Goal: Task Accomplishment & Management: Manage account settings

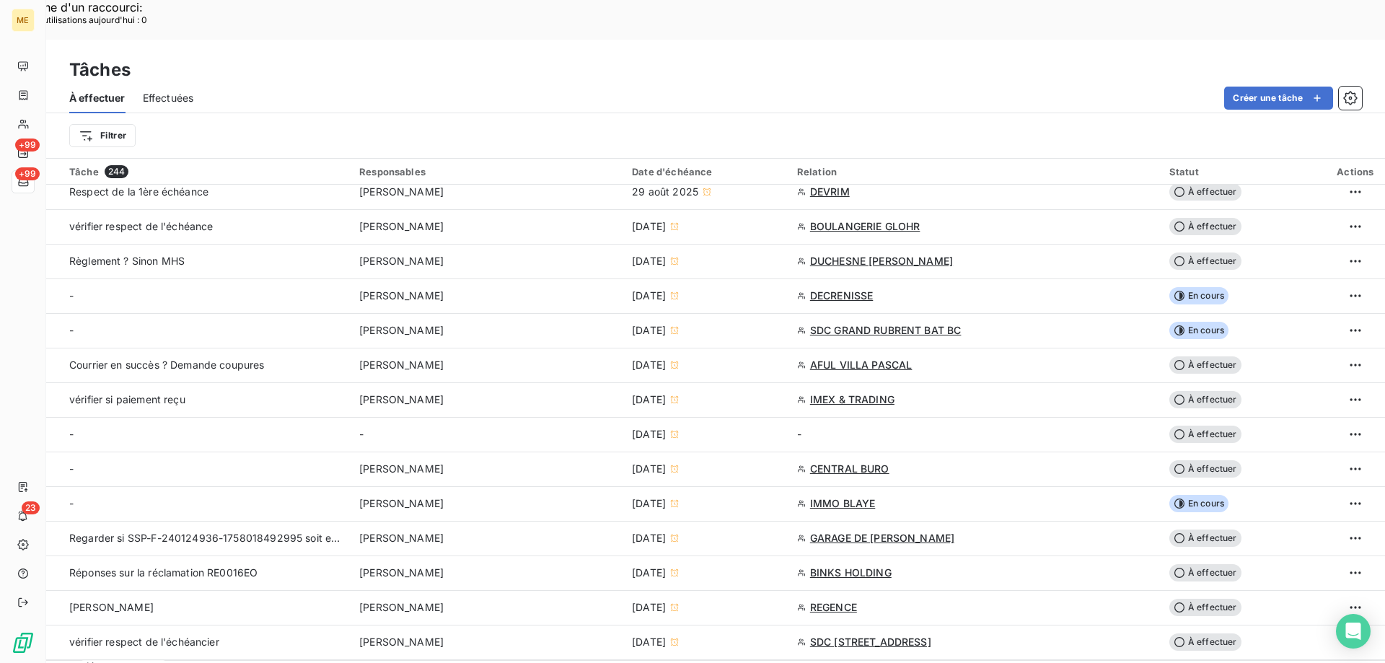
scroll to position [938, 0]
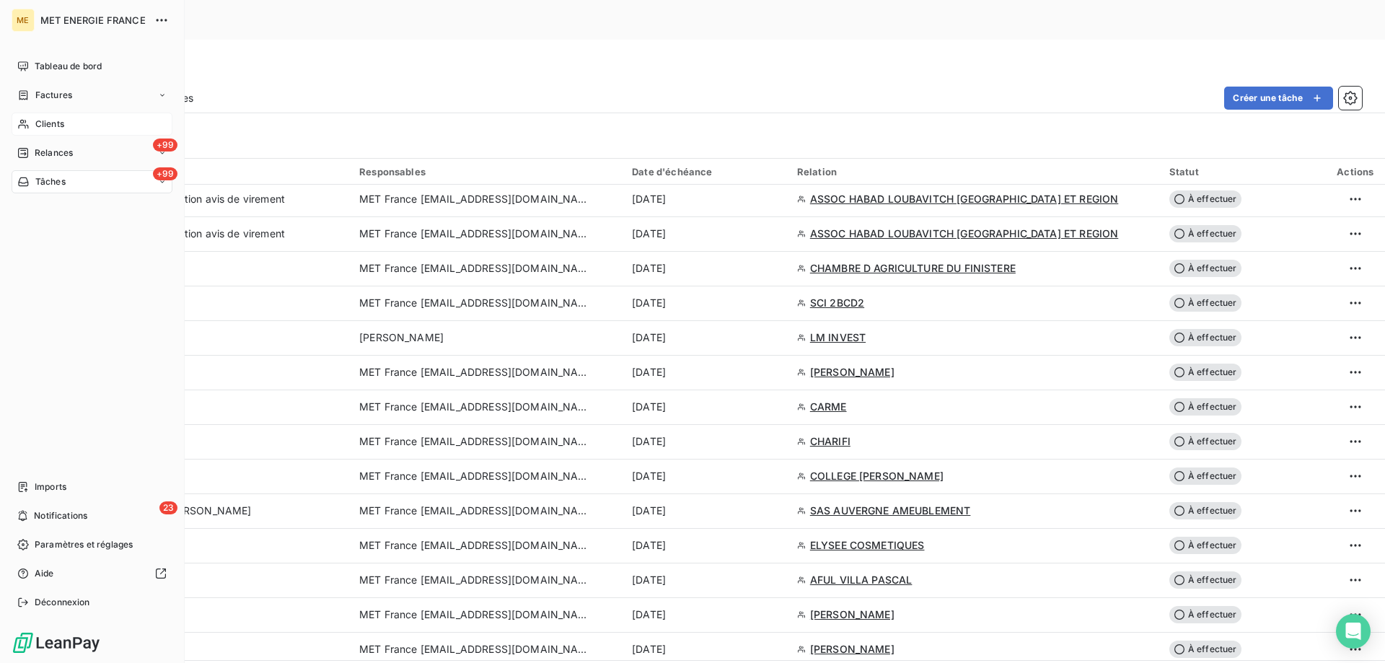
click at [35, 124] on span "Clients" at bounding box center [49, 124] width 29 height 13
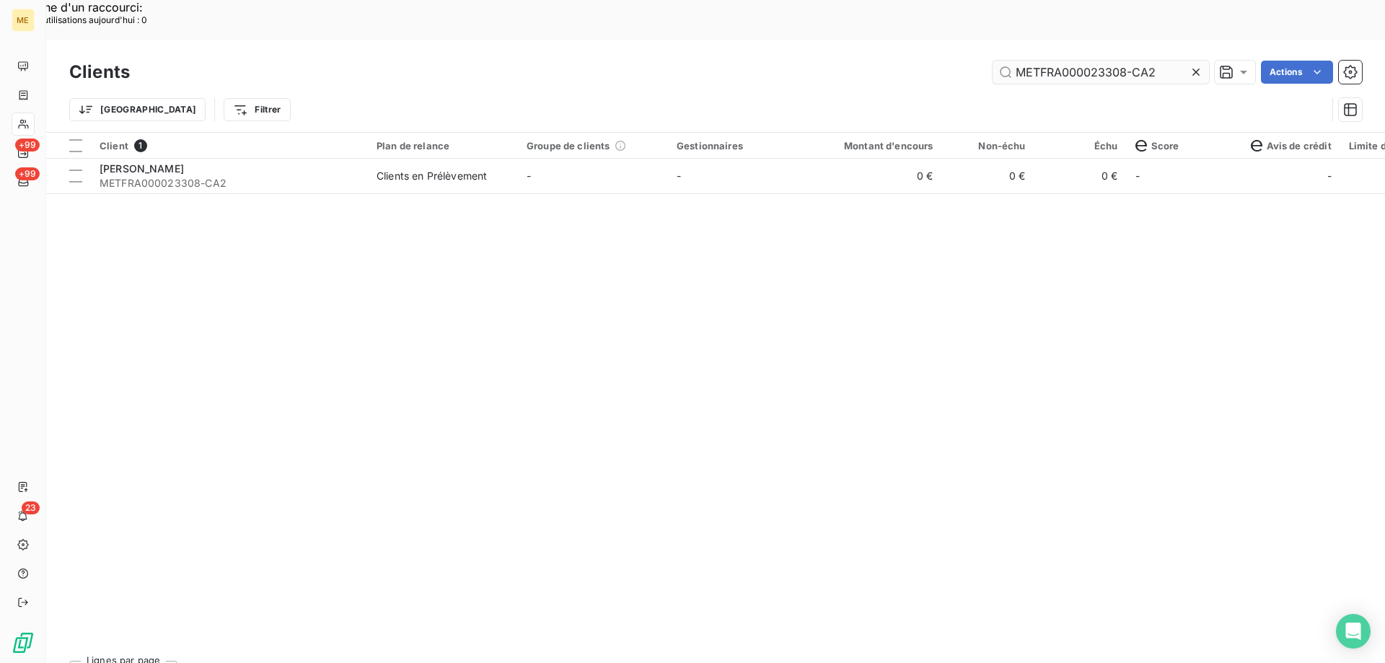
click at [1103, 61] on input "METFRA000023308-CA2" at bounding box center [1101, 72] width 216 height 23
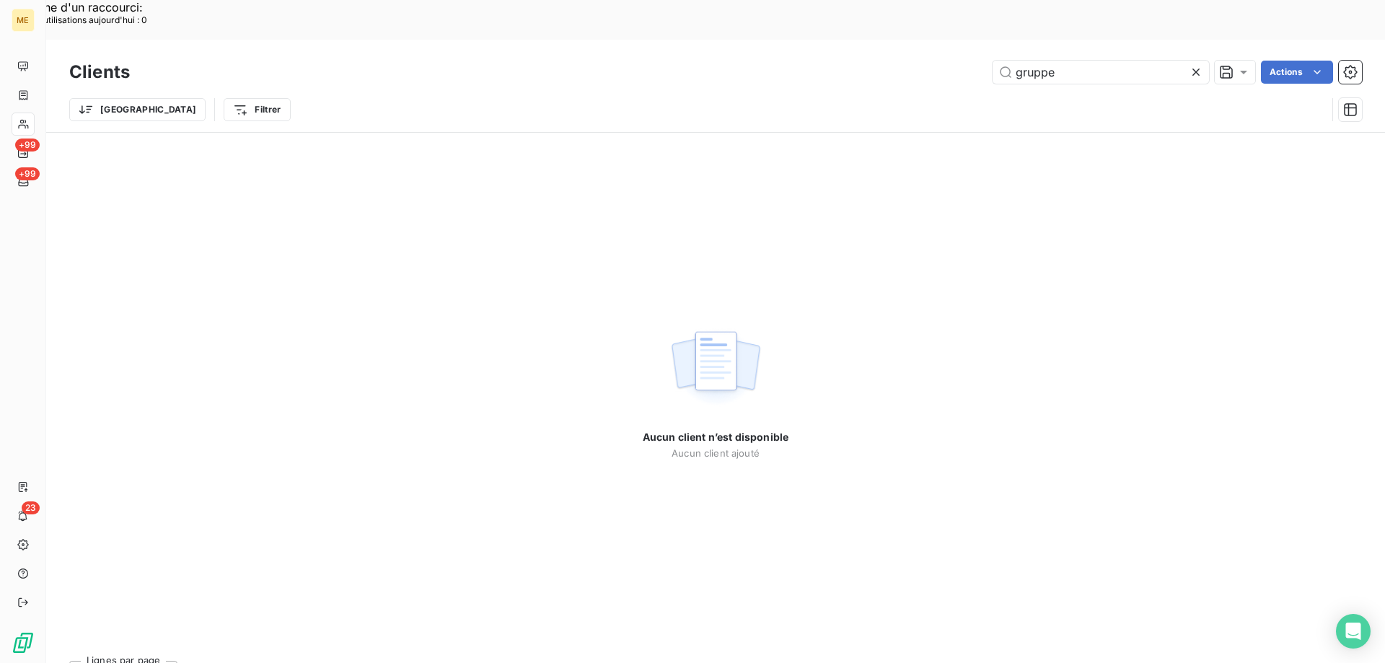
drag, startPoint x: 1097, startPoint y: 33, endPoint x: 901, endPoint y: 33, distance: 196.2
click at [901, 61] on div "gruppe Actions" at bounding box center [754, 72] width 1215 height 23
click at [1149, 61] on input "elysée cosmétiques" at bounding box center [1101, 72] width 216 height 23
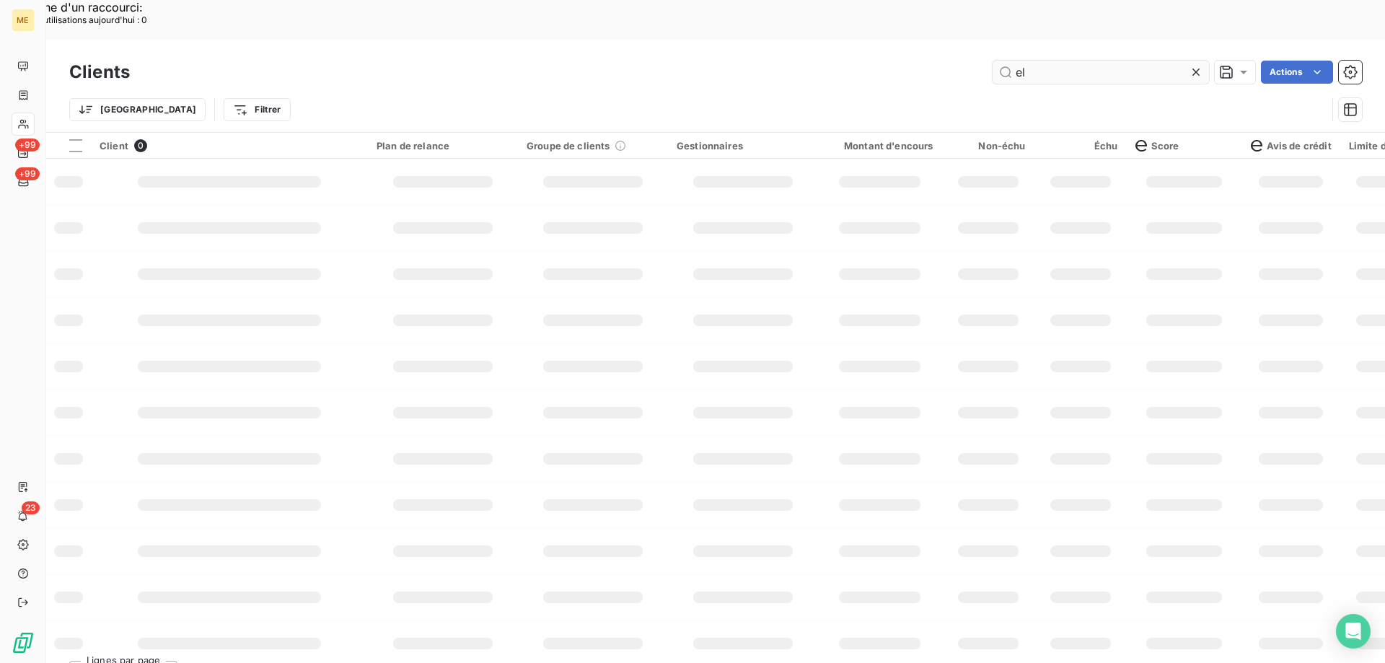
type input "e"
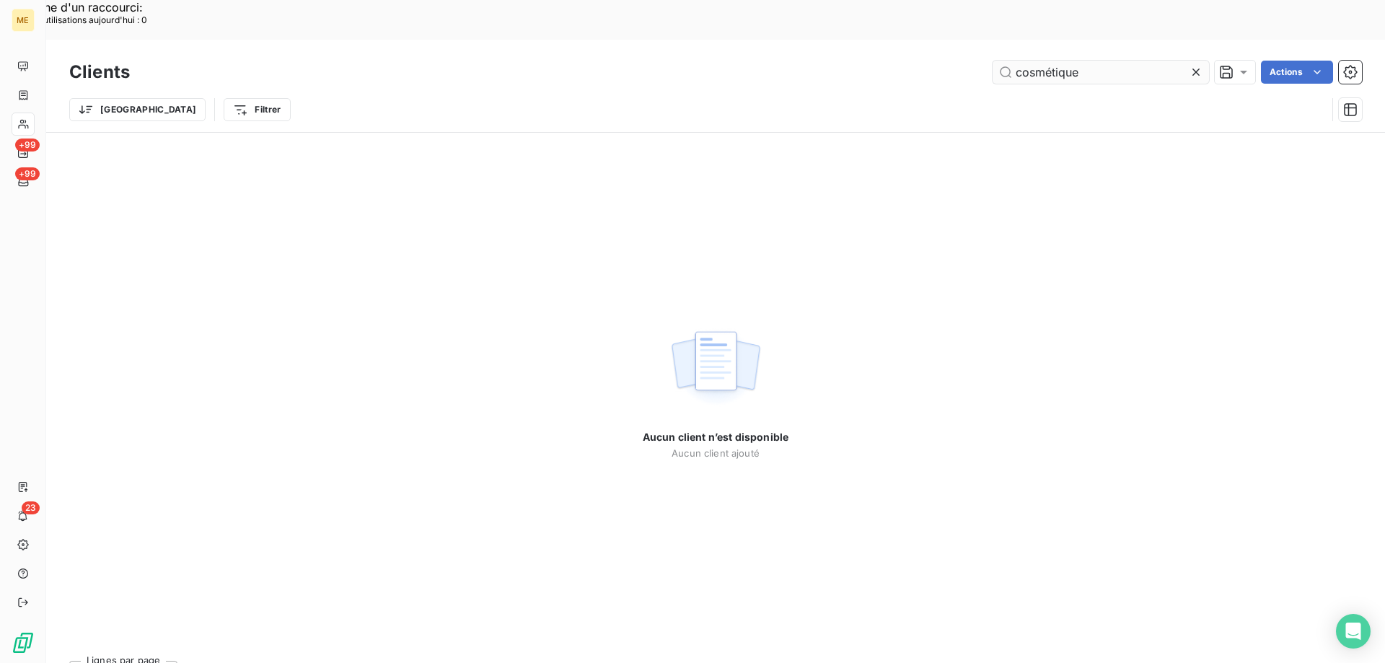
click at [1051, 61] on input "cosmétique" at bounding box center [1101, 72] width 216 height 23
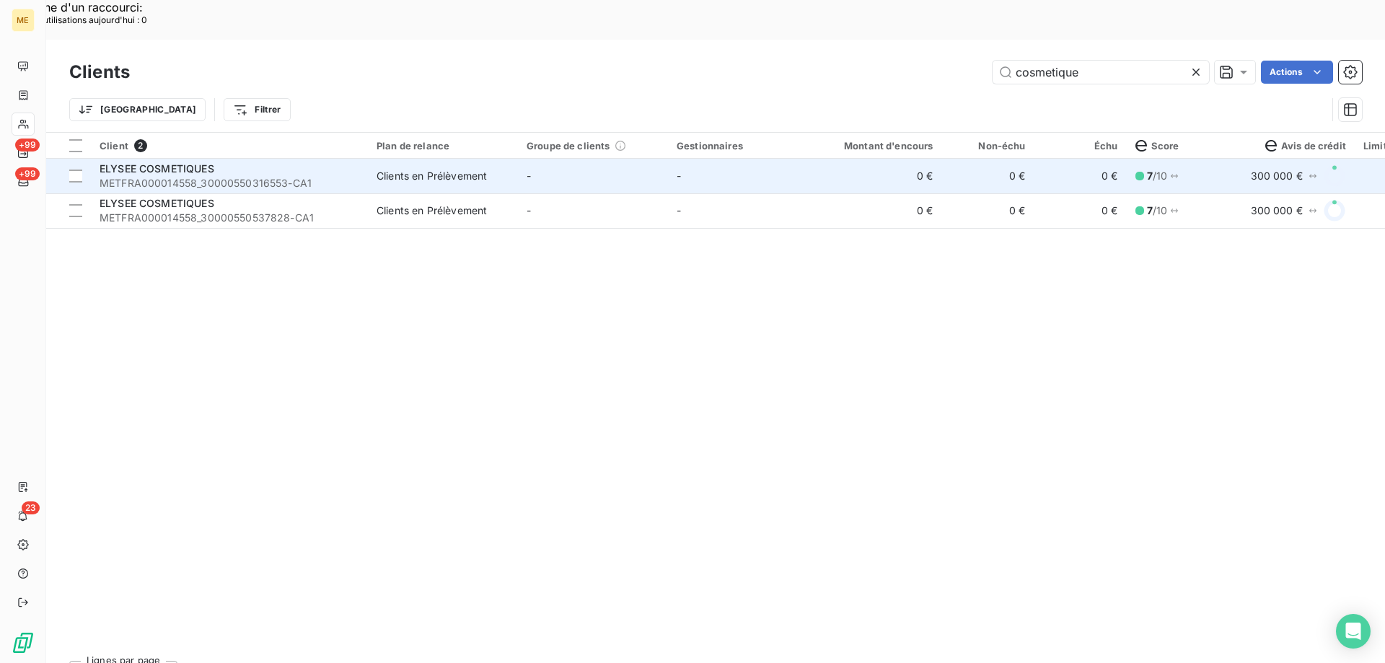
type input "cosmetique"
click at [141, 176] on span "METFRA000014558_30000550316553-CA1" at bounding box center [230, 183] width 260 height 14
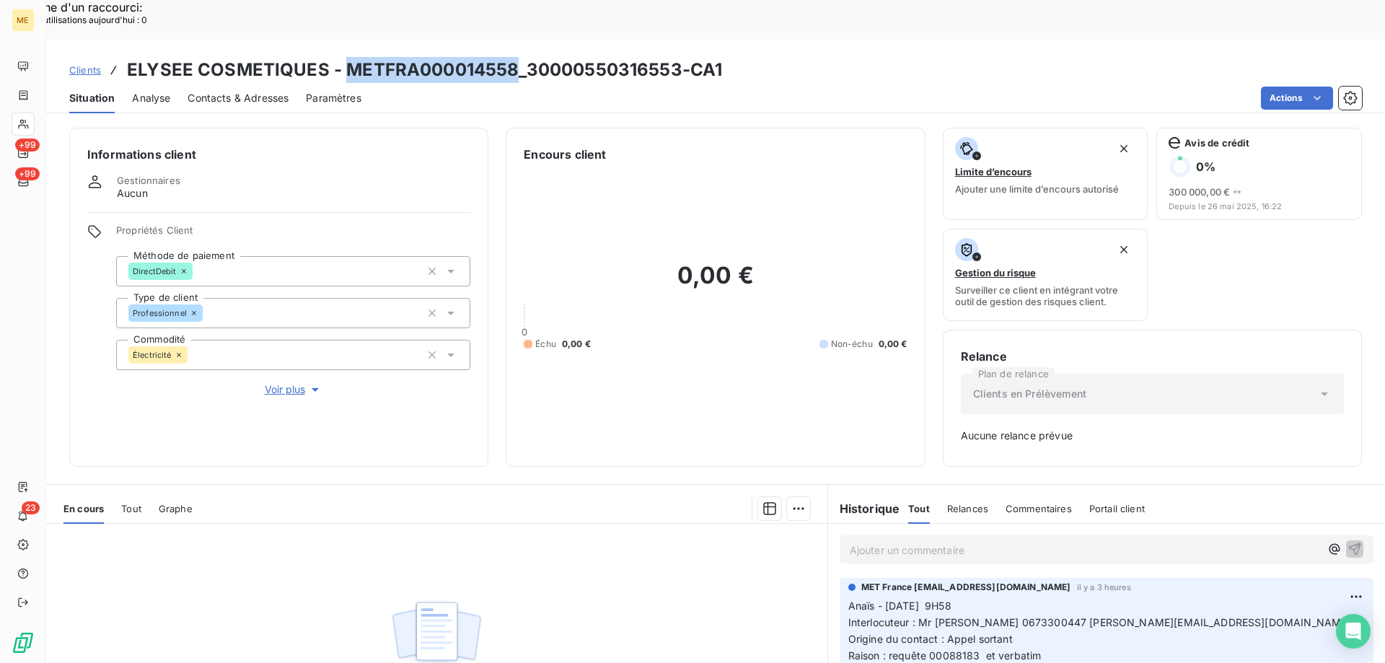
drag, startPoint x: 343, startPoint y: 31, endPoint x: 511, endPoint y: 38, distance: 168.3
click at [511, 57] on h3 "ELYSEE COSMETIQUES - METFRA000014558_30000550316553-CA1" at bounding box center [424, 70] width 595 height 26
copy h3 "METFRA000014558"
click at [76, 64] on span "Clients" at bounding box center [85, 70] width 32 height 12
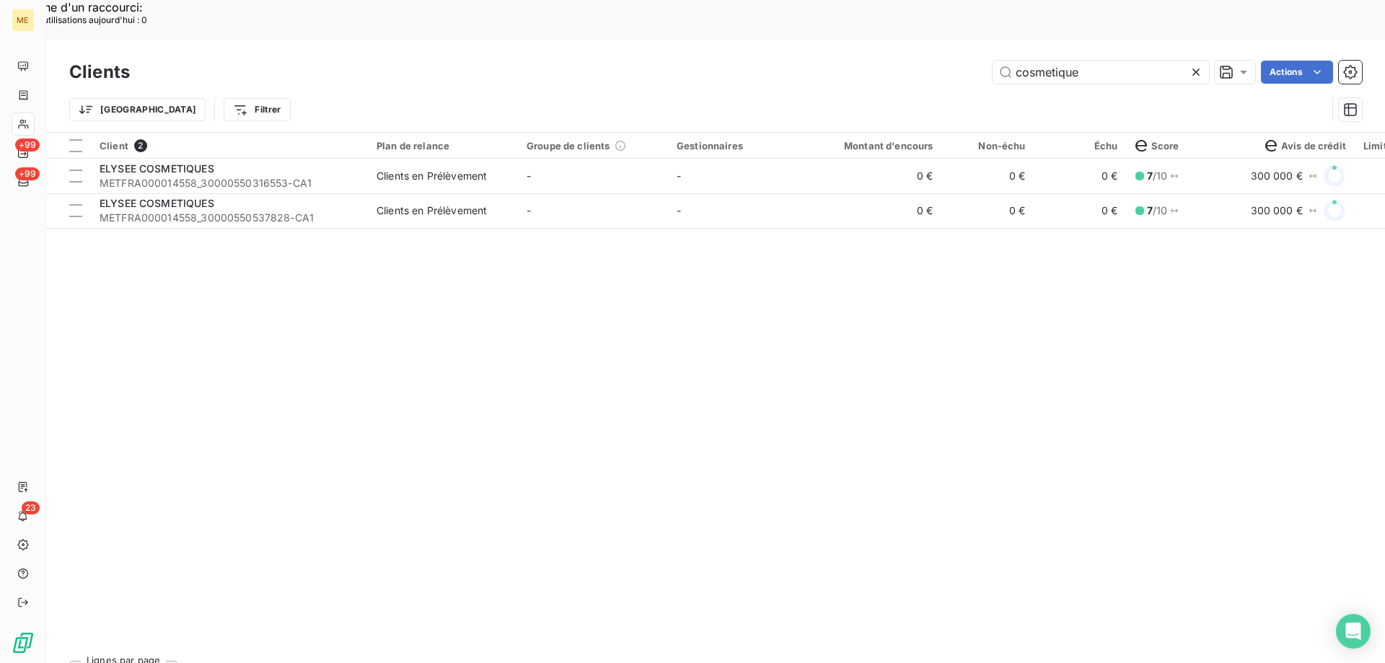
drag, startPoint x: 1087, startPoint y: 38, endPoint x: 965, endPoint y: 38, distance: 122.7
click at [965, 61] on div "cosmetique Actions" at bounding box center [754, 72] width 1215 height 23
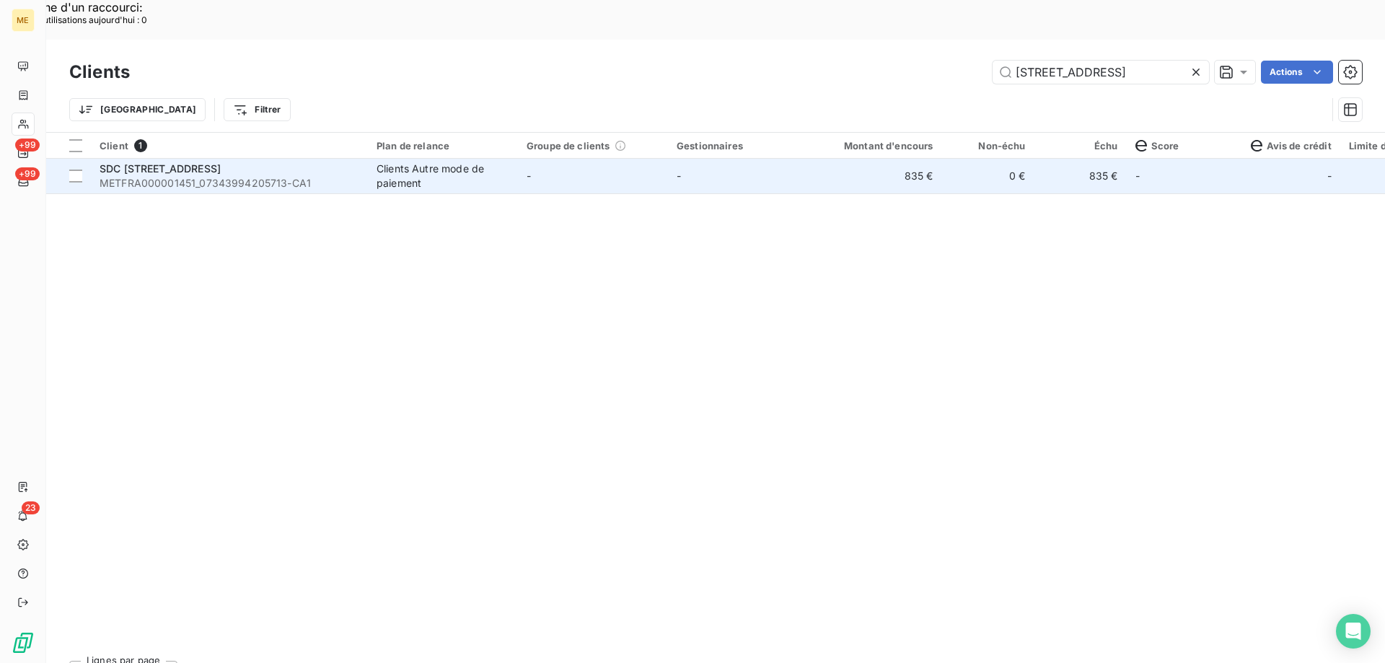
type input "[STREET_ADDRESS]"
click at [214, 176] on span "METFRA000001451_07343994205713-CA1" at bounding box center [230, 183] width 260 height 14
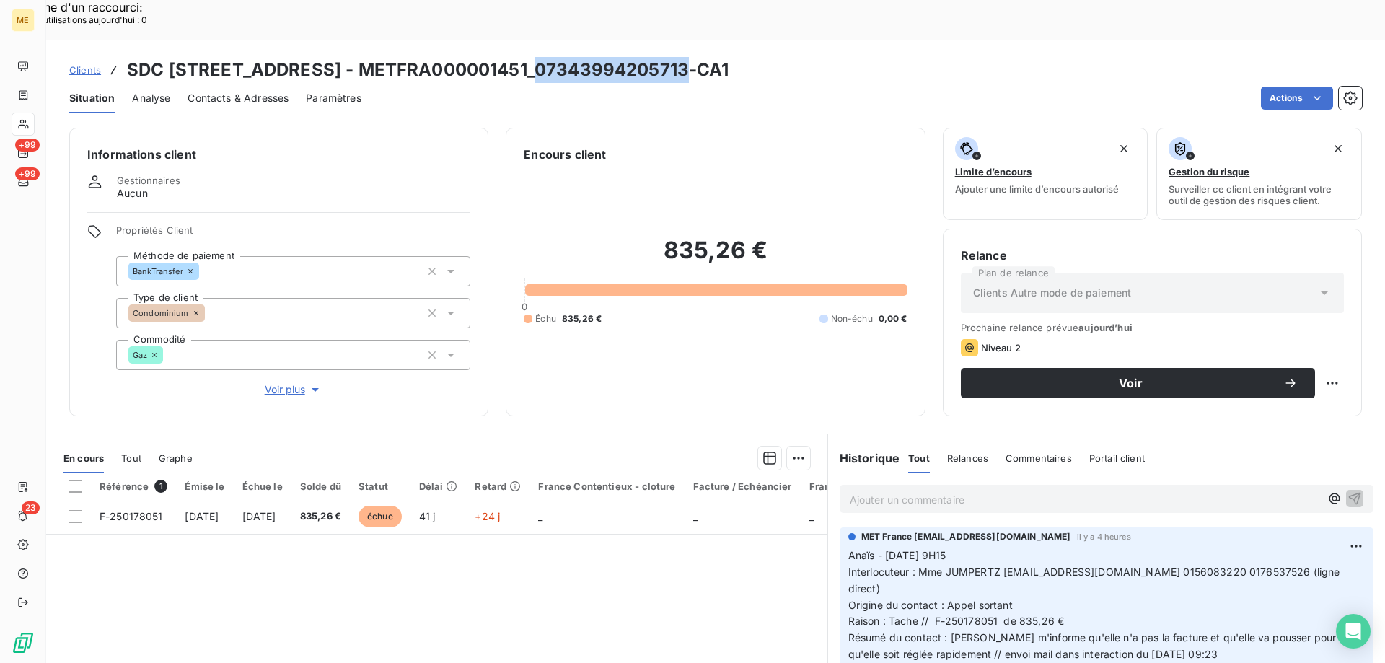
drag, startPoint x: 528, startPoint y: 29, endPoint x: 677, endPoint y: 16, distance: 149.9
click at [677, 40] on div "Clients SDC [STREET_ADDRESS] - METFRA000001451_07343994205713-CA1 Situation Ana…" at bounding box center [715, 77] width 1339 height 74
copy h3 "07343994205713"
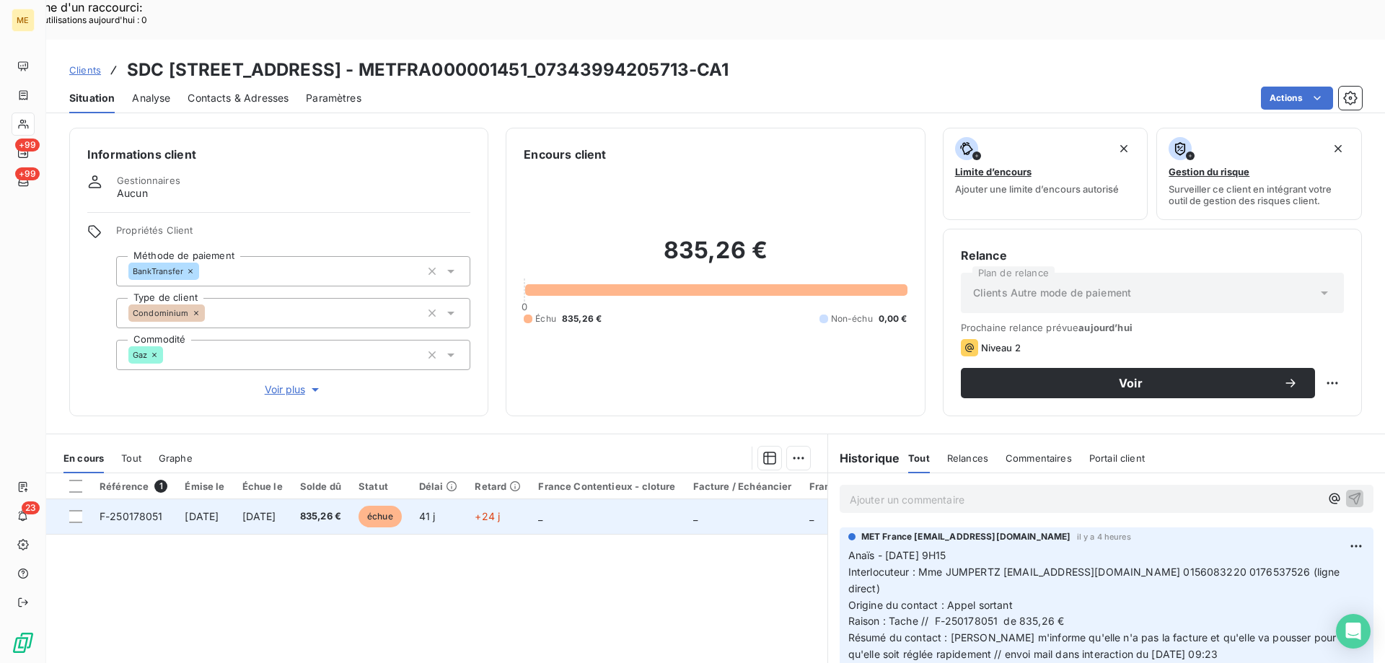
click at [130, 510] on span "F-250178051" at bounding box center [131, 516] width 63 height 12
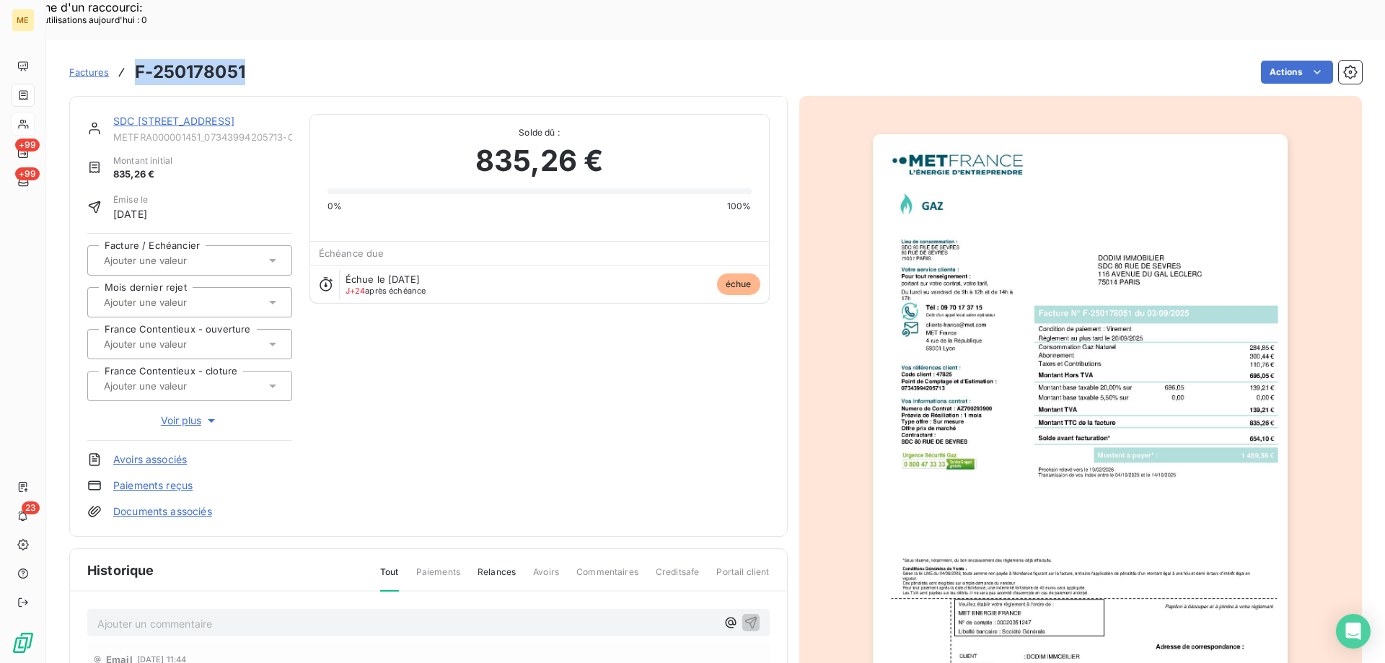
drag, startPoint x: 249, startPoint y: 35, endPoint x: 138, endPoint y: 40, distance: 111.2
click at [138, 57] on div "Factures F-250178051 Actions" at bounding box center [715, 72] width 1293 height 30
copy h3 "F-250178051"
click at [198, 115] on link "SDC [STREET_ADDRESS]" at bounding box center [173, 121] width 121 height 12
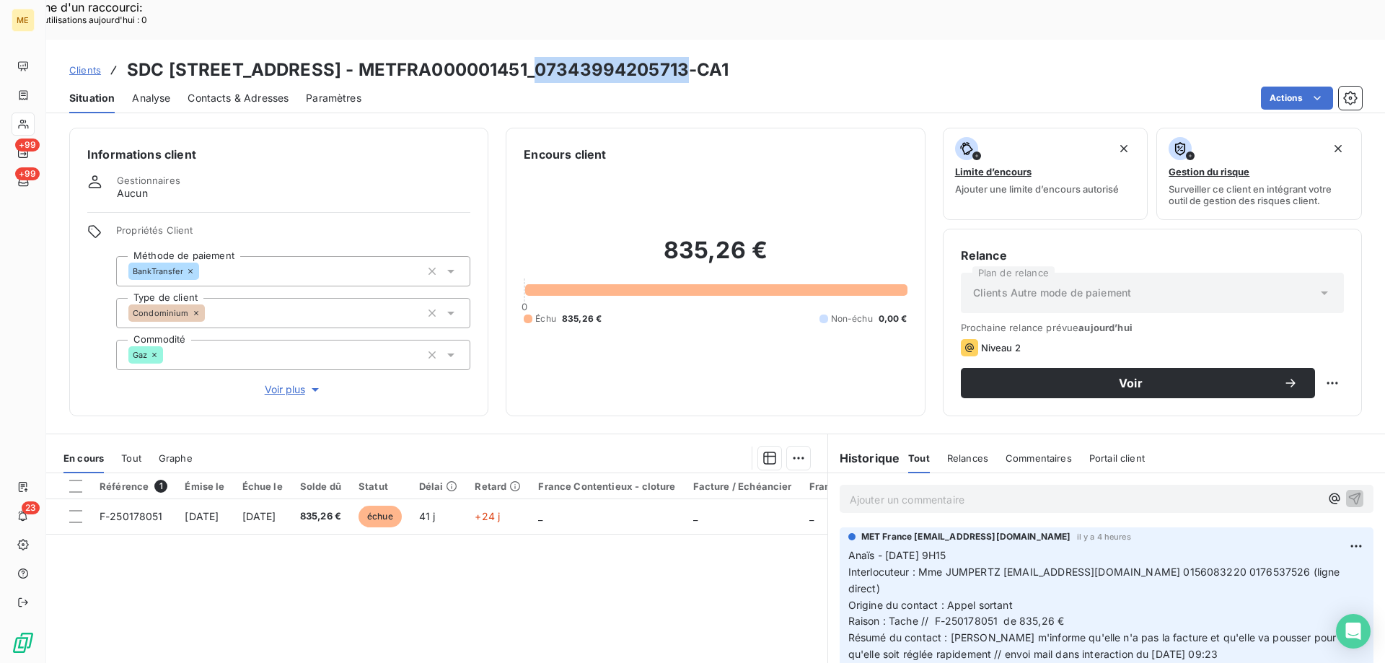
drag, startPoint x: 525, startPoint y: 35, endPoint x: 674, endPoint y: 29, distance: 148.8
click at [674, 57] on h3 "SDC [STREET_ADDRESS] - METFRA000001451_07343994205713-CA1" at bounding box center [428, 70] width 602 height 26
copy h3 "07343994205713"
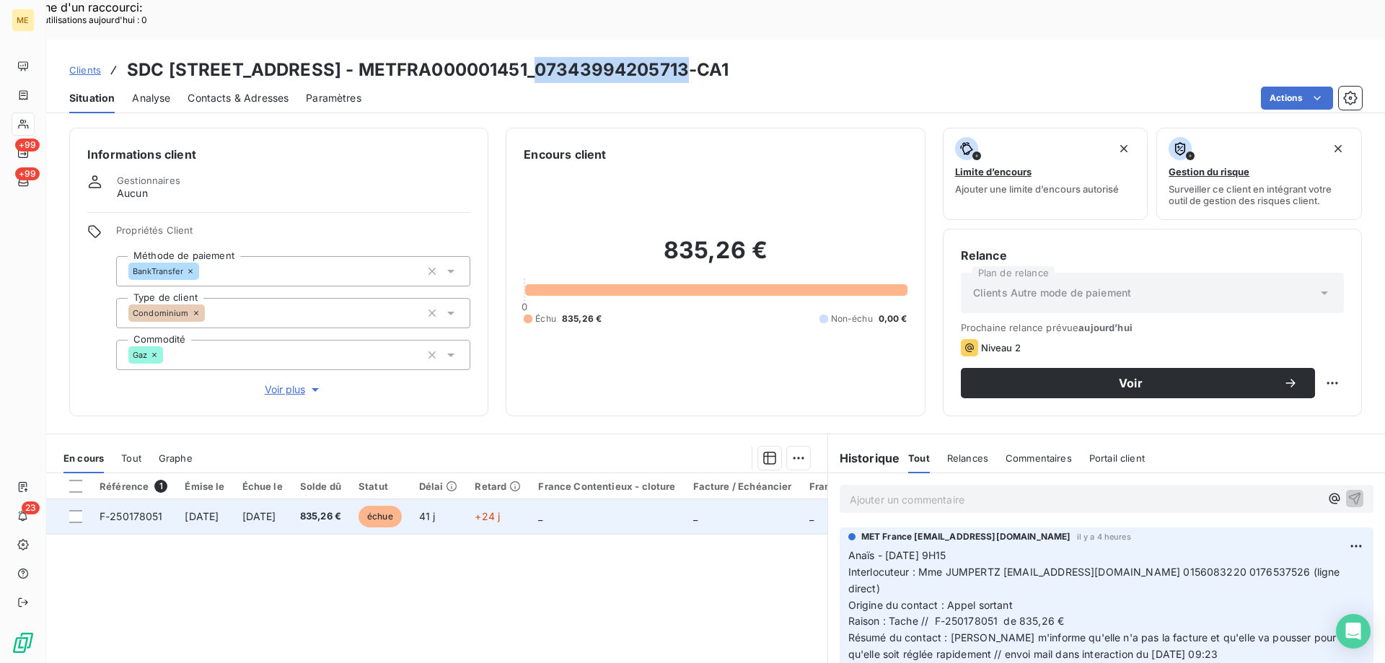
click at [136, 510] on span "F-250178051" at bounding box center [131, 516] width 63 height 12
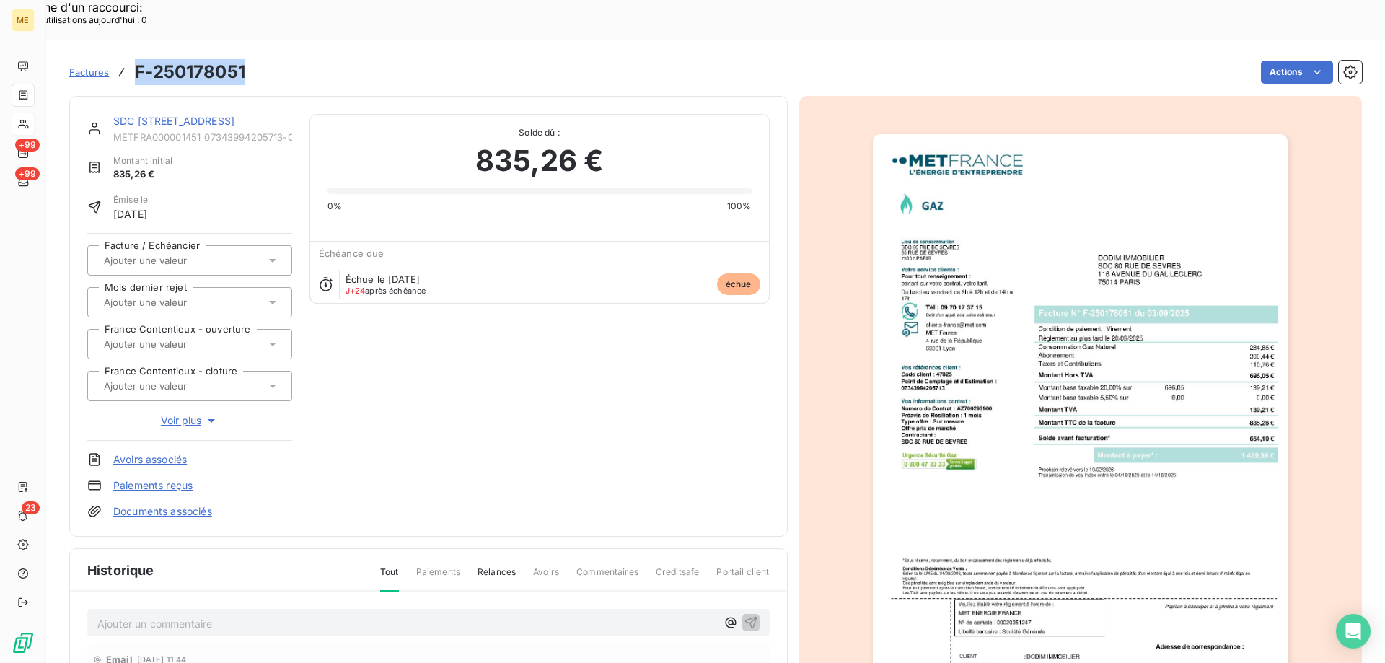
drag, startPoint x: 130, startPoint y: 33, endPoint x: 249, endPoint y: 32, distance: 119.1
click at [249, 57] on div "Factures F-250178051 Actions" at bounding box center [715, 72] width 1293 height 30
copy h3 "F-250178051"
click at [204, 115] on link "SDC [STREET_ADDRESS]" at bounding box center [173, 121] width 121 height 12
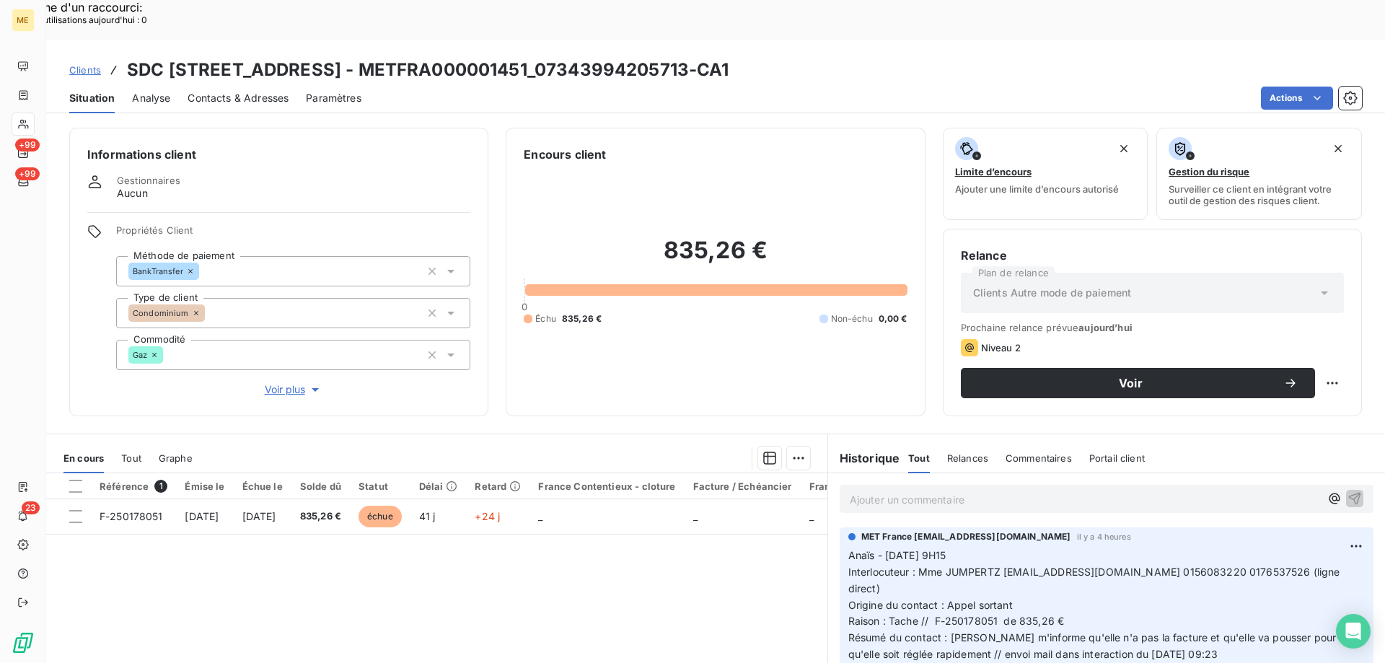
click at [897, 473] on div "Ajouter un commentaire ﻿" at bounding box center [1106, 498] width 557 height 51
click at [874, 491] on p "Ajouter un commentaire ﻿" at bounding box center [1085, 500] width 470 height 18
click at [926, 491] on p "[PERSON_NAME] //" at bounding box center [1085, 499] width 470 height 17
click at [1091, 492] on span "[PERSON_NAME] // interaction [DATE] 10:02, Mme à transmis la facture au service…" at bounding box center [1081, 498] width 462 height 12
click at [0, 0] on lt-span "a transmis" at bounding box center [0, 0] width 0 height 0
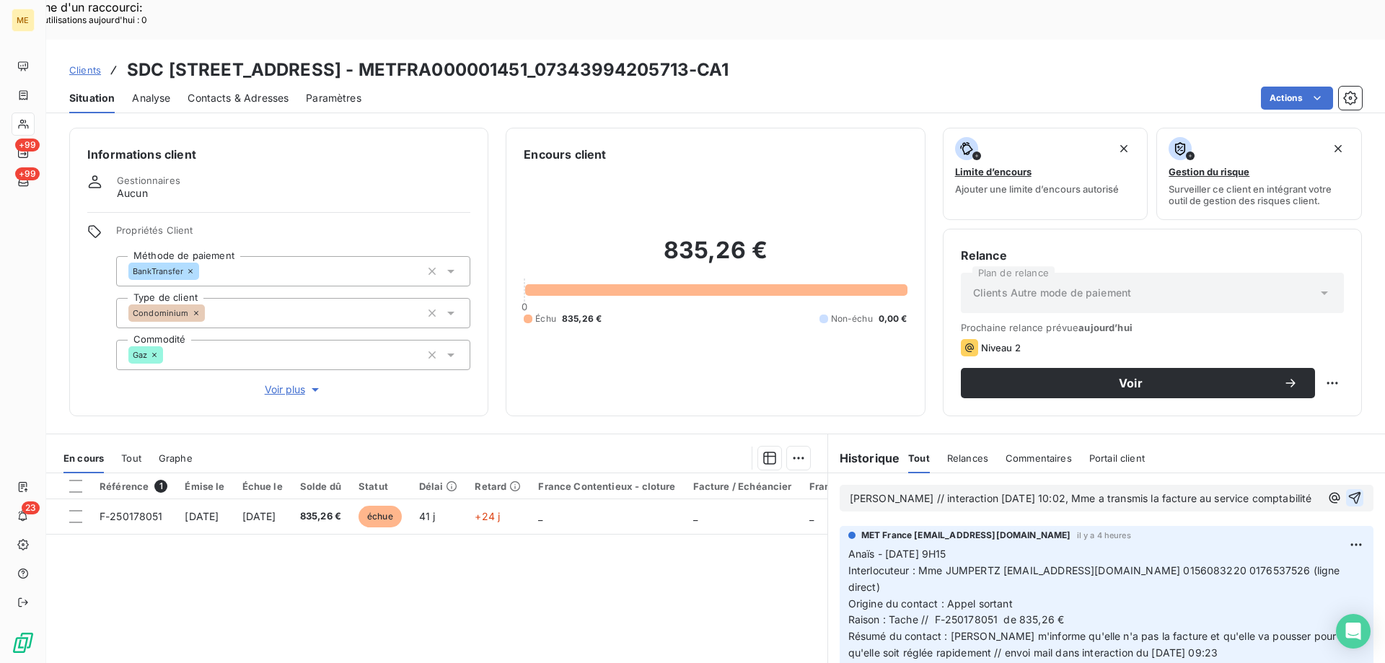
click at [1349, 492] on icon "button" at bounding box center [1355, 498] width 12 height 12
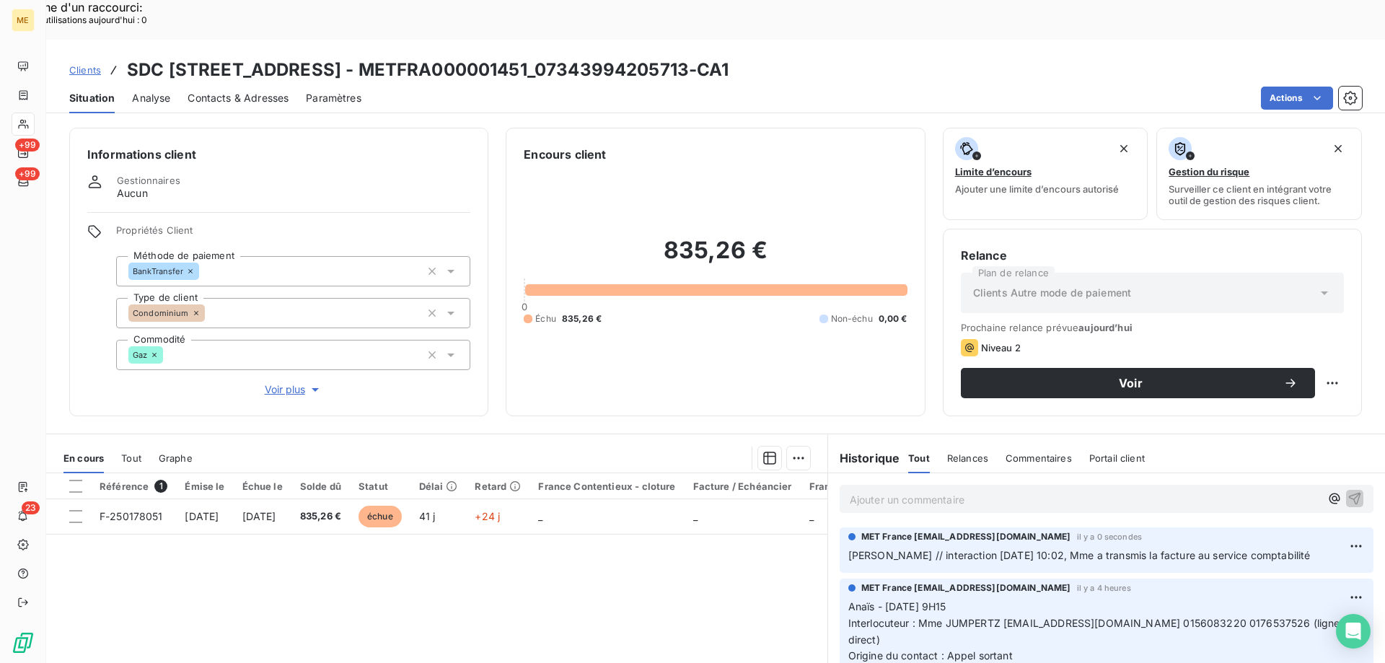
click at [234, 91] on span "Contacts & Adresses" at bounding box center [238, 98] width 101 height 14
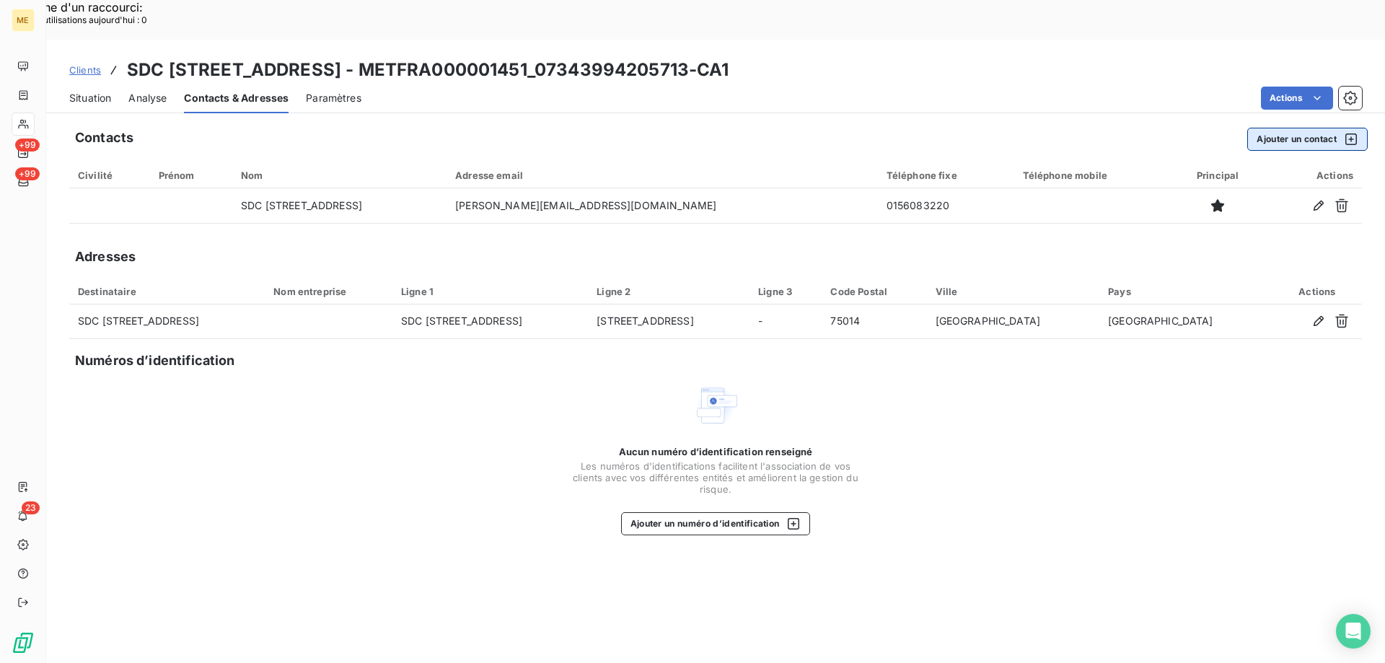
click at [1273, 128] on button "Ajouter un contact" at bounding box center [1307, 139] width 120 height 23
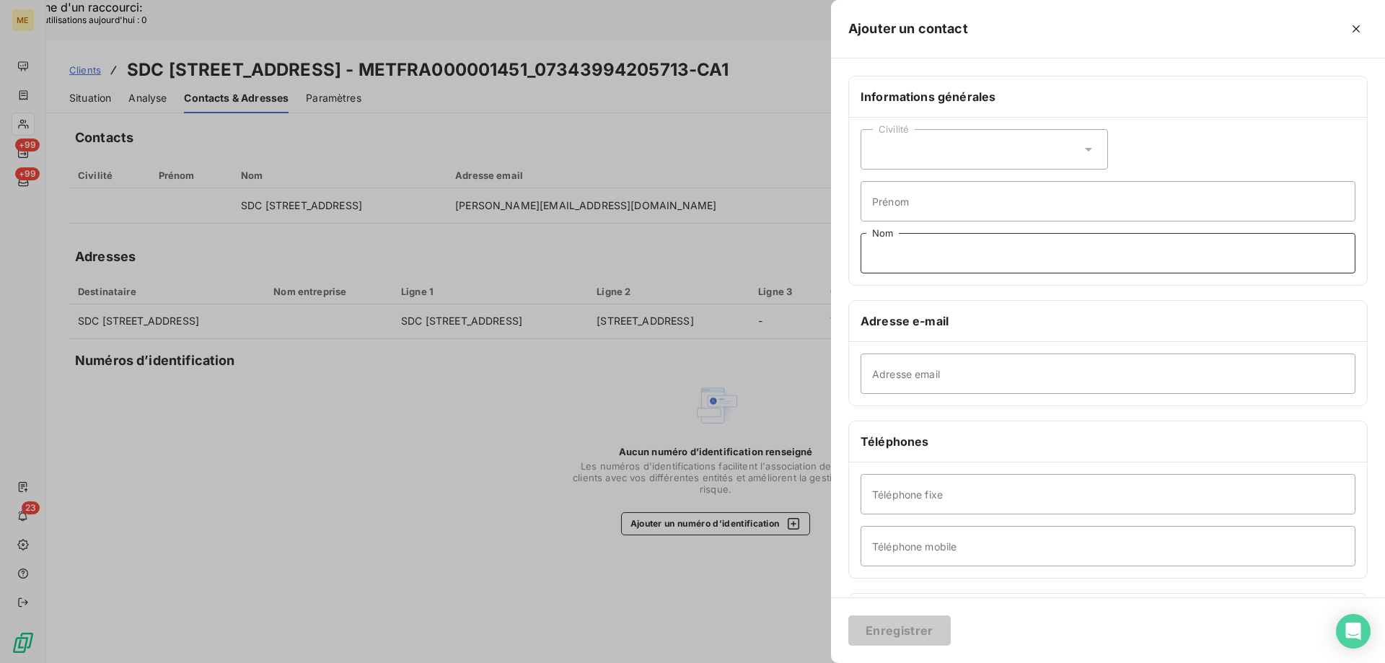
click at [909, 247] on input "Nom" at bounding box center [1108, 253] width 495 height 40
click at [870, 372] on input "Adresse email" at bounding box center [1108, 374] width 495 height 40
paste input "[EMAIL_ADDRESS][DOMAIN_NAME]"
type input "[EMAIL_ADDRESS][DOMAIN_NAME]"
click at [898, 631] on button "Enregistrer" at bounding box center [899, 630] width 102 height 30
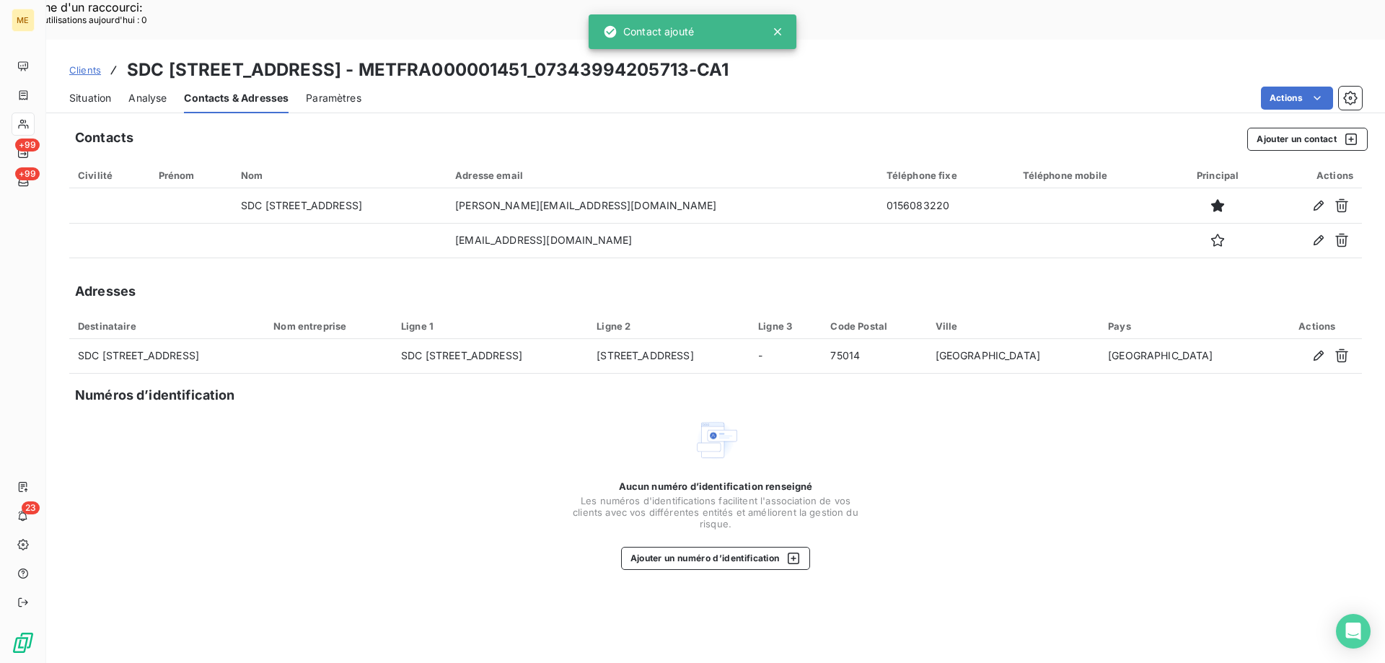
click at [79, 64] on span "Clients" at bounding box center [85, 70] width 32 height 12
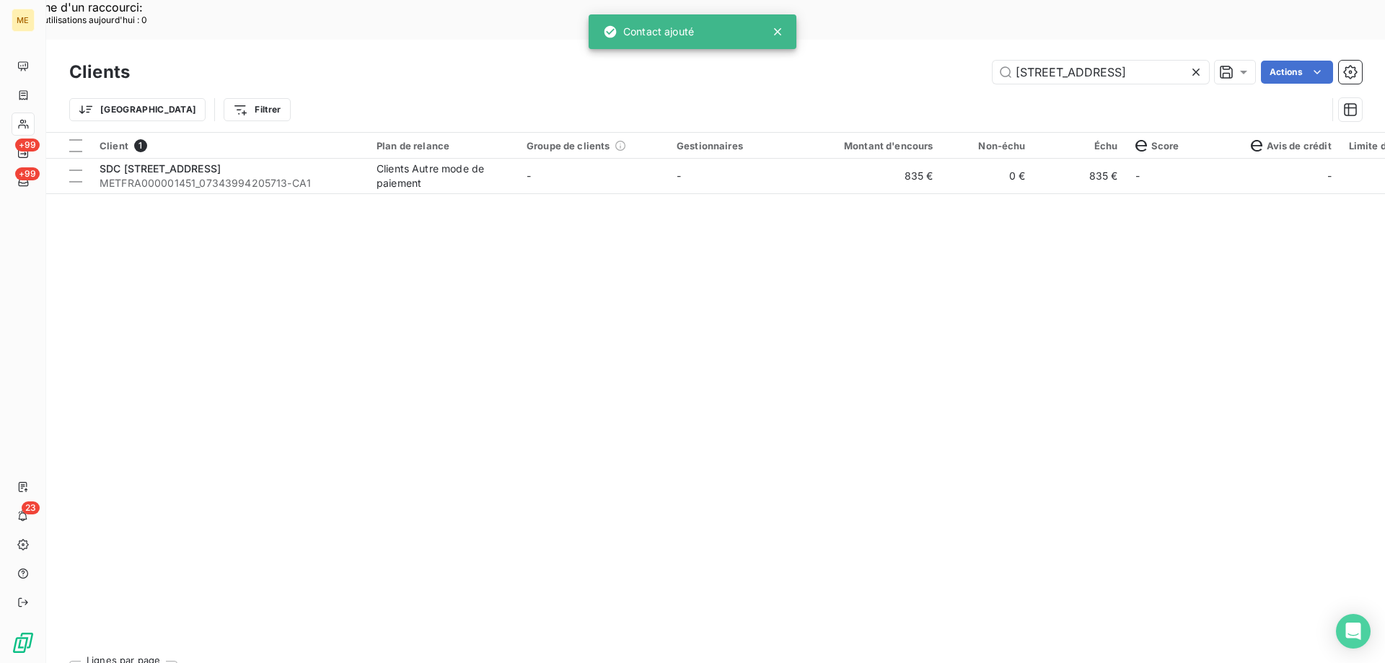
drag, startPoint x: 1108, startPoint y: 33, endPoint x: 913, endPoint y: 33, distance: 195.5
click at [913, 61] on div "[STREET_ADDRESS]" at bounding box center [754, 72] width 1215 height 23
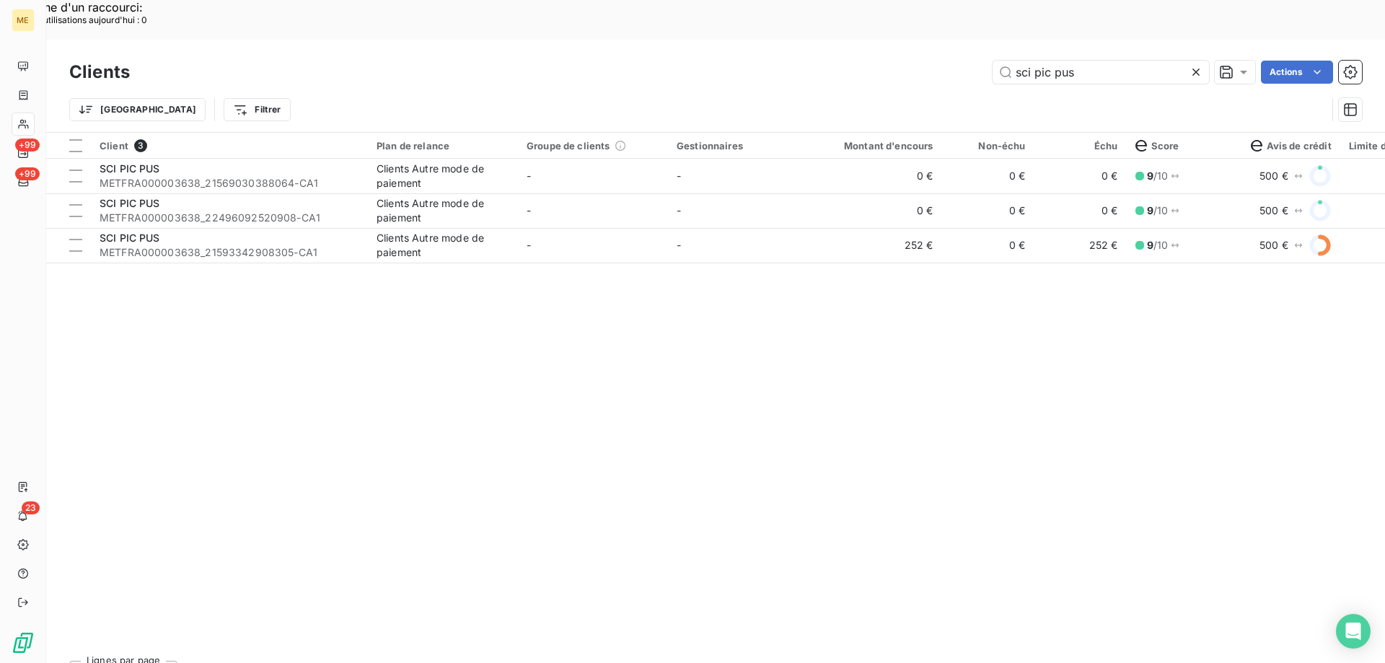
type input "sci pic pus"
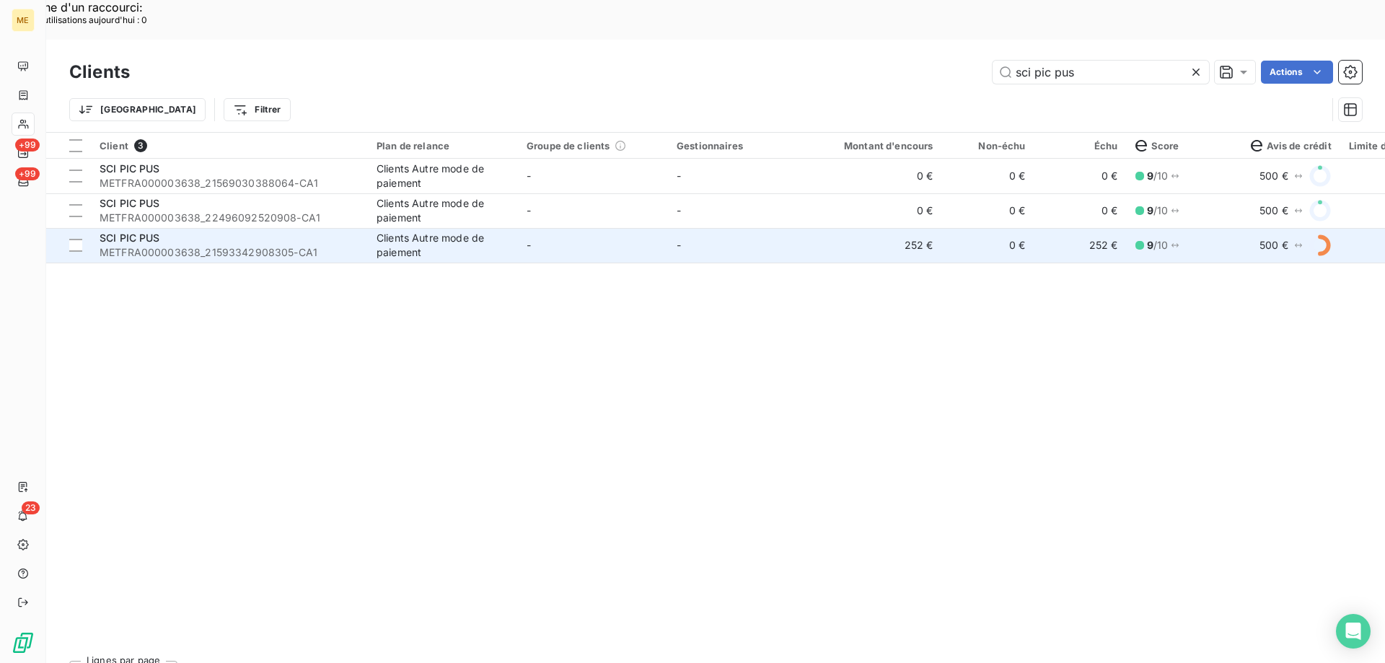
click at [206, 245] on span "METFRA000003638_21593342908305-CA1" at bounding box center [230, 252] width 260 height 14
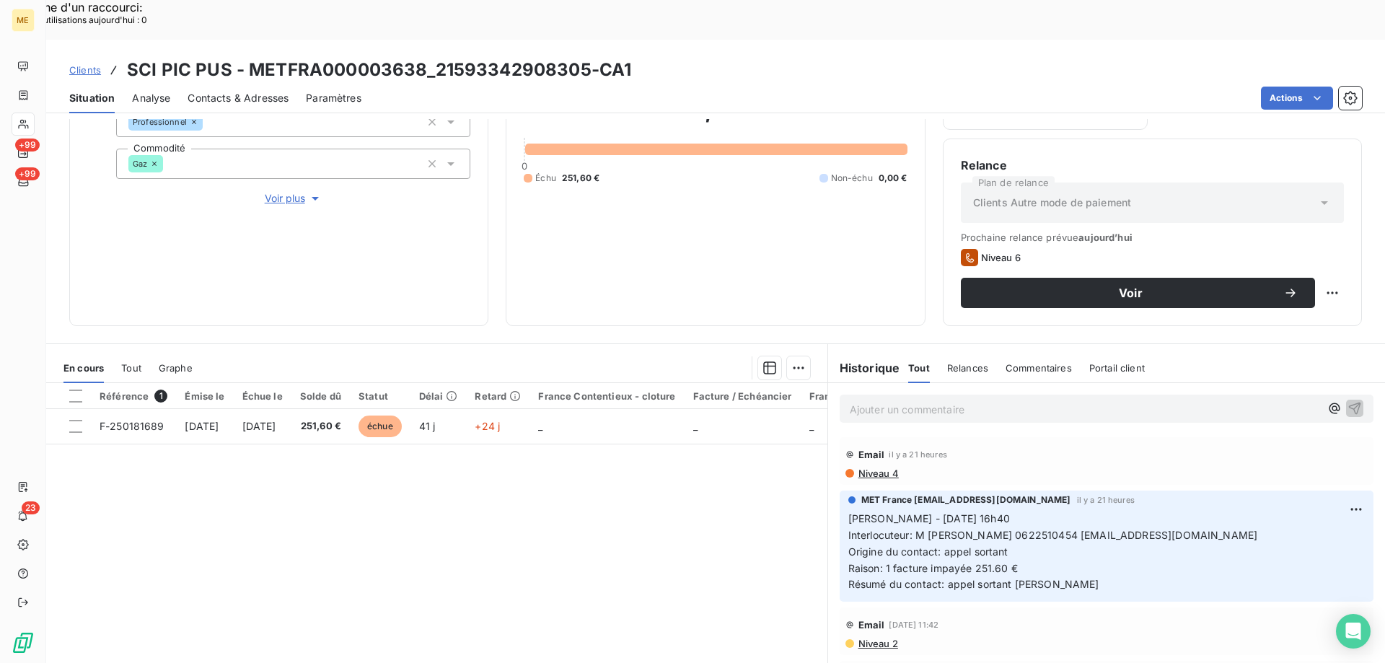
scroll to position [193, 0]
click at [76, 388] on div at bounding box center [75, 394] width 13 height 13
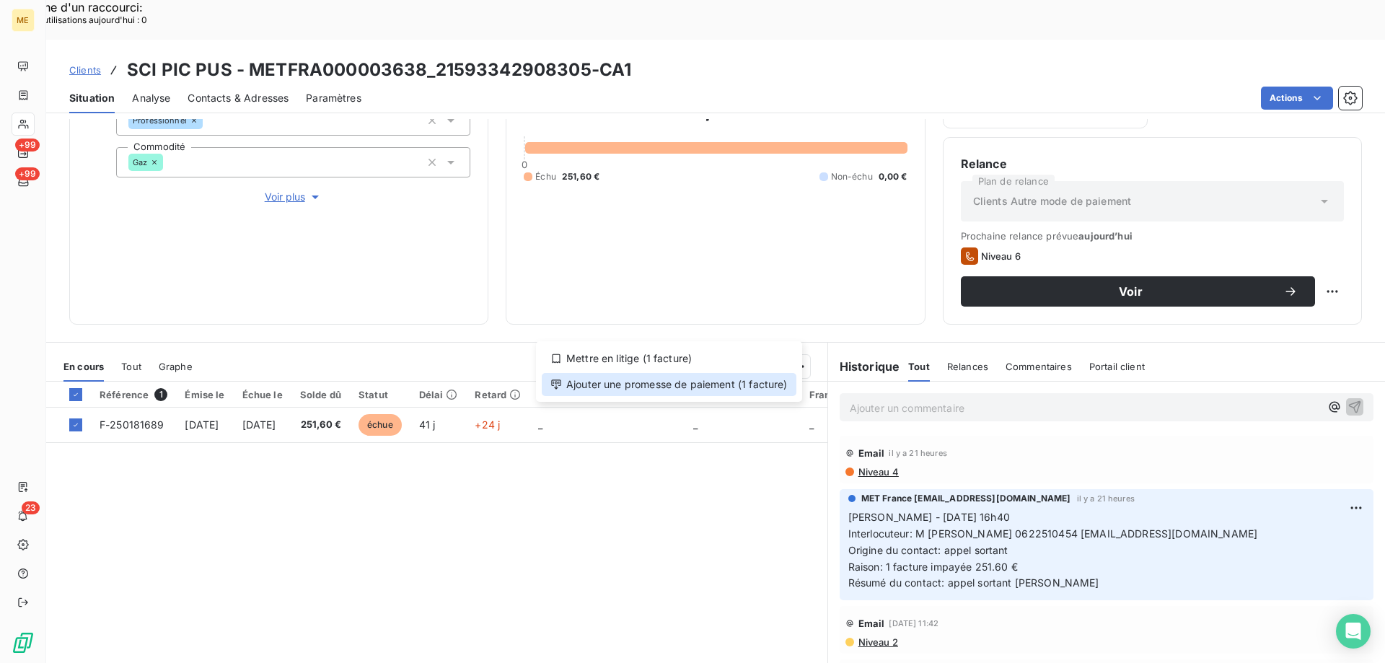
click at [599, 387] on div "Ajouter une promesse de paiement (1 facture)" at bounding box center [669, 384] width 255 height 23
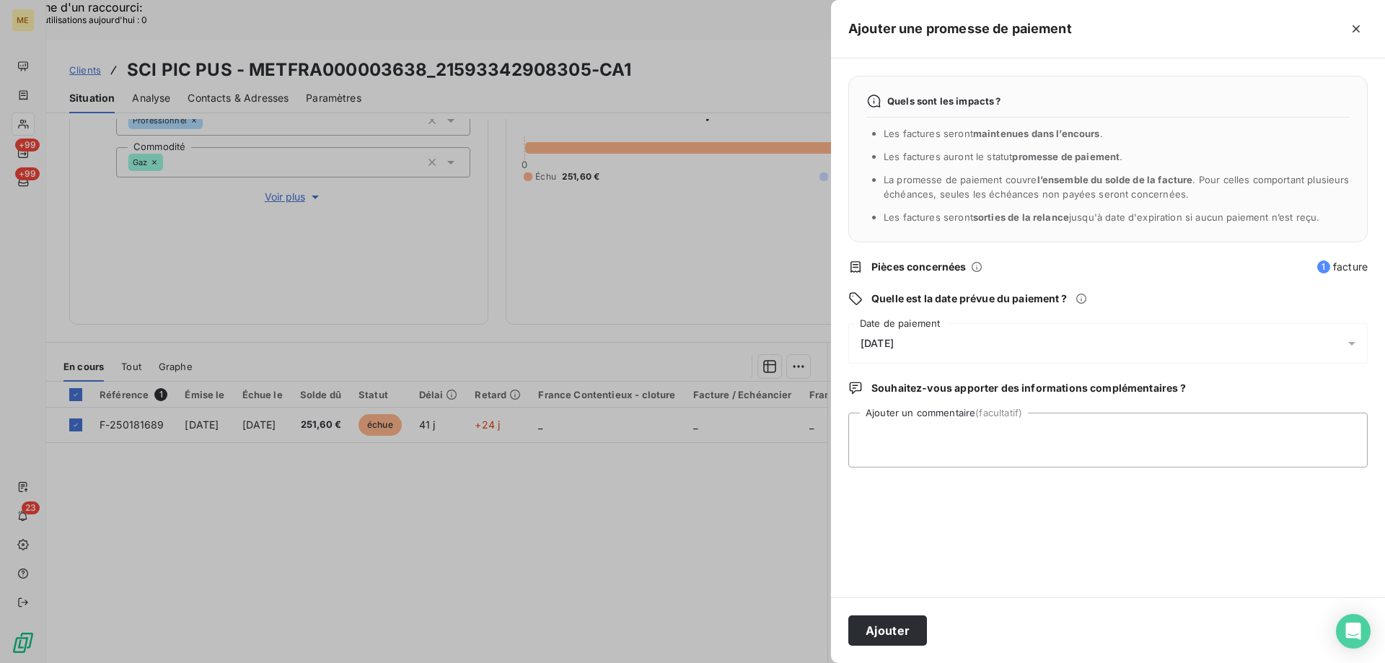
click at [894, 340] on span "[DATE]" at bounding box center [877, 344] width 33 height 12
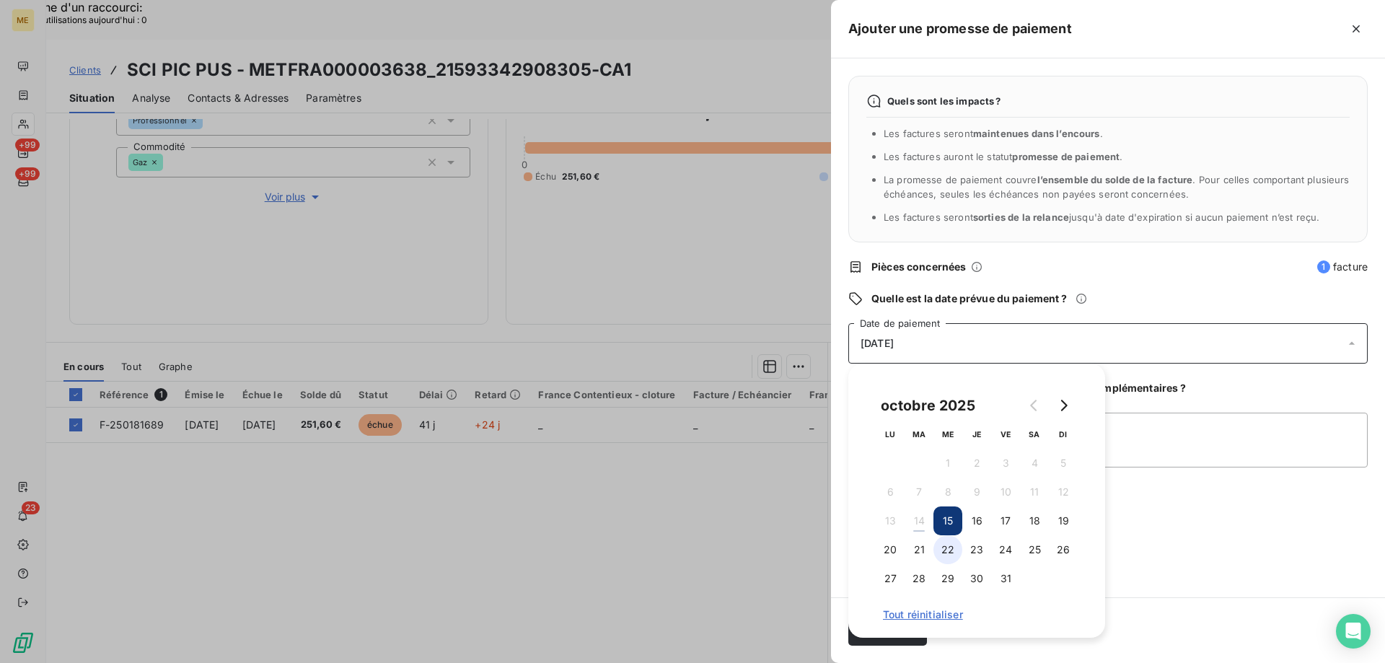
click at [947, 550] on button "22" at bounding box center [948, 549] width 29 height 29
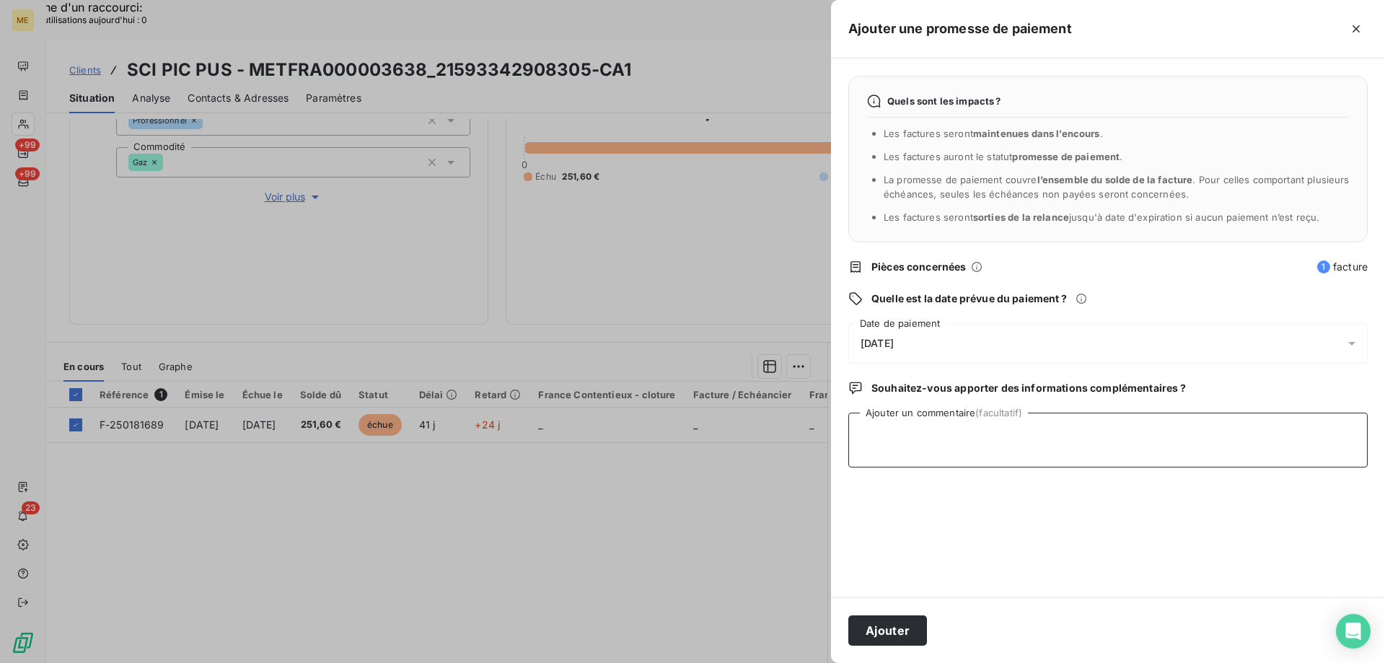
click at [1183, 448] on textarea "Ajouter un commentaire (facultatif)" at bounding box center [1107, 440] width 519 height 55
click at [1056, 431] on textarea "[PERSON_NAME] // avis de virement" at bounding box center [1107, 440] width 519 height 55
paste textarea "[URL][DOMAIN_NAME]"
type textarea "[PERSON_NAME] // avis de virement [URL][DOMAIN_NAME]"
click at [882, 630] on button "Ajouter" at bounding box center [887, 630] width 79 height 30
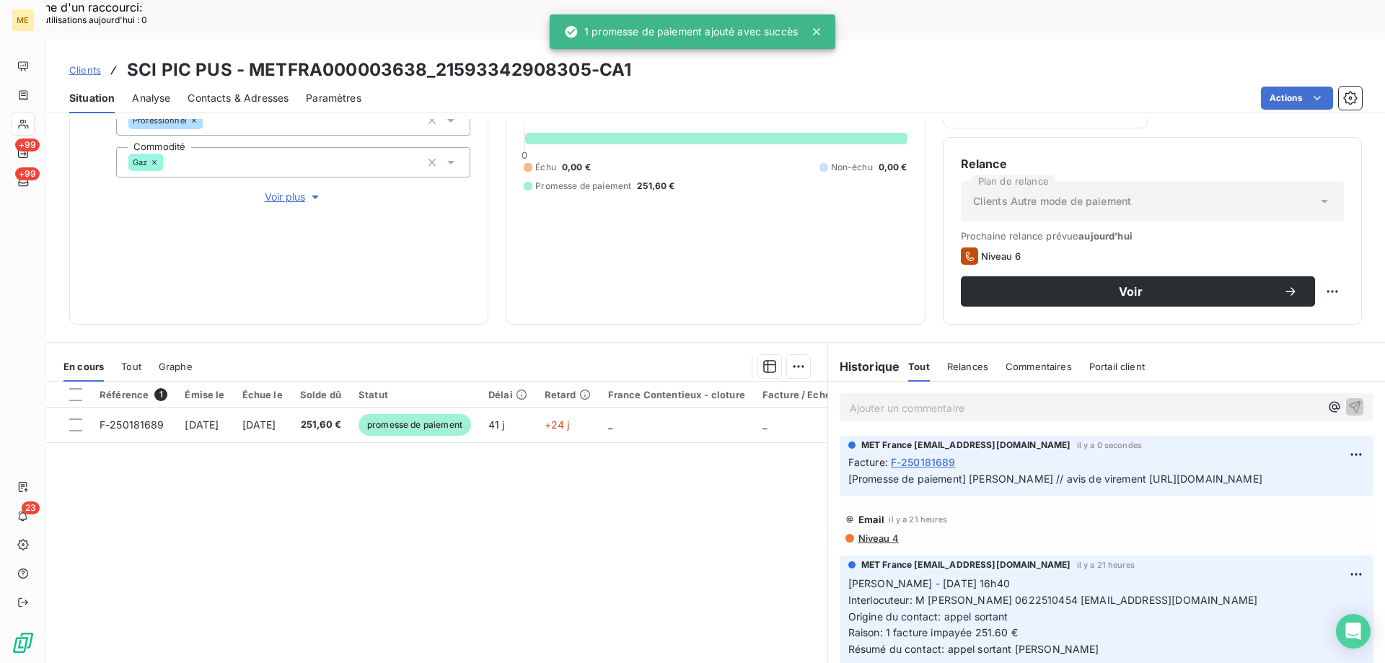
scroll to position [142, 0]
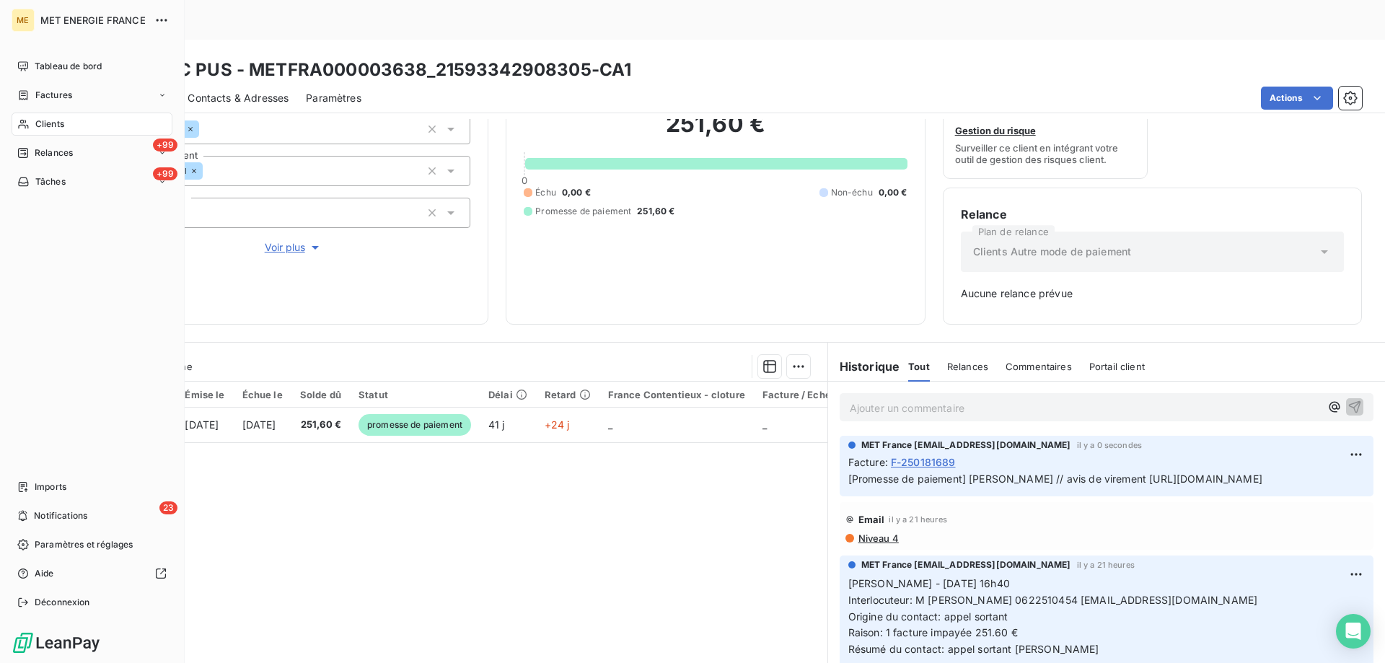
click at [35, 92] on span "Factures" at bounding box center [53, 95] width 37 height 13
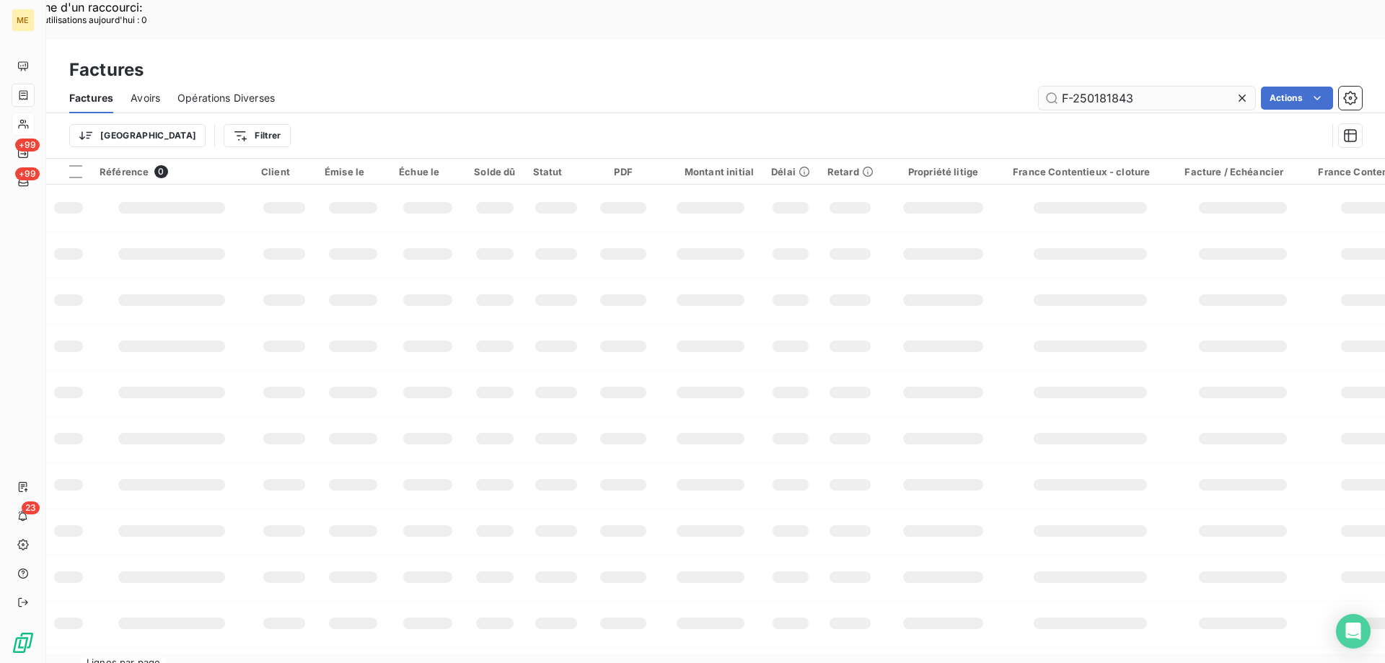
click at [1082, 87] on input "F-250181843" at bounding box center [1147, 98] width 216 height 23
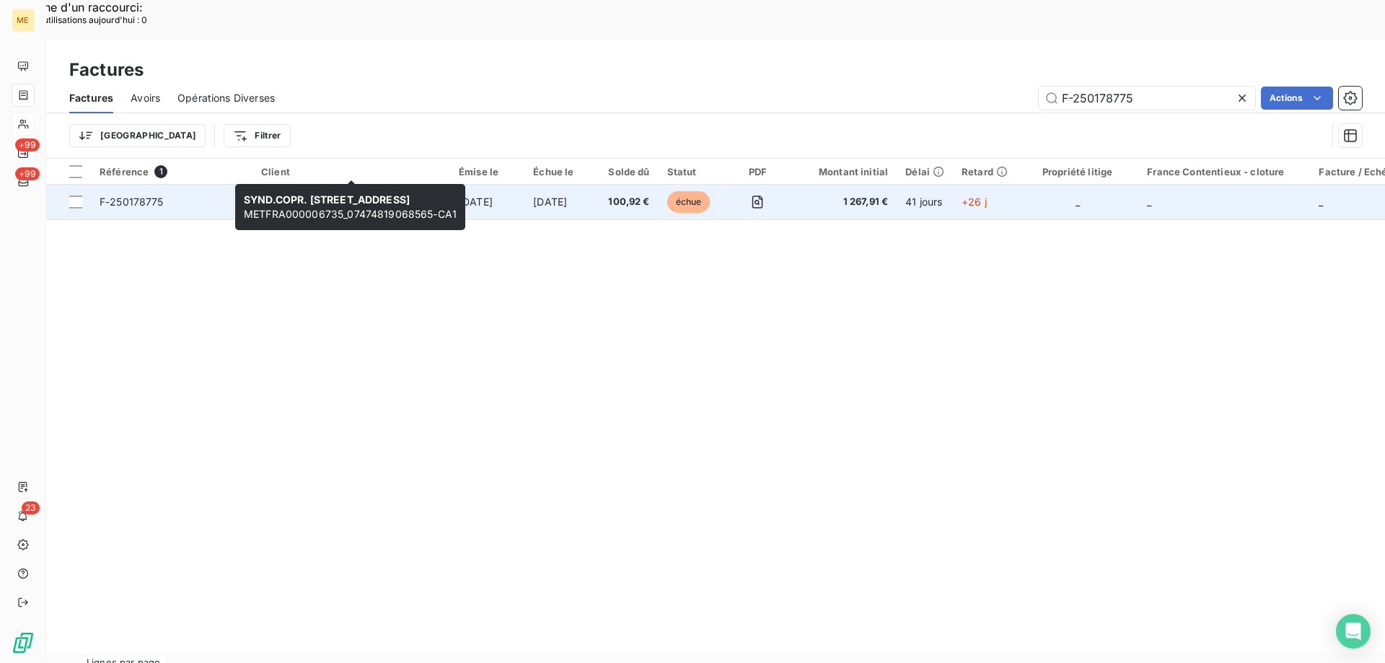
type input "F-250178775"
click at [289, 188] on span "SYND.COPR. [STREET_ADDRESS]" at bounding box center [342, 194] width 162 height 12
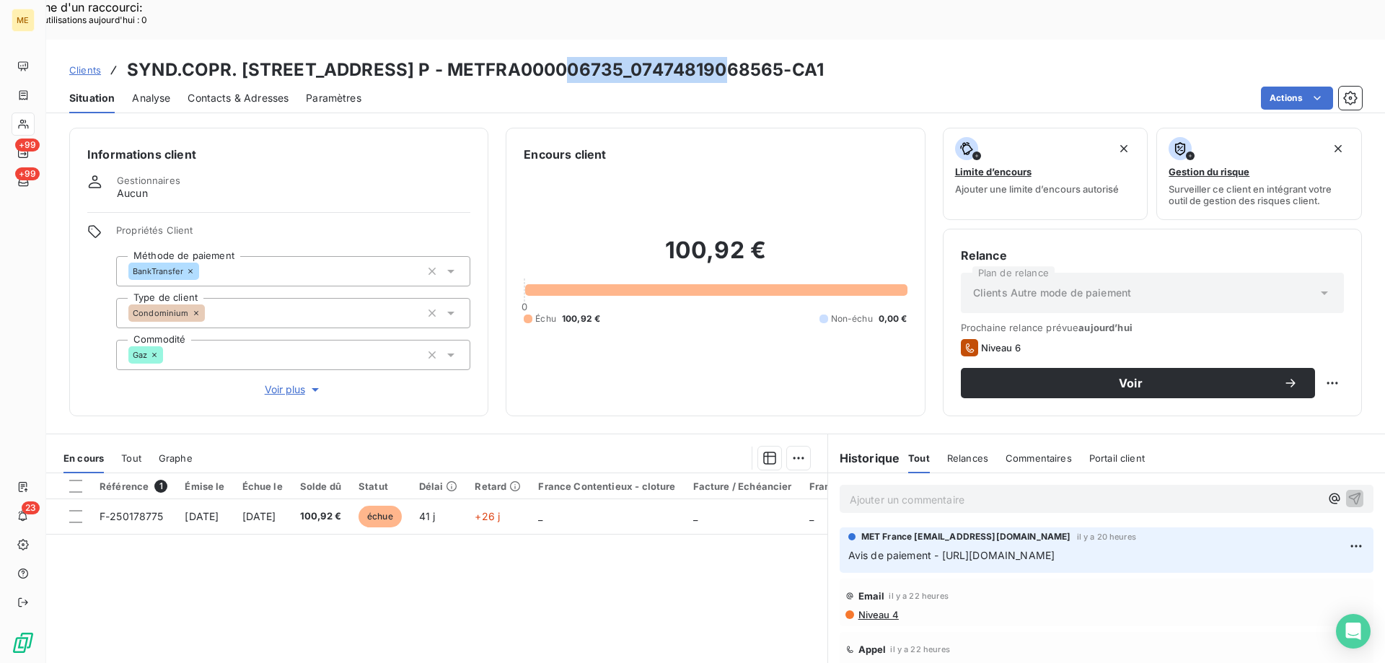
drag, startPoint x: 509, startPoint y: 33, endPoint x: 682, endPoint y: 33, distance: 173.2
click at [682, 57] on h3 "SYND.COPR. [STREET_ADDRESS] P - METFRA000006735_07474819068565-CA1" at bounding box center [475, 70] width 697 height 26
copy h3 "METFRA000006735"
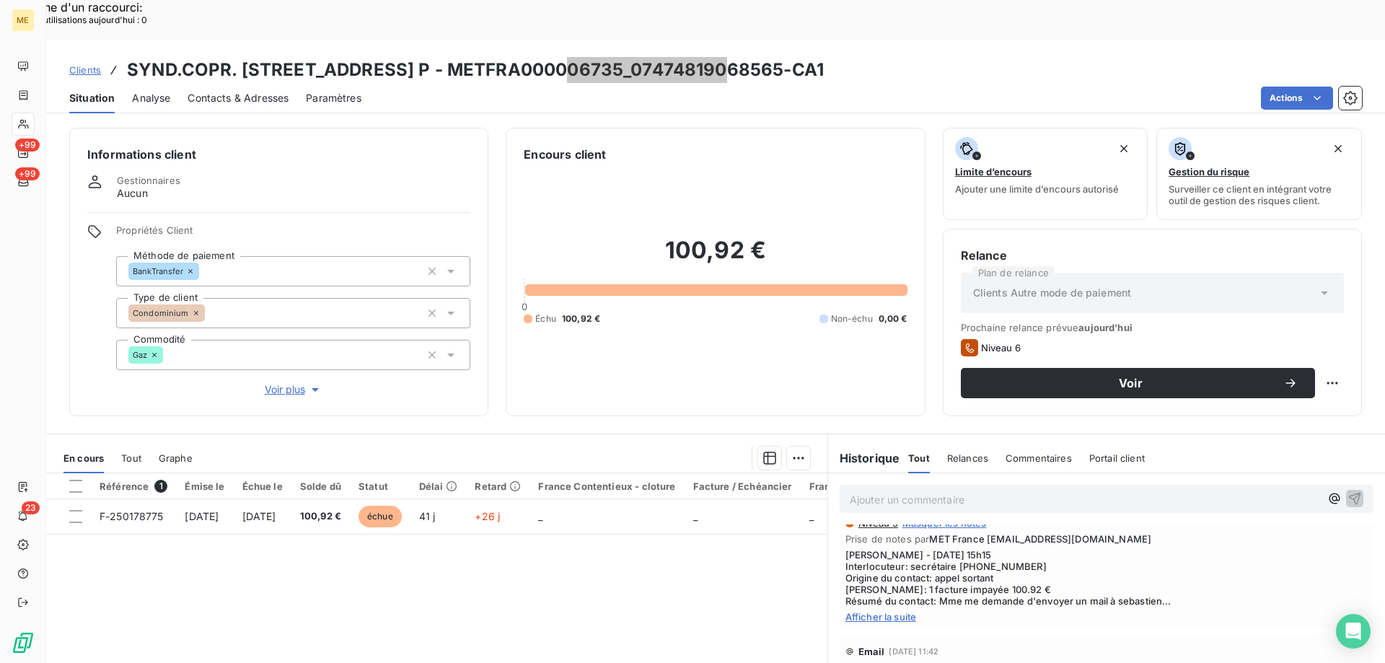
scroll to position [144, 0]
click at [905, 612] on span "Afficher la suite" at bounding box center [1107, 618] width 522 height 12
click at [235, 91] on span "Contacts & Adresses" at bounding box center [238, 98] width 101 height 14
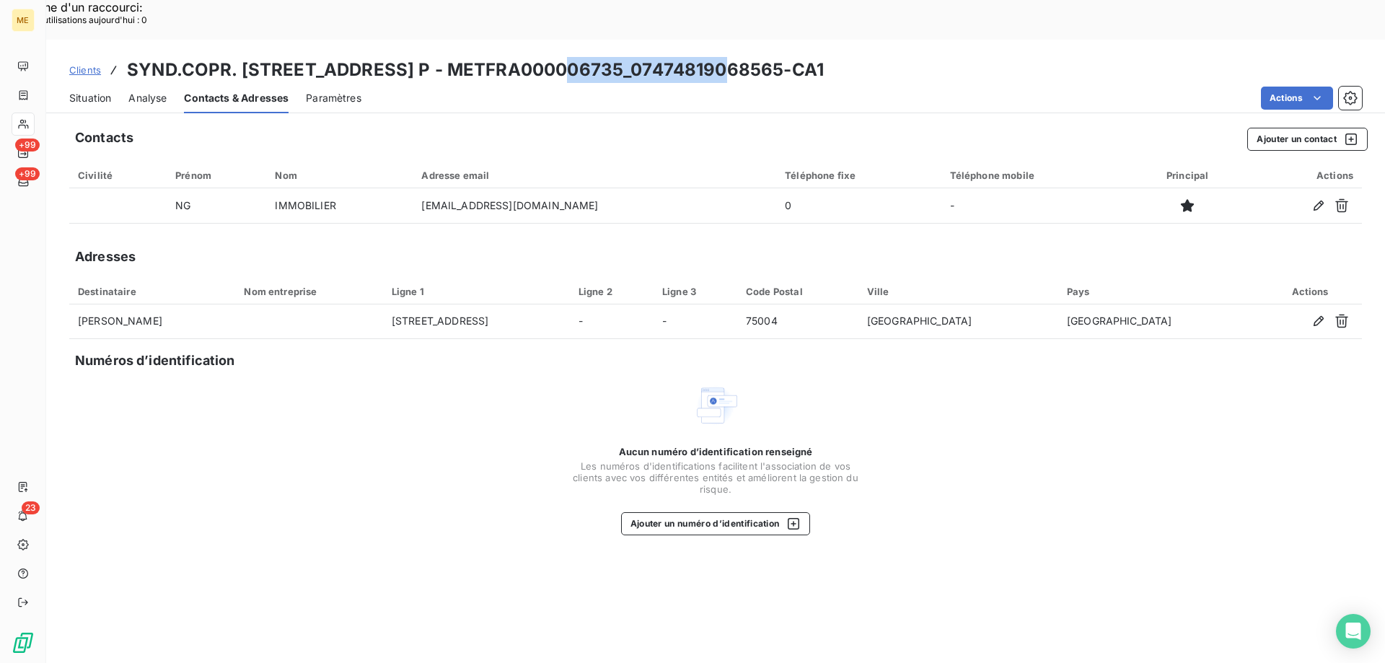
drag, startPoint x: 513, startPoint y: 33, endPoint x: 682, endPoint y: 10, distance: 170.4
click at [682, 40] on div "Clients SYND.COPR. [STREET_ADDRESS] P - METFRA000006735_07474819068565-CA1 Situ…" at bounding box center [715, 77] width 1339 height 74
copy h3 "METFRA000006735"
click at [93, 91] on span "Situation" at bounding box center [90, 98] width 42 height 14
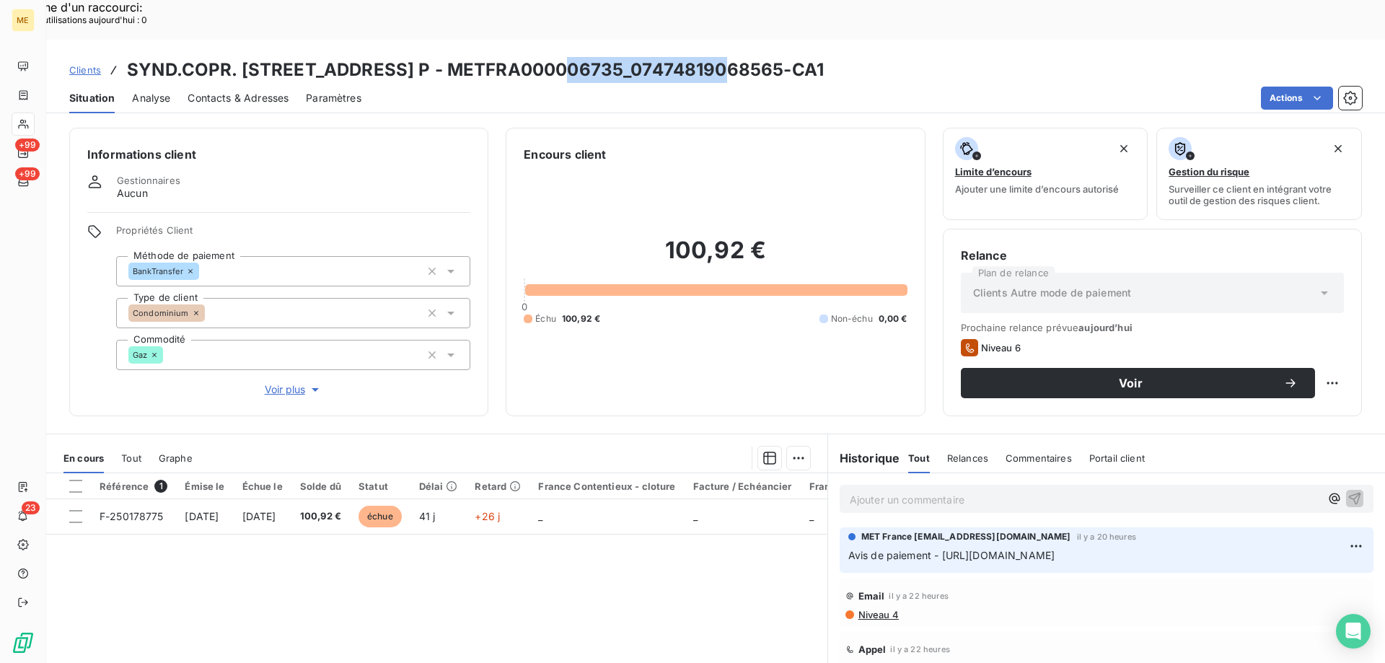
scroll to position [92, 0]
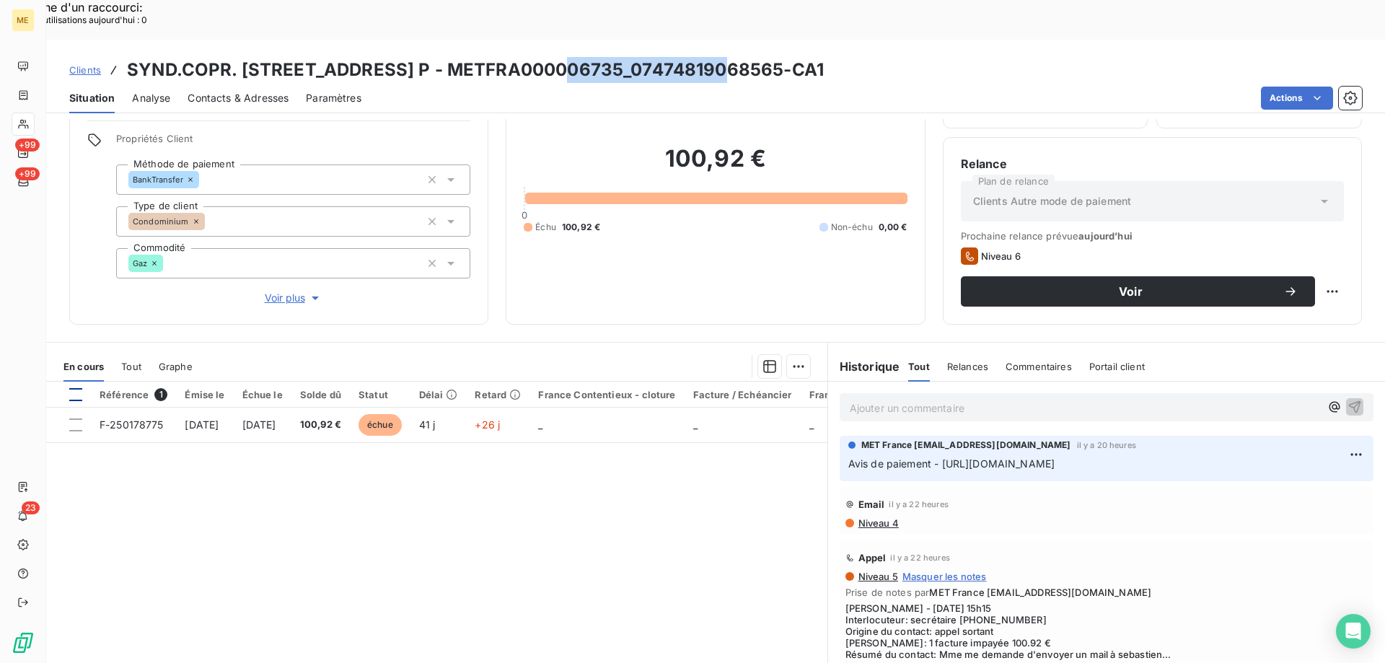
click at [78, 388] on div at bounding box center [75, 394] width 13 height 13
click at [590, 387] on div "Ajouter une promesse de paiement (1 facture)" at bounding box center [669, 384] width 255 height 23
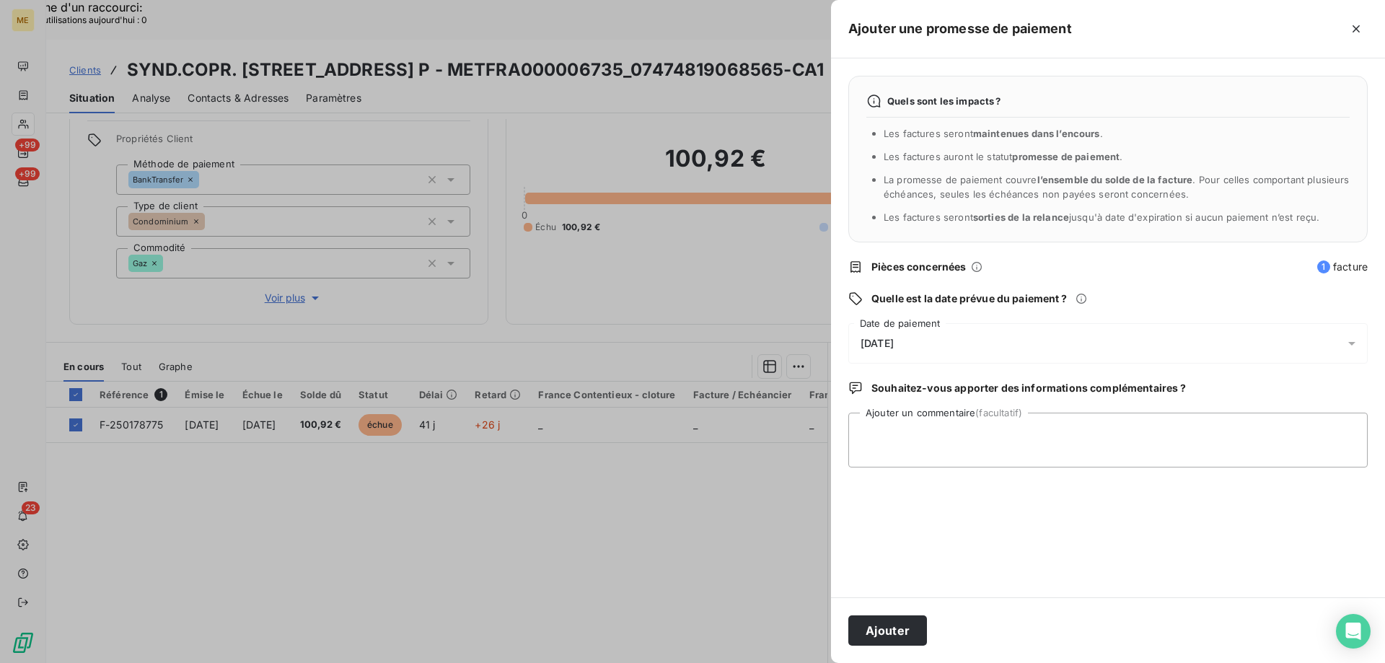
click at [892, 343] on span "[DATE]" at bounding box center [877, 344] width 33 height 12
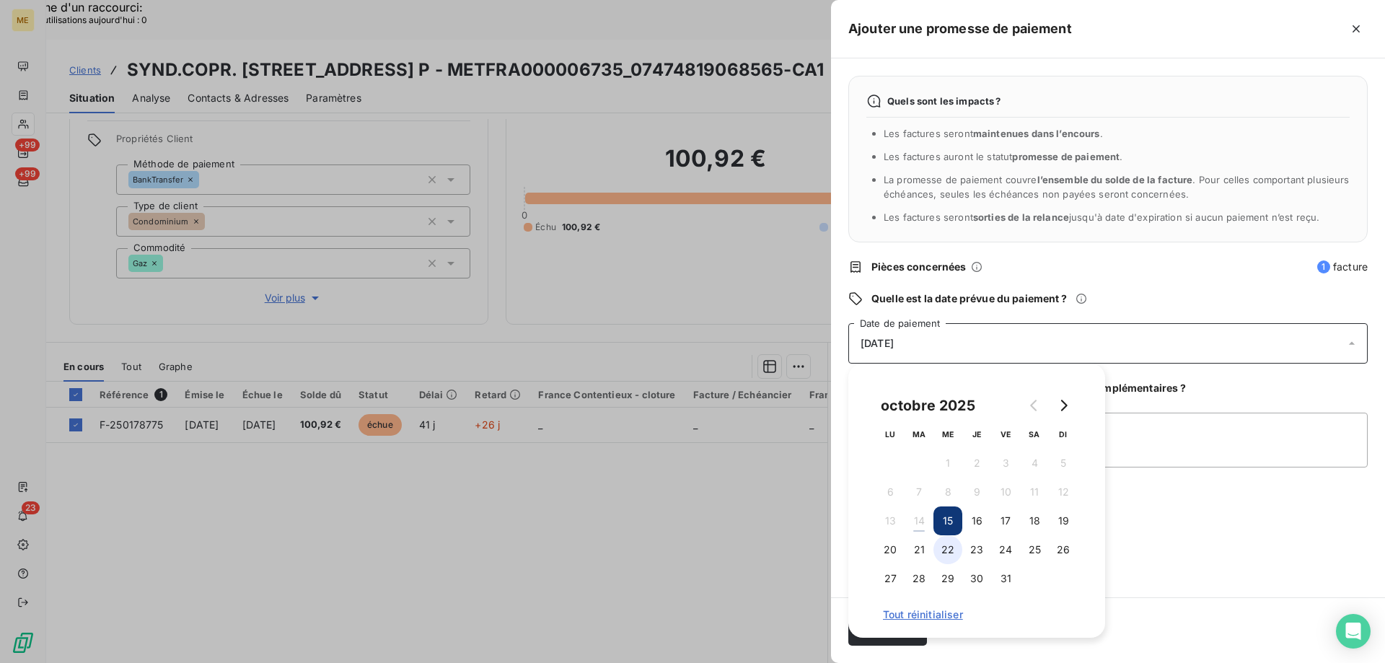
click at [945, 542] on button "22" at bounding box center [948, 549] width 29 height 29
click at [1198, 411] on div "Quels sont les impacts ? Les factures seront maintenues dans l’encours . Les fa…" at bounding box center [1108, 327] width 554 height 539
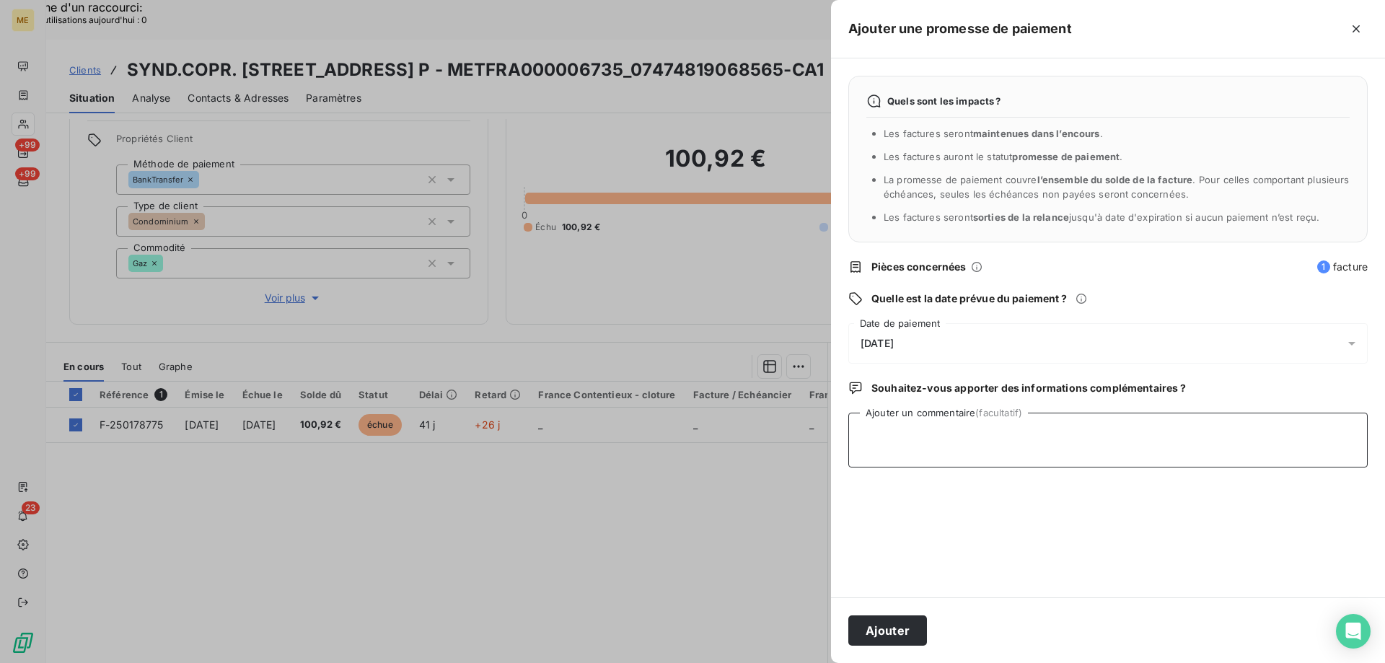
click at [949, 446] on textarea "Ajouter un commentaire (facultatif)" at bounding box center [1107, 440] width 519 height 55
paste textarea "[URL][DOMAIN_NAME]"
type textarea "[PERSON_NAME] // avis de virement [URL][DOMAIN_NAME]"
click at [892, 629] on button "Ajouter" at bounding box center [887, 630] width 79 height 30
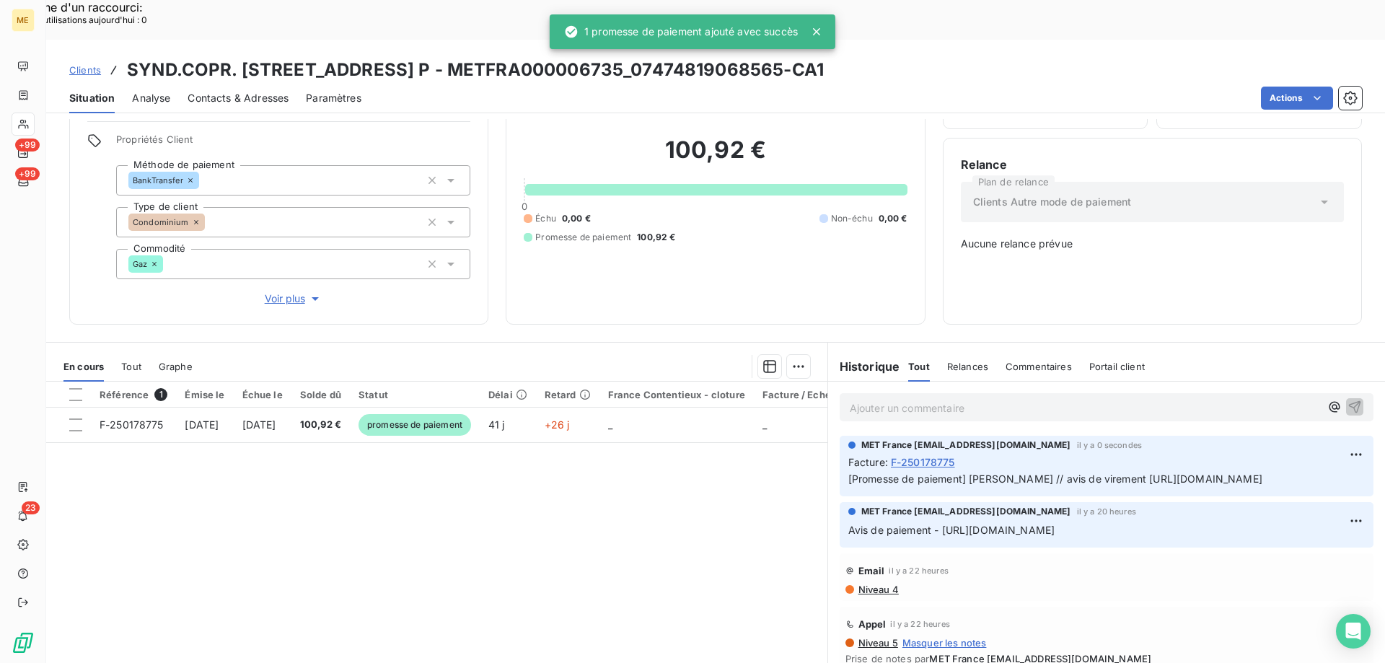
scroll to position [81, 0]
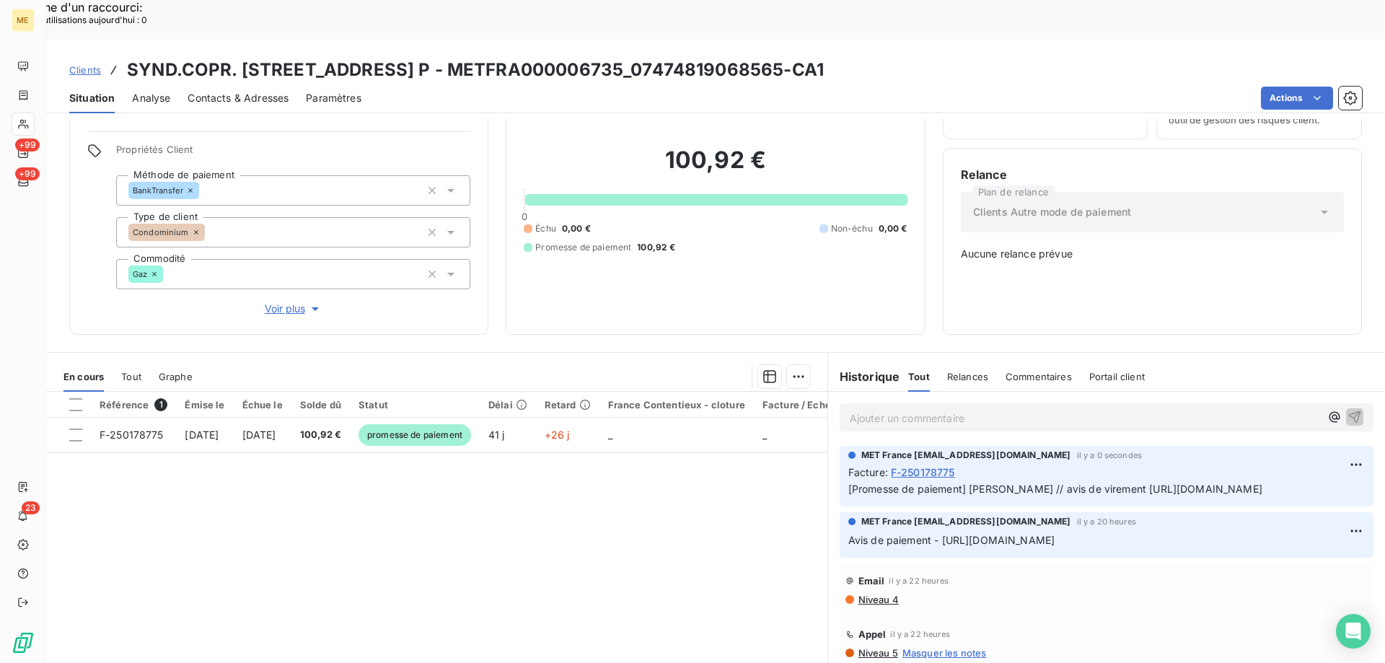
click at [76, 64] on span "Clients" at bounding box center [85, 70] width 32 height 12
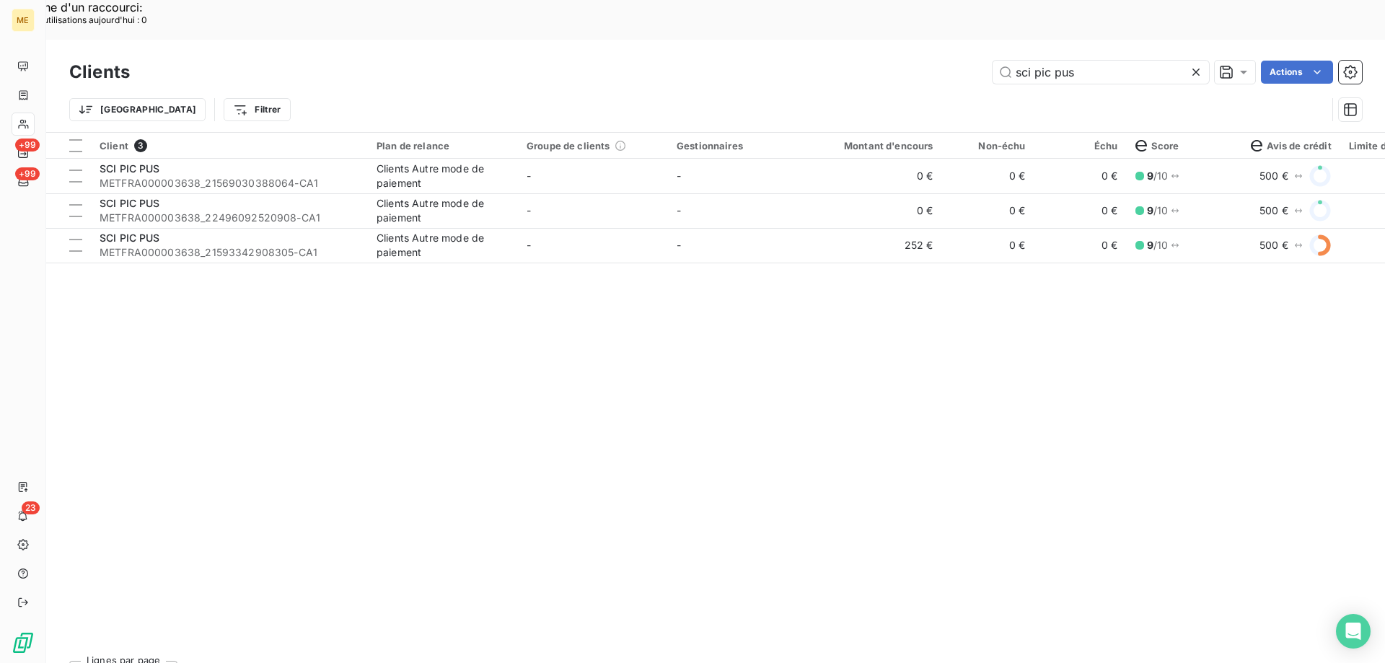
drag, startPoint x: 1096, startPoint y: 22, endPoint x: 905, endPoint y: 68, distance: 196.5
click at [905, 68] on div "Clients sci pic pus Actions Trier Filtrer" at bounding box center [715, 94] width 1293 height 75
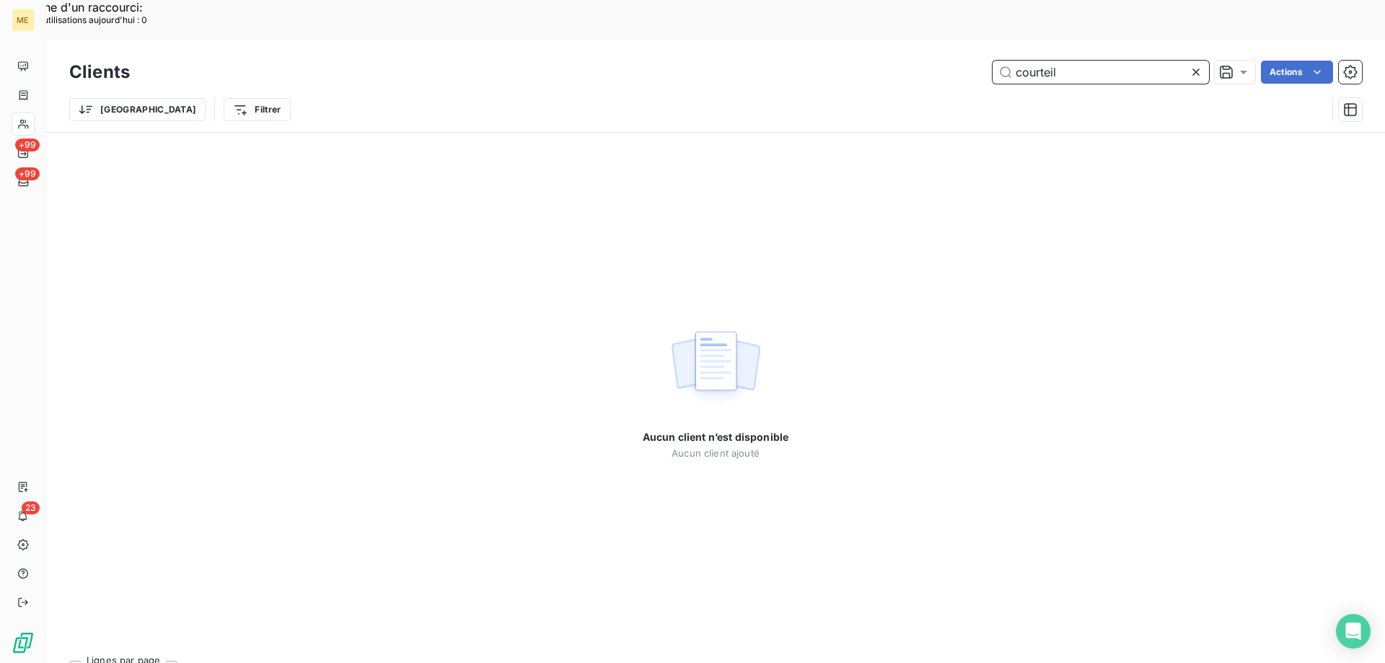
drag, startPoint x: 1103, startPoint y: 35, endPoint x: 924, endPoint y: 35, distance: 179.7
click at [924, 61] on div "courteil Actions" at bounding box center [754, 72] width 1215 height 23
click at [970, 96] on div "Trier Filtrer" at bounding box center [698, 109] width 1258 height 27
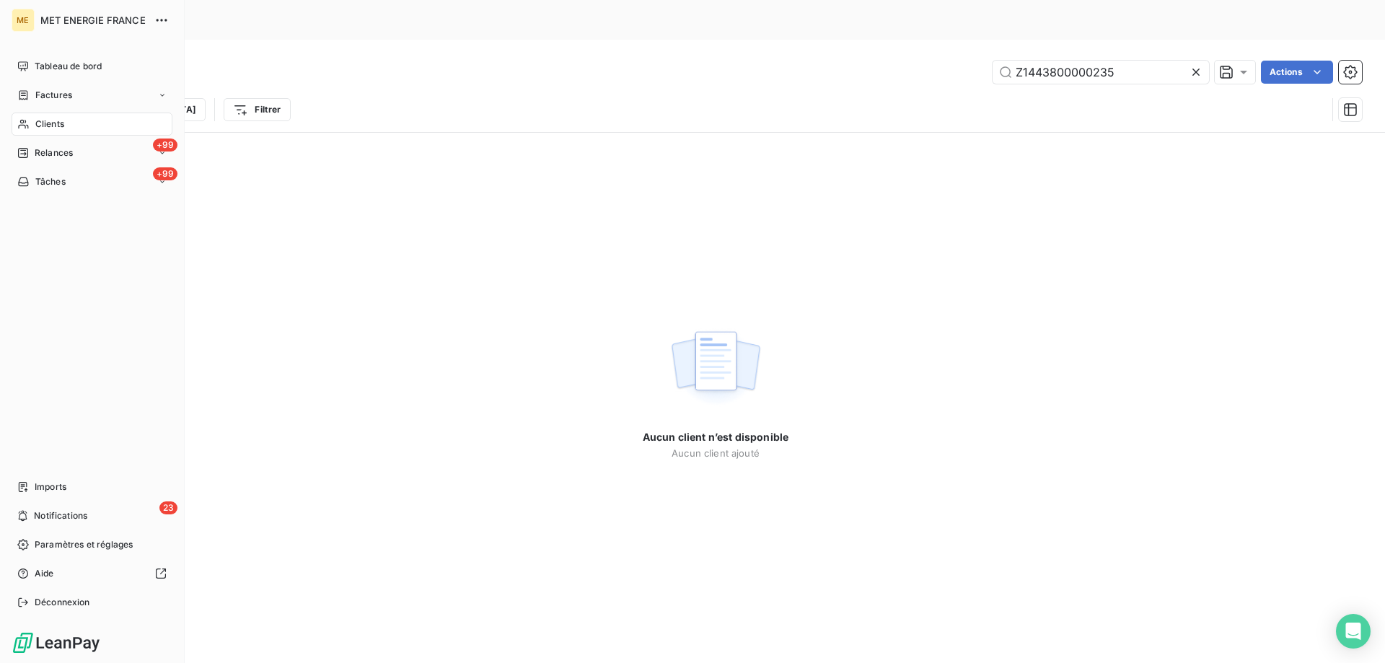
click at [32, 123] on div "Clients" at bounding box center [92, 124] width 161 height 23
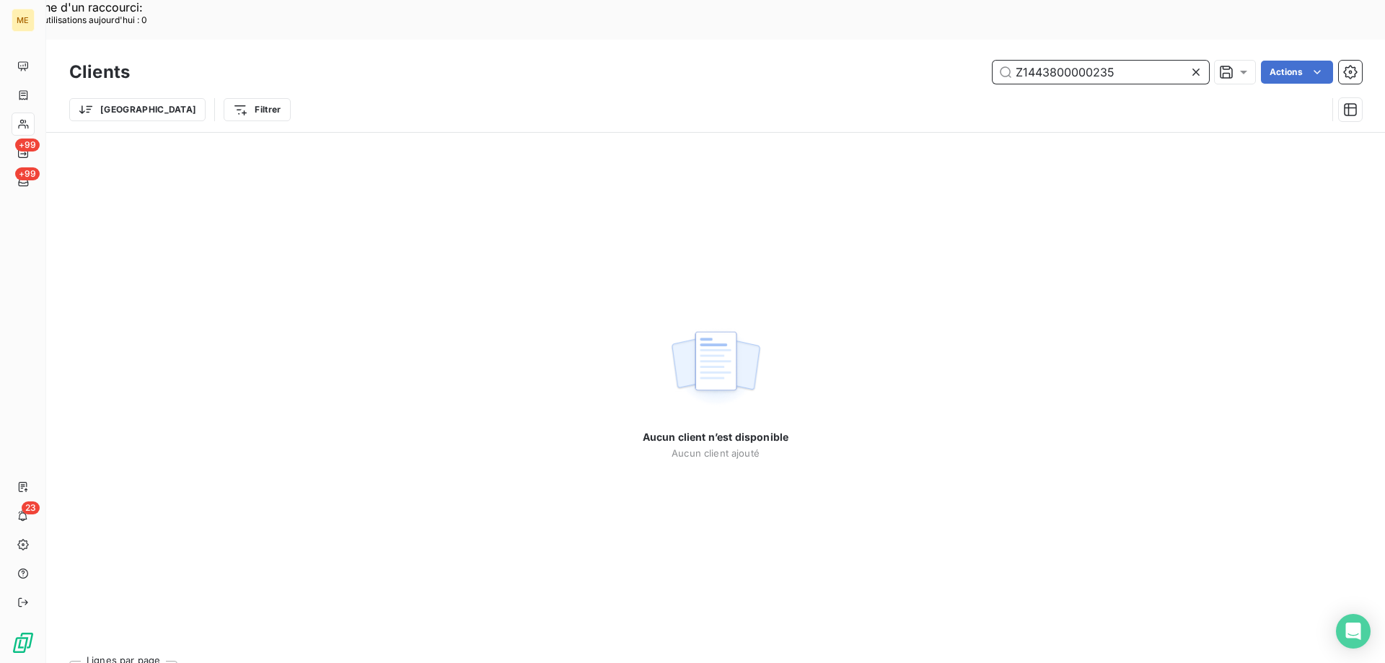
drag, startPoint x: 1136, startPoint y: 31, endPoint x: 937, endPoint y: 35, distance: 198.5
click at [937, 61] on div "Z1443800000235 Actions" at bounding box center [754, 72] width 1215 height 23
paste input "METFRA000014099"
click at [1016, 61] on input "METFRA000014099" at bounding box center [1101, 72] width 216 height 23
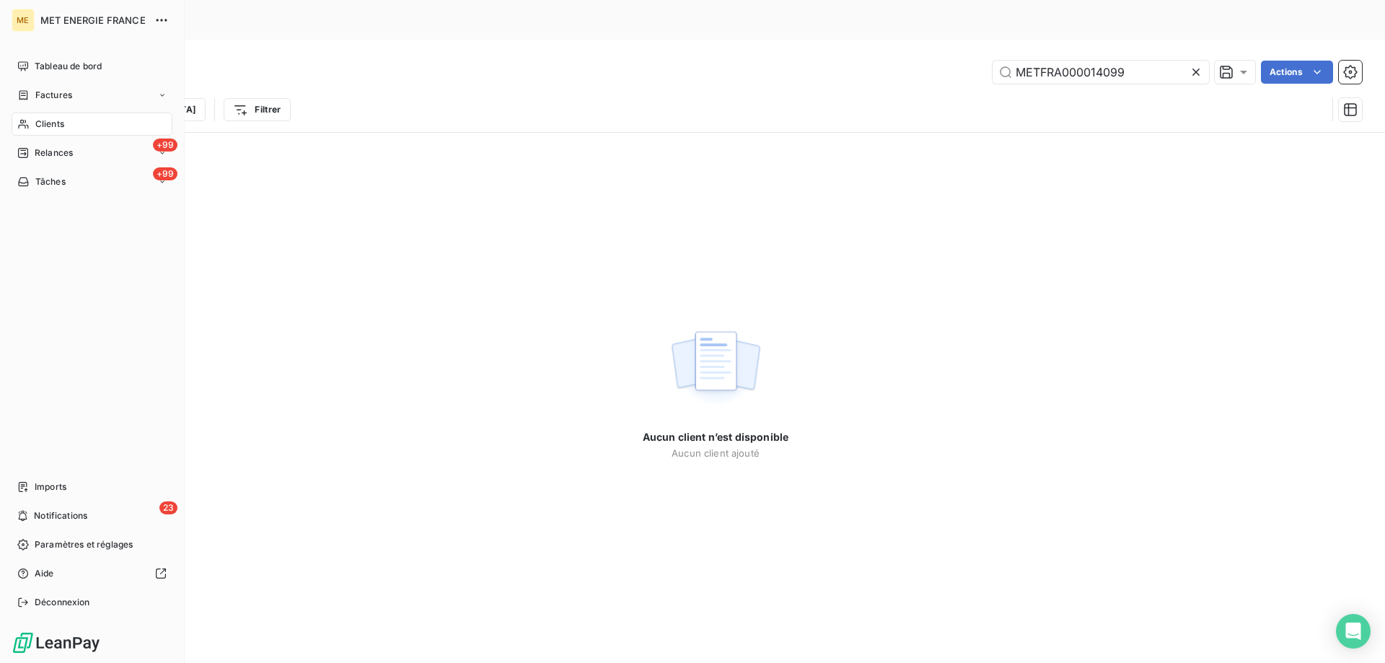
click at [66, 127] on div "Clients" at bounding box center [92, 124] width 161 height 23
click at [44, 128] on span "Clients" at bounding box center [49, 124] width 29 height 13
click at [57, 301] on div "Tableau de bord Factures Clients +99 Relances +99 Tâches Imports 23 Notificatio…" at bounding box center [92, 334] width 161 height 559
click at [68, 127] on div "Clients" at bounding box center [92, 124] width 161 height 23
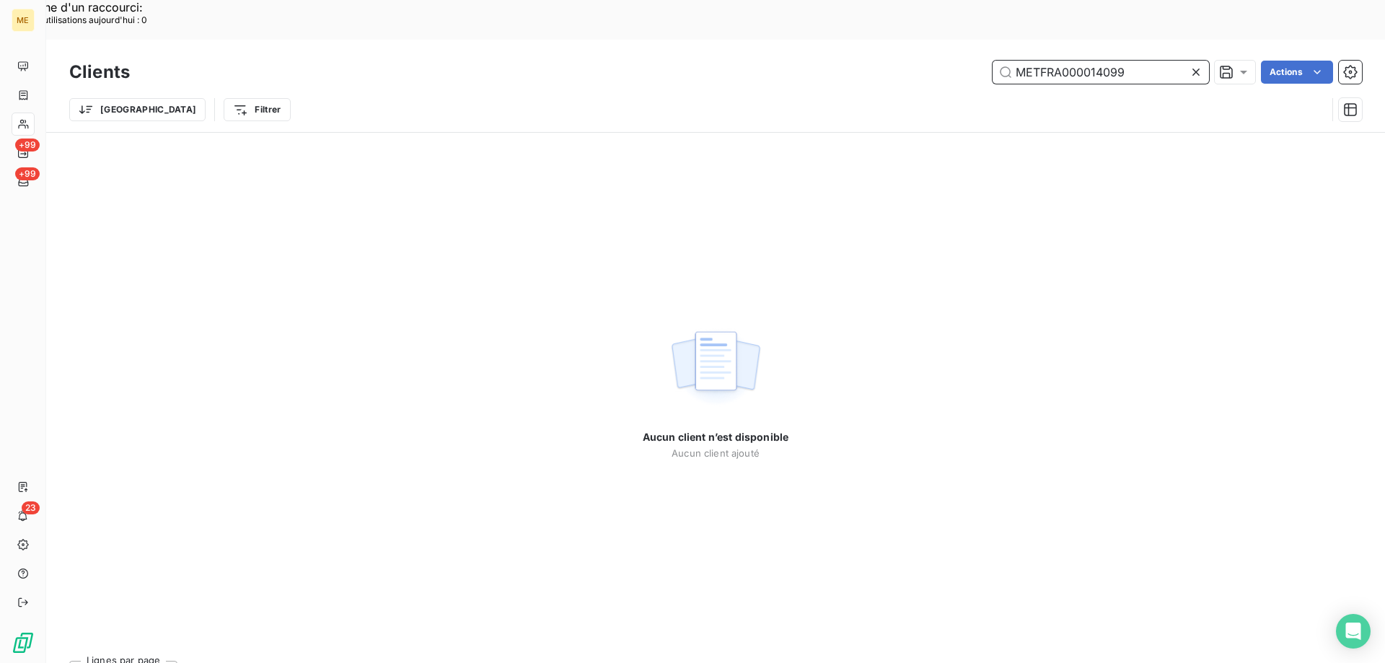
click at [1056, 61] on input "METFRA000014099" at bounding box center [1101, 72] width 216 height 23
paste input "Z144380000023"
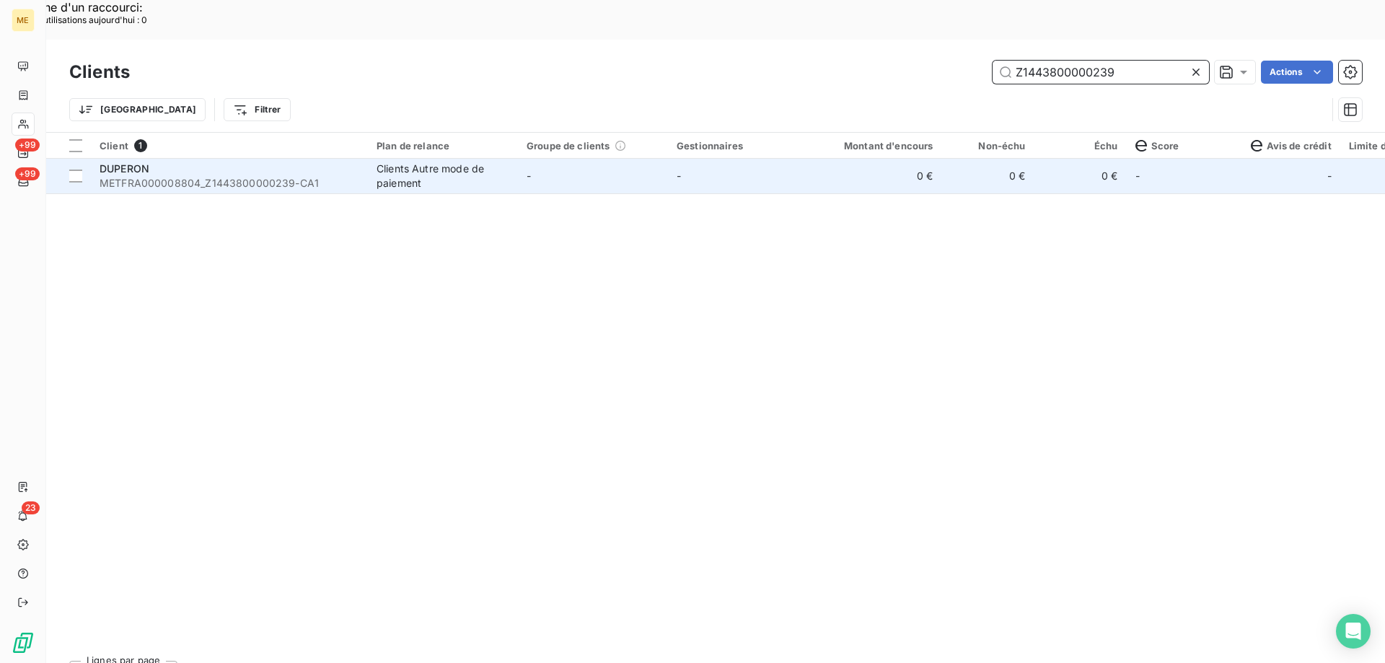
type input "Z1443800000239"
click at [139, 176] on span "METFRA000008804_Z1443800000239-CA1" at bounding box center [230, 183] width 260 height 14
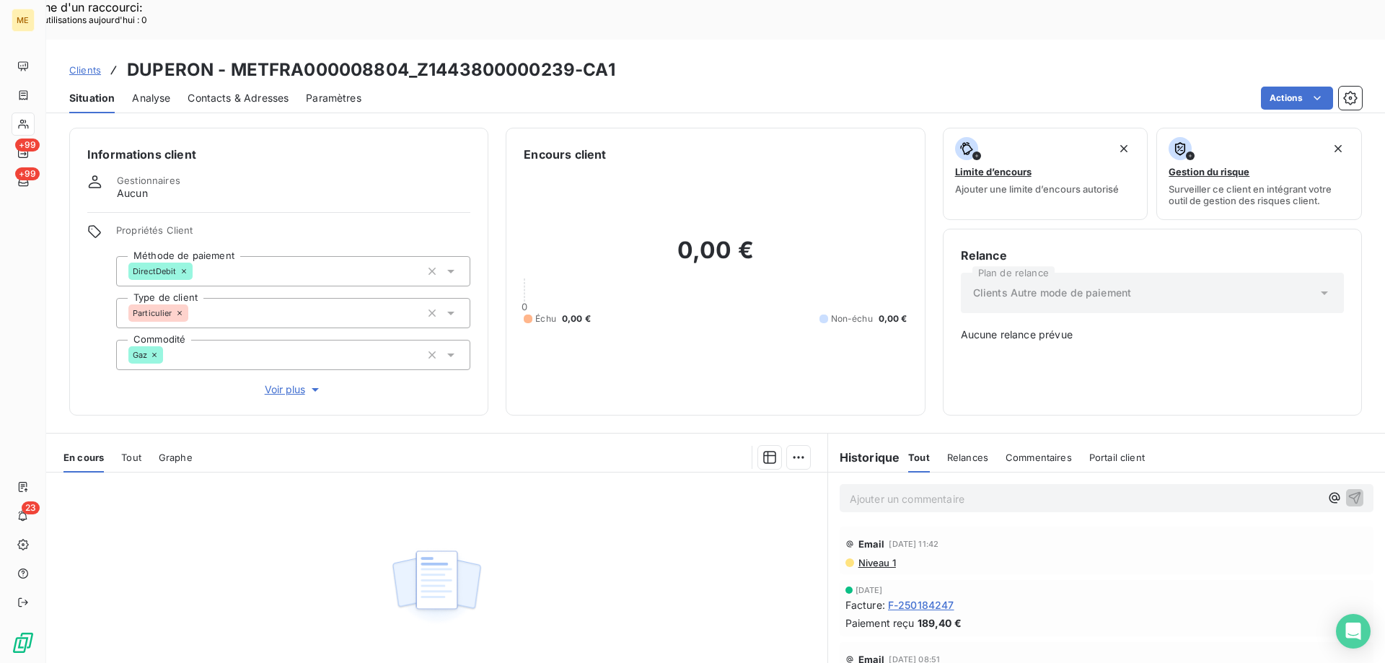
click at [982, 490] on p "Ajouter un commentaire ﻿" at bounding box center [1085, 499] width 470 height 18
click at [1024, 490] on p "[PERSON_NAME] // avis de virement" at bounding box center [1085, 498] width 470 height 17
click at [1349, 490] on icon "button" at bounding box center [1355, 497] width 14 height 14
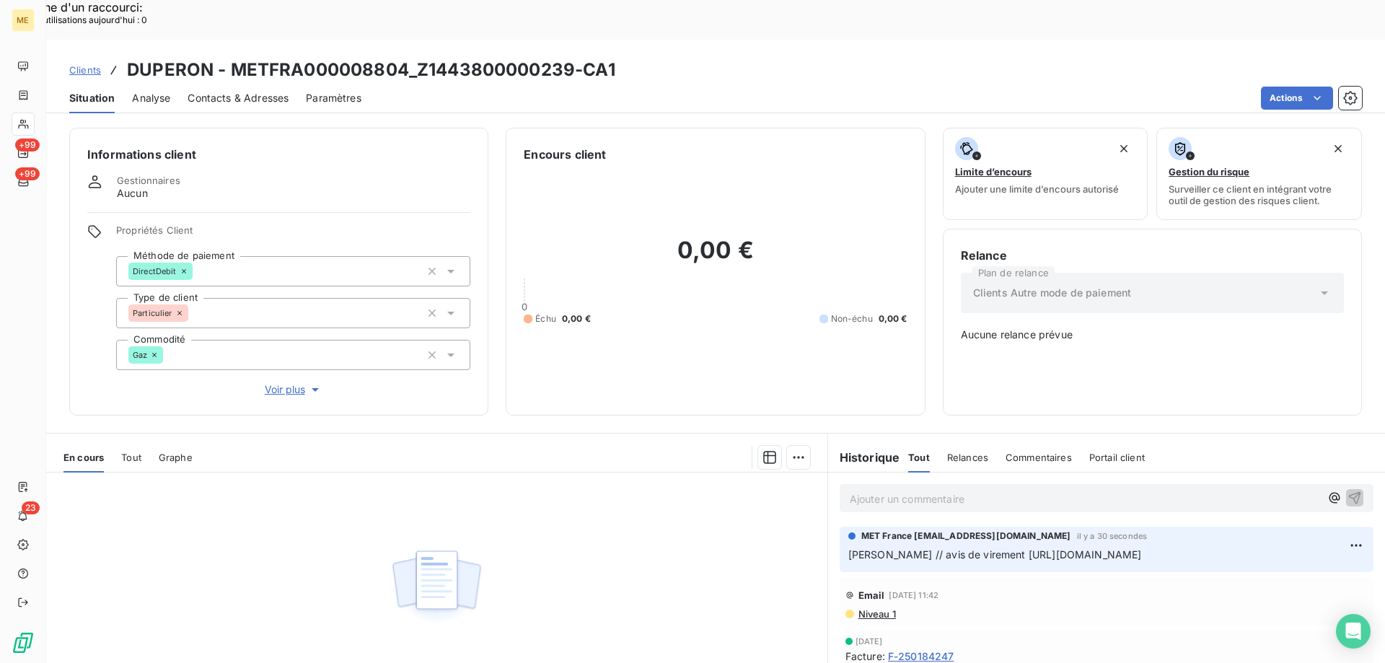
click at [78, 64] on span "Clients" at bounding box center [85, 70] width 32 height 12
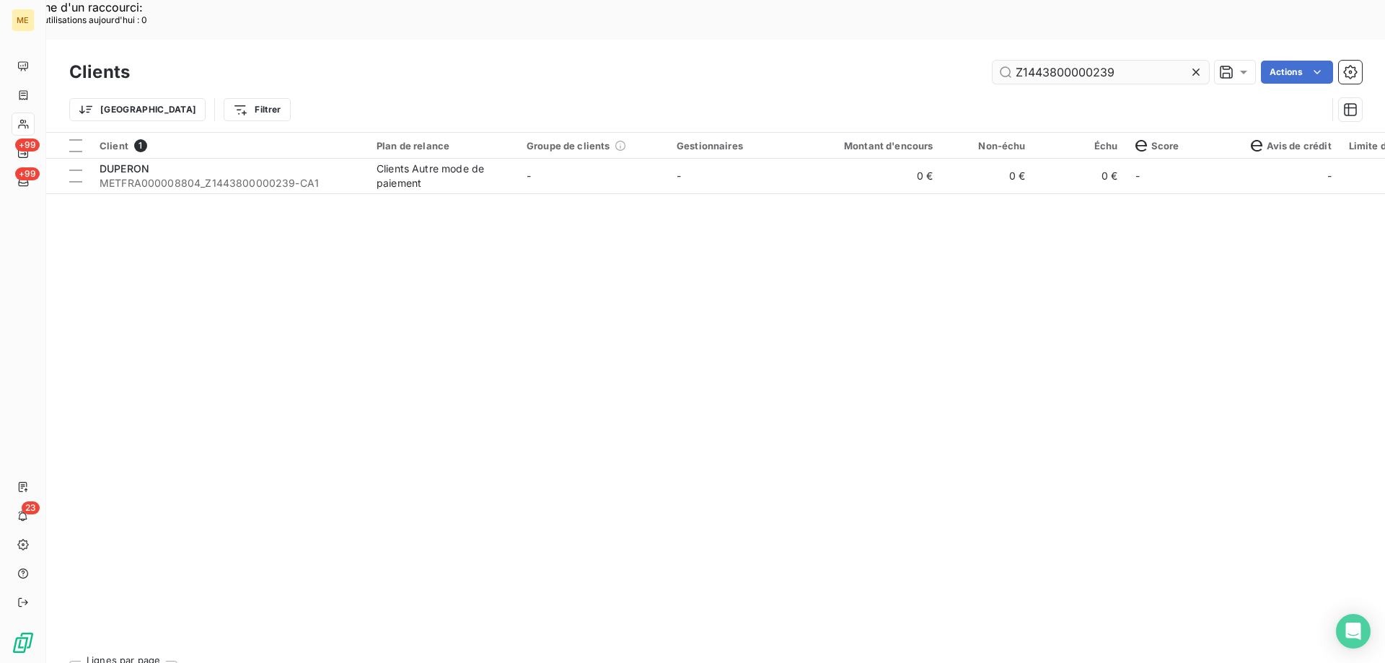
click at [1058, 61] on input "Z1443800000239" at bounding box center [1101, 72] width 216 height 23
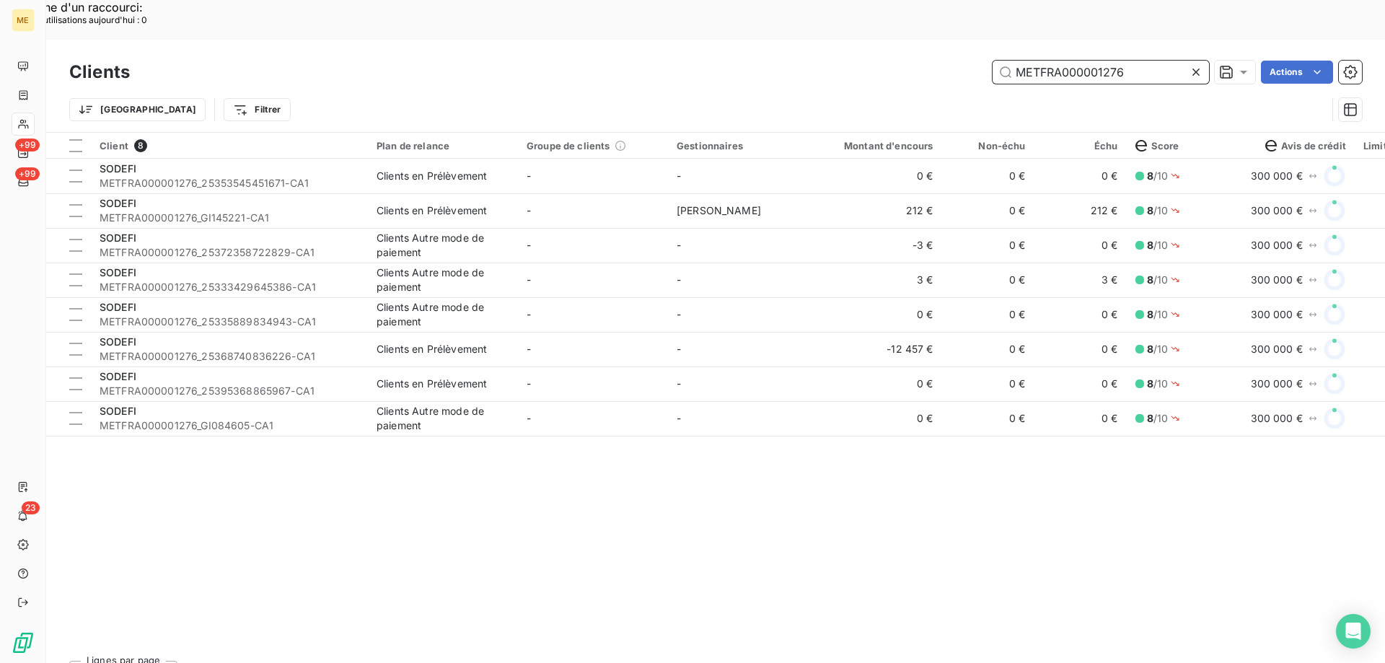
click at [1125, 61] on input "METFRA000001276" at bounding box center [1101, 72] width 216 height 23
paste input "2533342964538"
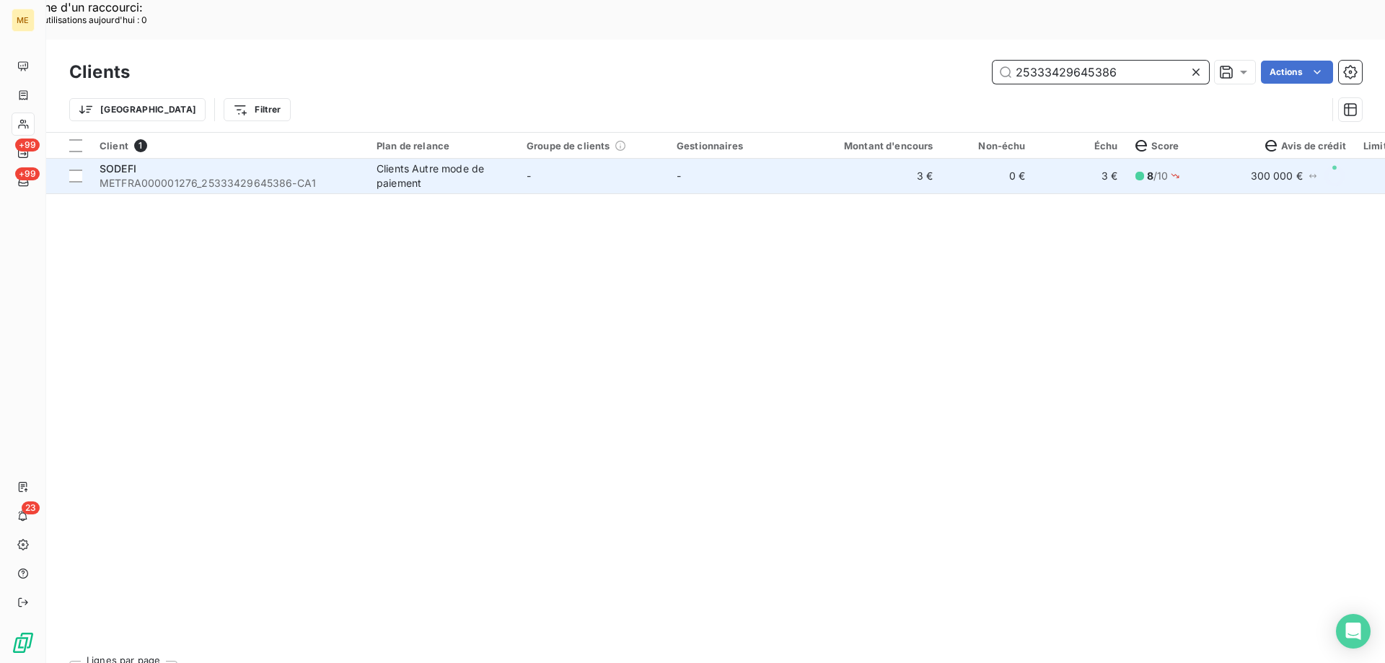
type input "25333429645386"
click at [175, 176] on span "METFRA000001276_25333429645386-CA1" at bounding box center [230, 183] width 260 height 14
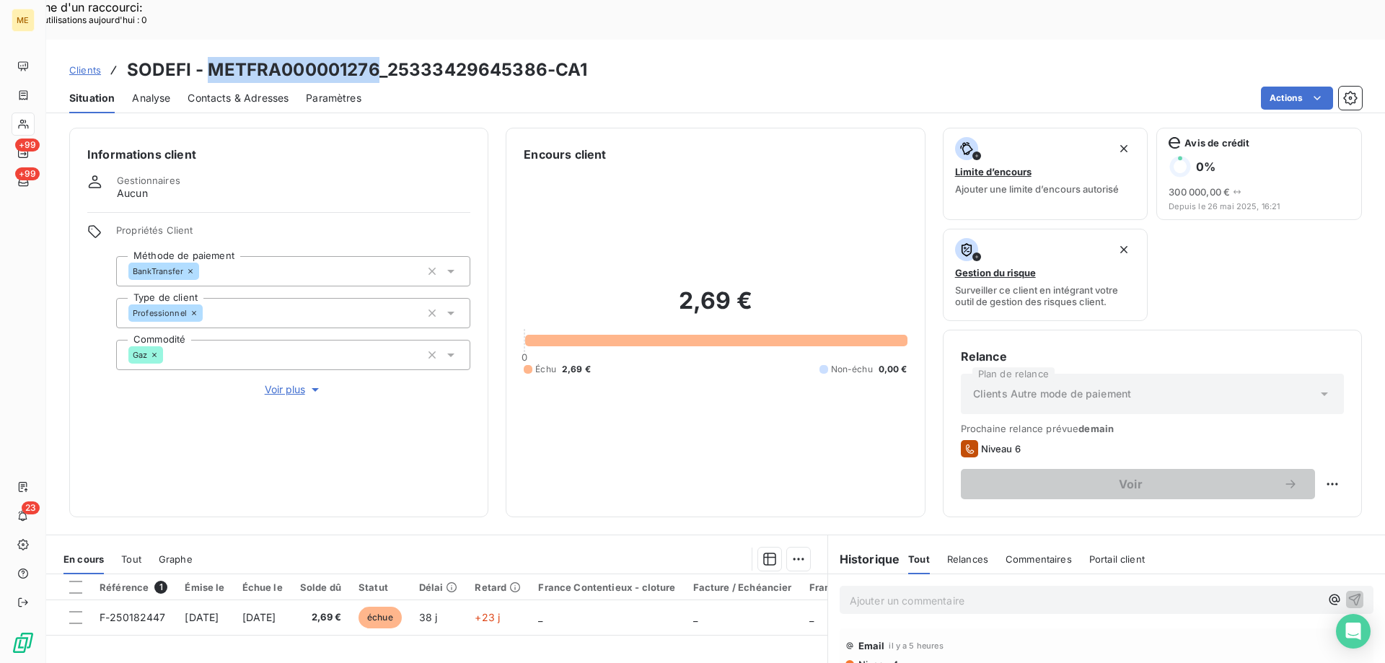
drag, startPoint x: 208, startPoint y: 31, endPoint x: 380, endPoint y: 31, distance: 172.4
click at [380, 57] on h3 "SODEFI - METFRA000001276_25333429645386-CA1" at bounding box center [357, 70] width 460 height 26
copy h3 "METFRA000001276"
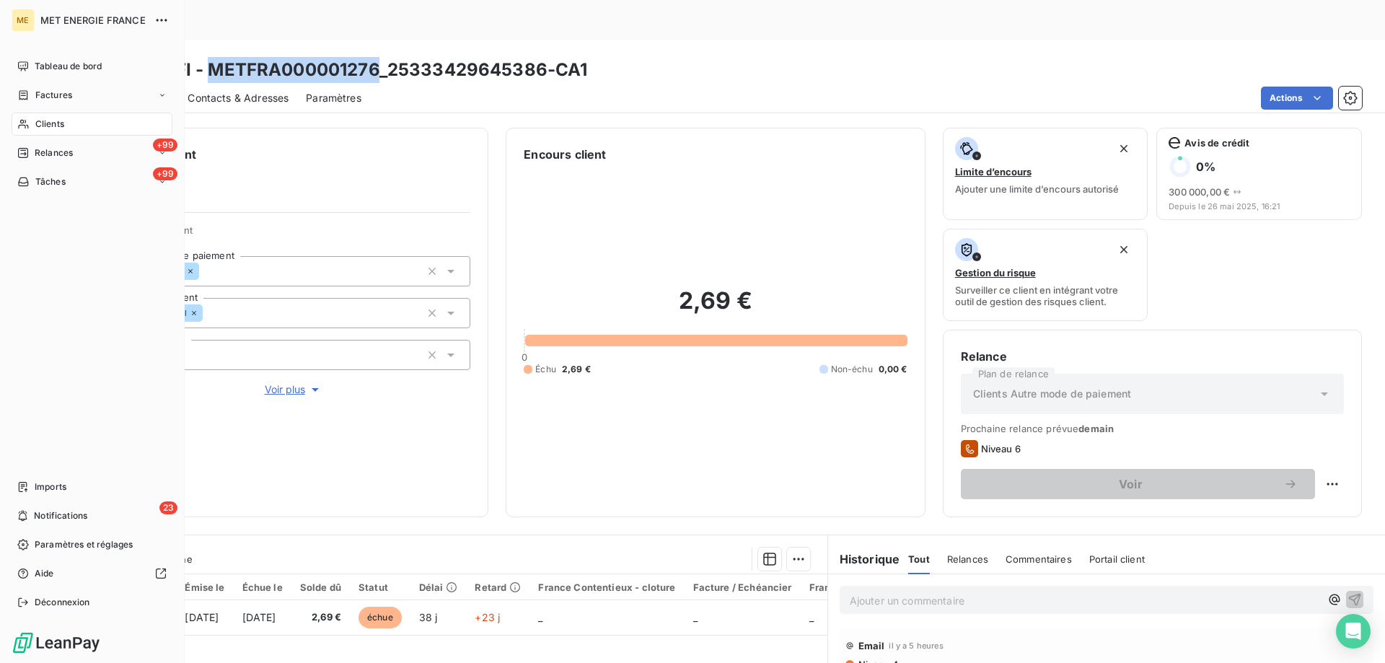
click at [71, 408] on div "Tableau de bord Factures Clients +99 Relances +99 Tâches Imports 23 Notificatio…" at bounding box center [92, 334] width 161 height 559
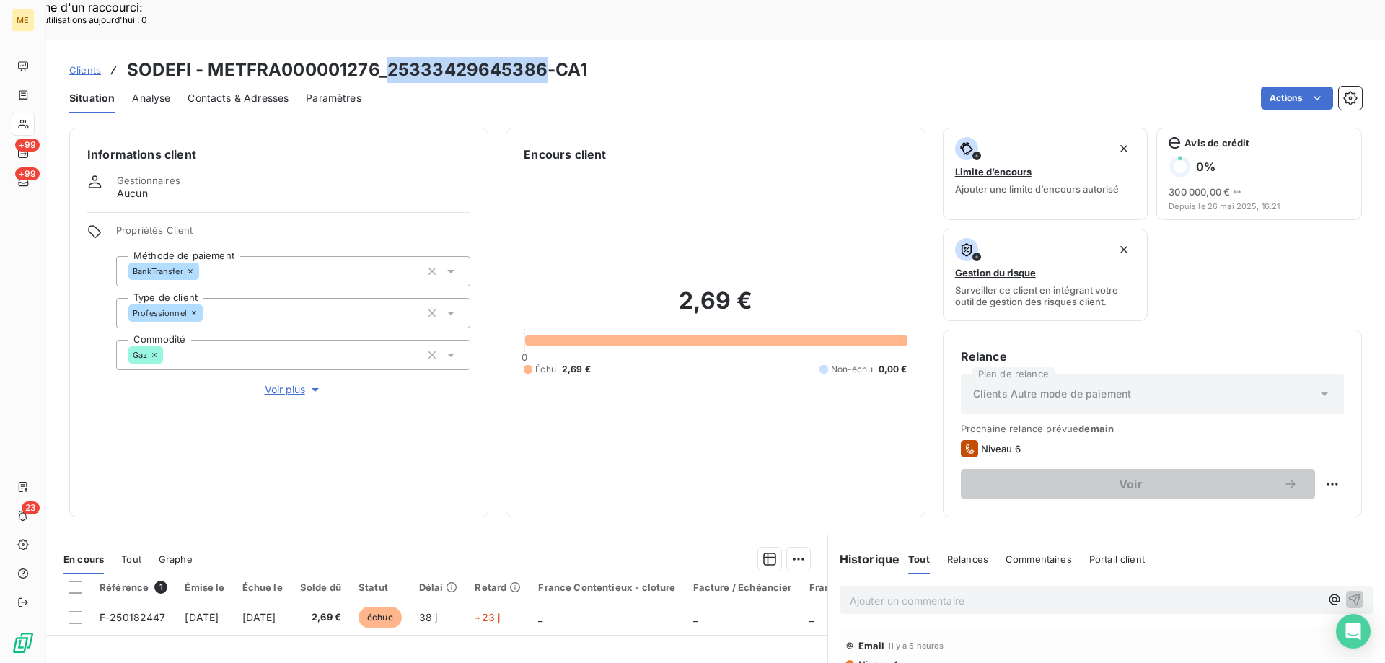
drag, startPoint x: 388, startPoint y: 32, endPoint x: 542, endPoint y: 31, distance: 153.7
click at [542, 57] on h3 "SODEFI - METFRA000001276_25333429645386-CA1" at bounding box center [357, 70] width 460 height 26
copy h3 "25333429645386"
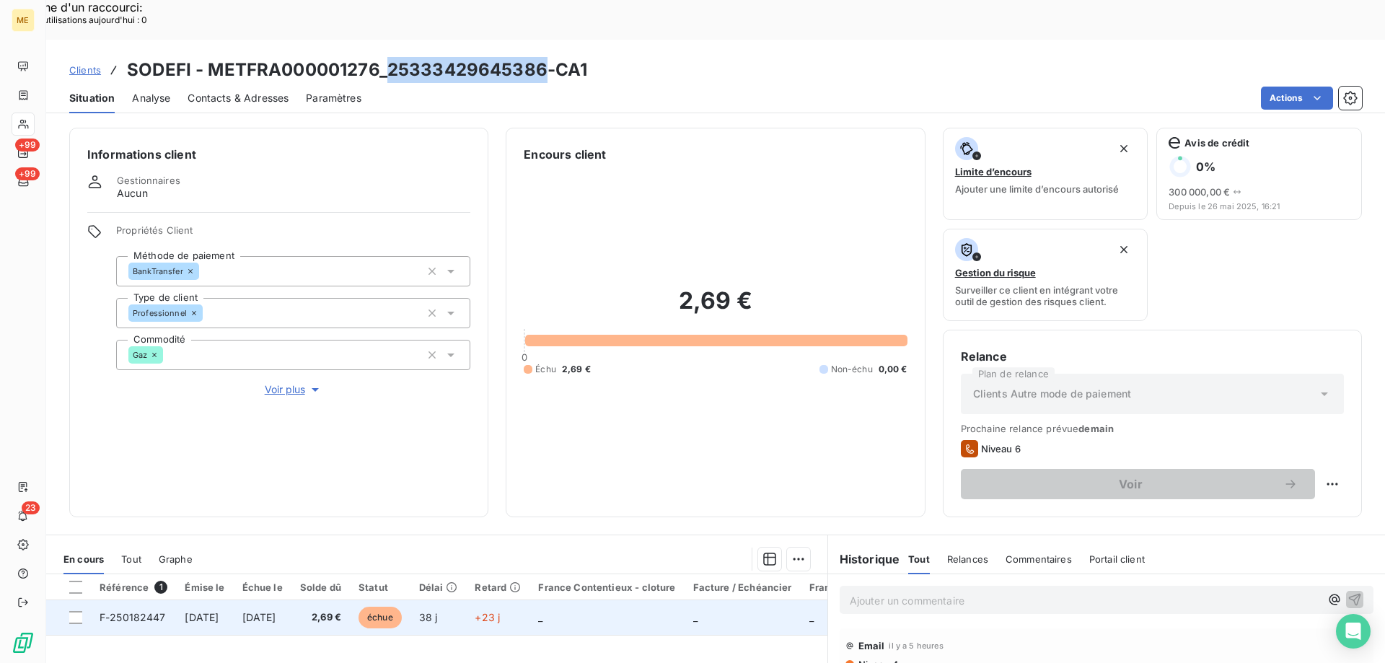
click at [142, 611] on span "F-250182447" at bounding box center [133, 617] width 66 height 12
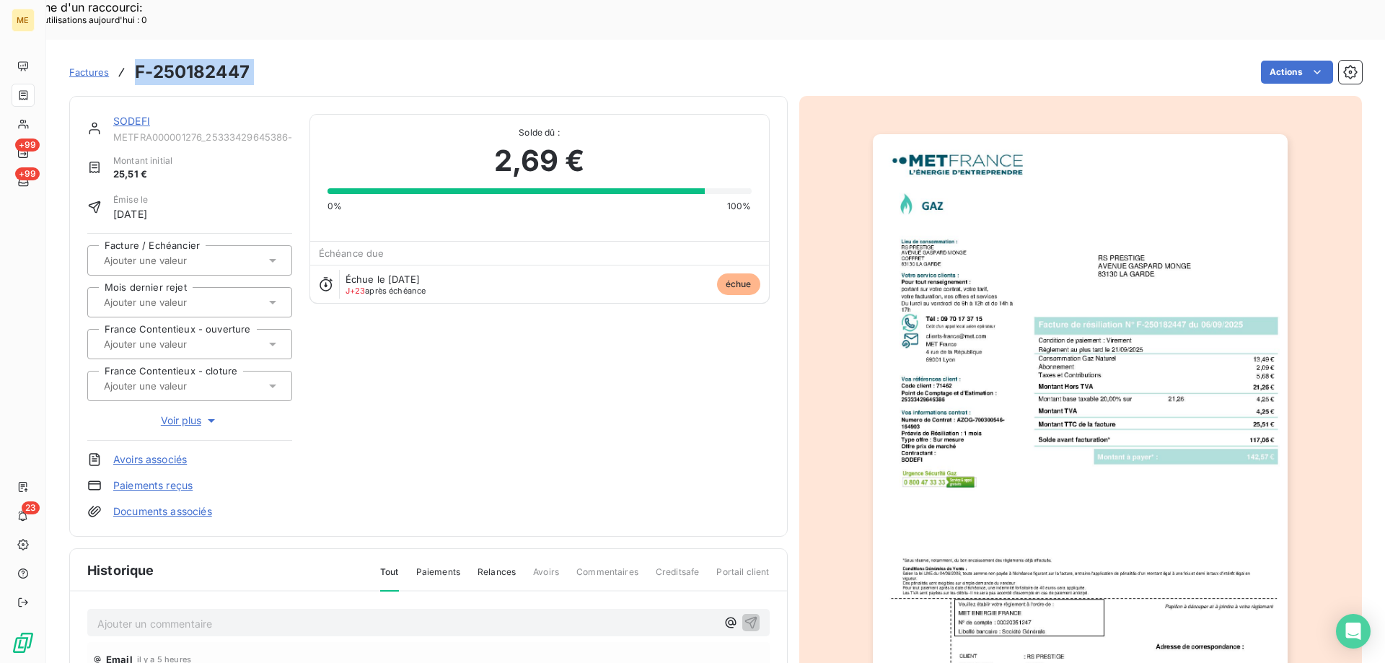
drag, startPoint x: 135, startPoint y: 32, endPoint x: 263, endPoint y: 32, distance: 127.7
click at [263, 57] on div "Factures F-250182447 Actions" at bounding box center [715, 72] width 1293 height 30
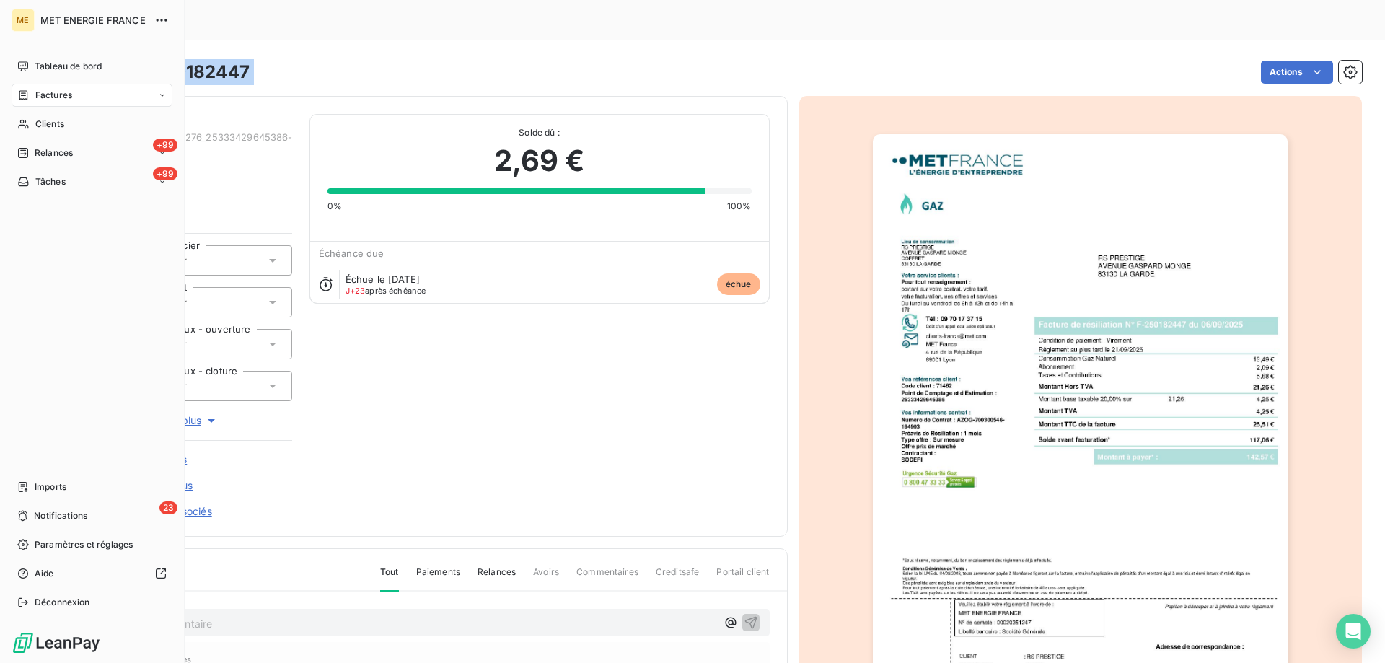
drag, startPoint x: 32, startPoint y: 125, endPoint x: 157, endPoint y: 137, distance: 124.7
click at [33, 124] on div "Clients" at bounding box center [92, 124] width 161 height 23
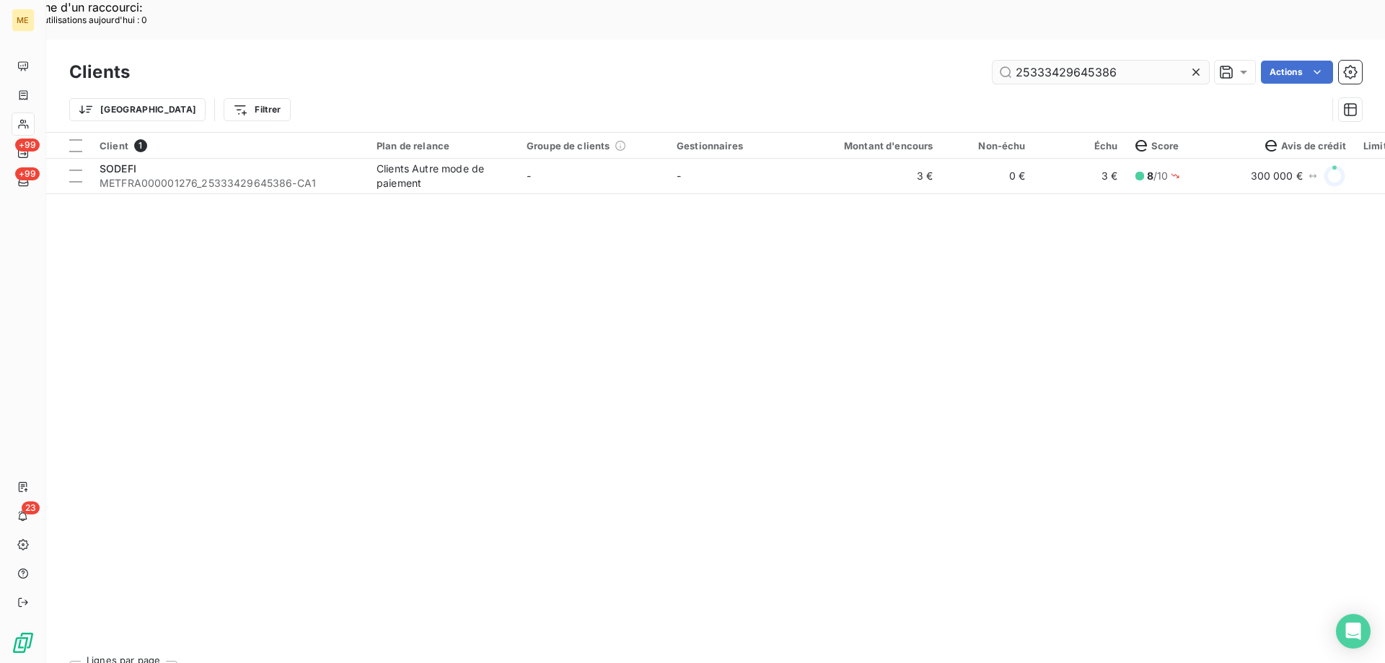
click at [1050, 61] on input "25333429645386" at bounding box center [1101, 72] width 216 height 23
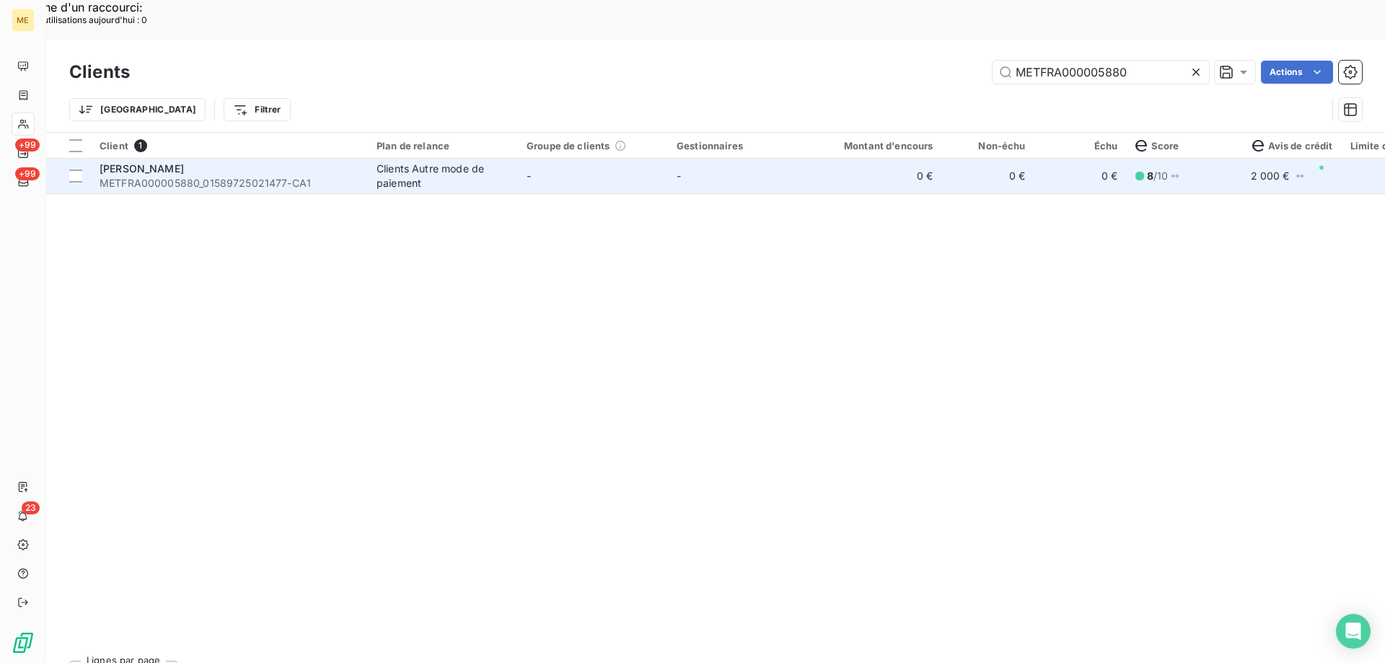
type input "METFRA000005880"
click at [173, 176] on span "METFRA000005880_01589725021477-CA1" at bounding box center [230, 183] width 260 height 14
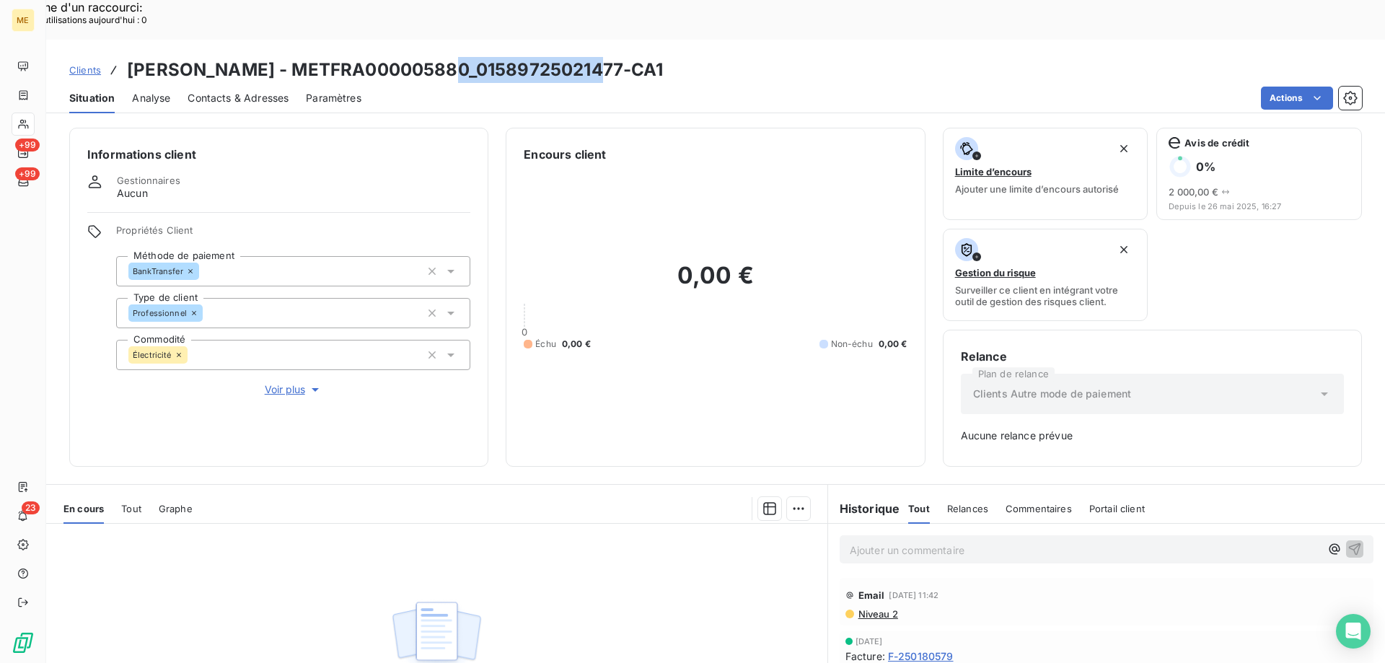
drag, startPoint x: 448, startPoint y: 27, endPoint x: 590, endPoint y: 29, distance: 142.2
click at [590, 57] on h3 "[PERSON_NAME] - METFRA000005880_01589725021477-CA1" at bounding box center [395, 70] width 537 height 26
click at [82, 64] on span "Clients" at bounding box center [85, 70] width 32 height 12
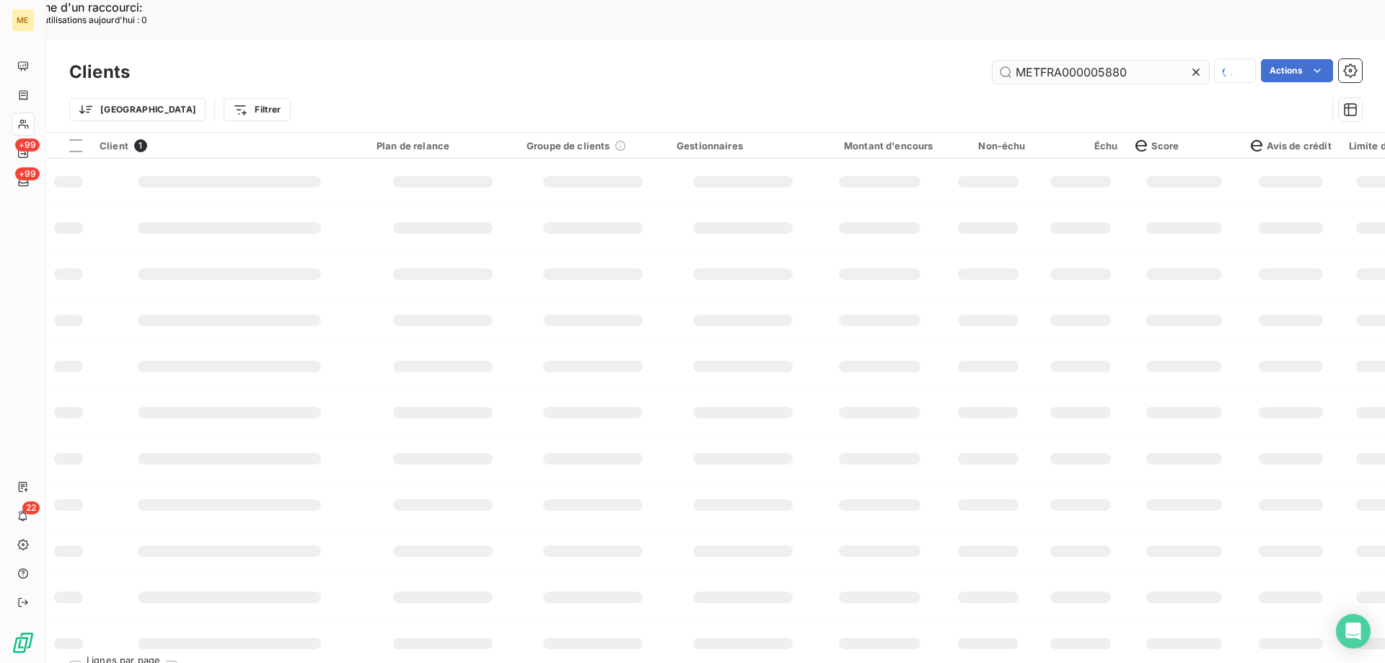
click at [1110, 61] on input "METFRA000005880" at bounding box center [1101, 72] width 216 height 23
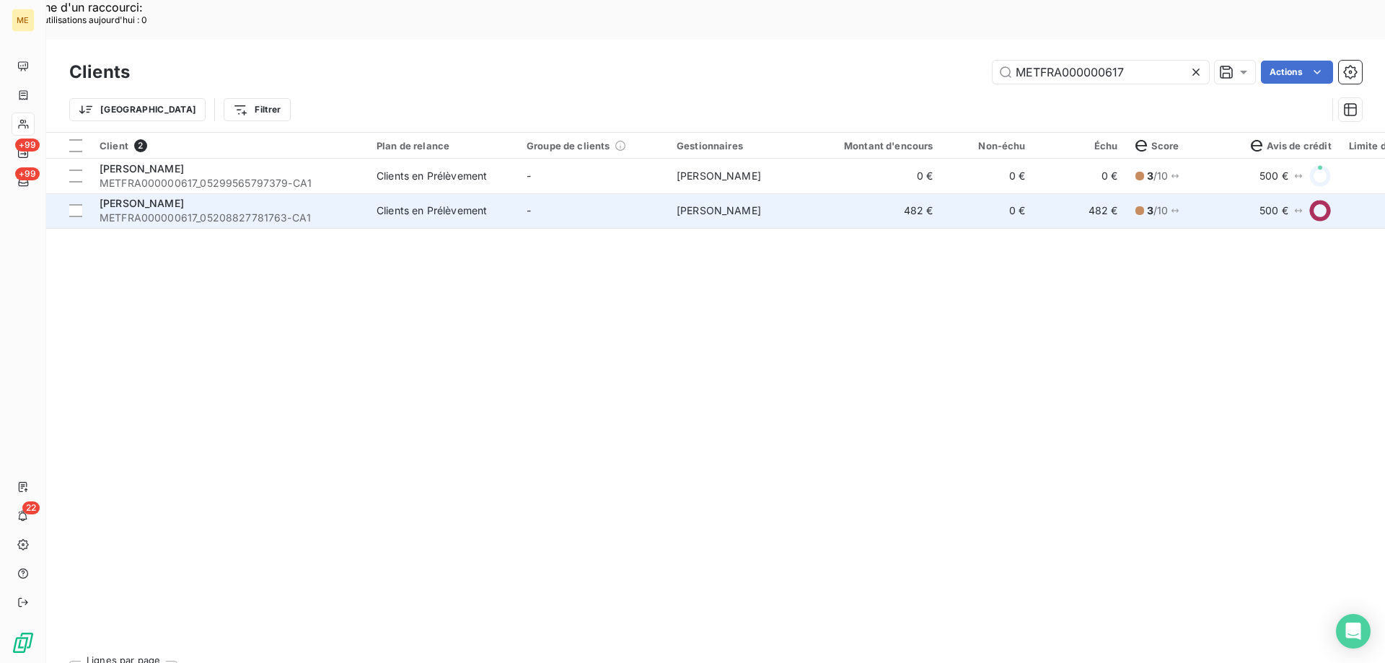
type input "METFRA000000617"
click at [224, 196] on div "[PERSON_NAME]" at bounding box center [230, 203] width 260 height 14
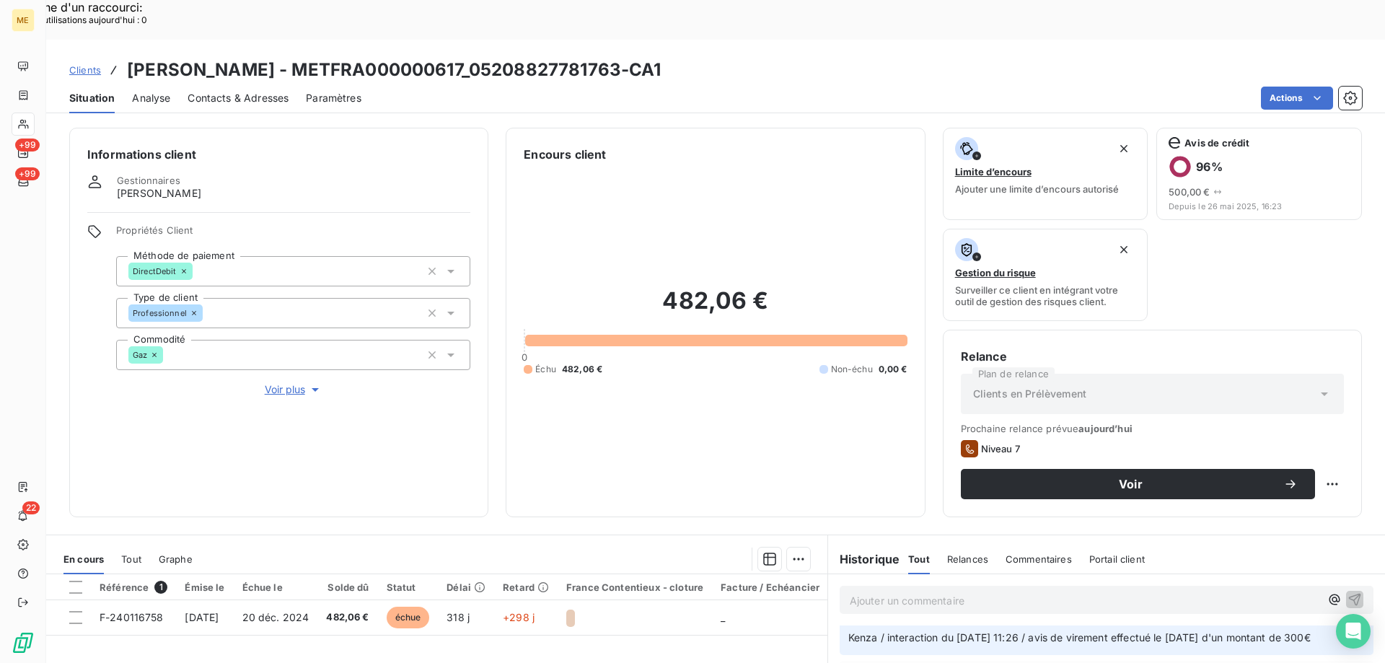
scroll to position [72, 0]
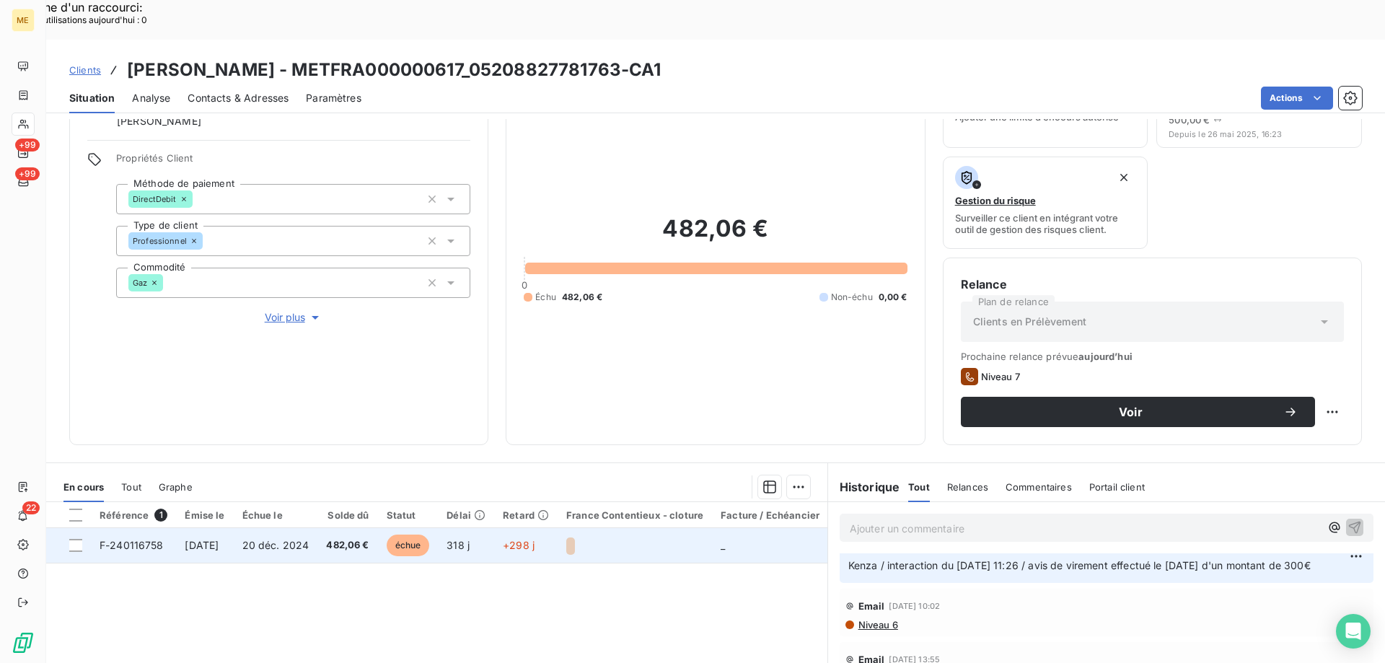
click at [111, 539] on span "F-240116758" at bounding box center [132, 545] width 64 height 12
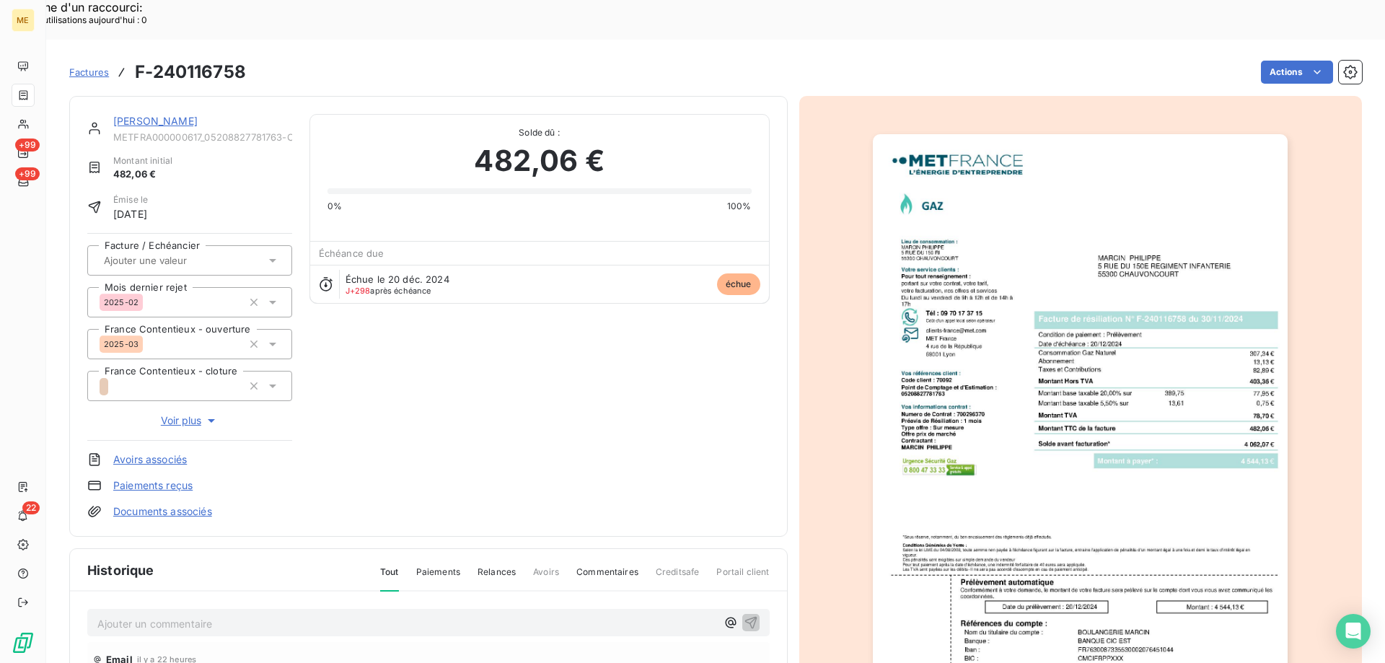
click at [143, 115] on link "[PERSON_NAME]" at bounding box center [155, 121] width 84 height 12
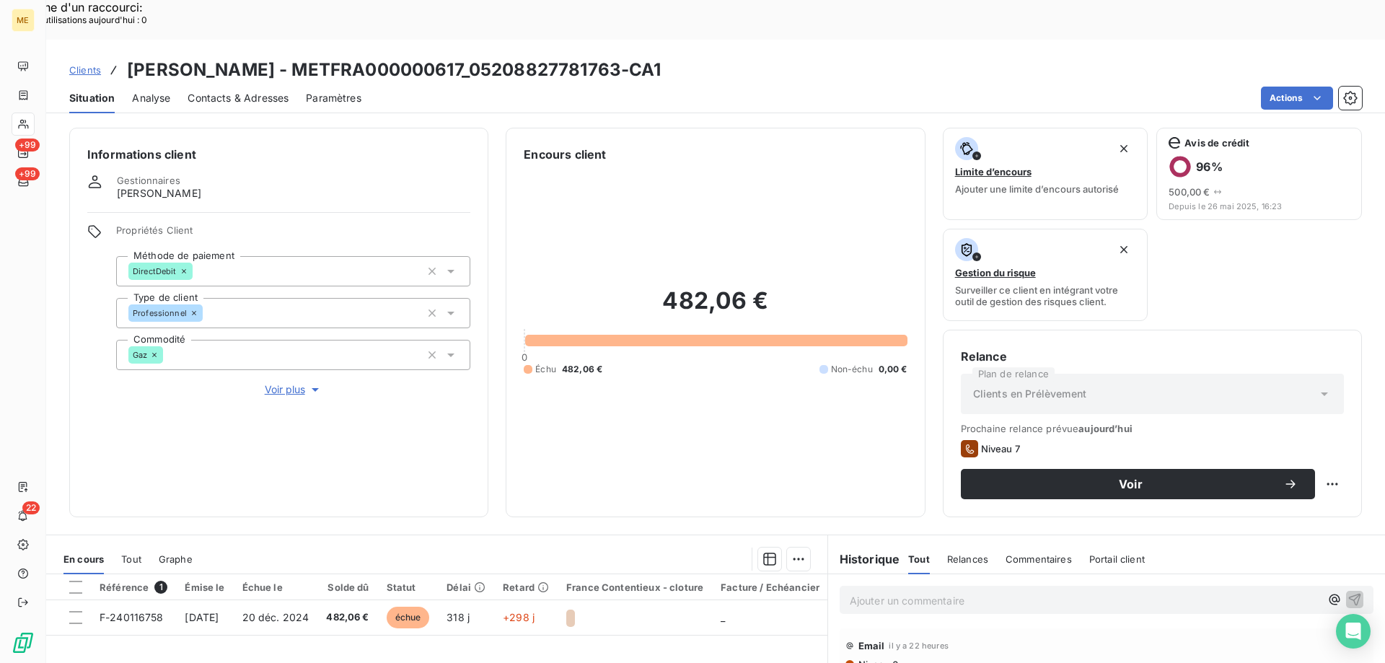
click at [74, 64] on span "Clients" at bounding box center [85, 70] width 32 height 12
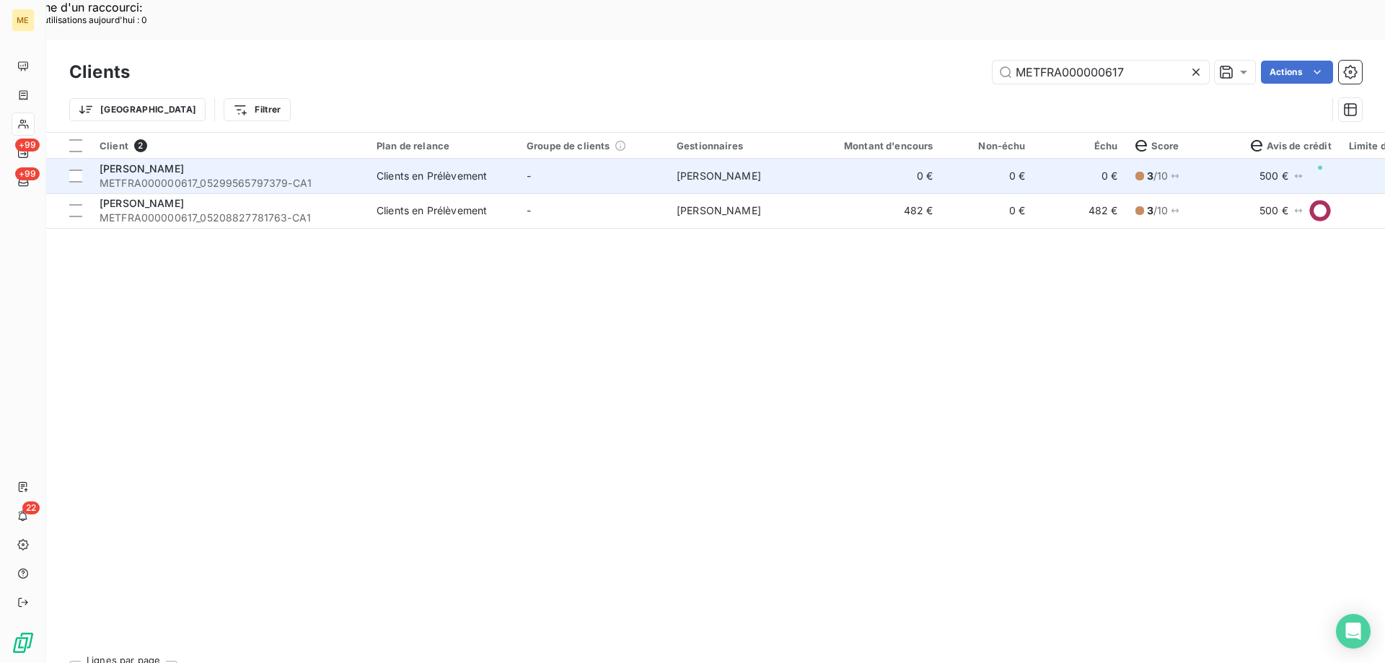
click at [147, 176] on span "METFRA000000617_05299565797379-CA1" at bounding box center [230, 183] width 260 height 14
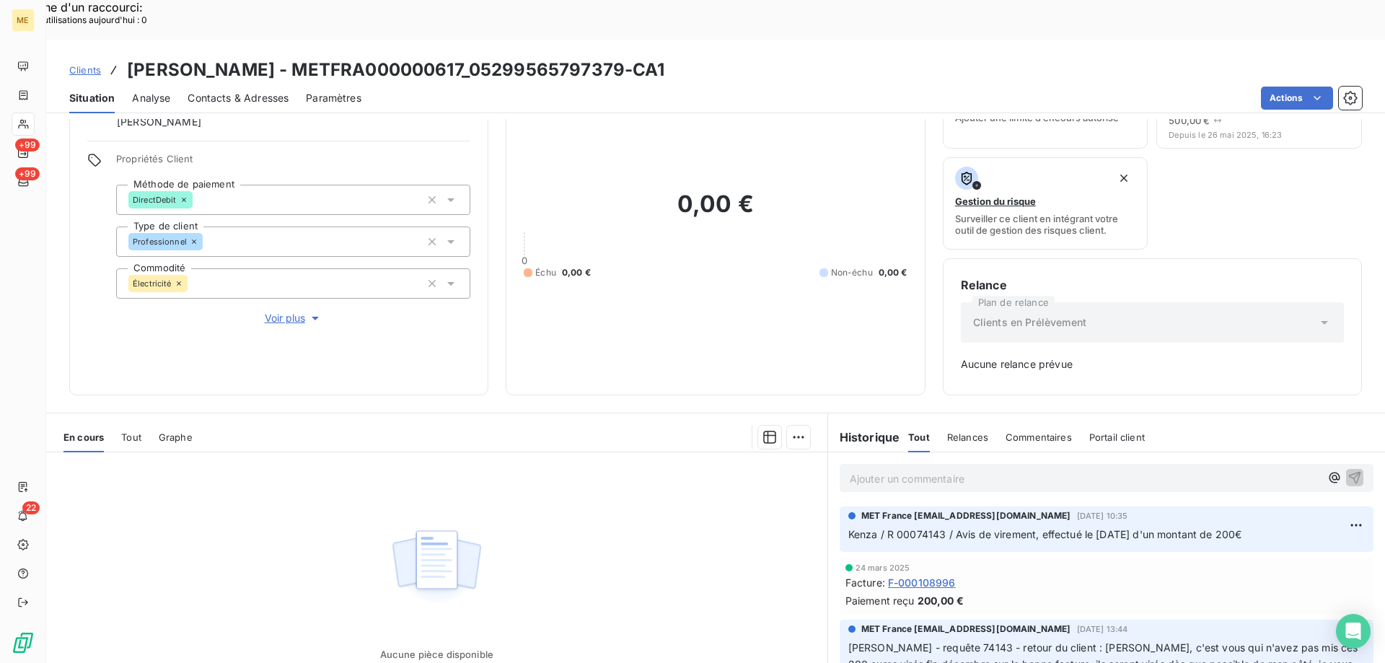
scroll to position [142, 0]
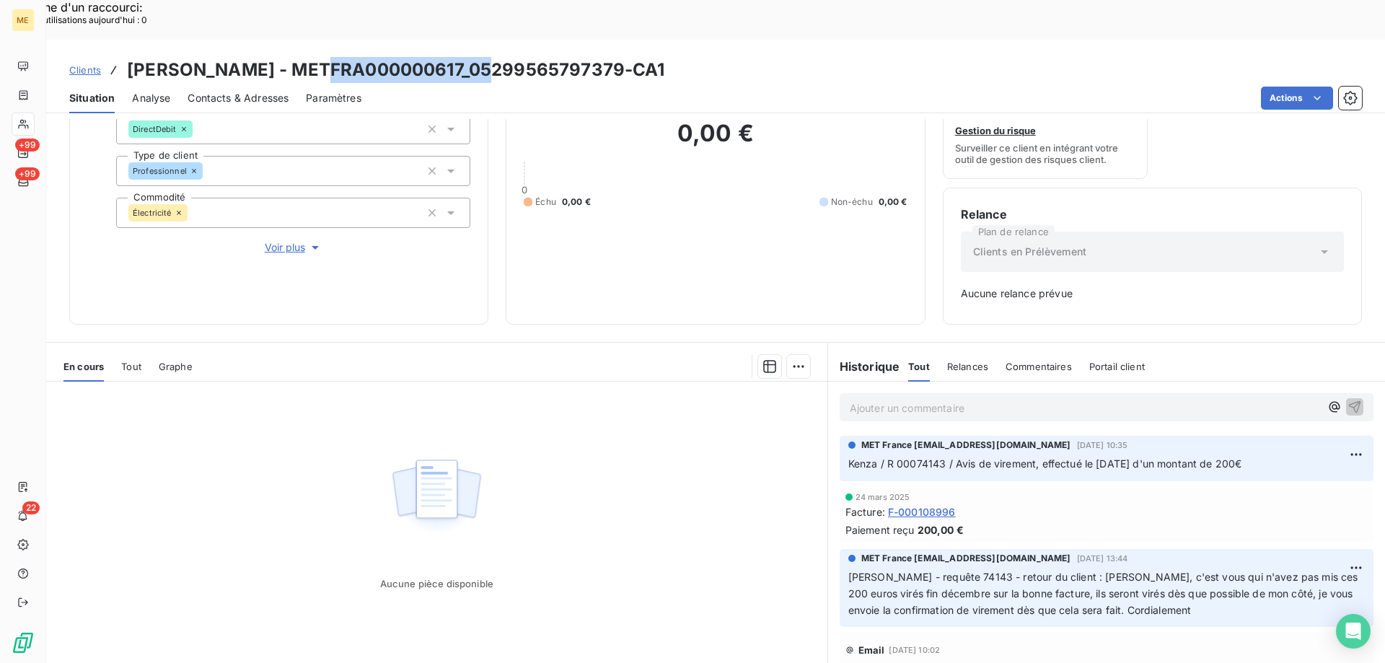
drag, startPoint x: 295, startPoint y: 31, endPoint x: 465, endPoint y: 33, distance: 169.6
click at [465, 57] on h3 "[PERSON_NAME] - METFRA000000617_05299565797379-CA1" at bounding box center [396, 70] width 538 height 26
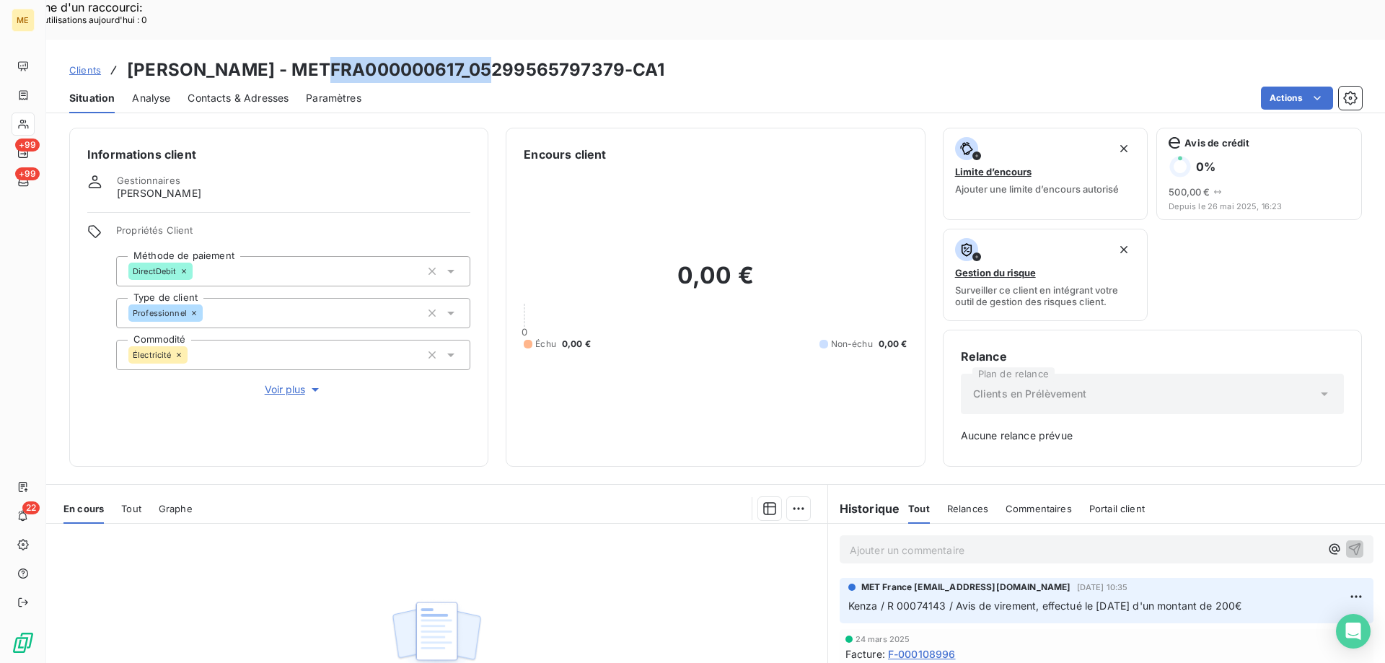
click at [85, 64] on span "Clients" at bounding box center [85, 70] width 32 height 12
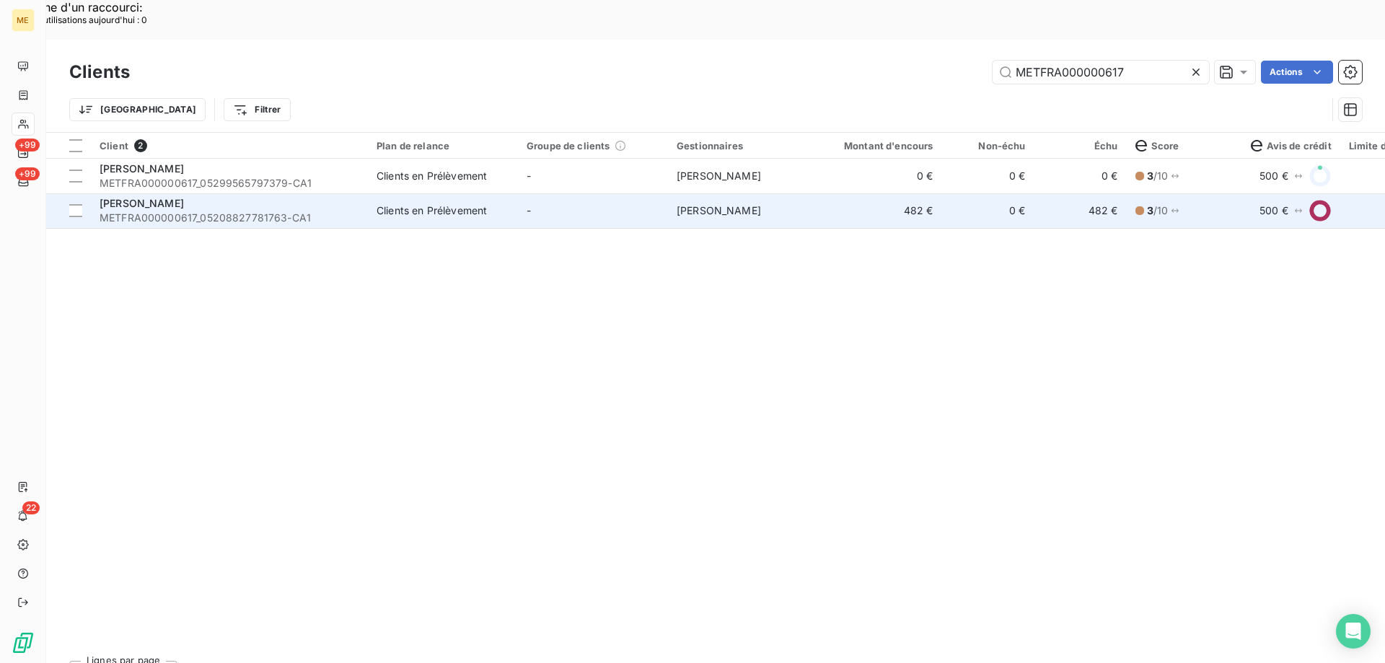
click at [177, 211] on span "METFRA000000617_05208827781763-CA1" at bounding box center [230, 218] width 260 height 14
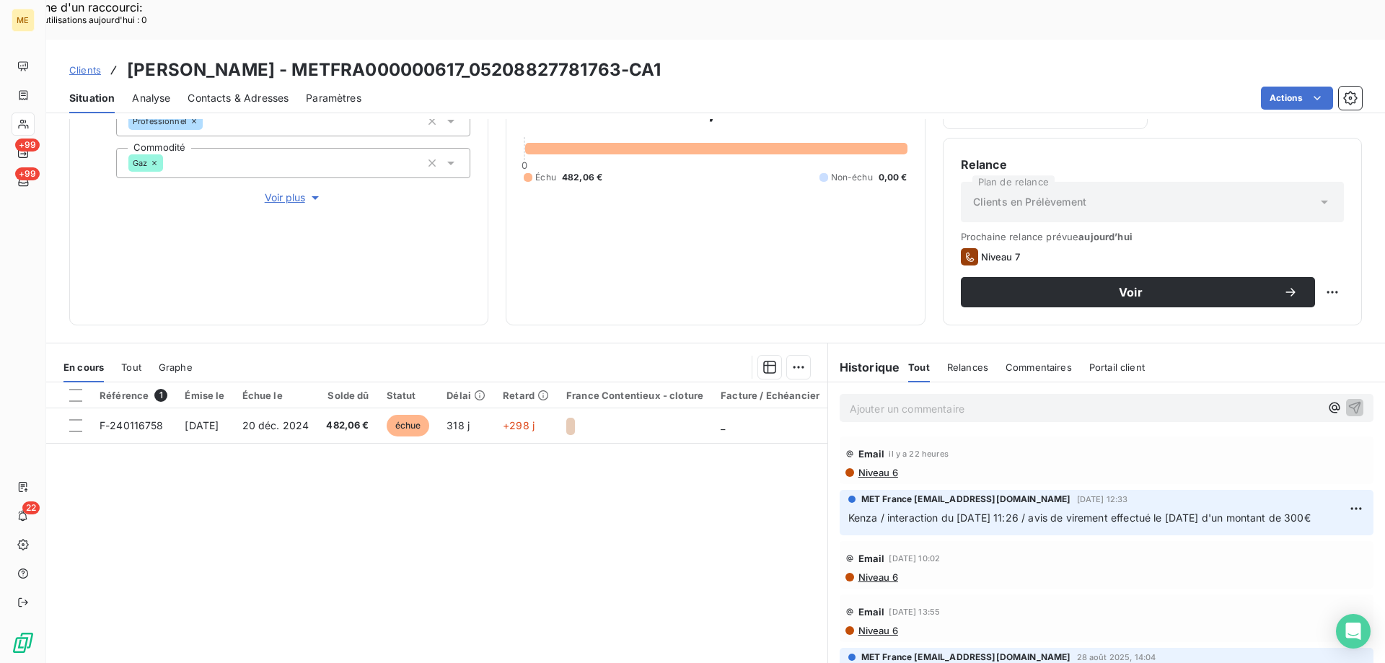
scroll to position [193, 0]
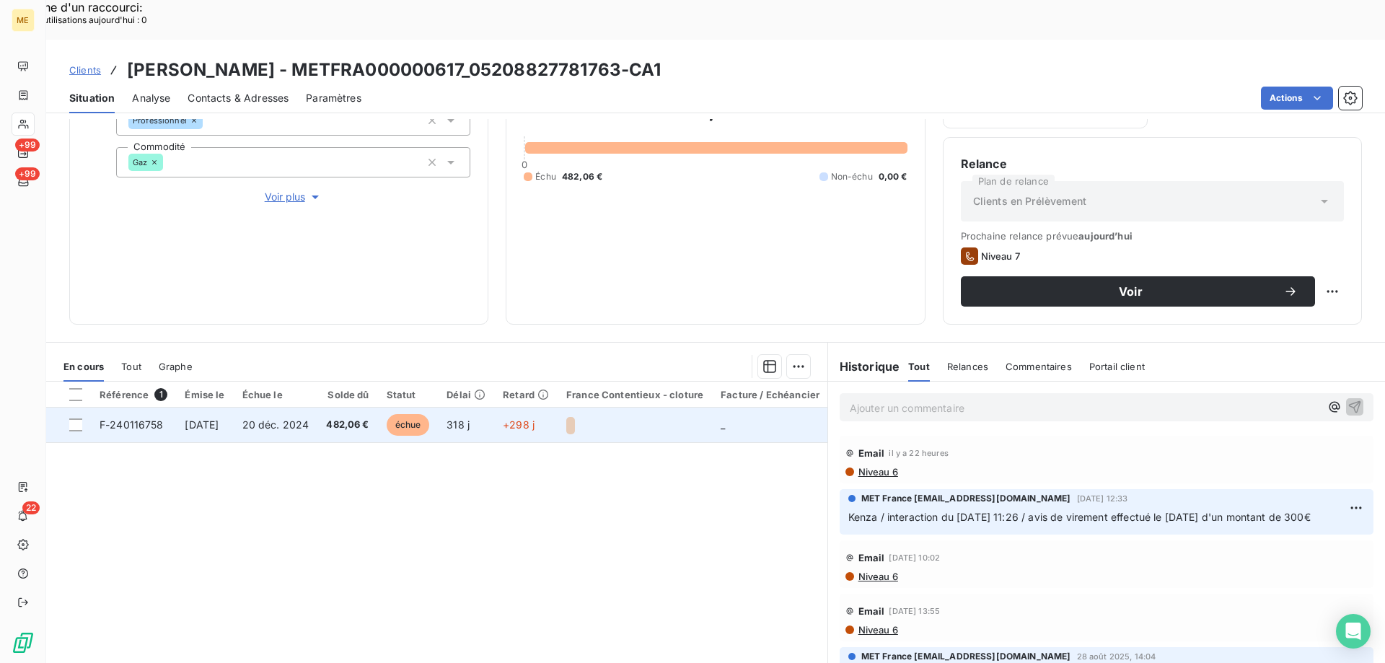
click at [119, 418] on span "F-240116758" at bounding box center [132, 424] width 64 height 12
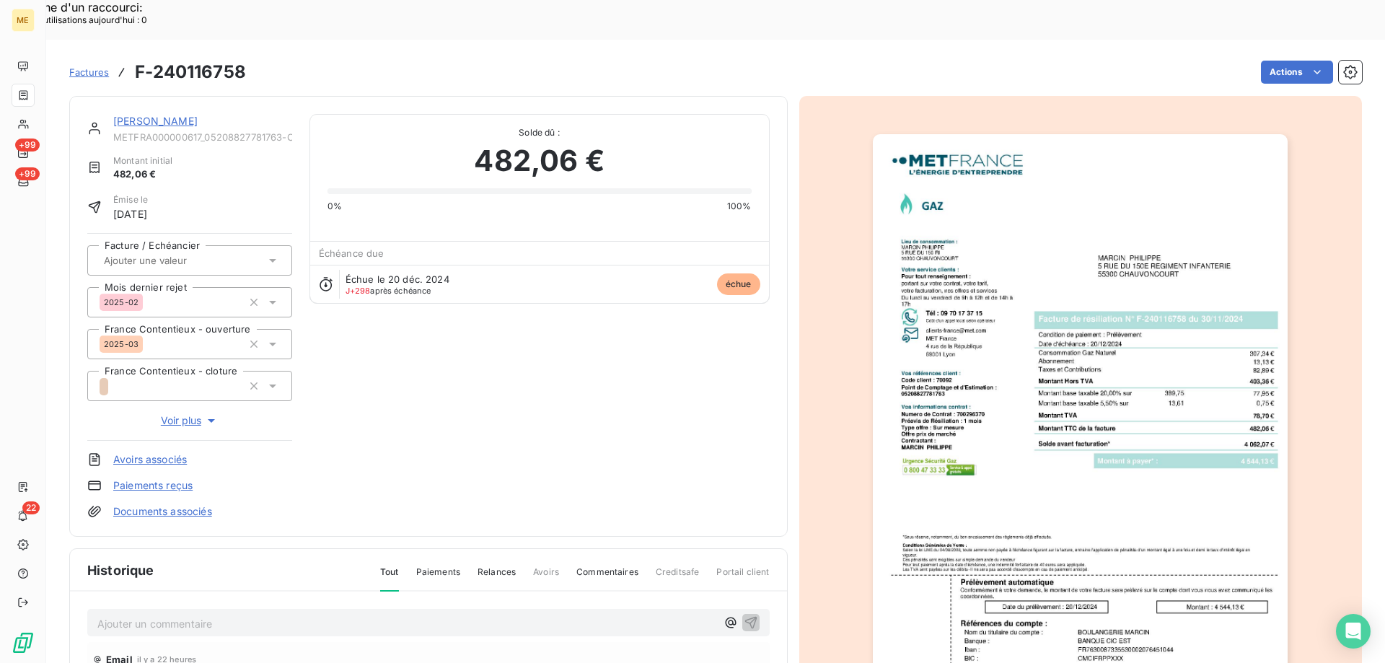
click at [187, 115] on link "[PERSON_NAME]" at bounding box center [155, 121] width 84 height 12
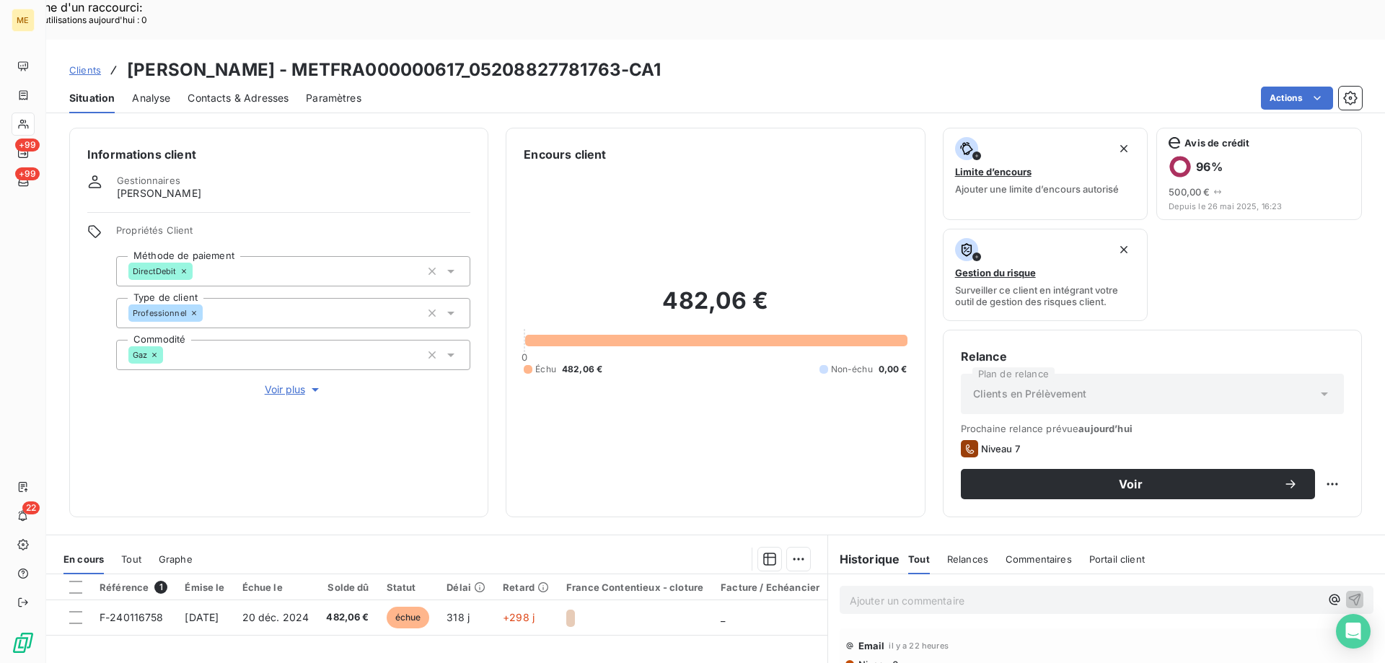
click at [97, 64] on span "Clients" at bounding box center [85, 70] width 32 height 12
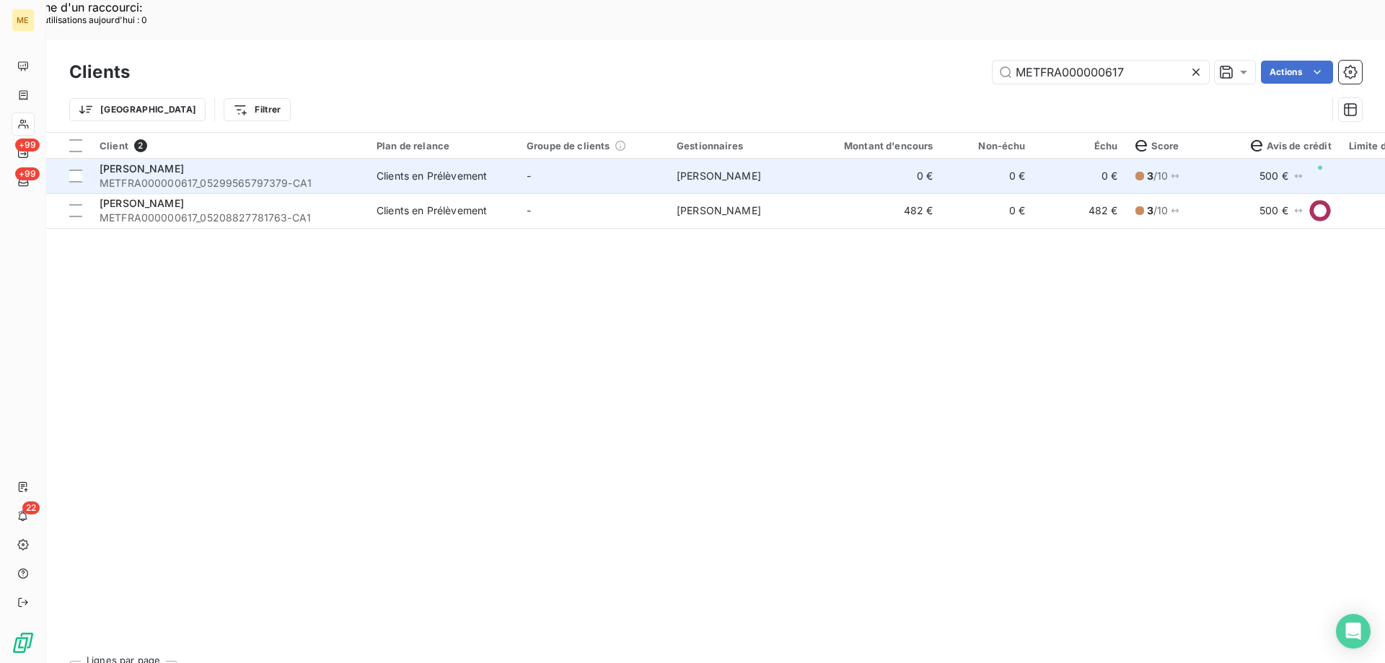
click at [205, 176] on span "METFRA000000617_05299565797379-CA1" at bounding box center [230, 183] width 260 height 14
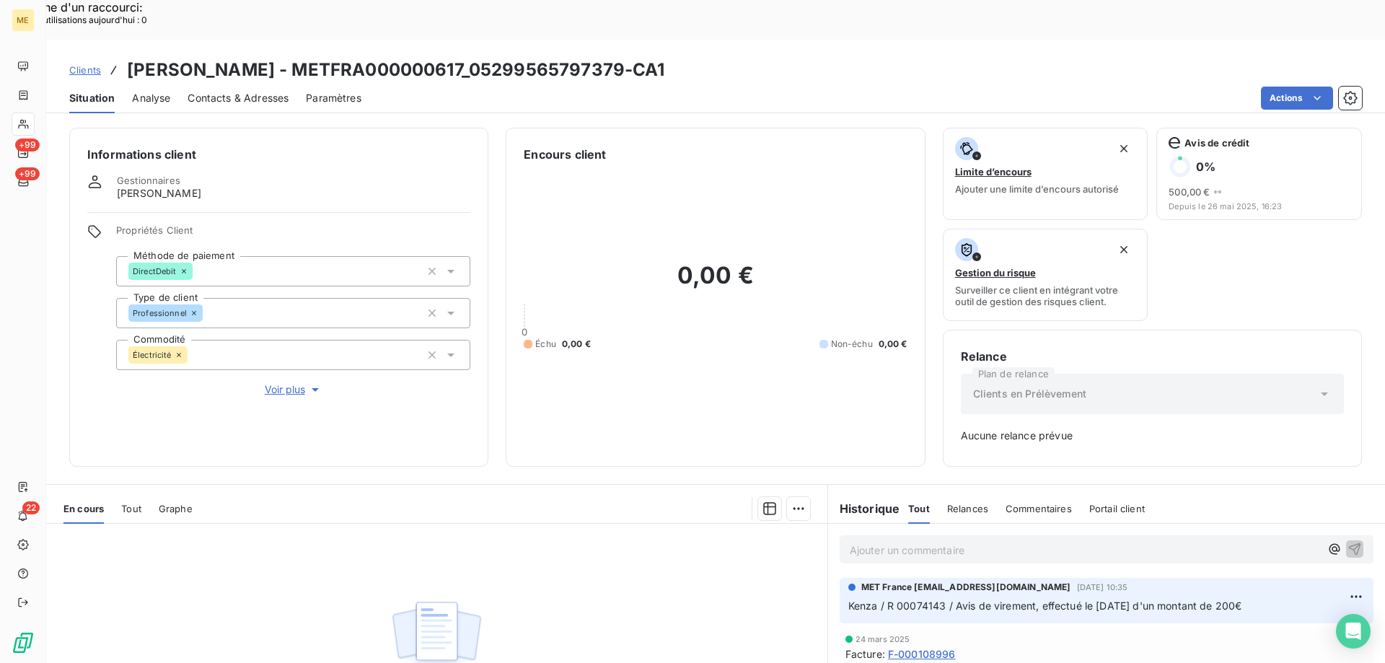
click at [131, 503] on span "Tout" at bounding box center [131, 509] width 20 height 12
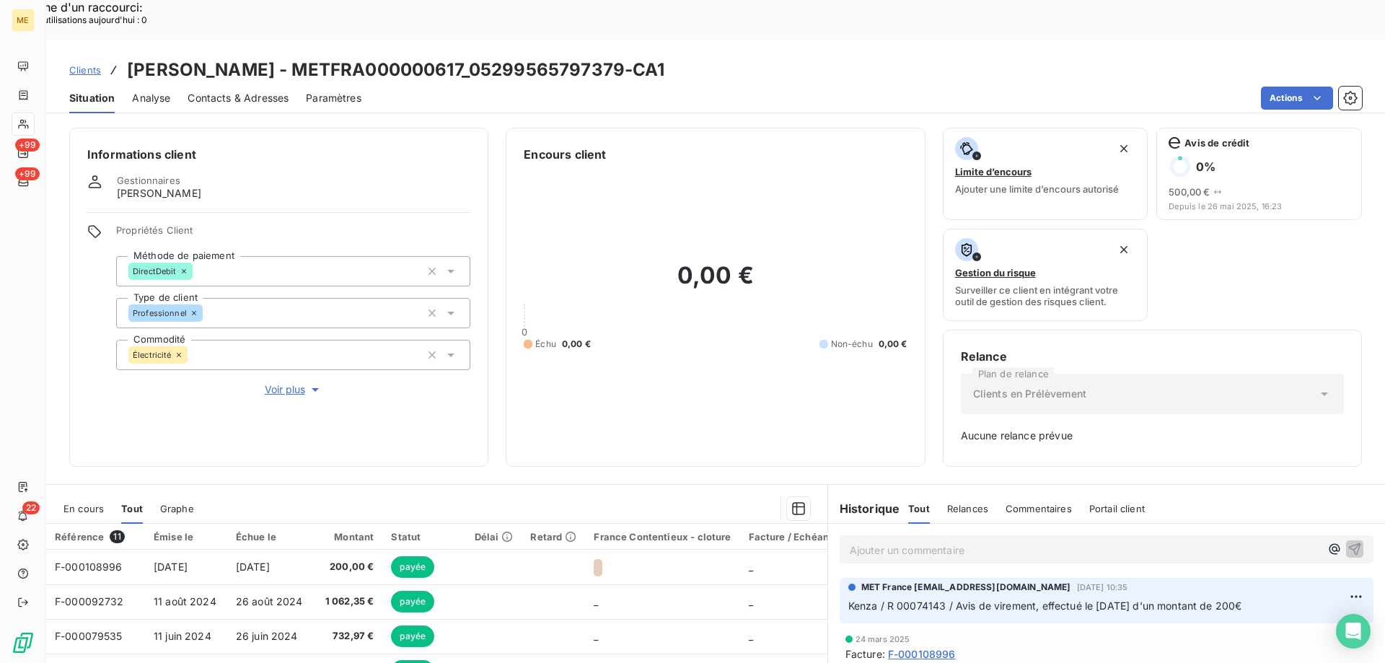
click at [271, 382] on span "Voir plus" at bounding box center [294, 389] width 58 height 14
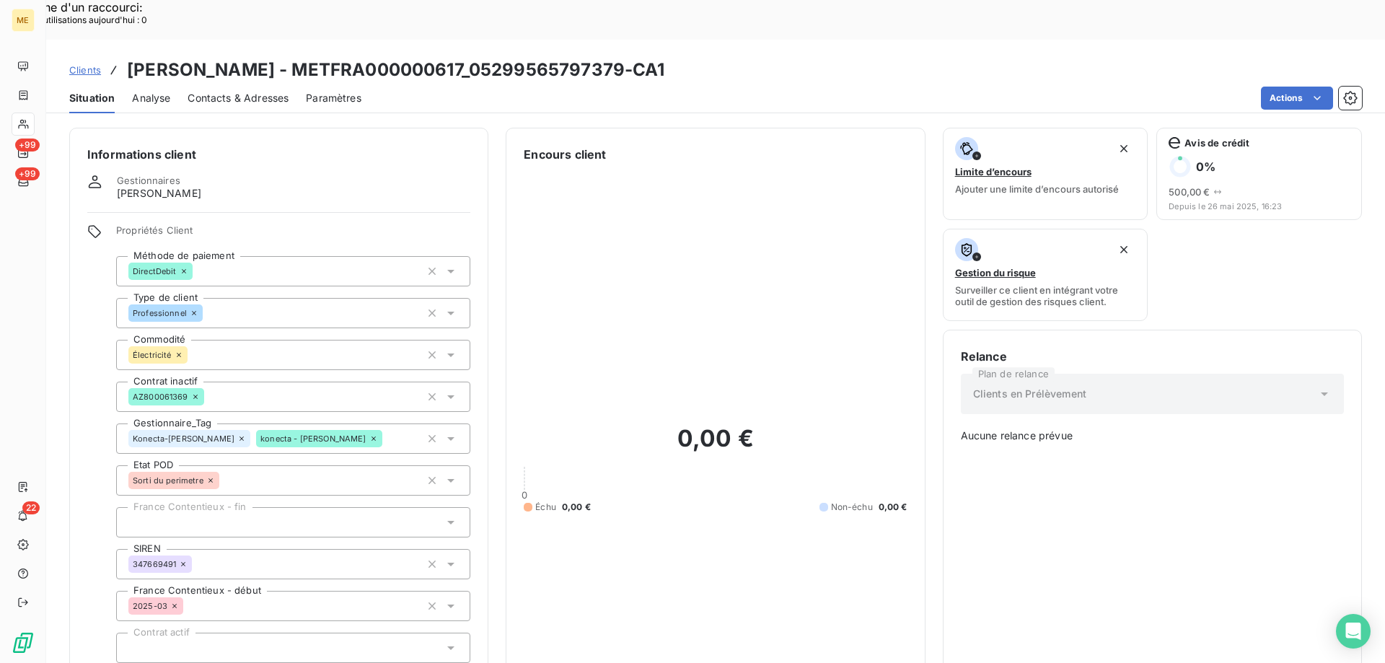
click at [84, 64] on span "Clients" at bounding box center [85, 70] width 32 height 12
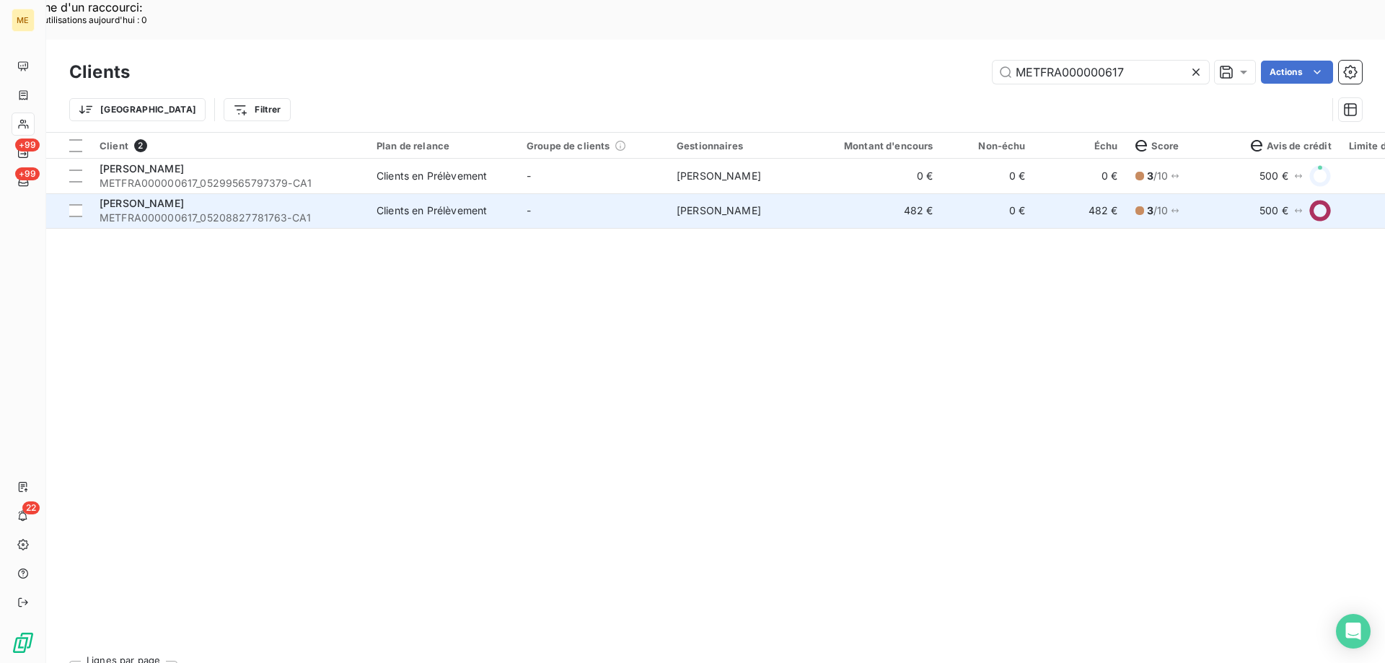
click at [183, 211] on span "METFRA000000617_05208827781763-CA1" at bounding box center [230, 218] width 260 height 14
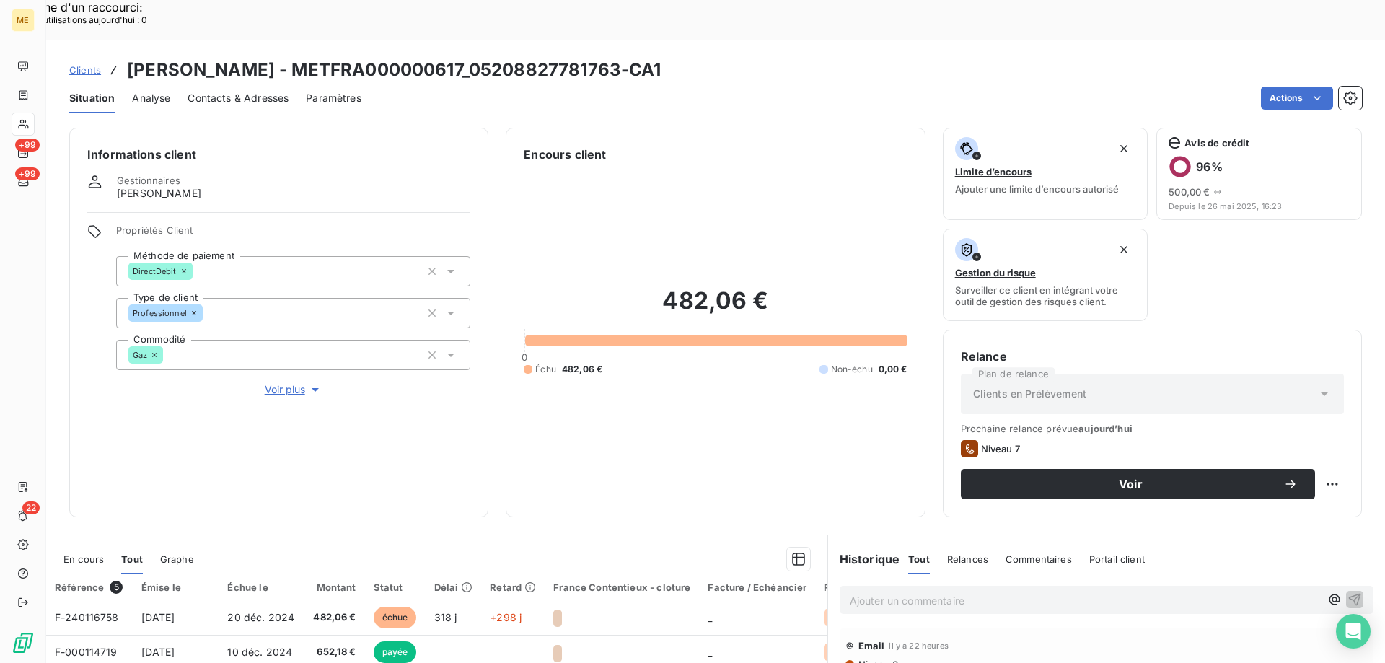
click at [82, 553] on span "En cours" at bounding box center [83, 559] width 40 height 12
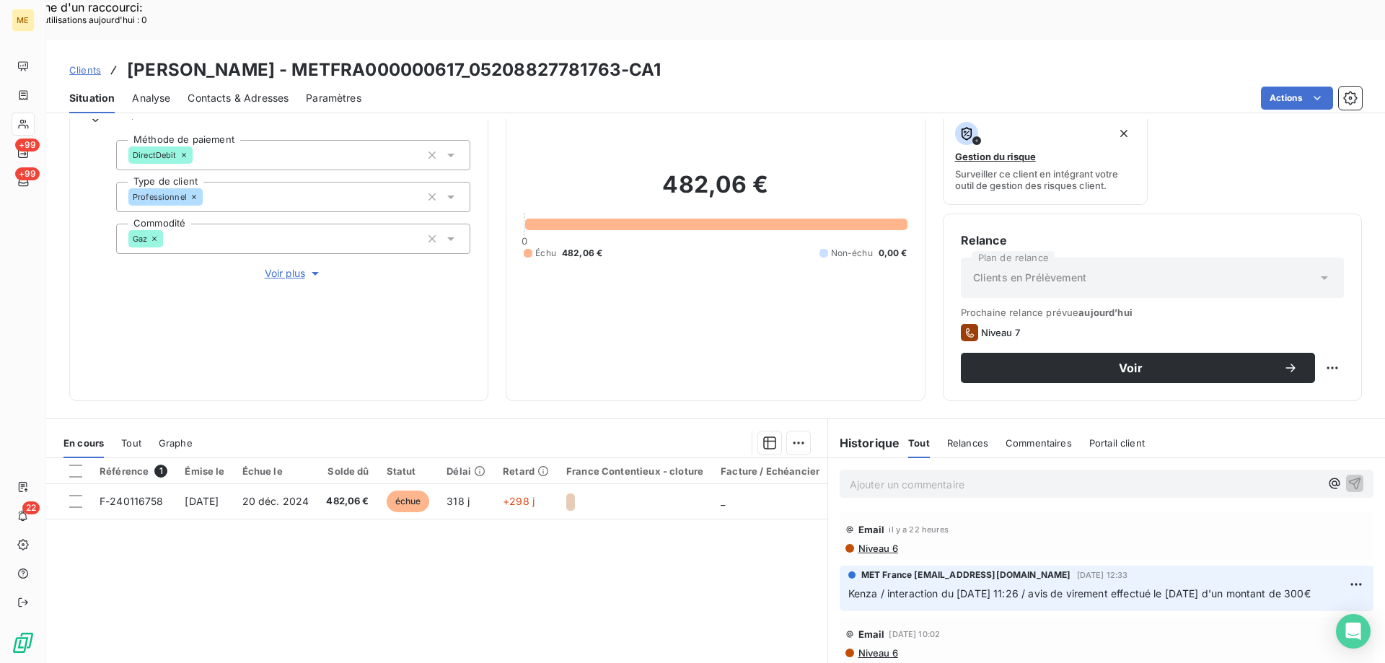
scroll to position [144, 0]
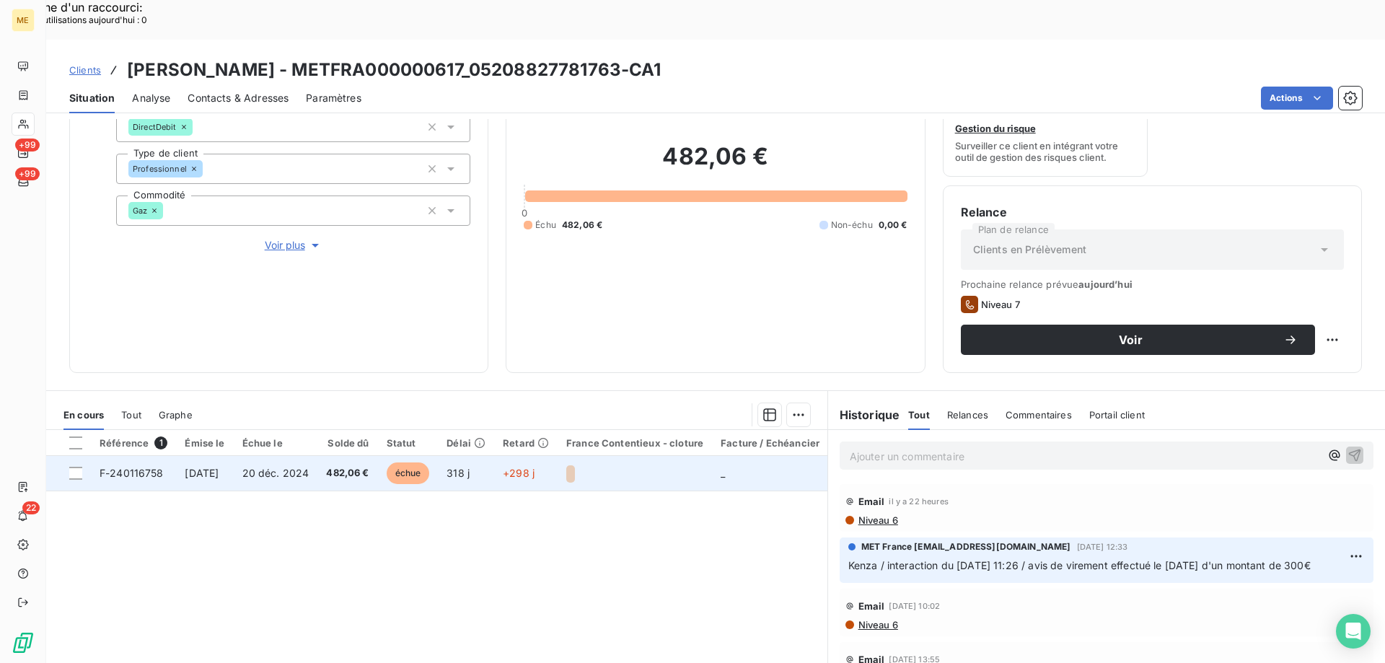
click at [133, 467] on span "F-240116758" at bounding box center [132, 473] width 64 height 12
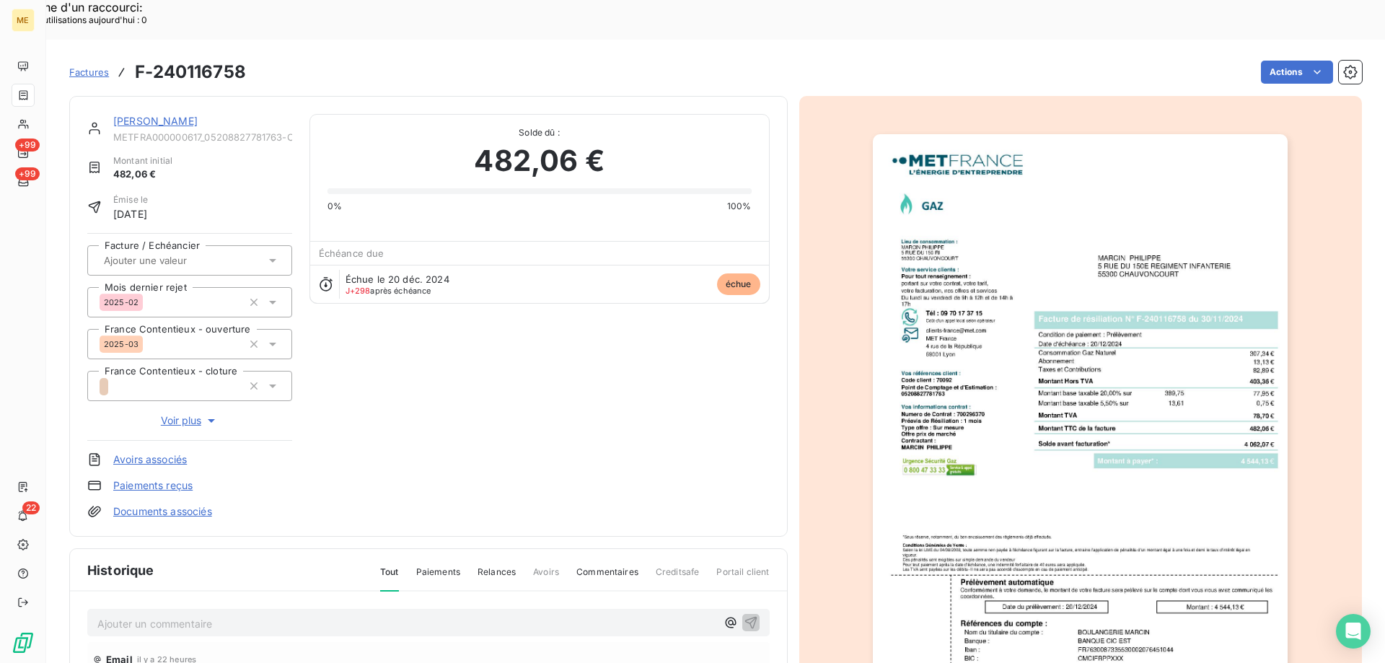
click at [966, 330] on img "button" at bounding box center [1080, 427] width 415 height 587
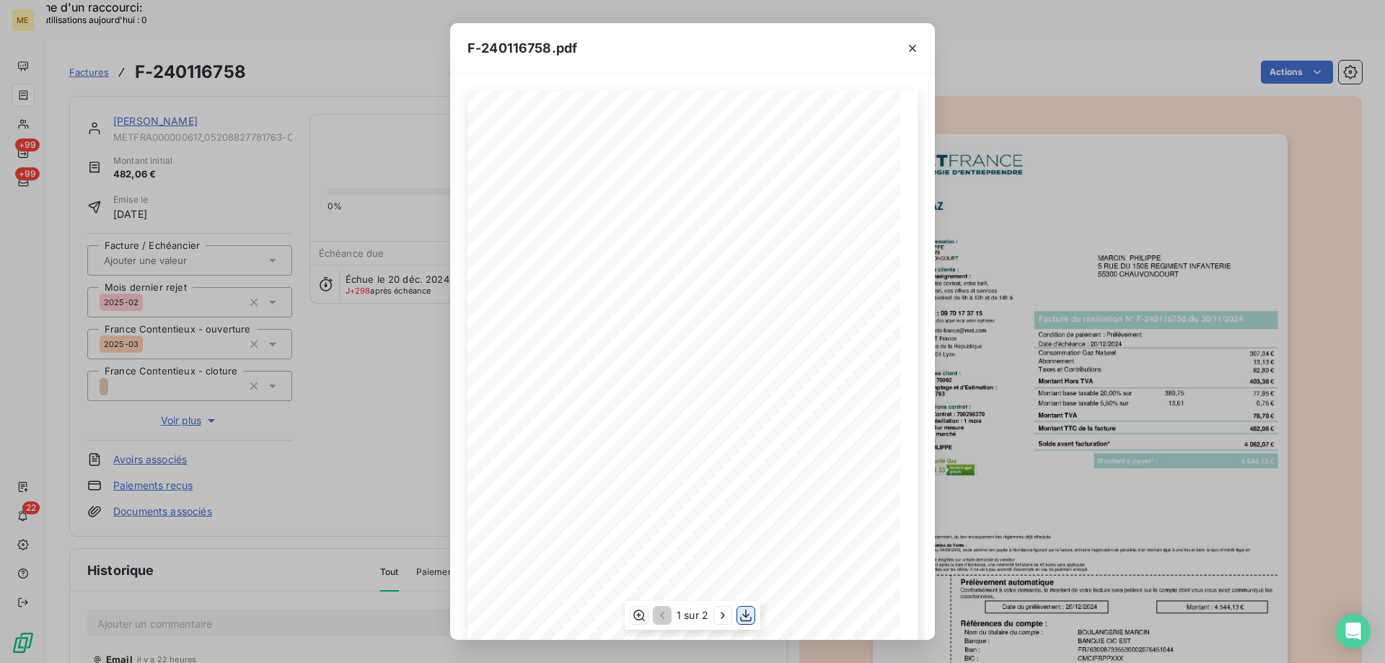
click at [740, 618] on icon "button" at bounding box center [746, 615] width 14 height 14
click at [419, 175] on div "F-240116758.pdf *Sous réserve, notamment, du bon encaissement des règlements dé…" at bounding box center [692, 331] width 1385 height 663
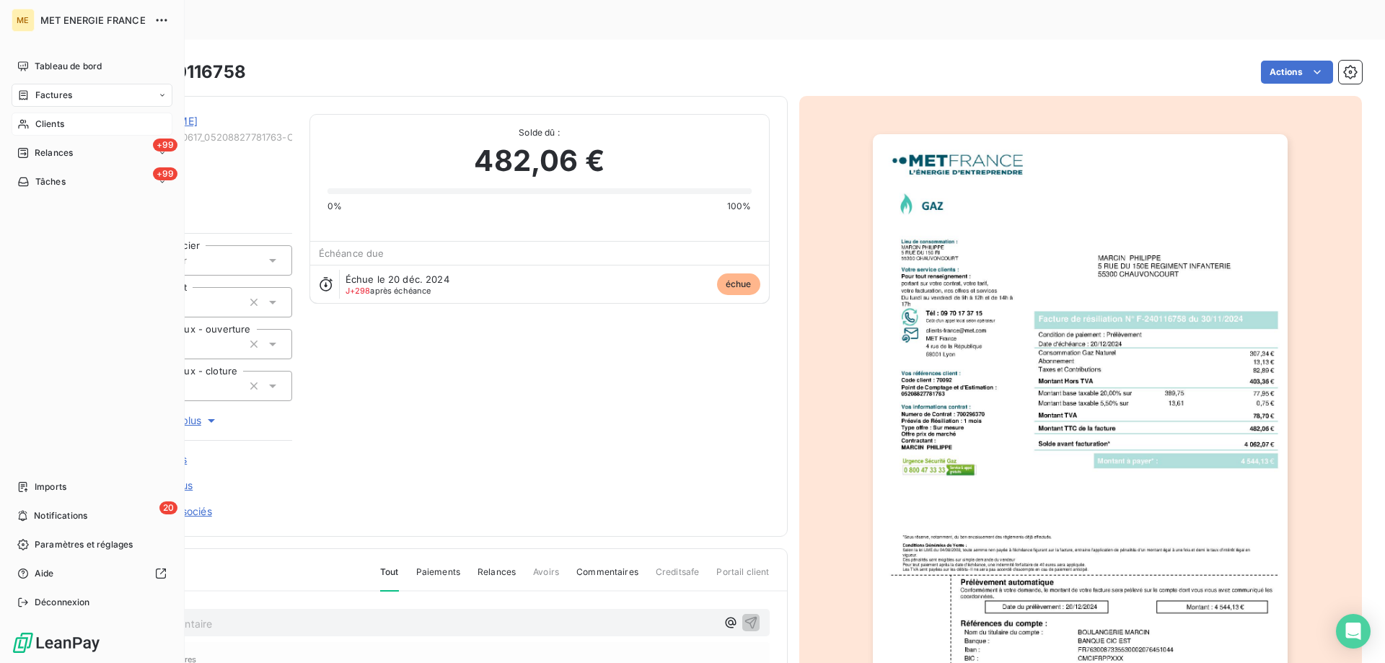
click at [28, 127] on icon at bounding box center [23, 124] width 10 height 9
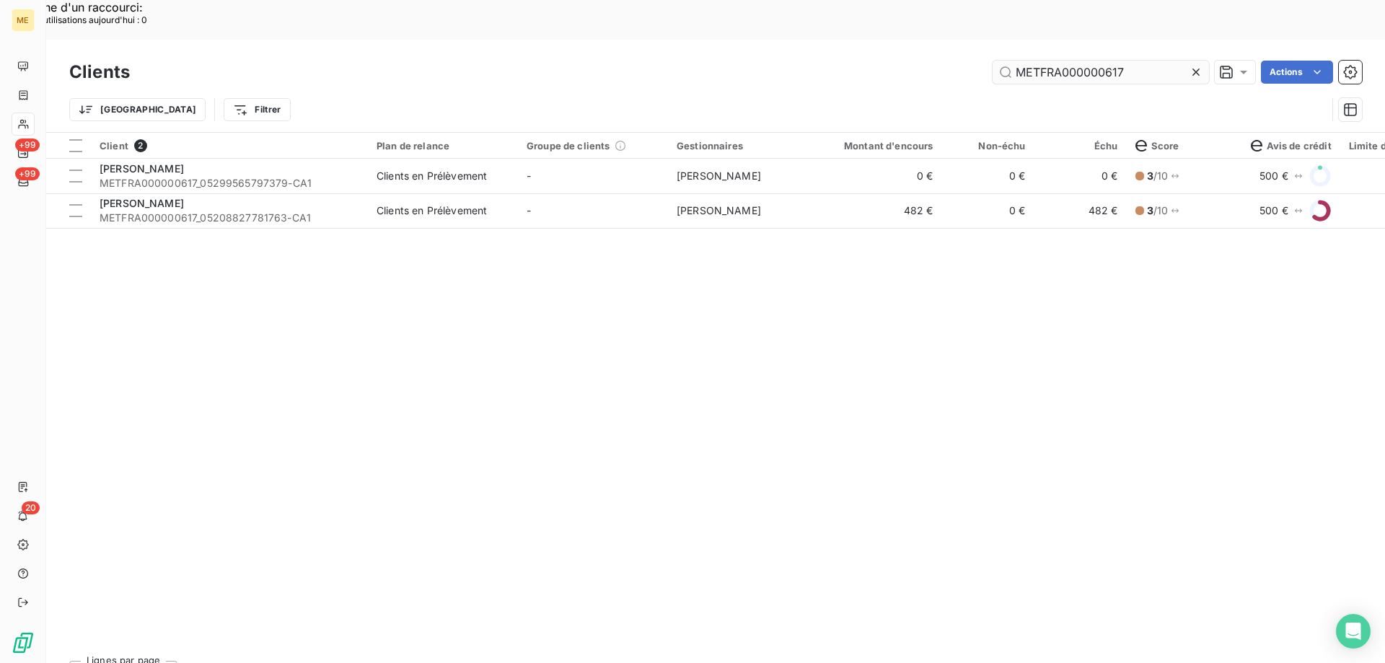
click at [1035, 61] on input "METFRA000000617" at bounding box center [1101, 72] width 216 height 23
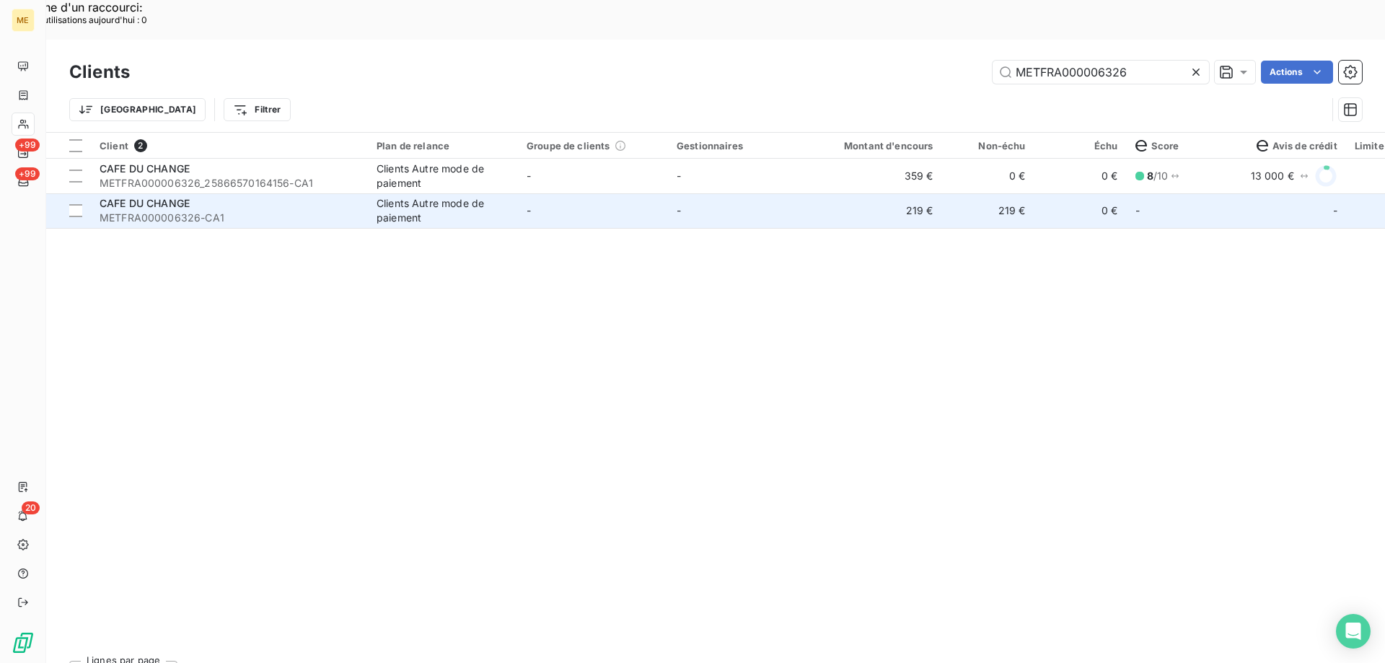
type input "METFRA000006326"
click at [134, 211] on span "METFRA000006326-CA1" at bounding box center [230, 218] width 260 height 14
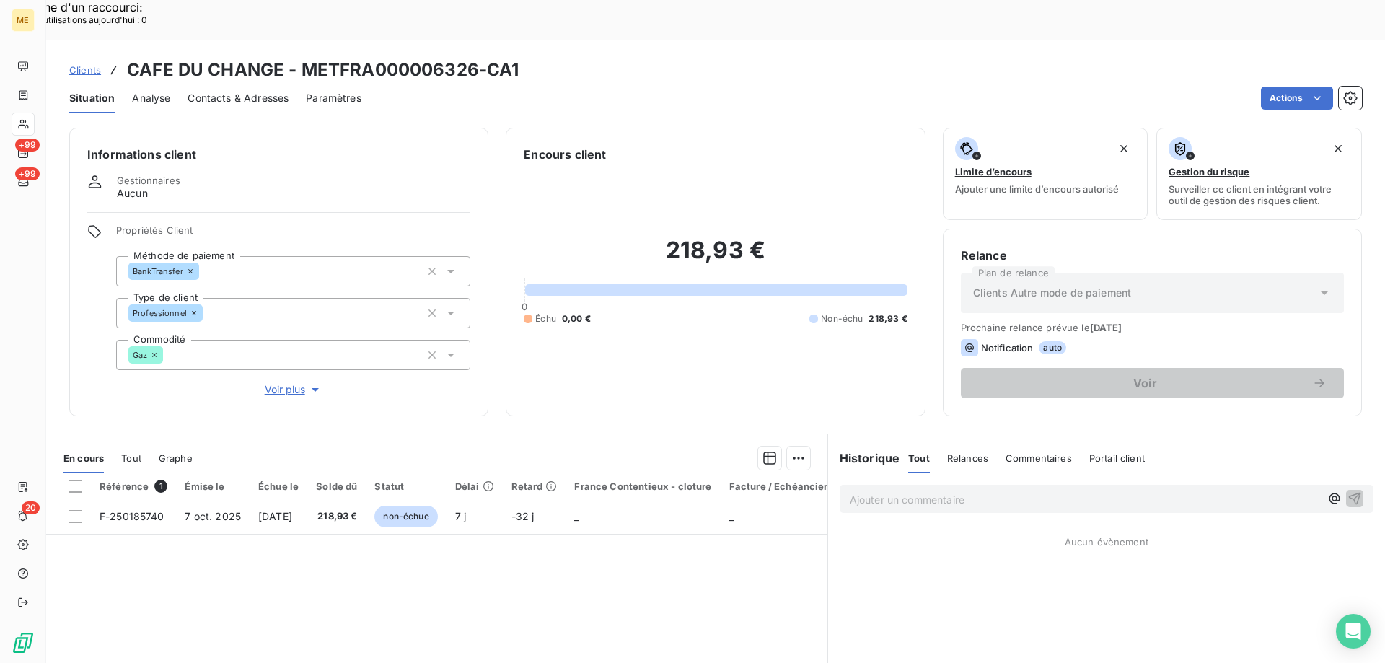
click at [218, 91] on span "Contacts & Adresses" at bounding box center [238, 98] width 101 height 14
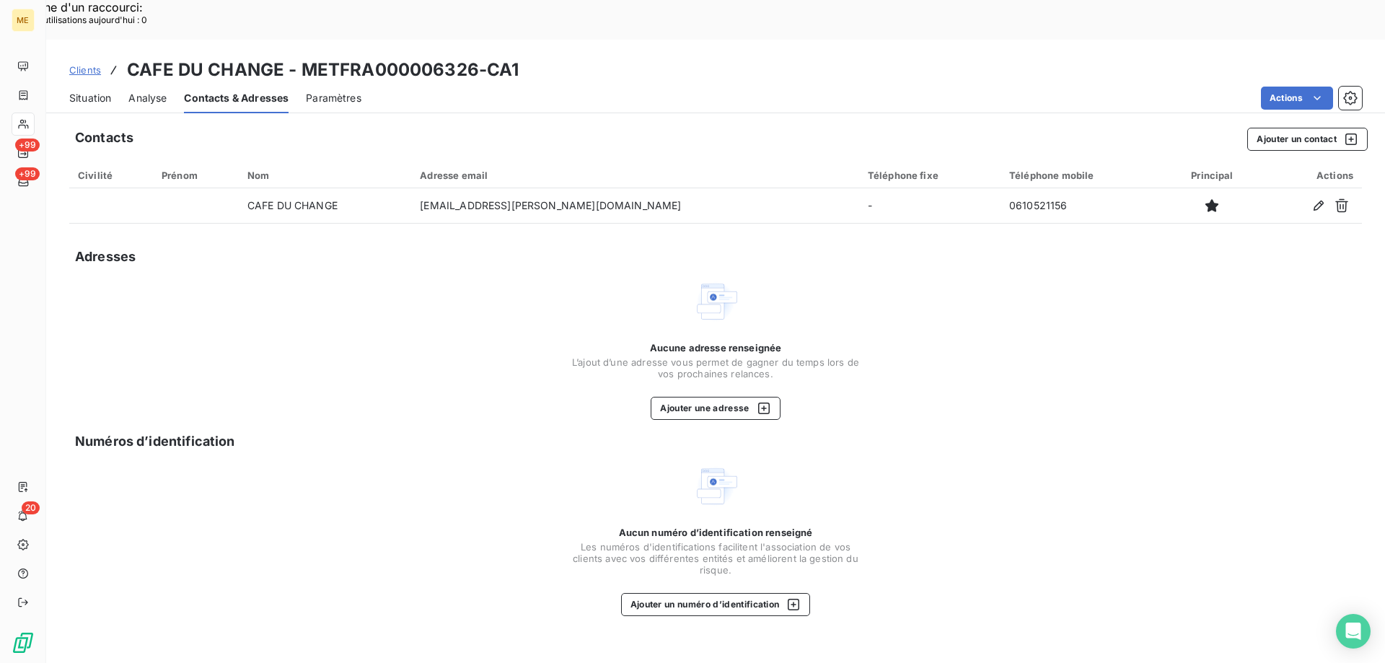
click at [76, 91] on span "Situation" at bounding box center [90, 98] width 42 height 14
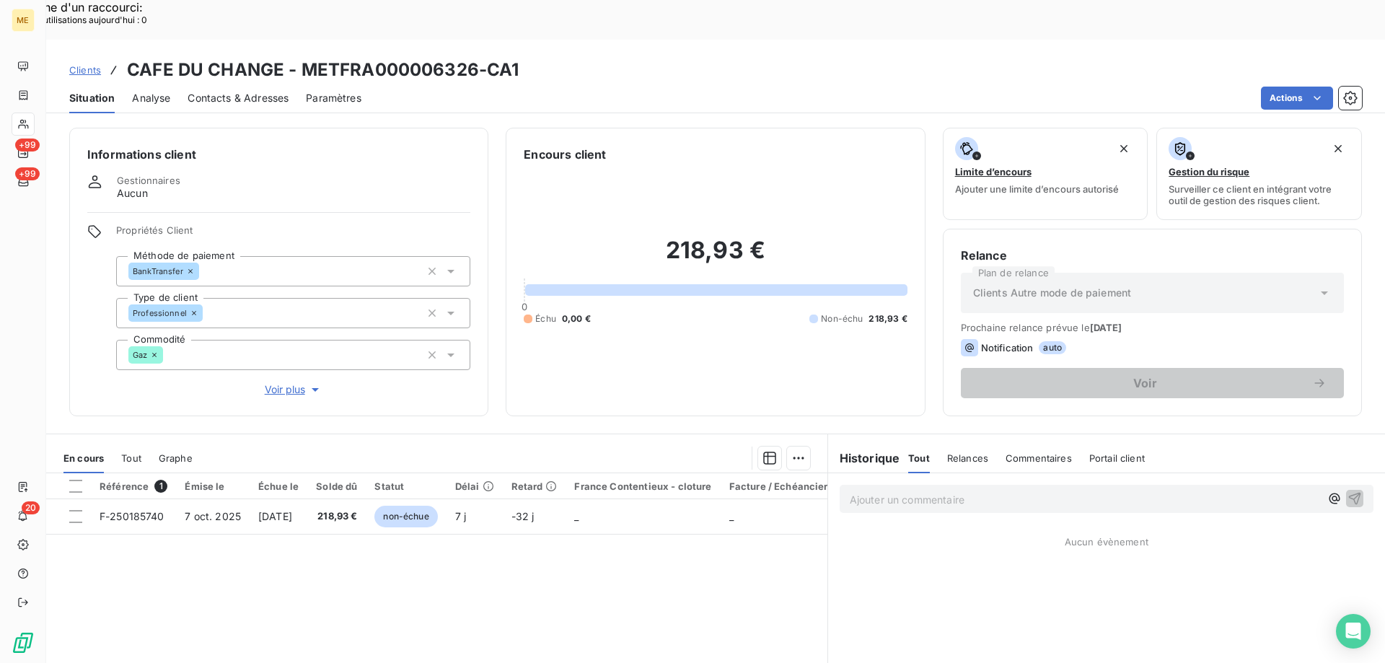
click at [78, 63] on link "Clients" at bounding box center [85, 70] width 32 height 14
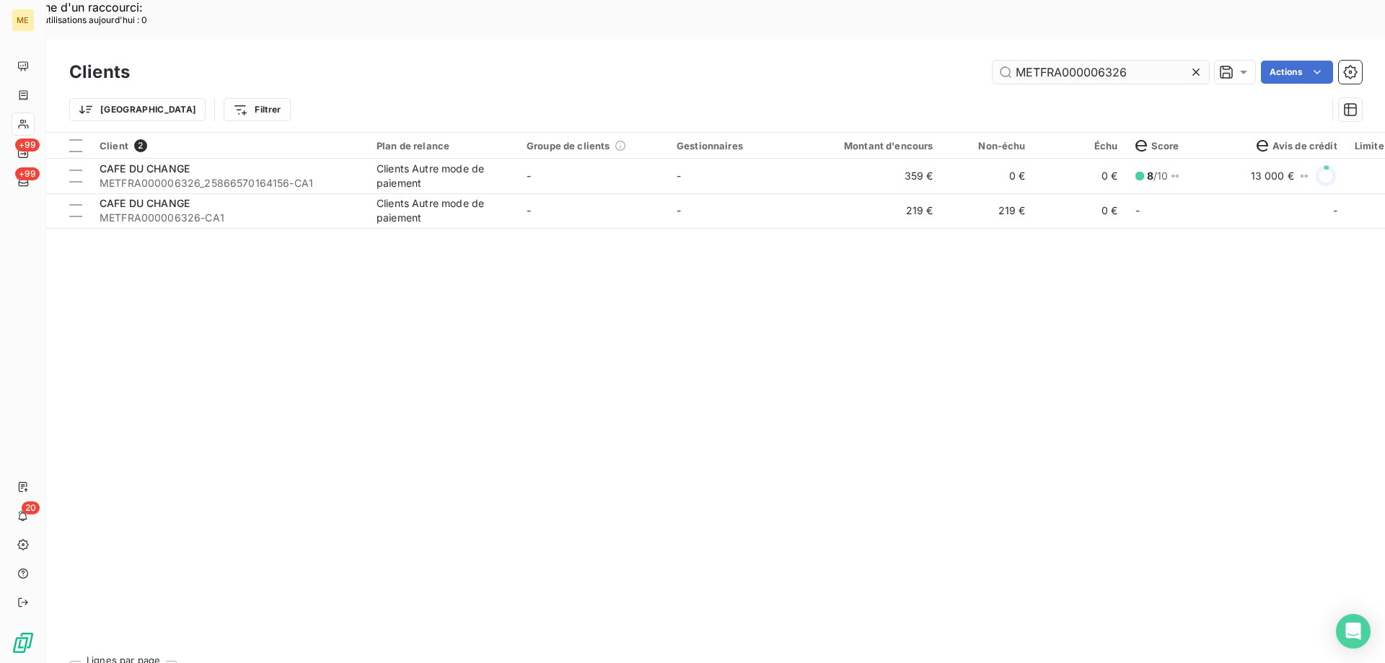
click at [1043, 61] on input "METFRA000006326" at bounding box center [1101, 72] width 216 height 23
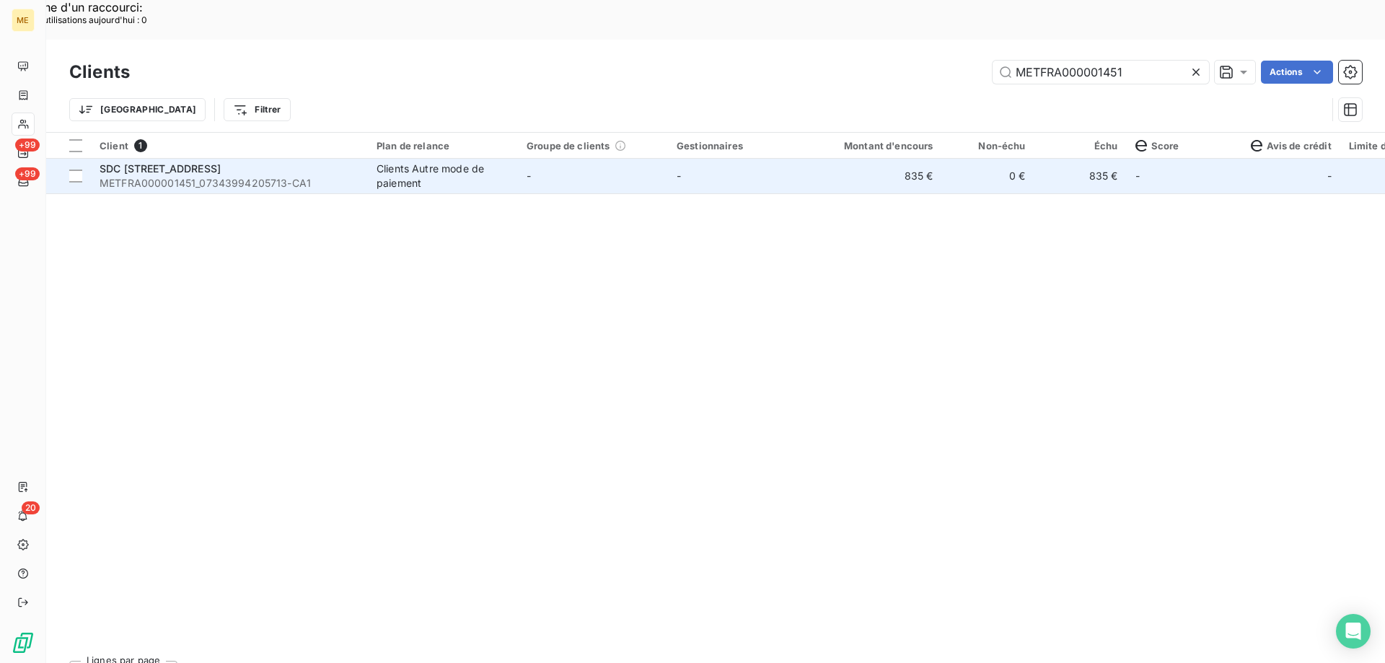
type input "METFRA000001451"
click at [191, 176] on span "METFRA000001451_07343994205713-CA1" at bounding box center [230, 183] width 260 height 14
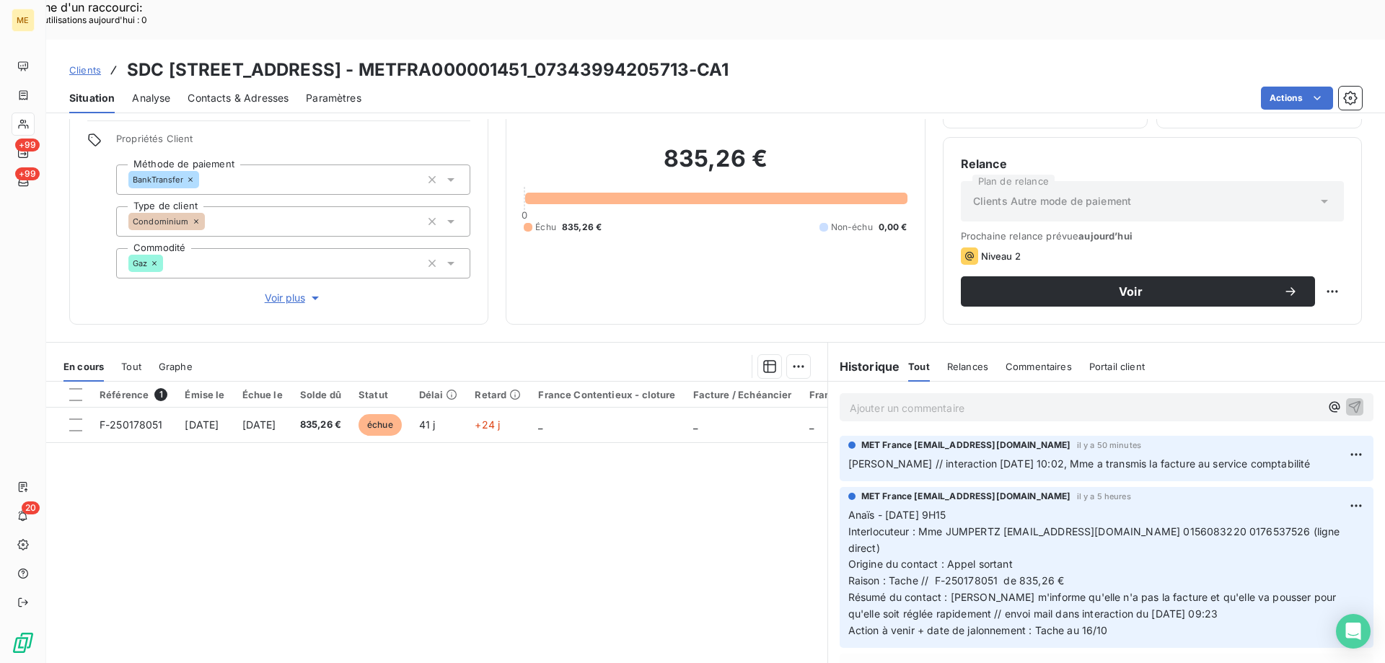
scroll to position [433, 0]
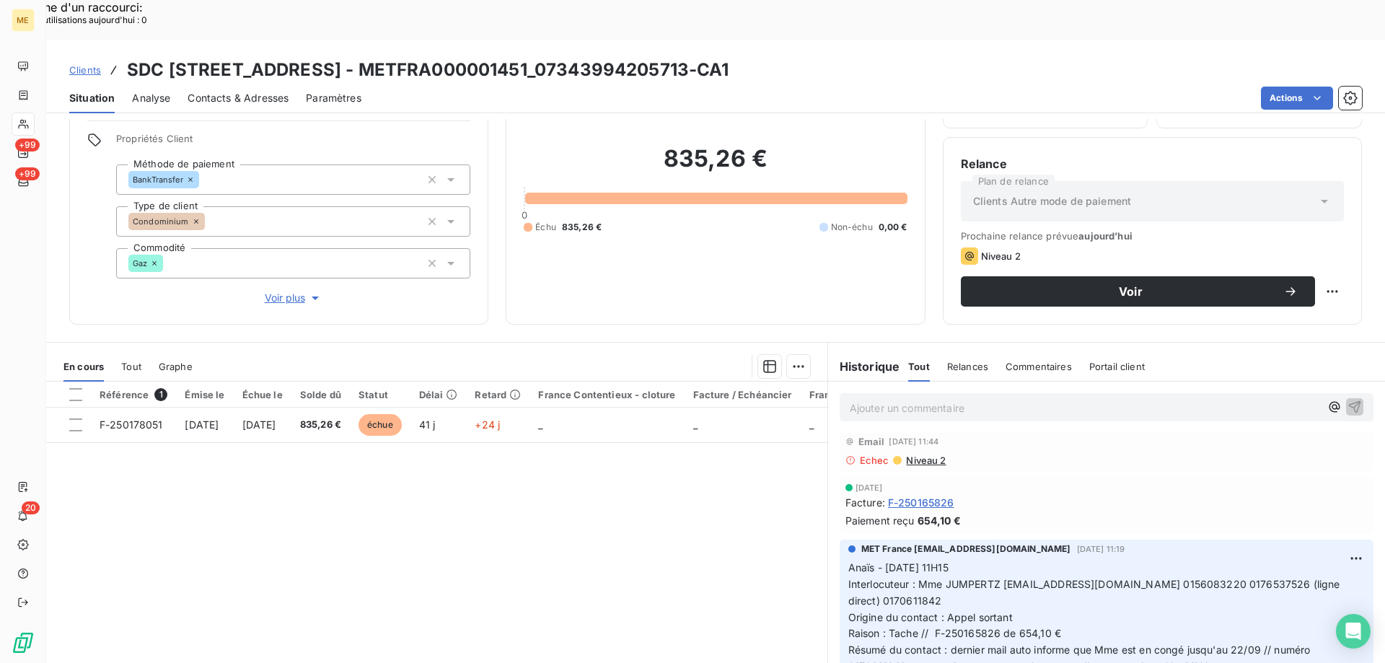
click at [85, 64] on span "Clients" at bounding box center [85, 70] width 32 height 12
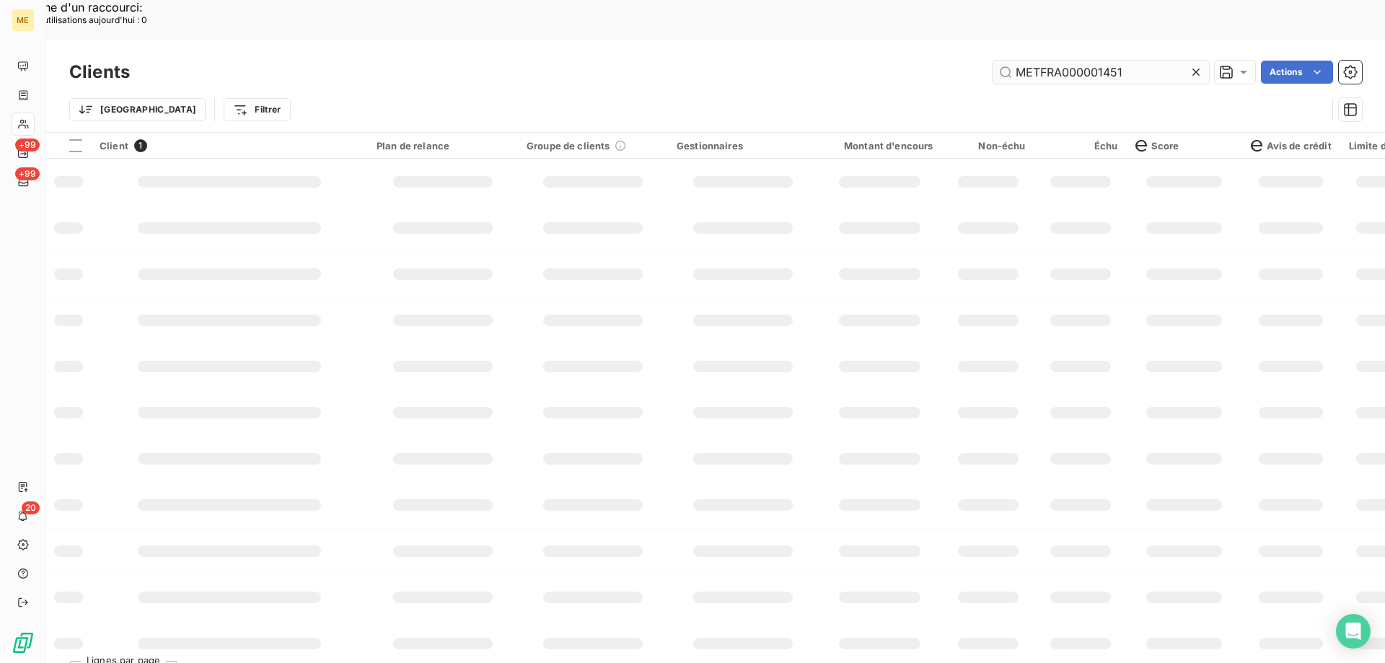
click at [1074, 61] on input "METFRA000001451" at bounding box center [1101, 72] width 216 height 23
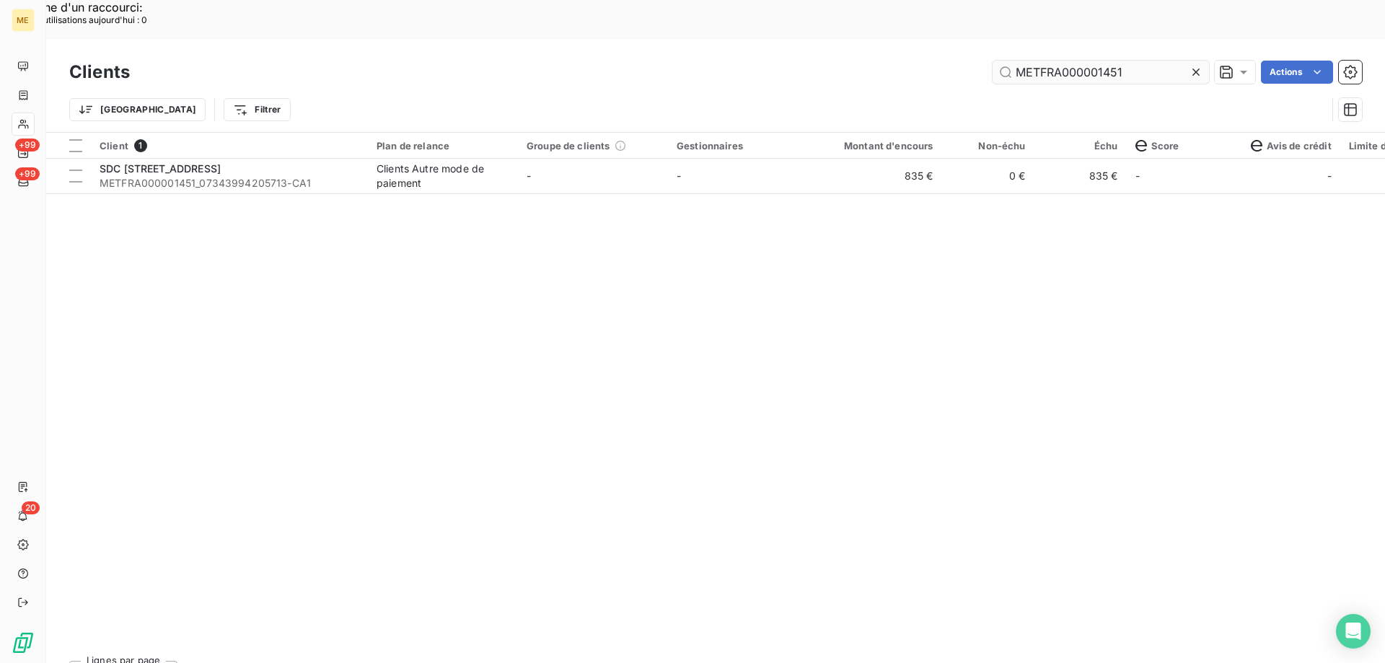
click at [1074, 61] on input "METFRA000001451" at bounding box center [1101, 72] width 216 height 23
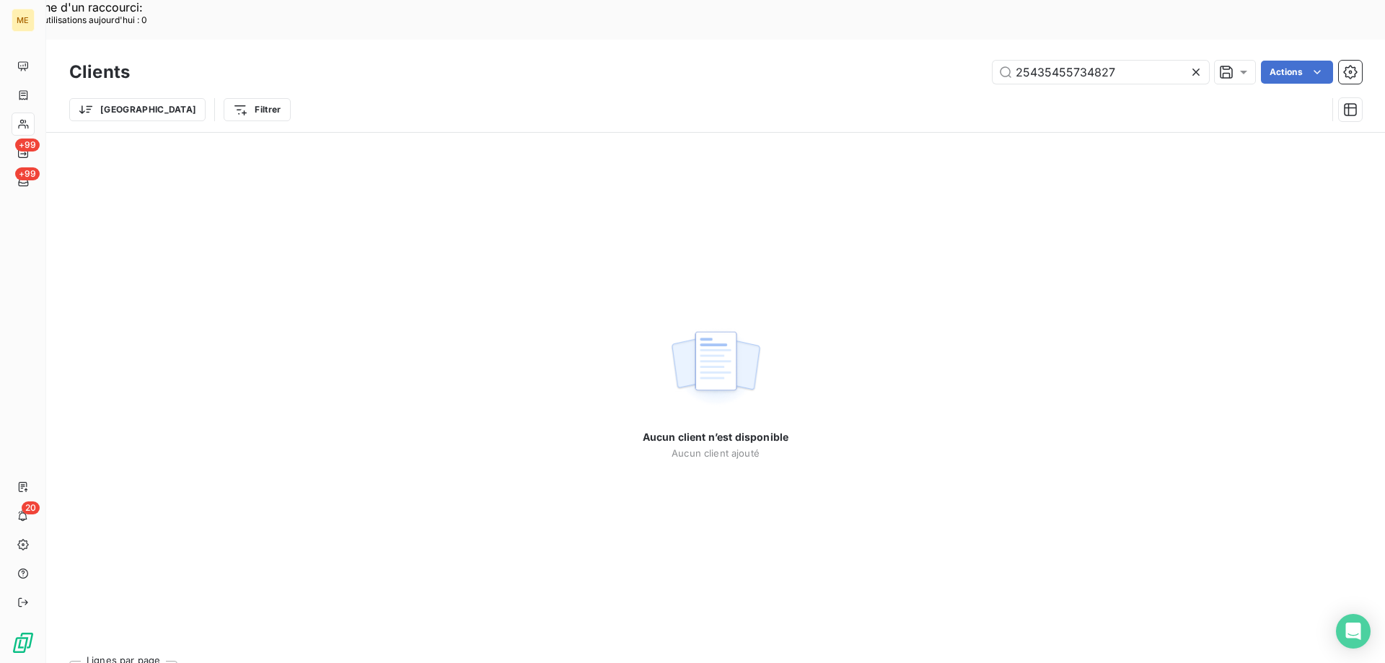
type input "25435455734827"
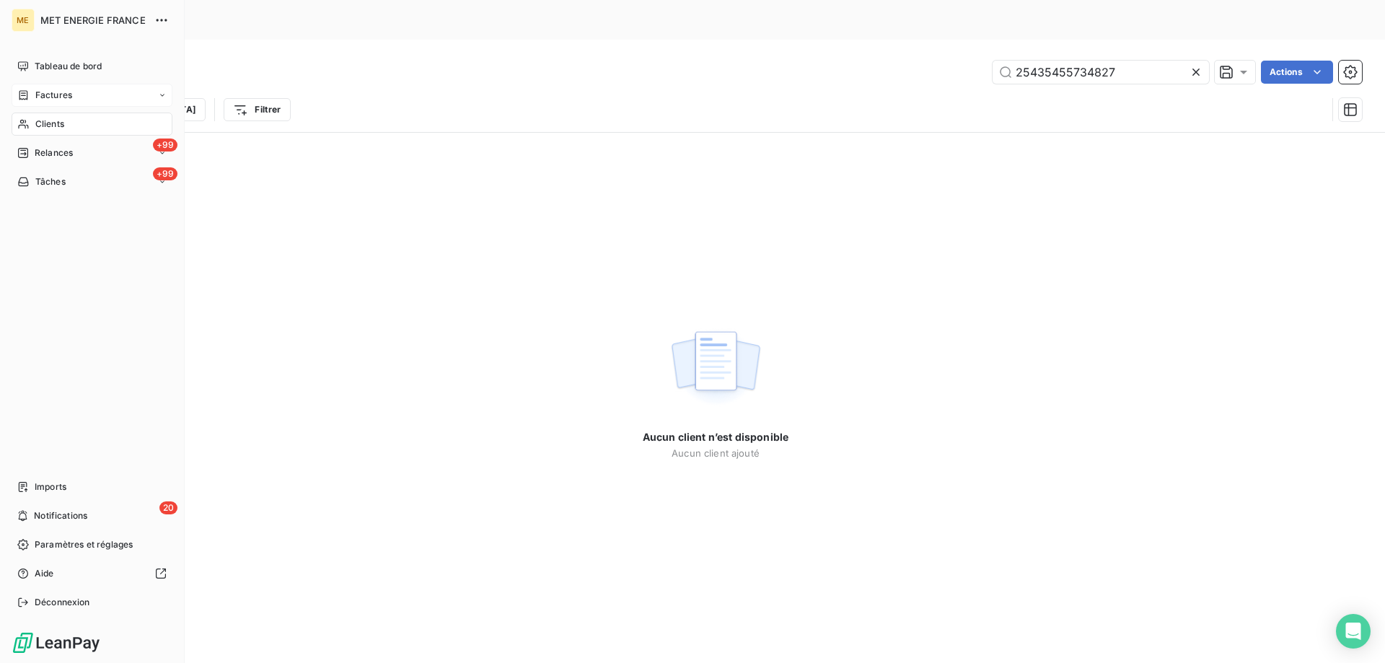
click at [44, 101] on span "Factures" at bounding box center [53, 95] width 37 height 13
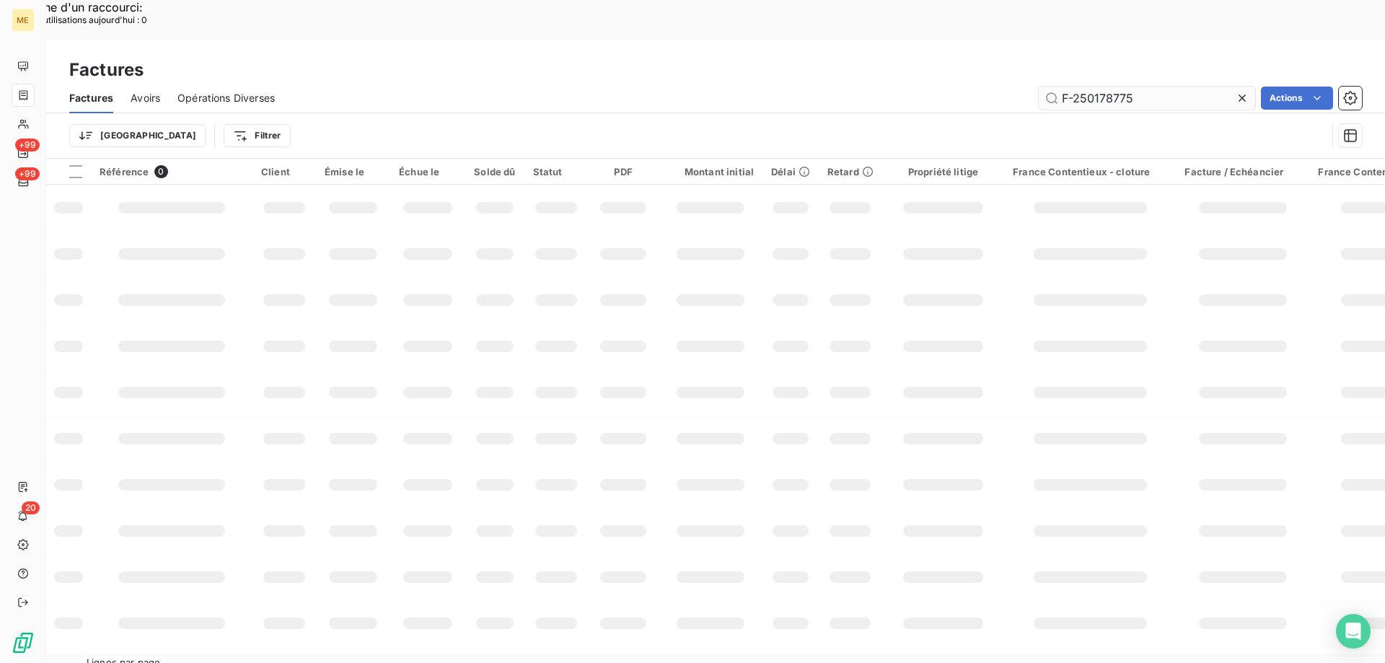
click at [1095, 87] on input "F-250178775" at bounding box center [1147, 98] width 216 height 23
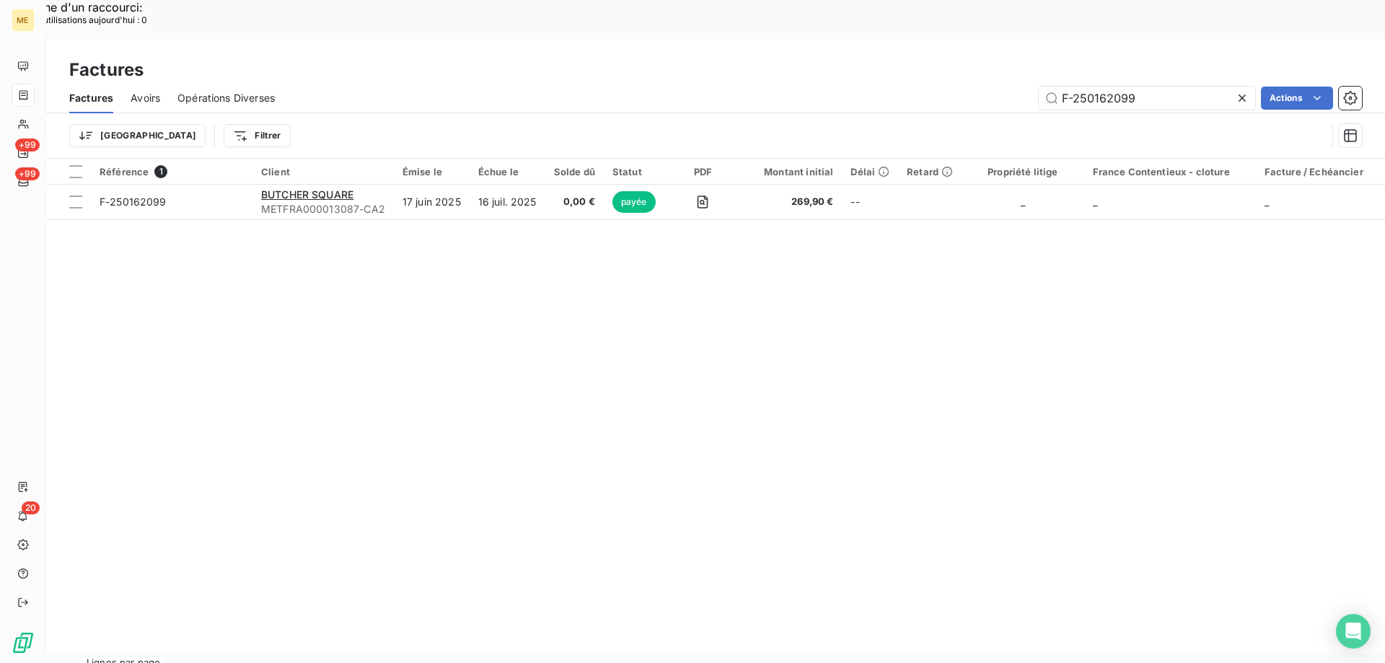
type input "F-250162099"
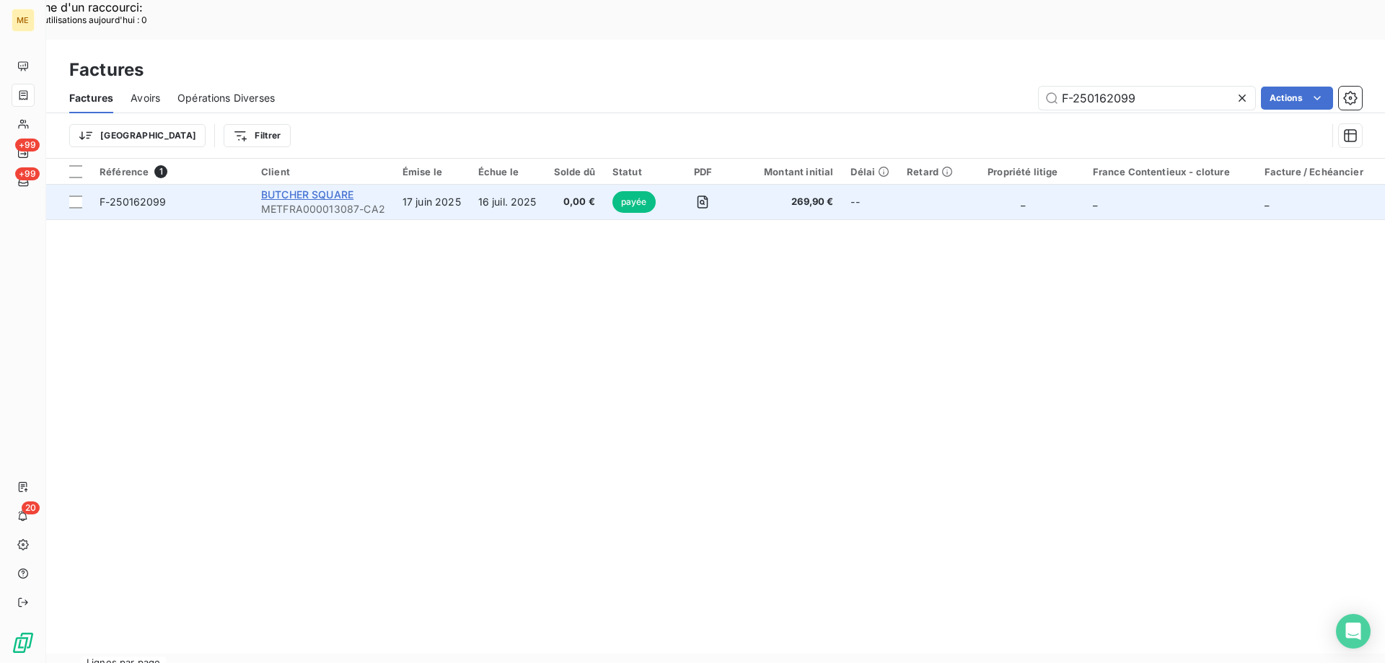
click at [309, 188] on span "BUTCHER SQUARE" at bounding box center [307, 194] width 92 height 12
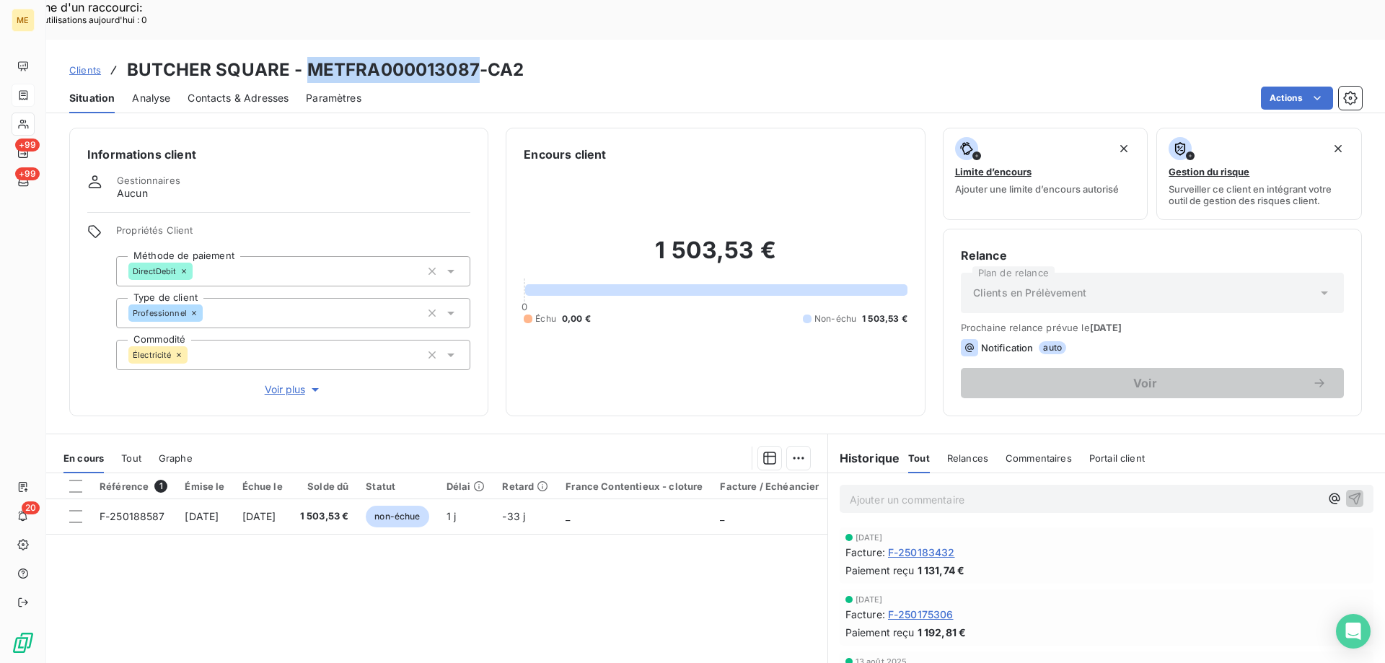
drag, startPoint x: 304, startPoint y: 31, endPoint x: 475, endPoint y: 26, distance: 171.1
click at [475, 57] on h3 "BUTCHER SQUARE - METFRA000013087-CA2" at bounding box center [325, 70] width 397 height 26
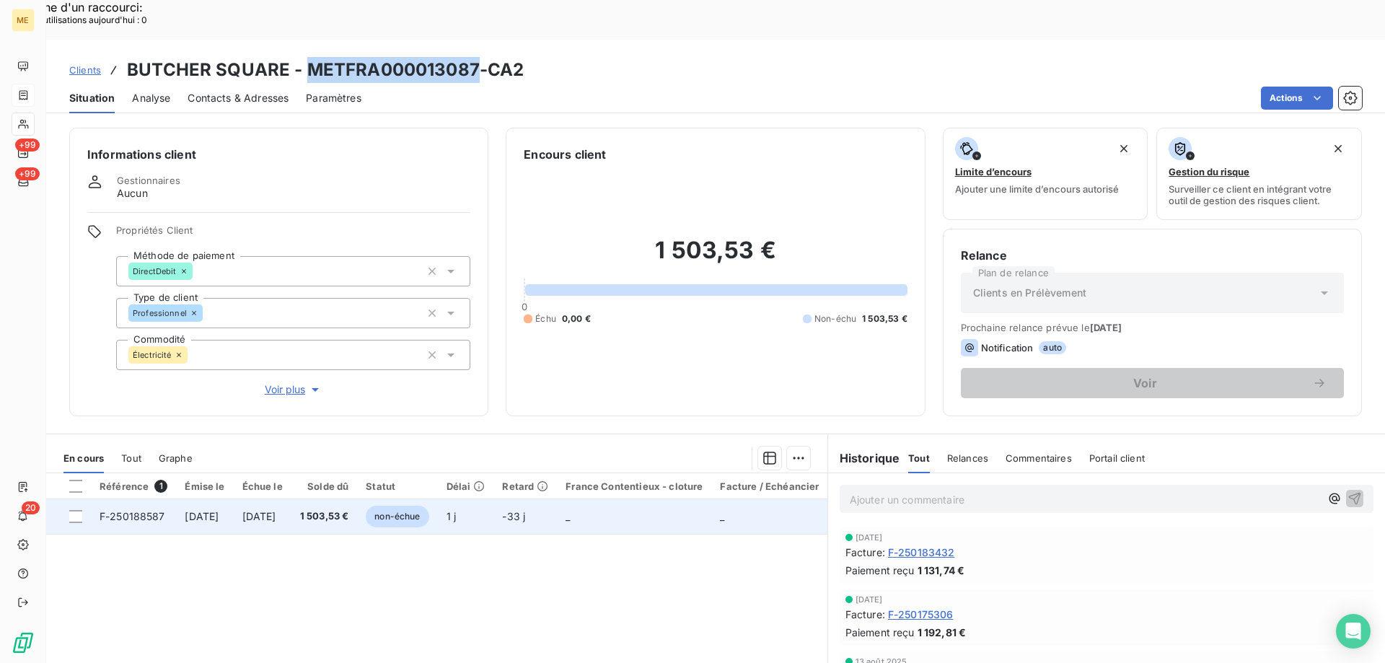
scroll to position [92, 0]
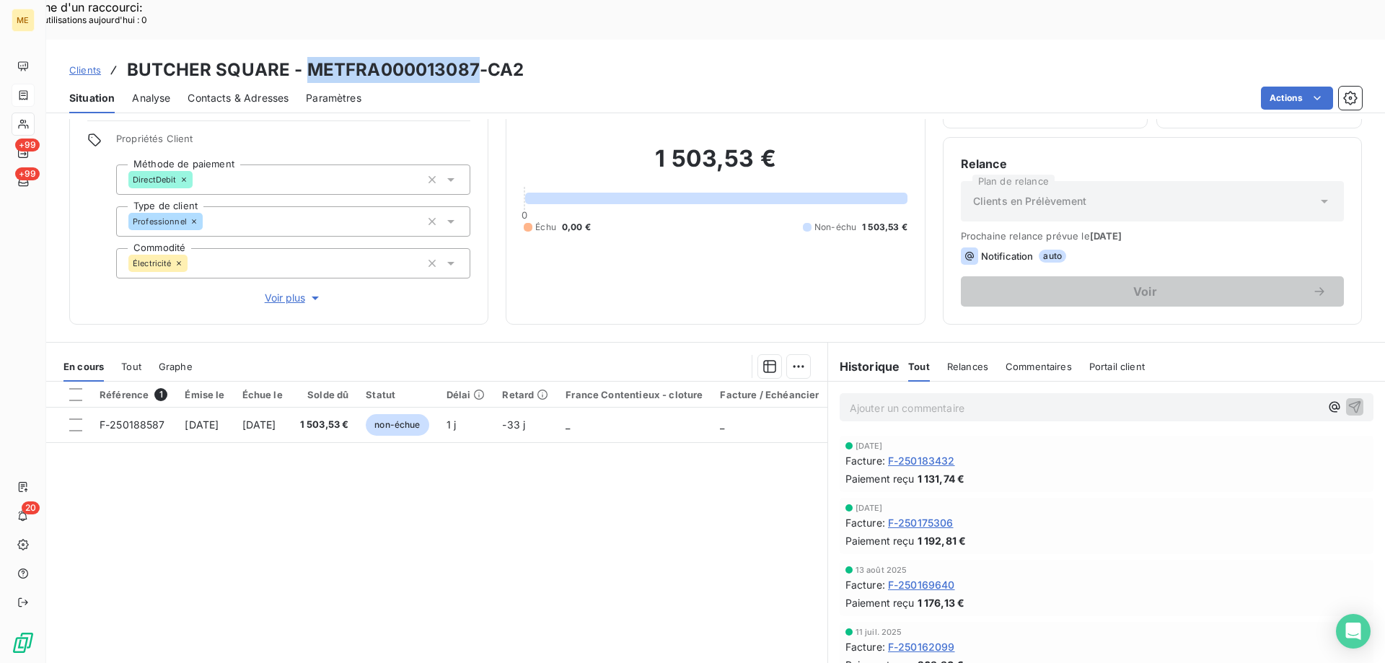
click at [80, 64] on span "Clients" at bounding box center [85, 70] width 32 height 12
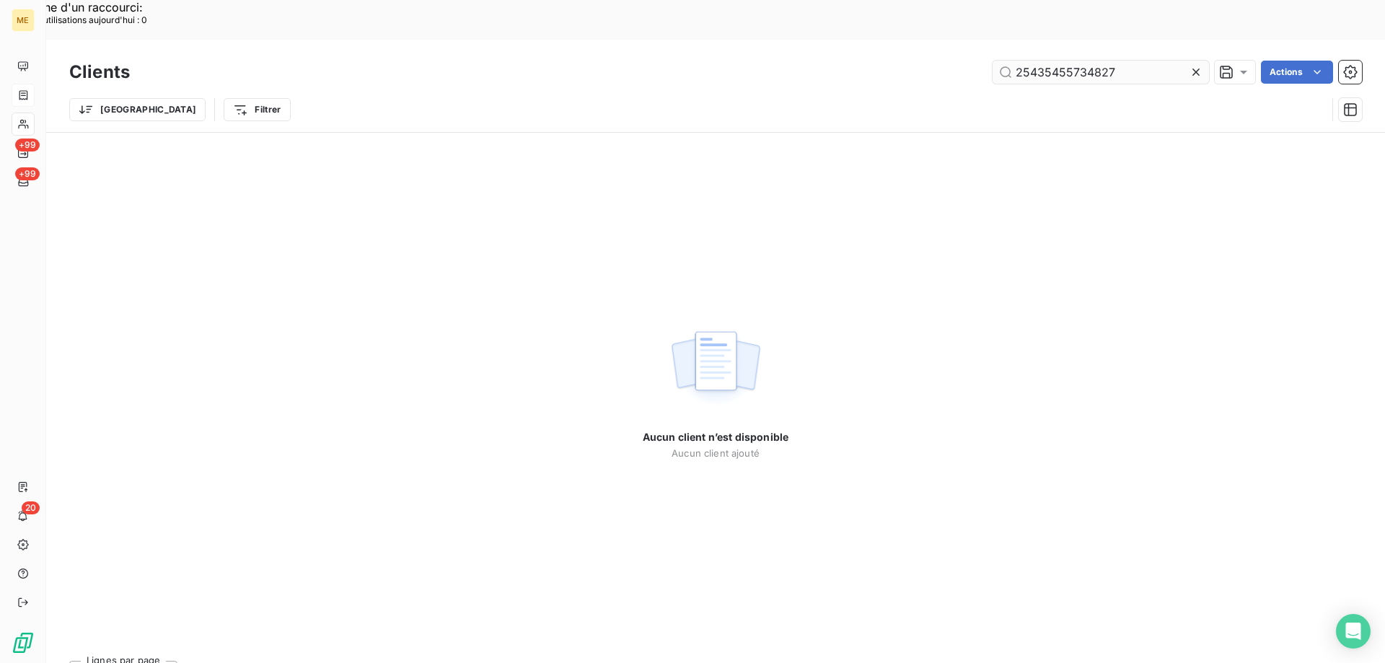
click at [1130, 61] on input "25435455734827" at bounding box center [1101, 72] width 216 height 23
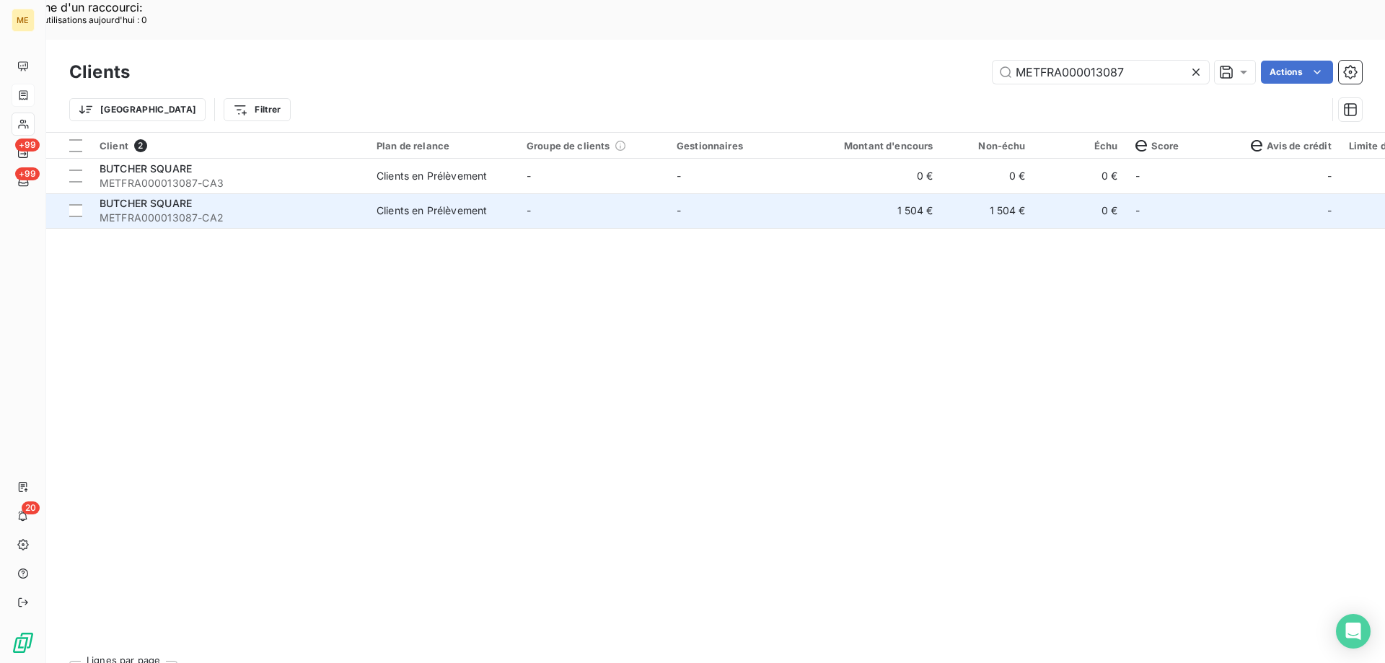
type input "METFRA000013087"
click at [128, 211] on span "METFRA000013087-CA2" at bounding box center [230, 218] width 260 height 14
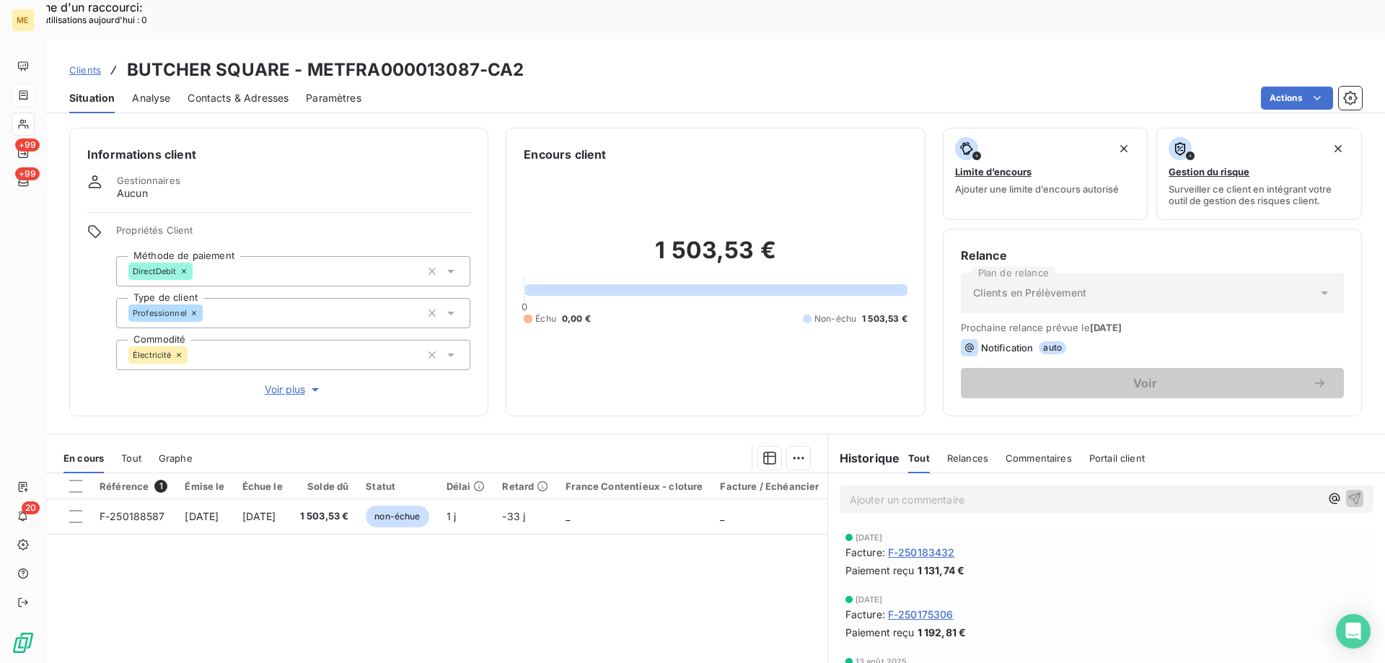
click at [127, 452] on span "Tout" at bounding box center [131, 458] width 20 height 12
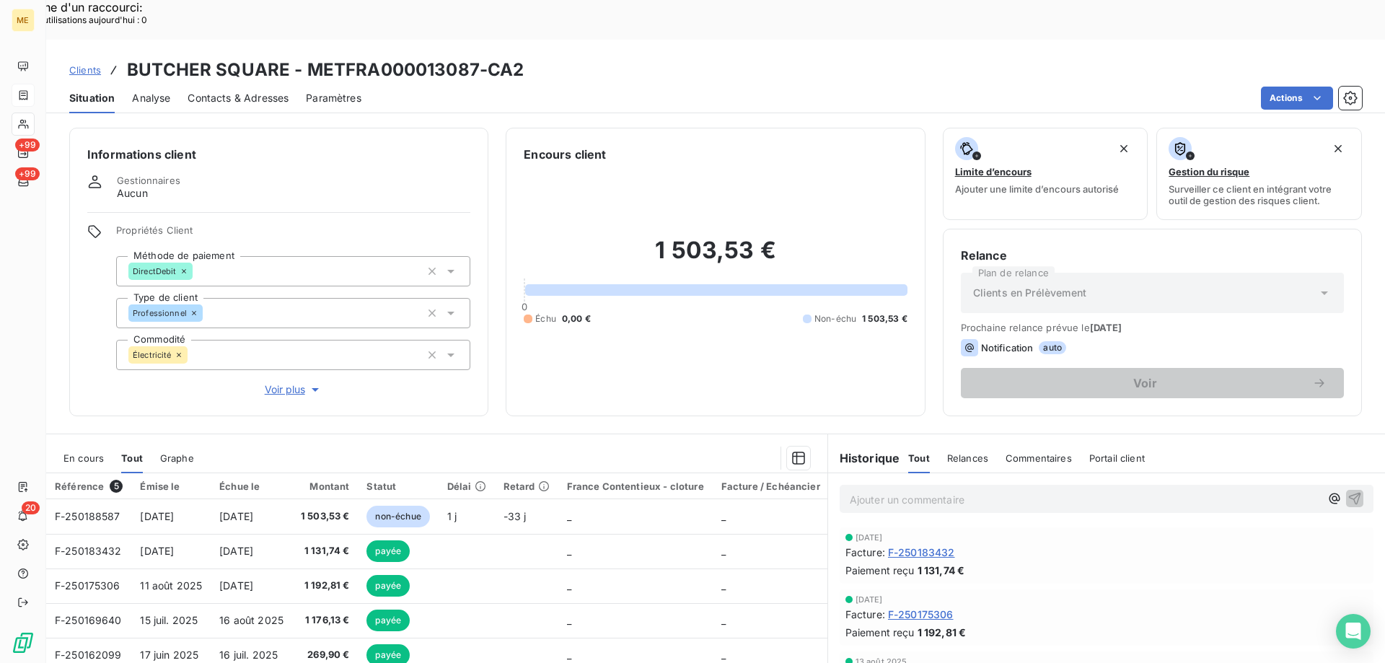
click at [91, 452] on span "En cours" at bounding box center [83, 458] width 40 height 12
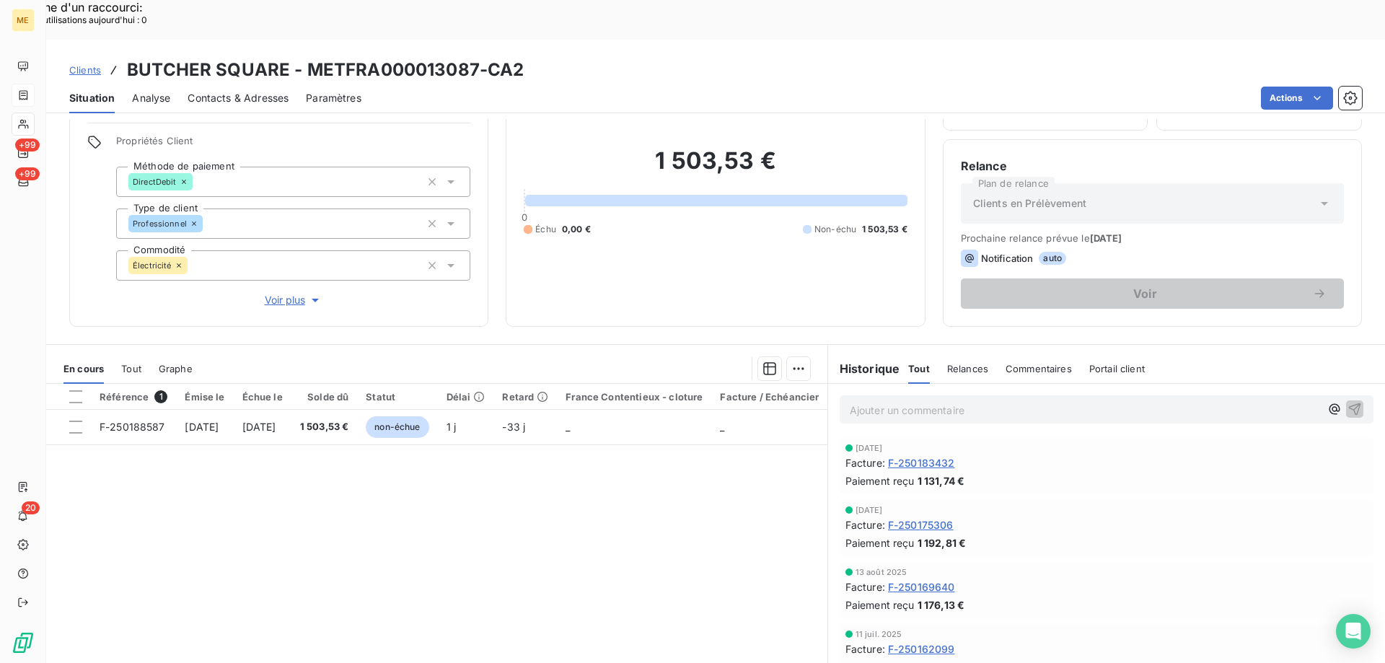
scroll to position [92, 0]
drag, startPoint x: 303, startPoint y: 26, endPoint x: 479, endPoint y: 34, distance: 176.2
click at [479, 57] on h3 "BUTCHER SQUARE - METFRA000013087-CA2" at bounding box center [325, 70] width 397 height 26
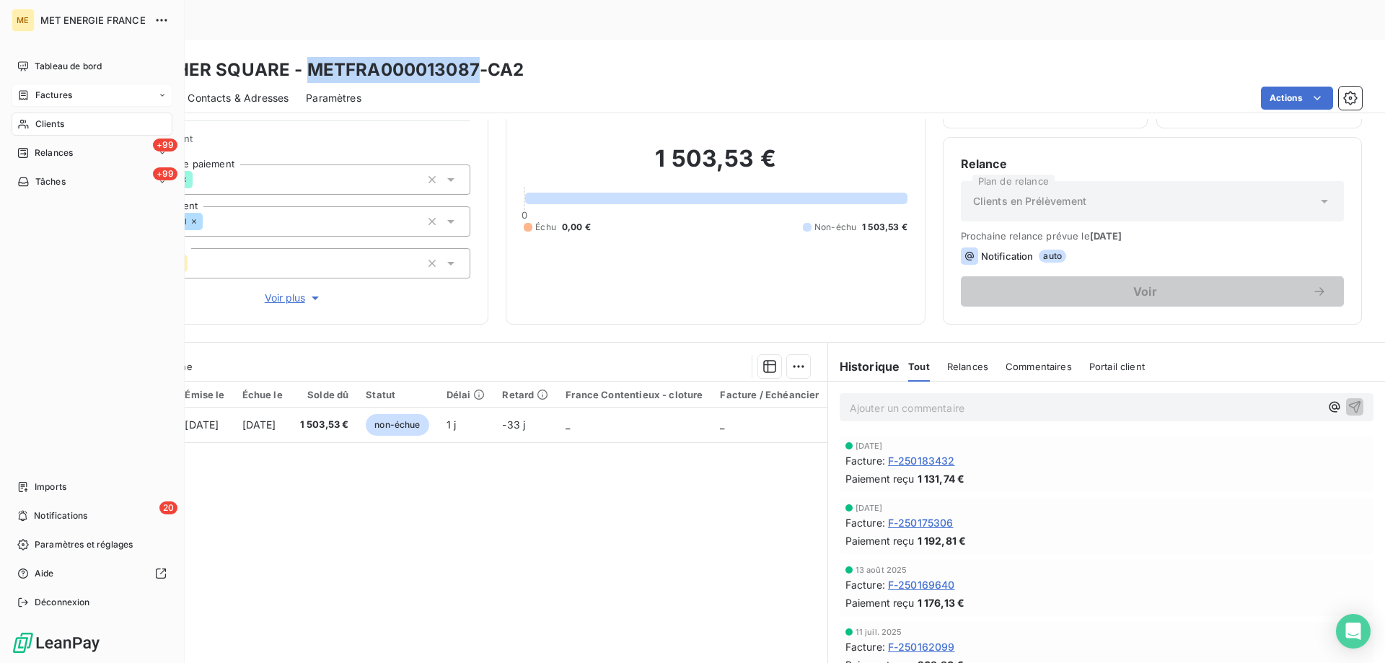
click at [38, 92] on span "Factures" at bounding box center [53, 95] width 37 height 13
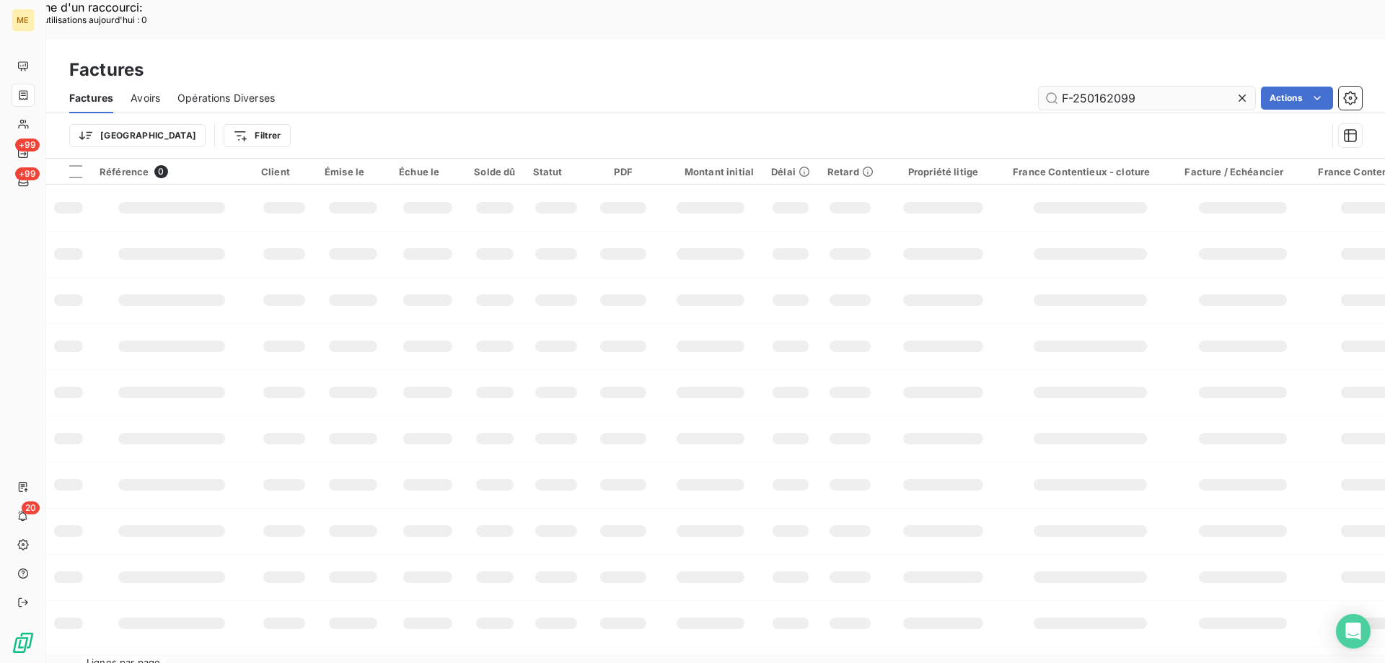
click at [1097, 87] on input "F-250162099" at bounding box center [1147, 98] width 216 height 23
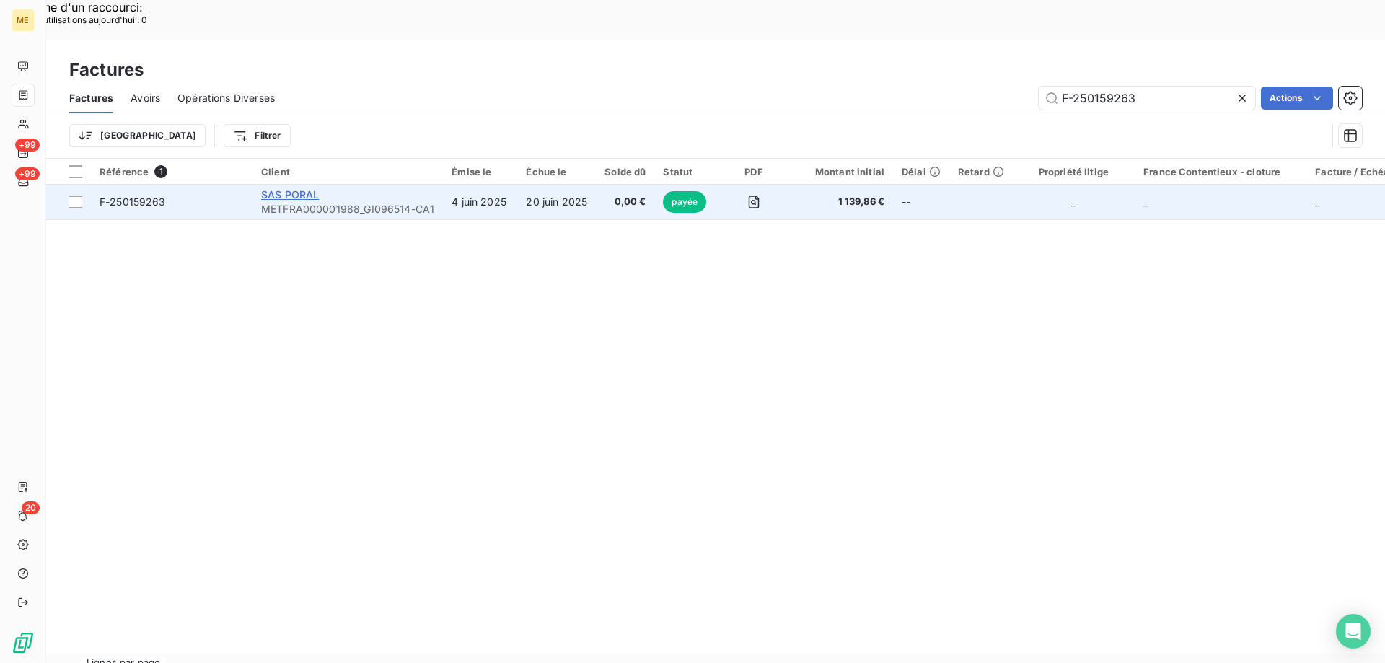
type input "F-250159263"
click at [281, 188] on span "SAS PORAL" at bounding box center [290, 194] width 58 height 12
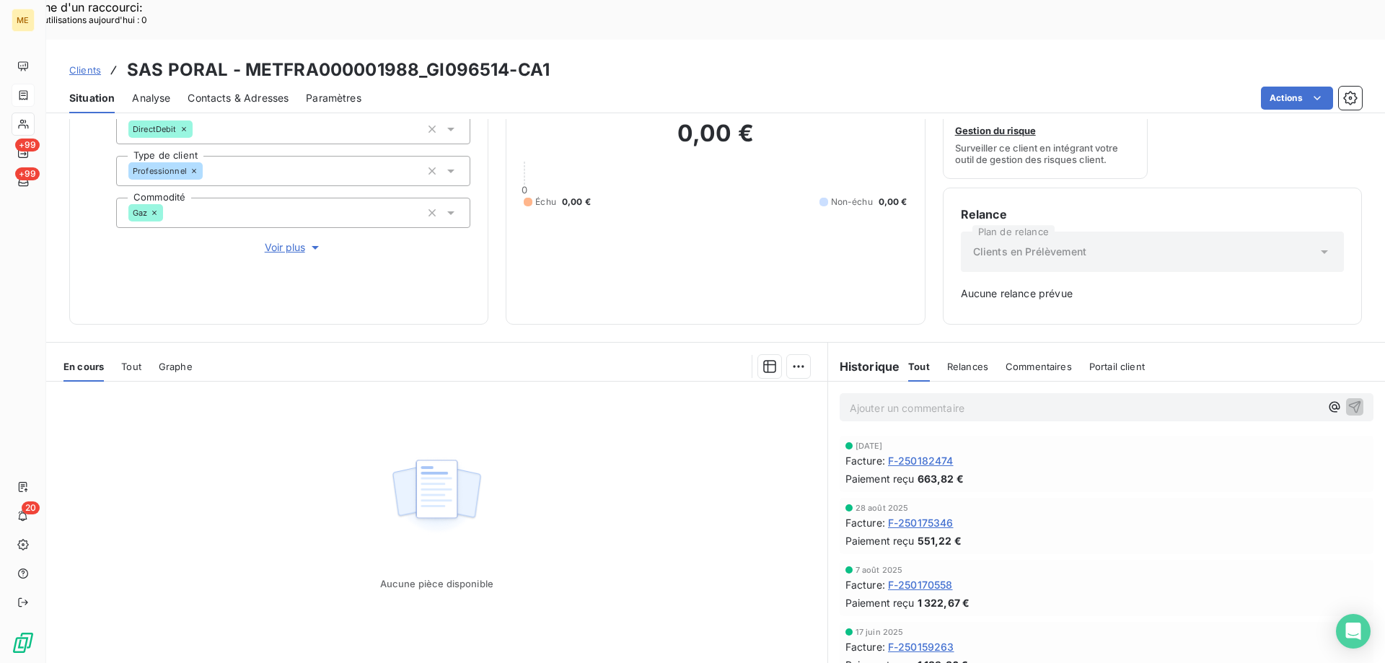
click at [923, 639] on span "F-250159263" at bounding box center [921, 646] width 66 height 15
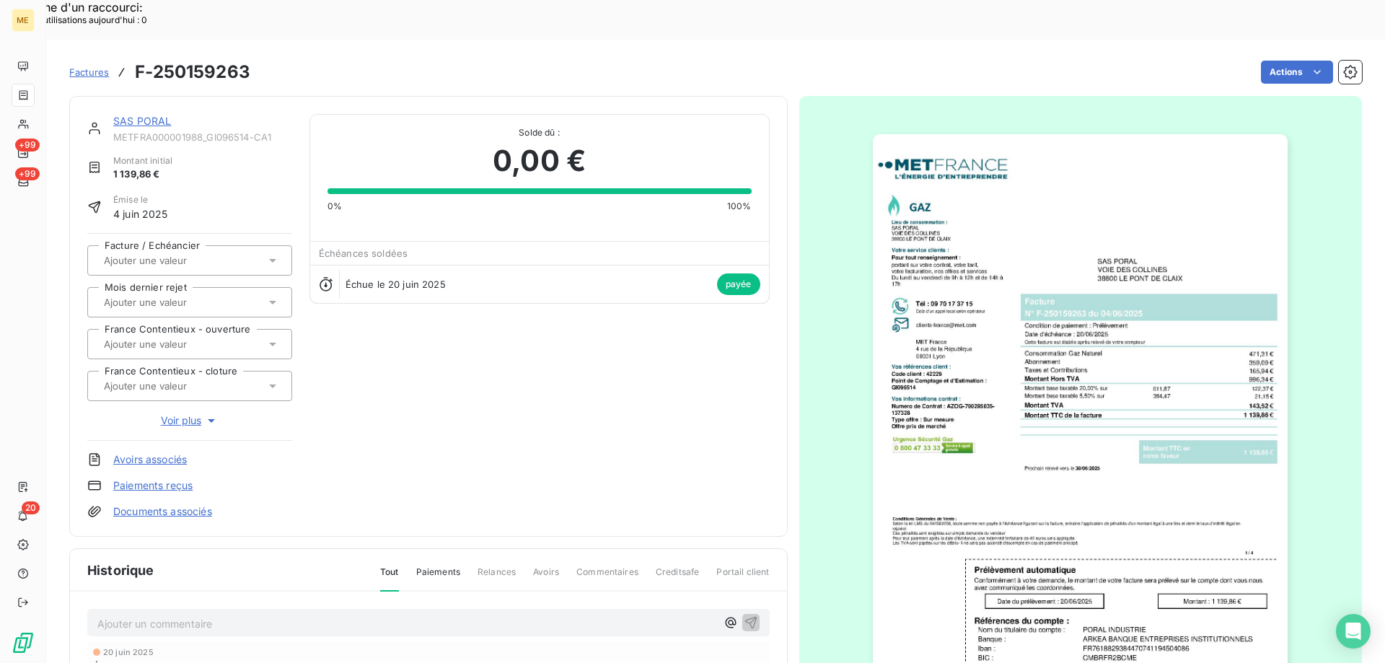
click at [1040, 442] on img "button" at bounding box center [1080, 427] width 415 height 587
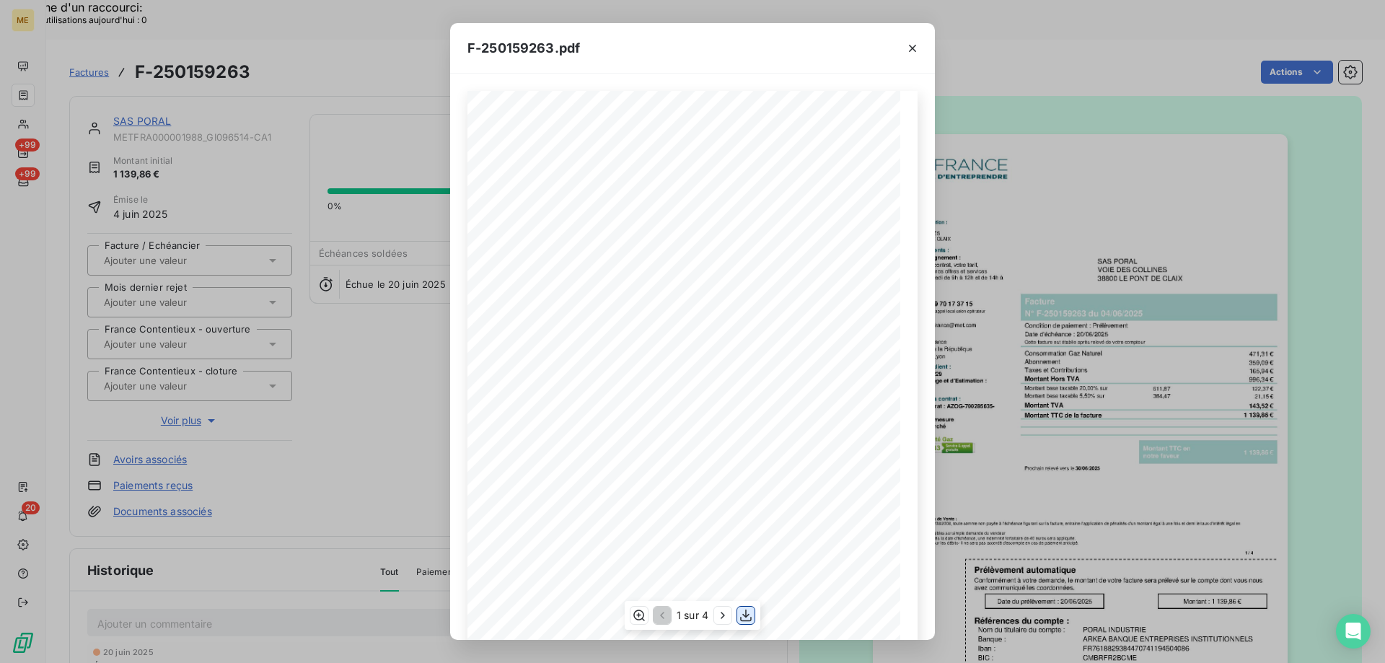
click at [743, 618] on icon "button" at bounding box center [746, 615] width 14 height 14
drag, startPoint x: 374, startPoint y: 56, endPoint x: 239, endPoint y: 72, distance: 135.9
click at [374, 56] on div "F-250159263.pdf Conditions Générales de Vente : Selon la loi LME du [DATE], tou…" at bounding box center [692, 331] width 1385 height 663
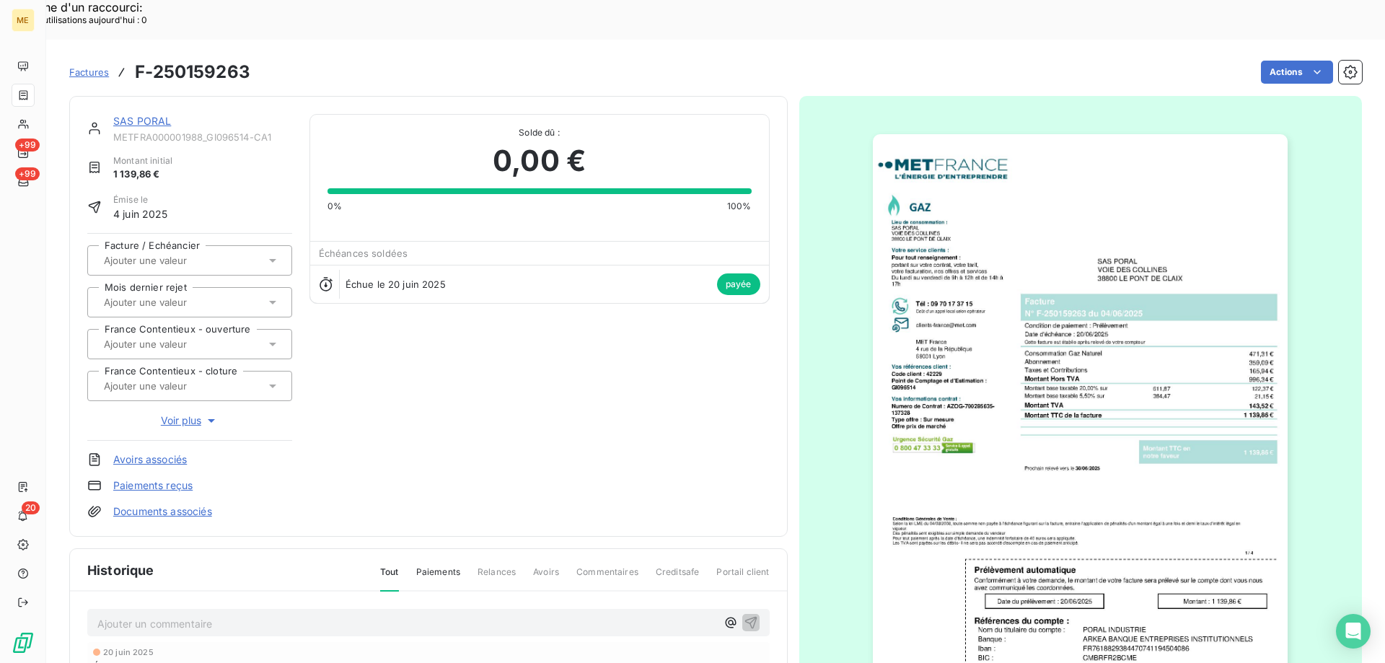
click at [205, 131] on span "METFRA000001988_GI096514-CA1" at bounding box center [202, 137] width 179 height 12
drag, startPoint x: 207, startPoint y: 97, endPoint x: 250, endPoint y: 99, distance: 43.3
click at [250, 131] on span "METFRA000001988_GI096514-CA1" at bounding box center [202, 137] width 179 height 12
click at [133, 115] on link "SAS PORAL" at bounding box center [142, 121] width 58 height 12
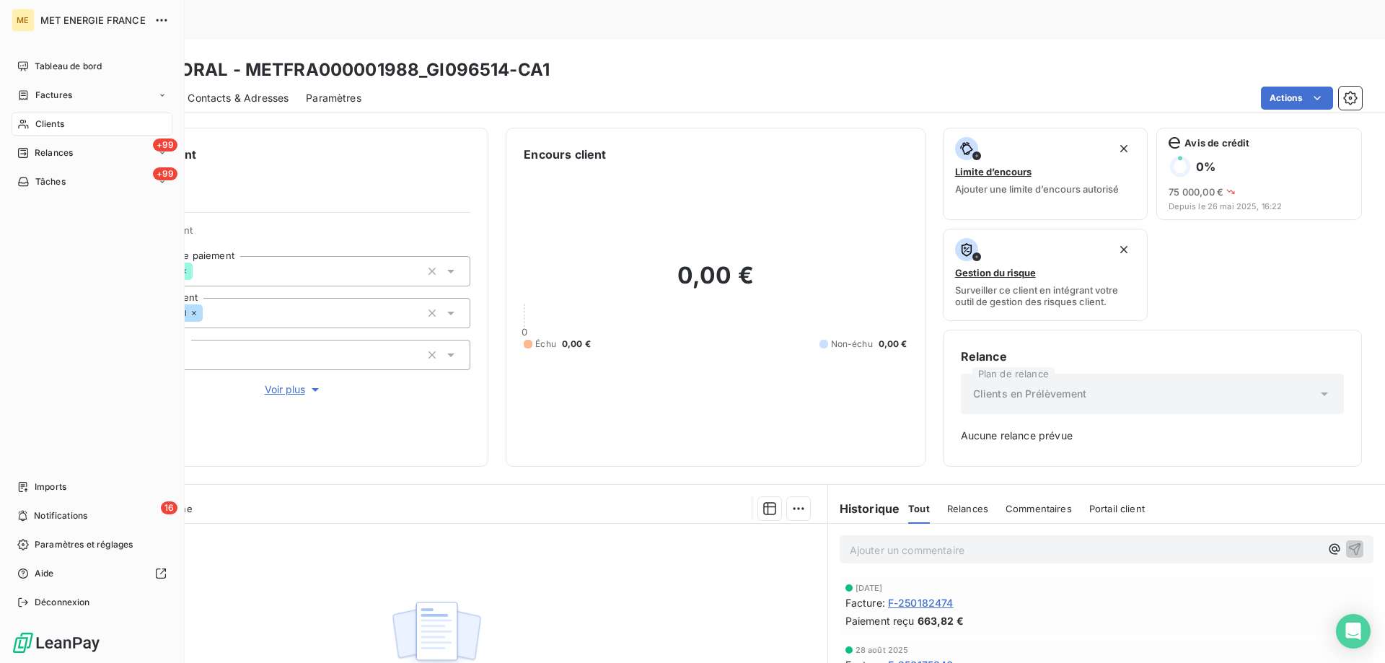
click at [31, 125] on div "Clients" at bounding box center [92, 124] width 161 height 23
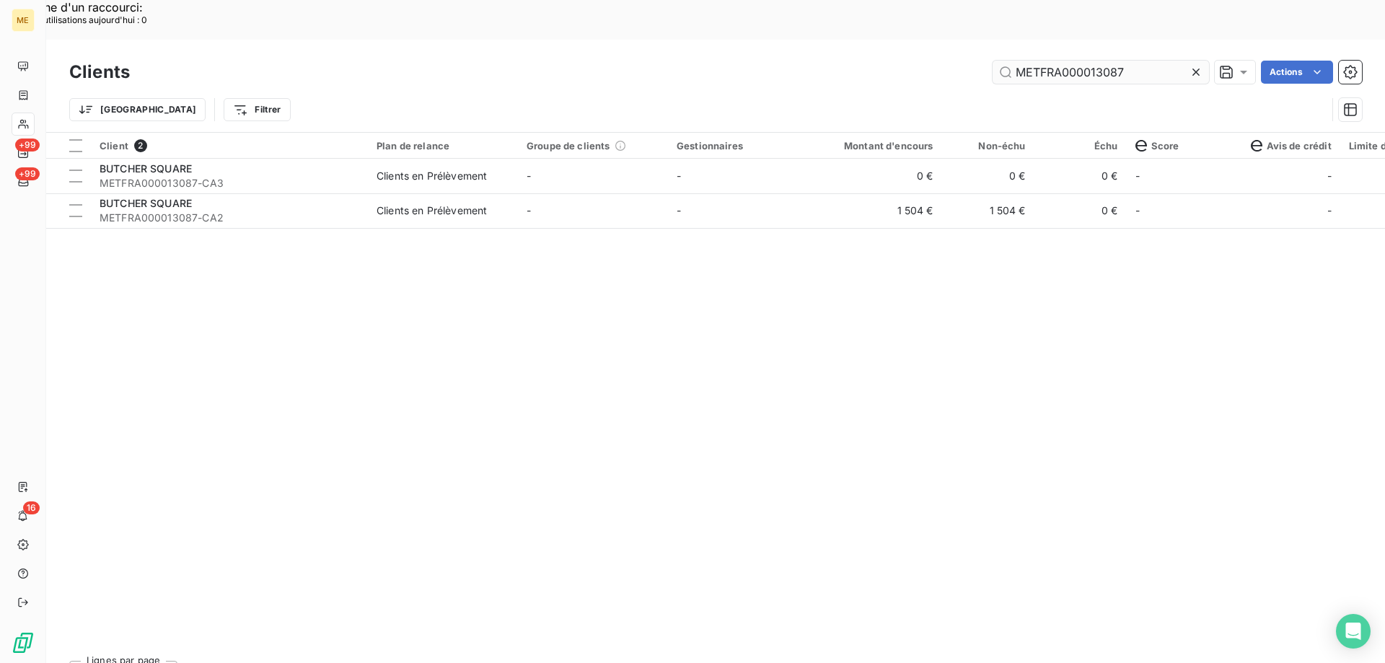
click at [1082, 61] on input "METFRA000013087" at bounding box center [1101, 72] width 216 height 23
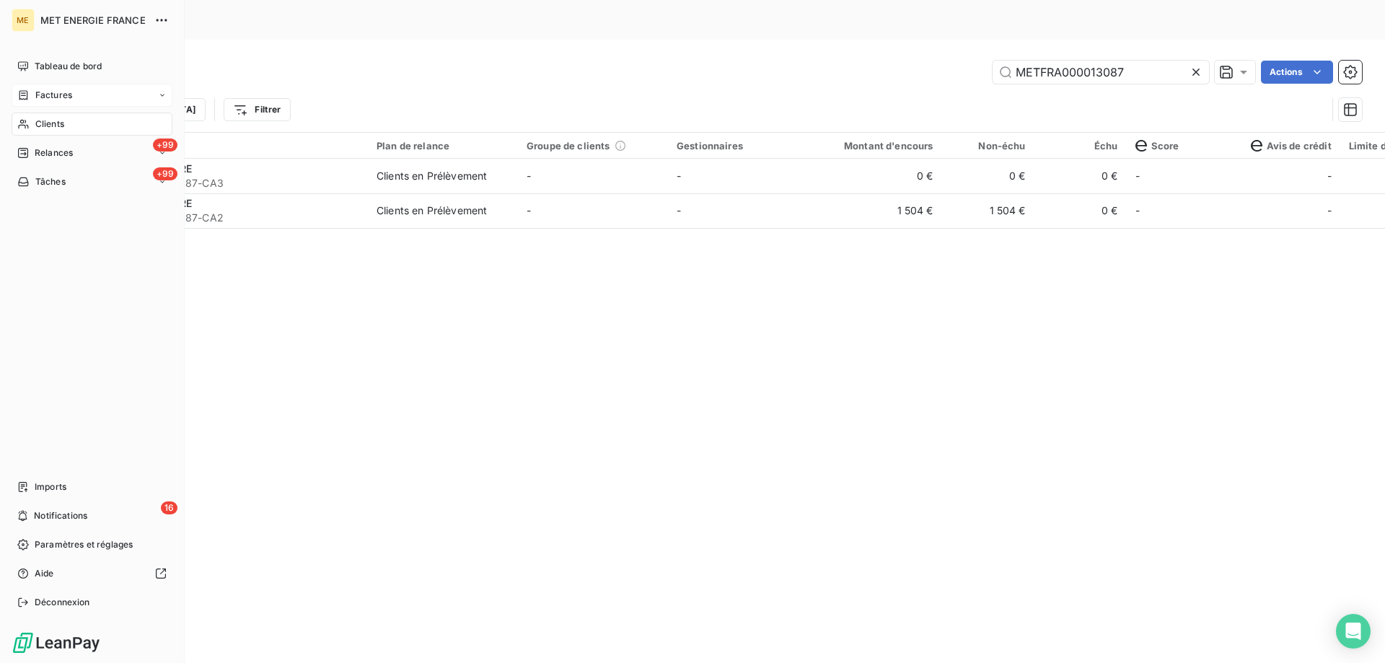
click at [56, 99] on span "Factures" at bounding box center [53, 95] width 37 height 13
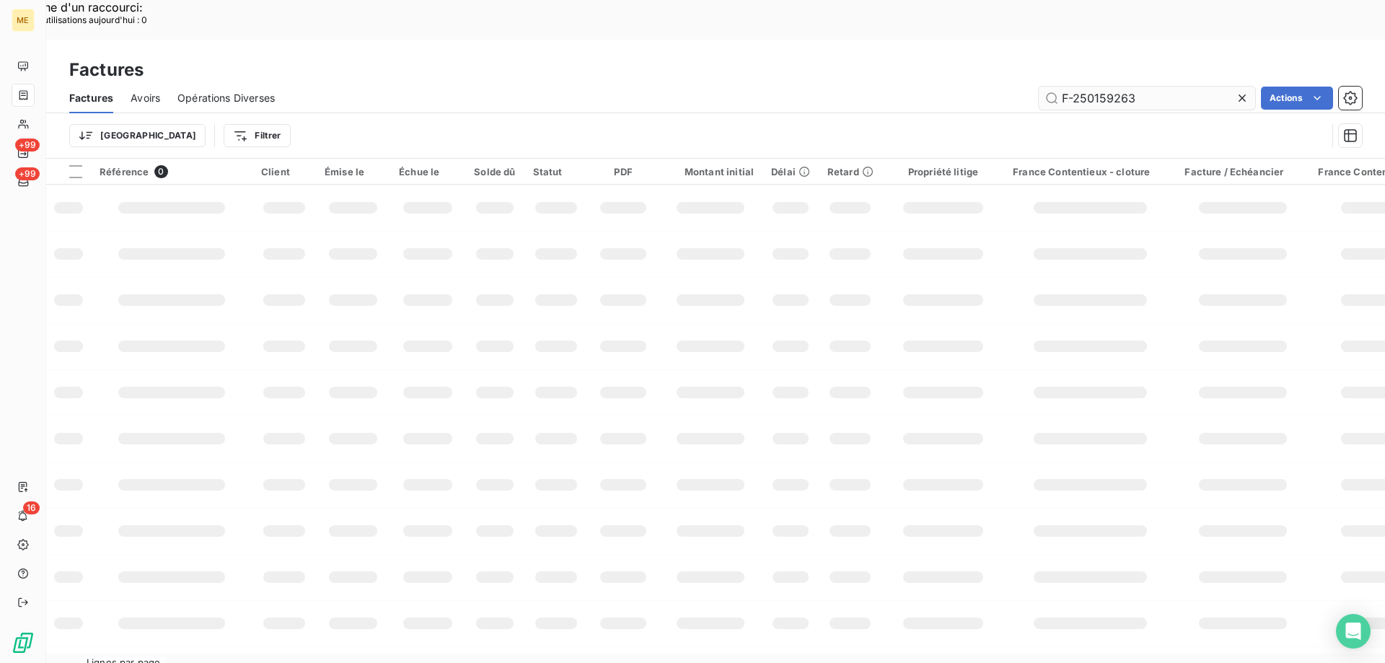
click at [1078, 87] on input "F-250159263" at bounding box center [1147, 98] width 216 height 23
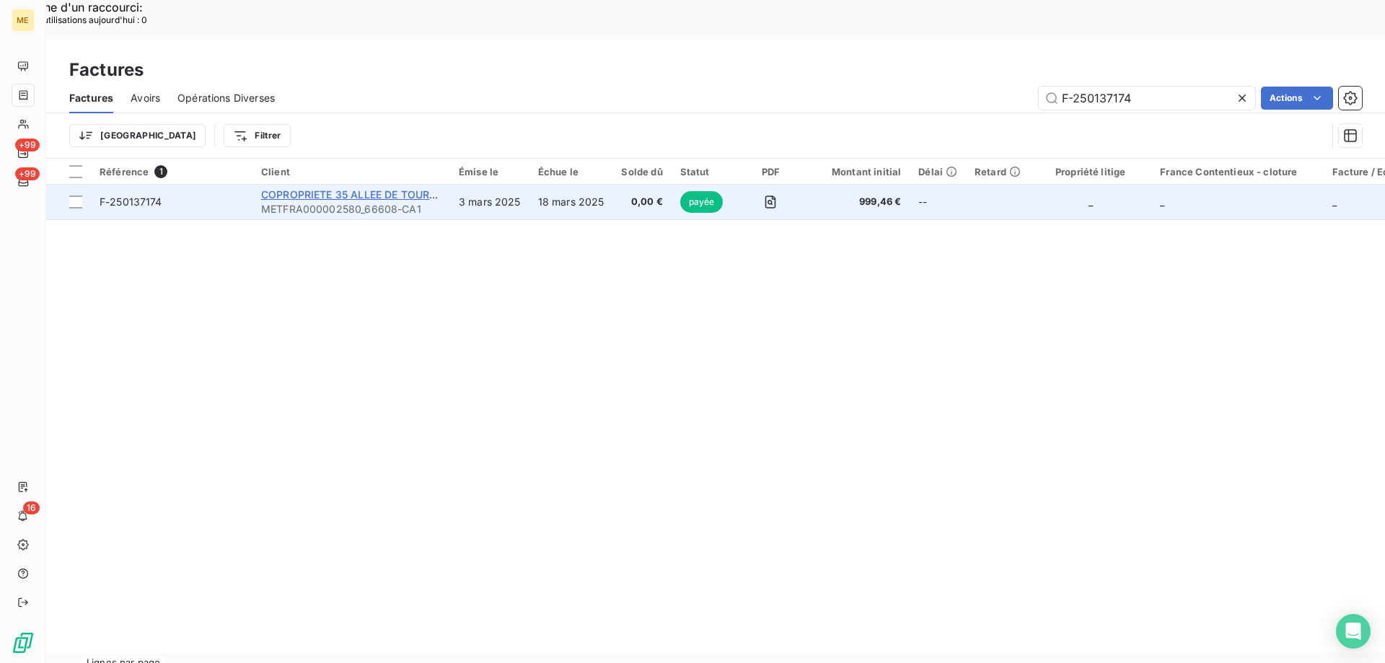
type input "F-250137174"
click at [280, 188] on span "COPROPRIETE 35 ALLEE DE TOURNY" at bounding box center [353, 194] width 184 height 12
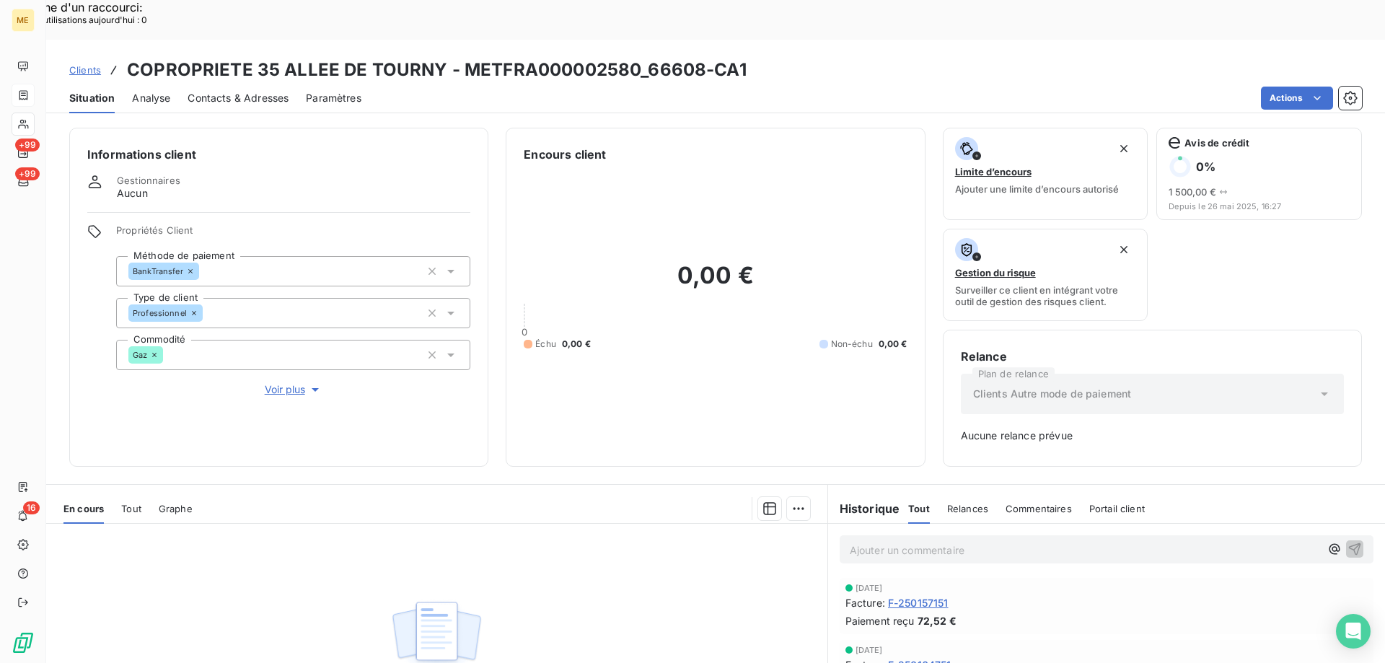
click at [139, 503] on span "Tout" at bounding box center [131, 509] width 20 height 12
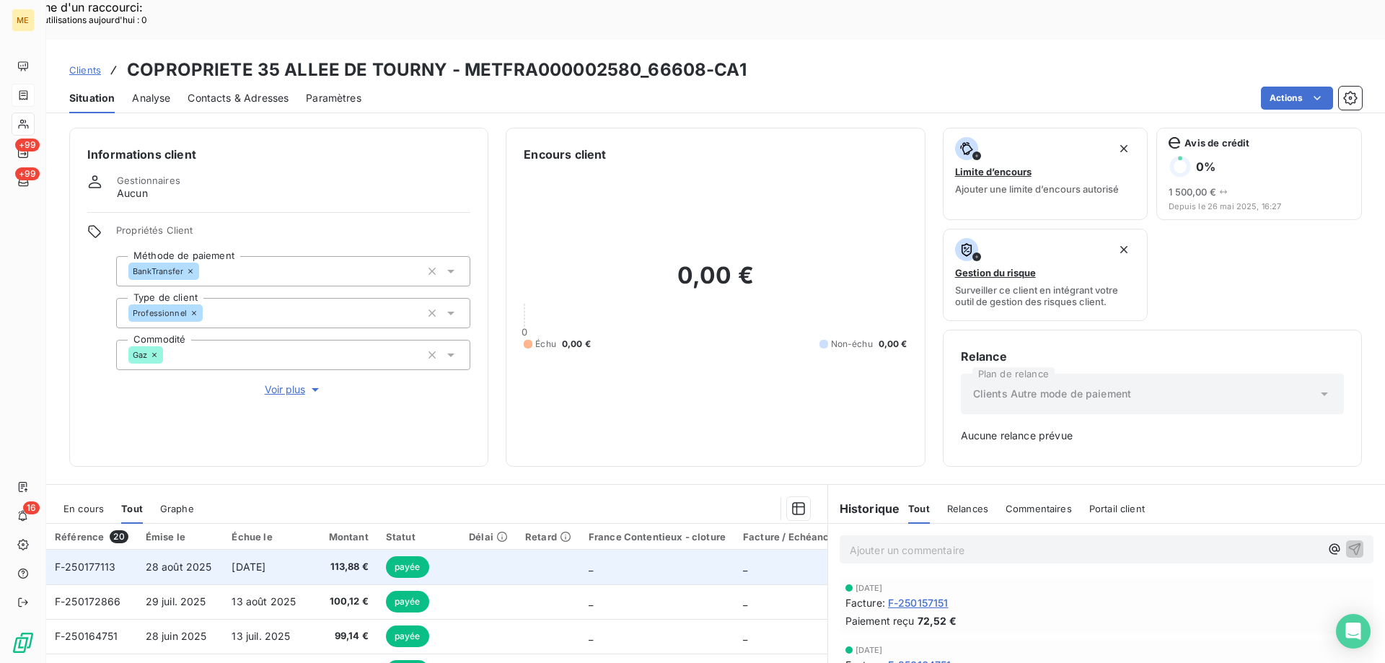
click at [159, 561] on span "28 août 2025" at bounding box center [179, 567] width 66 height 12
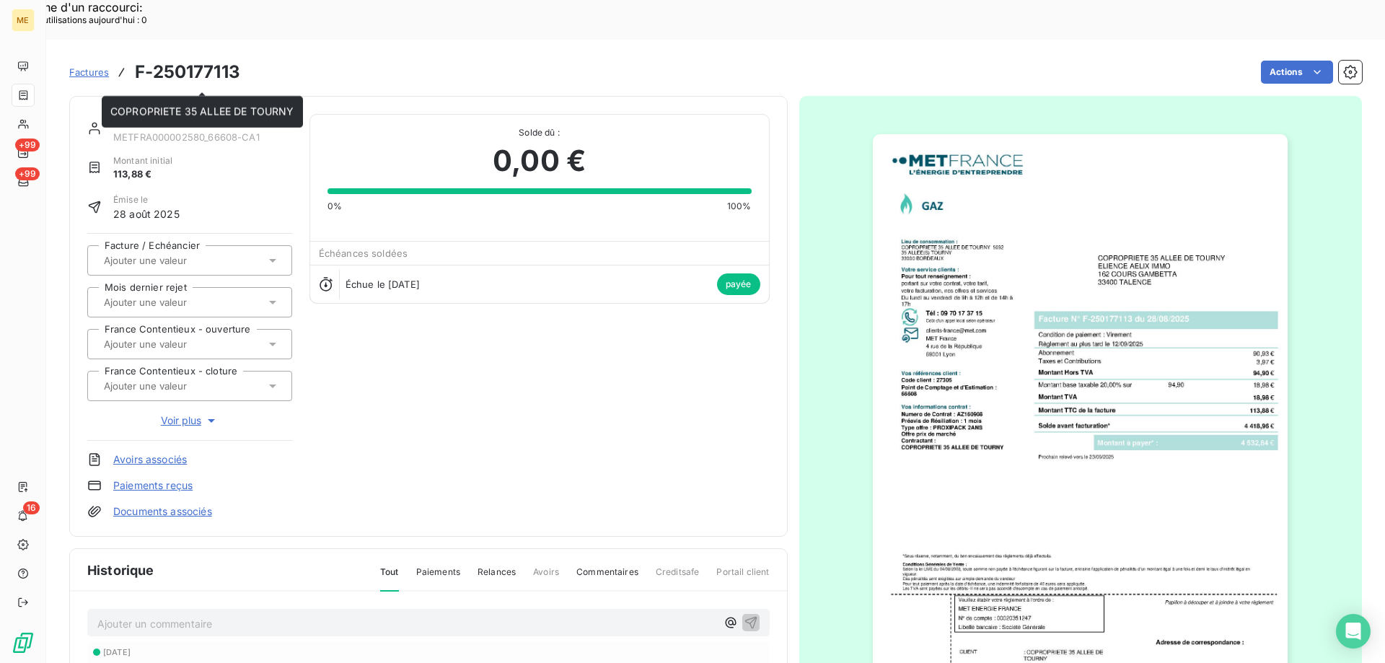
click at [133, 115] on link "COPROPRIETE 35 ALLEE DE TOURNY" at bounding box center [205, 121] width 184 height 12
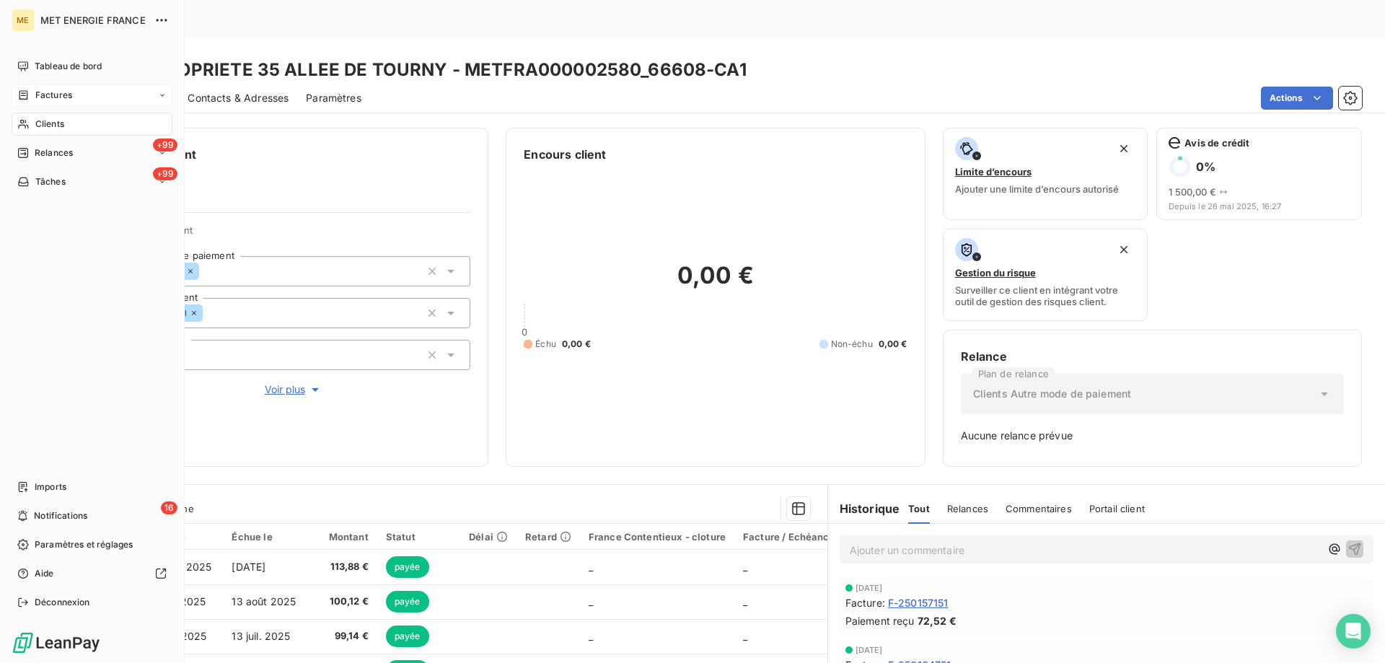
click at [35, 100] on span "Factures" at bounding box center [53, 95] width 37 height 13
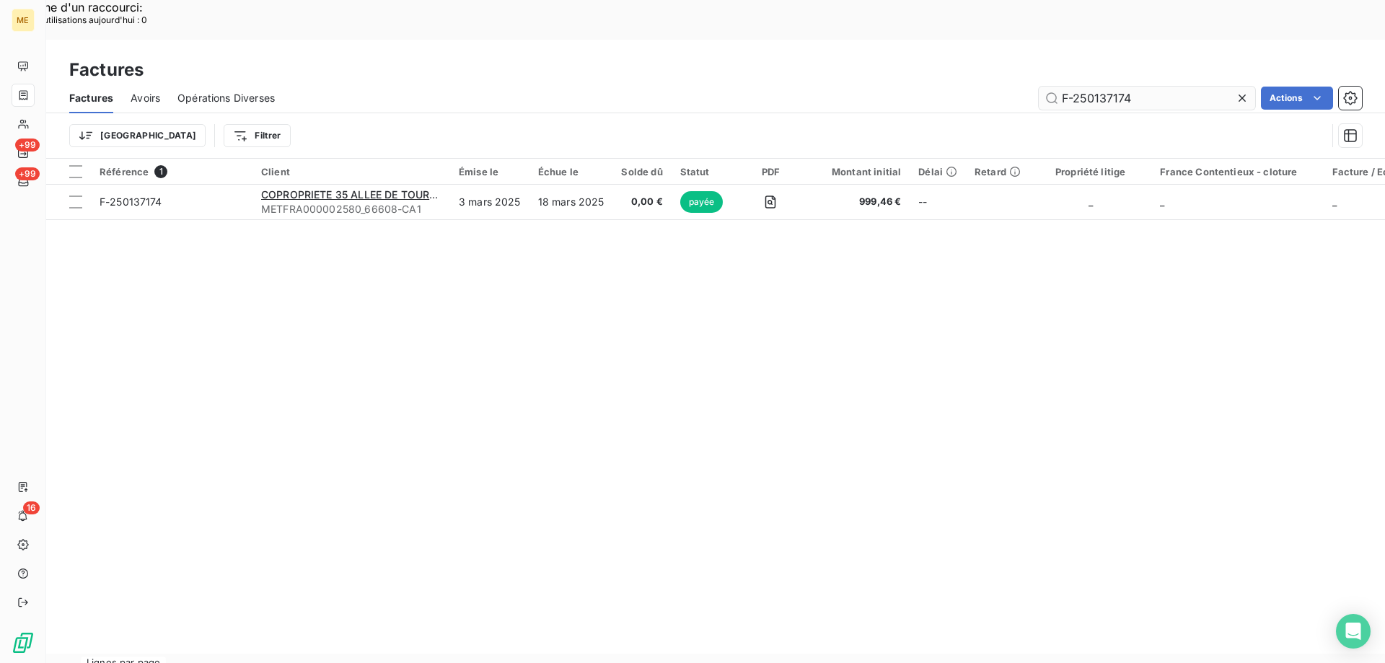
click at [1105, 87] on input "F-250137174" at bounding box center [1147, 98] width 216 height 23
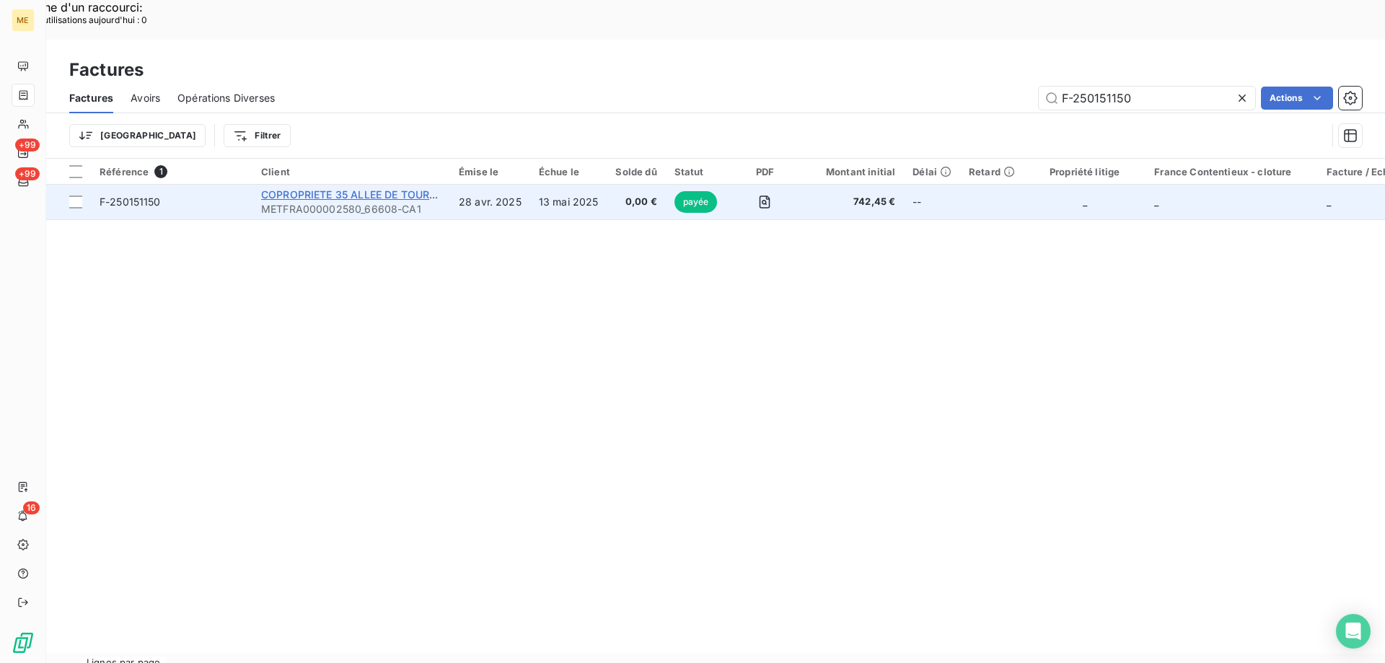
type input "F-250151150"
click at [297, 188] on span "COPROPRIETE 35 ALLEE DE TOURNY" at bounding box center [353, 194] width 184 height 12
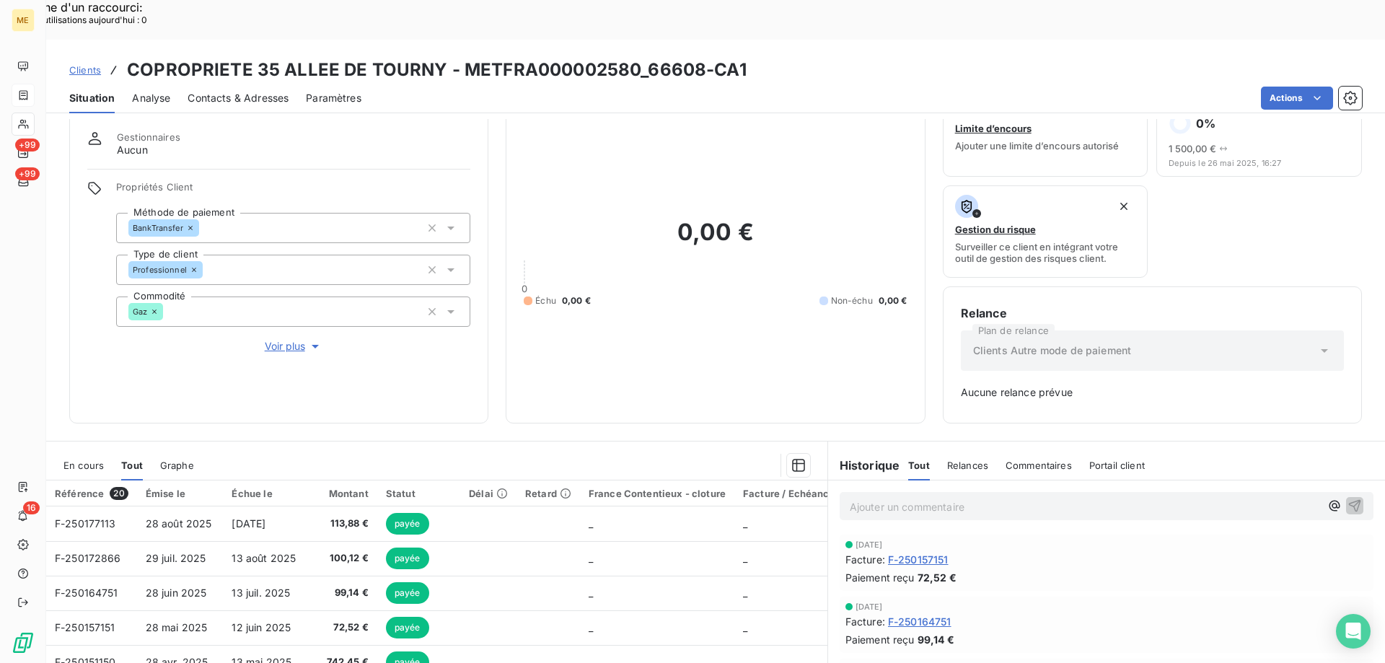
scroll to position [72, 0]
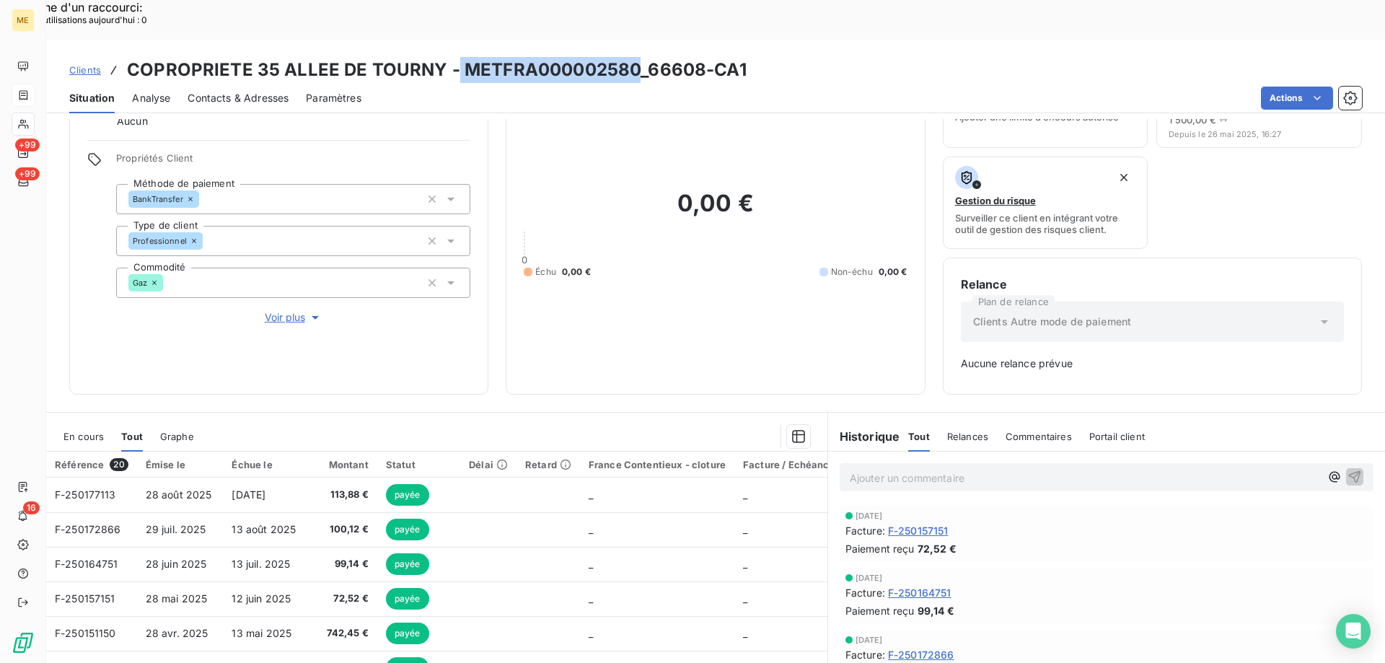
drag, startPoint x: 455, startPoint y: 27, endPoint x: 631, endPoint y: 22, distance: 176.1
click at [631, 57] on h3 "COPROPRIETE 35 ALLEE DE TOURNY - METFRA000002580_66608-CA1" at bounding box center [437, 70] width 620 height 26
copy h3 "METFRA000002580"
click at [87, 64] on span "Clients" at bounding box center [85, 70] width 32 height 12
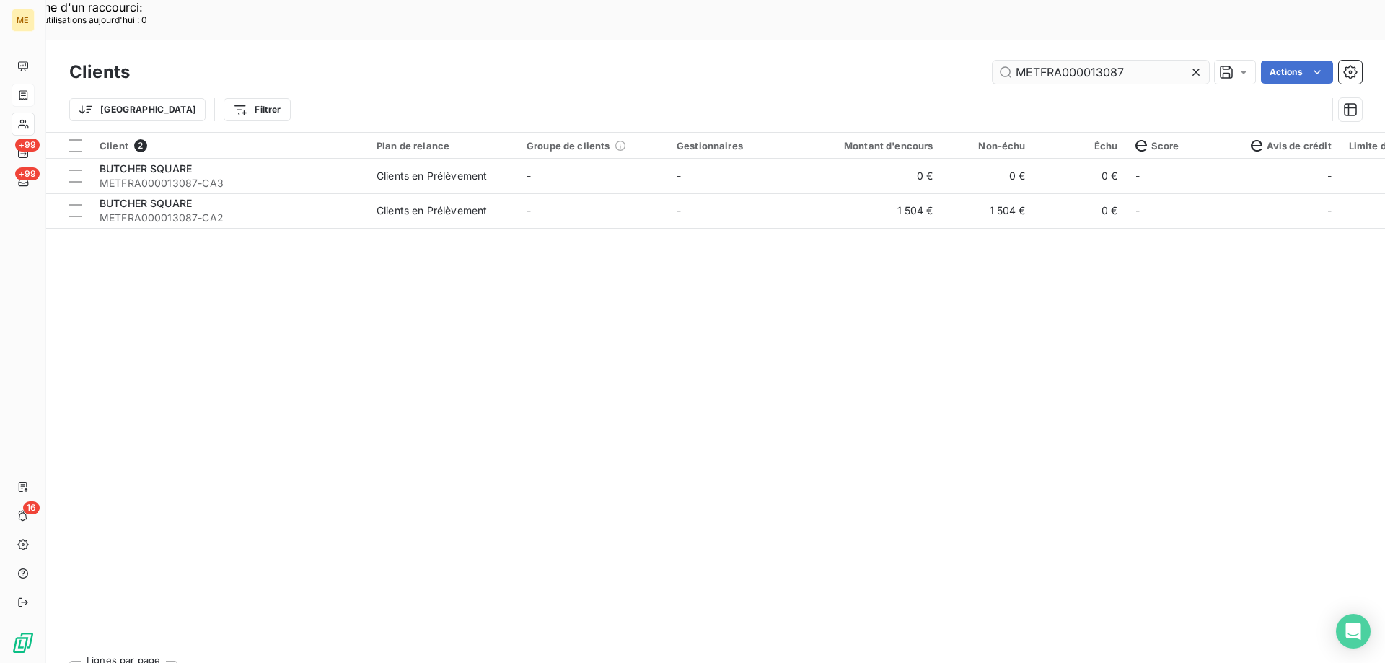
click at [1036, 61] on input "METFRA000013087" at bounding box center [1101, 72] width 216 height 23
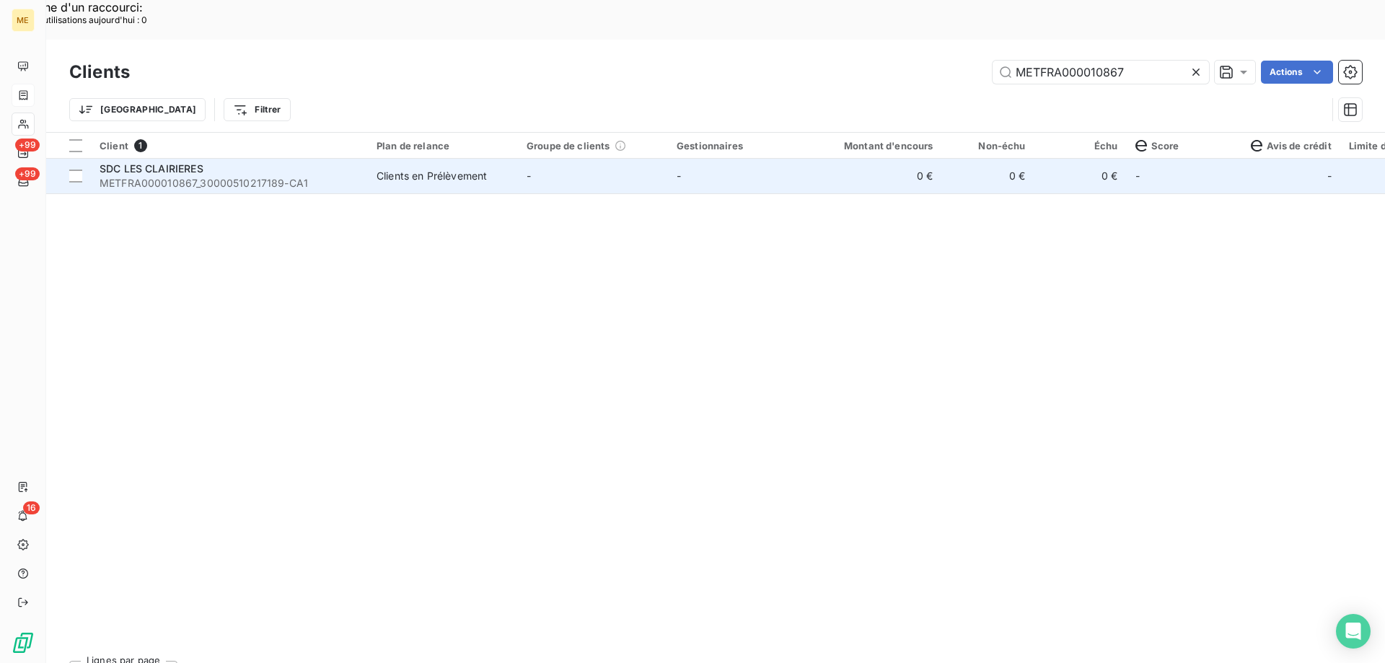
type input "METFRA000010867"
click at [167, 176] on span "METFRA000010867_30000510217189-CA1" at bounding box center [230, 183] width 260 height 14
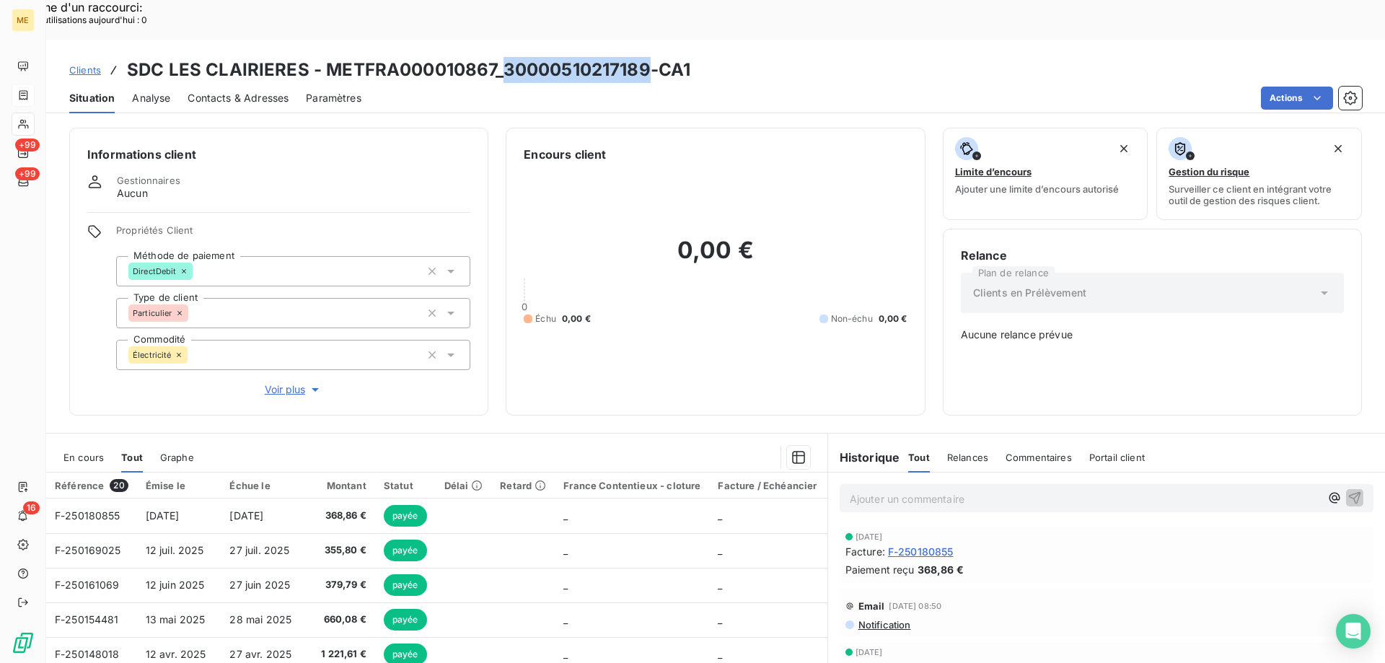
drag, startPoint x: 499, startPoint y: 31, endPoint x: 643, endPoint y: 31, distance: 143.6
click at [643, 57] on h3 "SDC LES CLAIRIERES - METFRA000010867_30000510217189-CA1" at bounding box center [408, 70] width 563 height 26
copy h3 "30000510217189"
click at [82, 63] on link "Clients" at bounding box center [85, 70] width 32 height 14
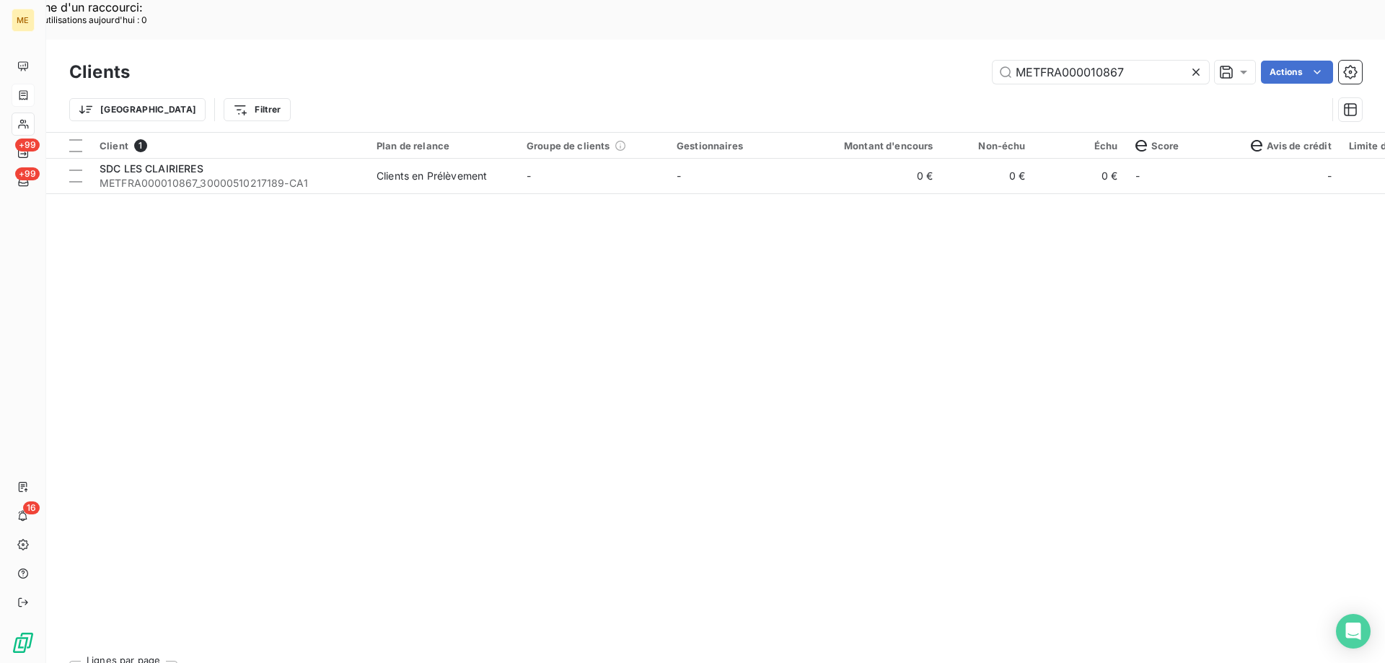
click at [1016, 57] on div "Clients METFRA000010867 Actions" at bounding box center [715, 72] width 1293 height 30
click at [1020, 61] on input "METFRA000010867" at bounding box center [1101, 72] width 216 height 23
paste input "08115"
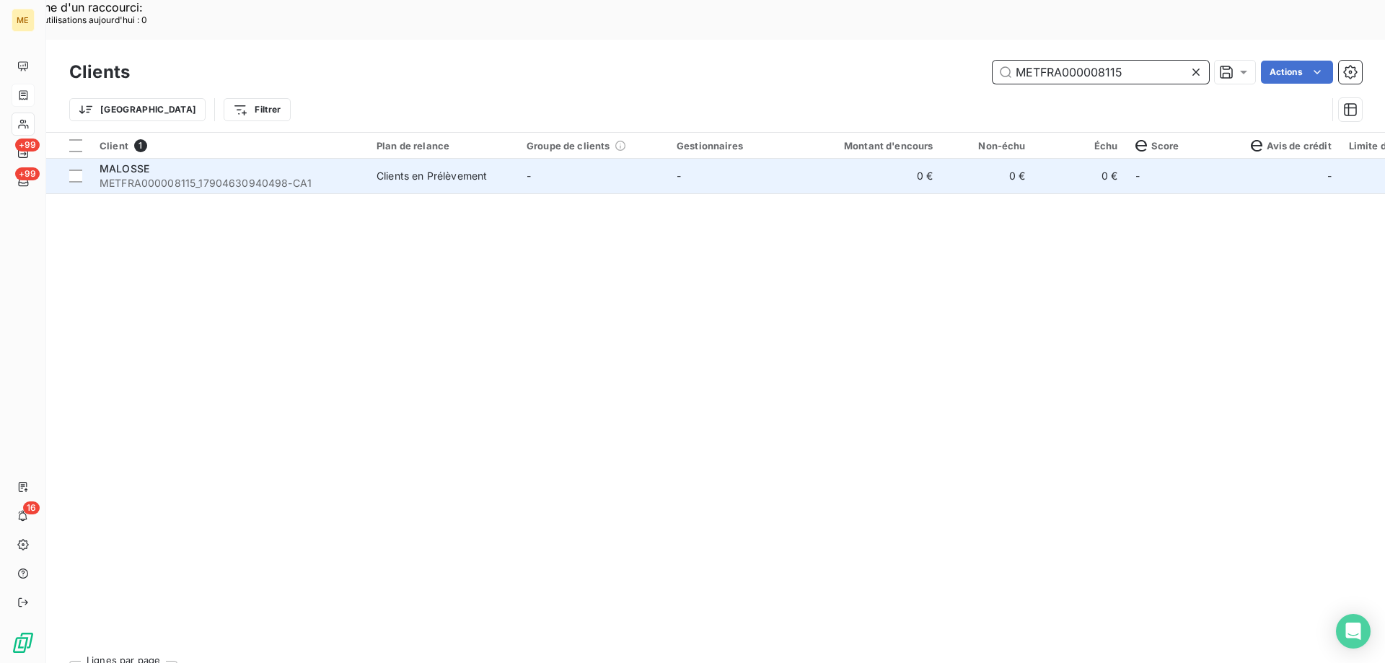
type input "METFRA000008115"
click at [162, 176] on span "METFRA000008115_17904630940498-CA1" at bounding box center [230, 183] width 260 height 14
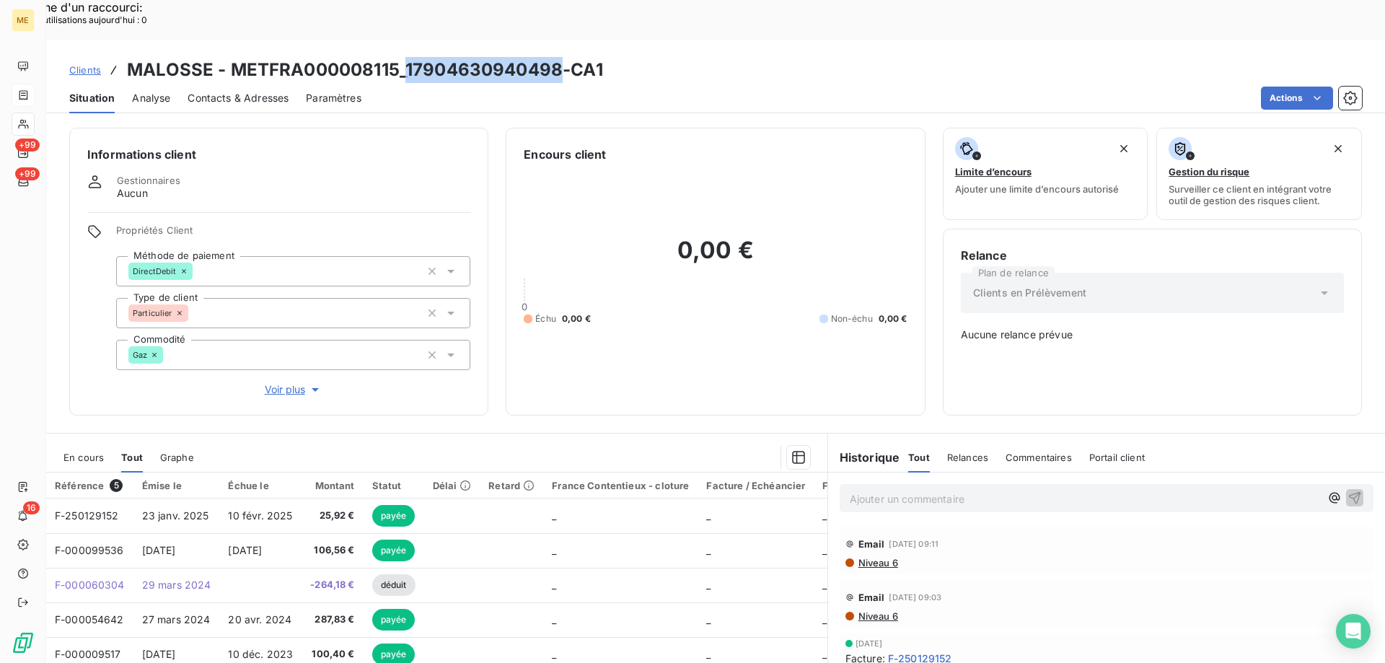
drag, startPoint x: 405, startPoint y: 33, endPoint x: 561, endPoint y: 27, distance: 156.0
click at [561, 57] on h3 "MALOSSE - METFRA000008115_17904630940498-CA1" at bounding box center [365, 70] width 476 height 26
copy h3 "17904630940498"
click at [83, 57] on div "Clients MALOSSE - METFRA000008115_17904630940498-CA1" at bounding box center [336, 70] width 534 height 26
click at [88, 64] on span "Clients" at bounding box center [85, 70] width 32 height 12
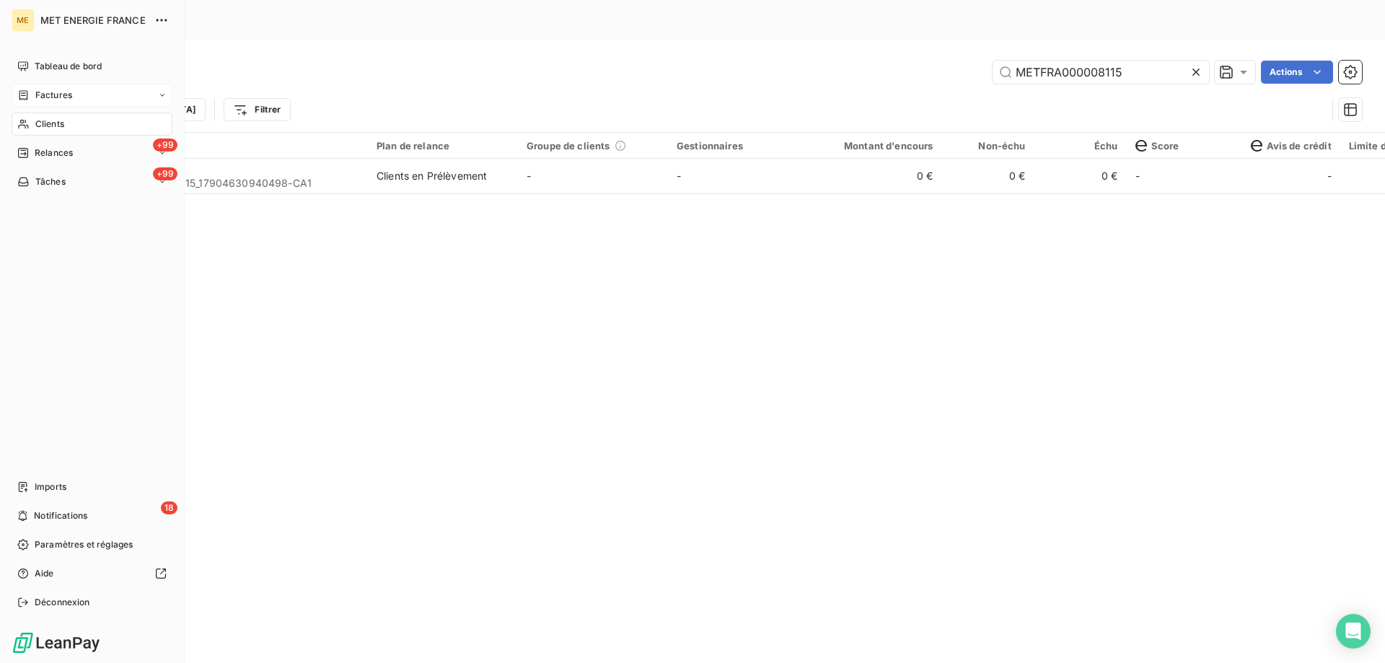
click at [32, 97] on div "Factures" at bounding box center [44, 95] width 55 height 13
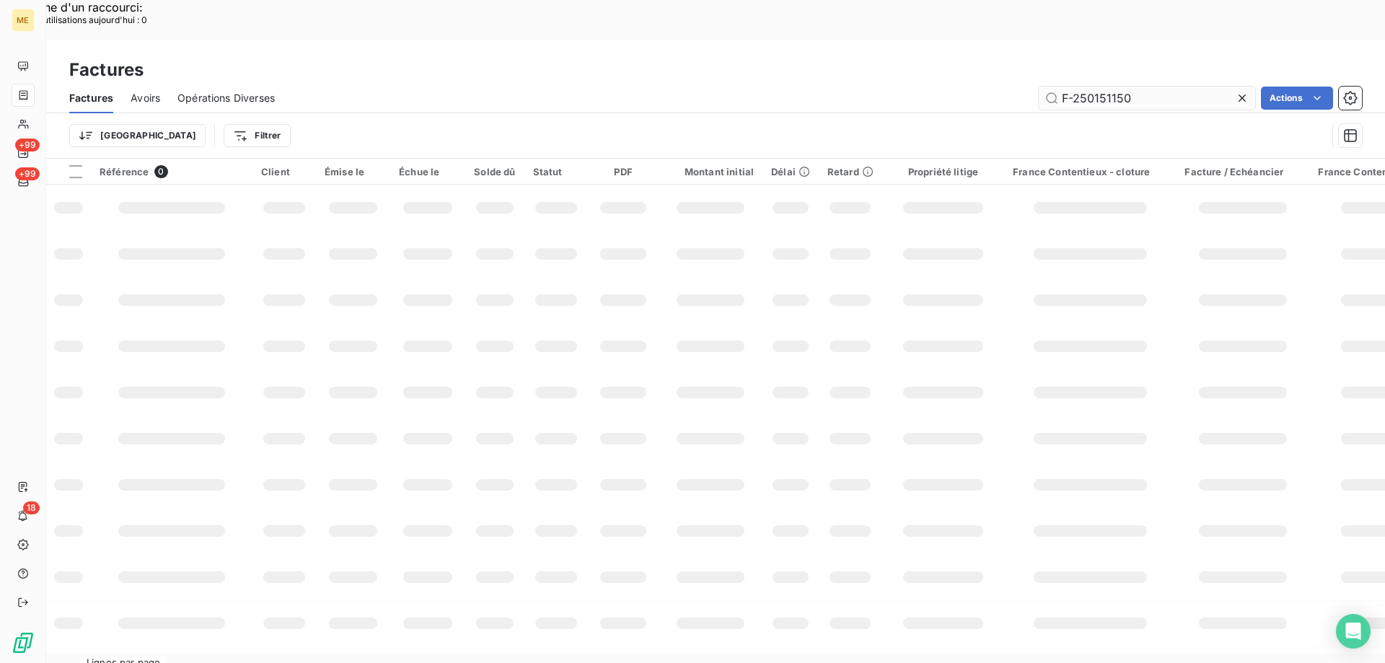
click at [1113, 87] on input "F-250151150" at bounding box center [1147, 98] width 216 height 23
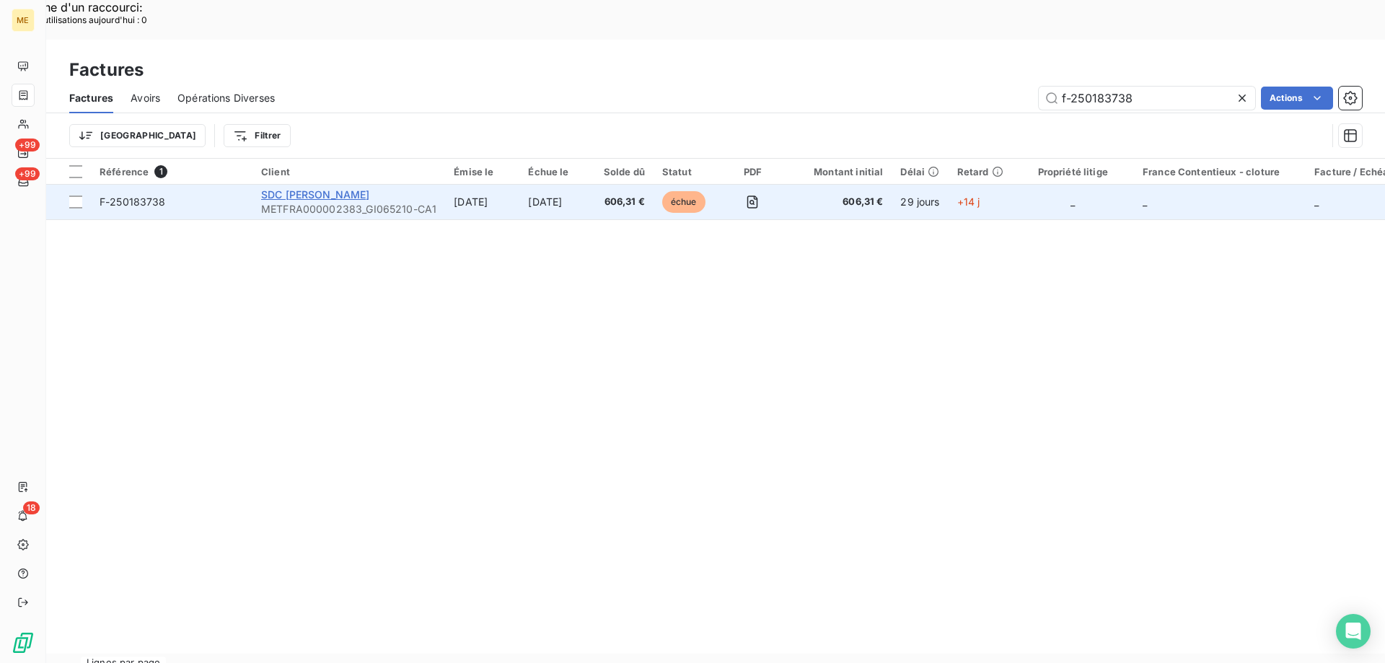
type input "f-250183738"
click at [282, 188] on span "SDC ROOSEVELT" at bounding box center [315, 194] width 109 height 12
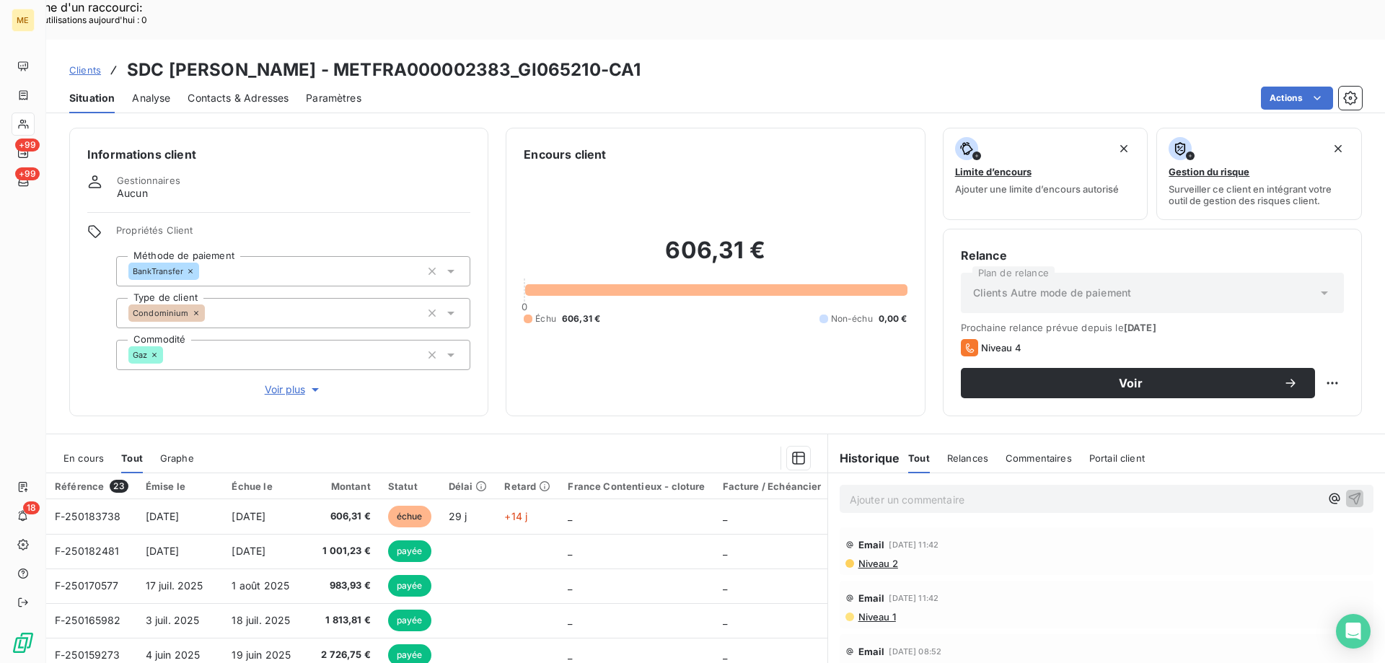
click at [76, 452] on span "En cours" at bounding box center [83, 458] width 40 height 12
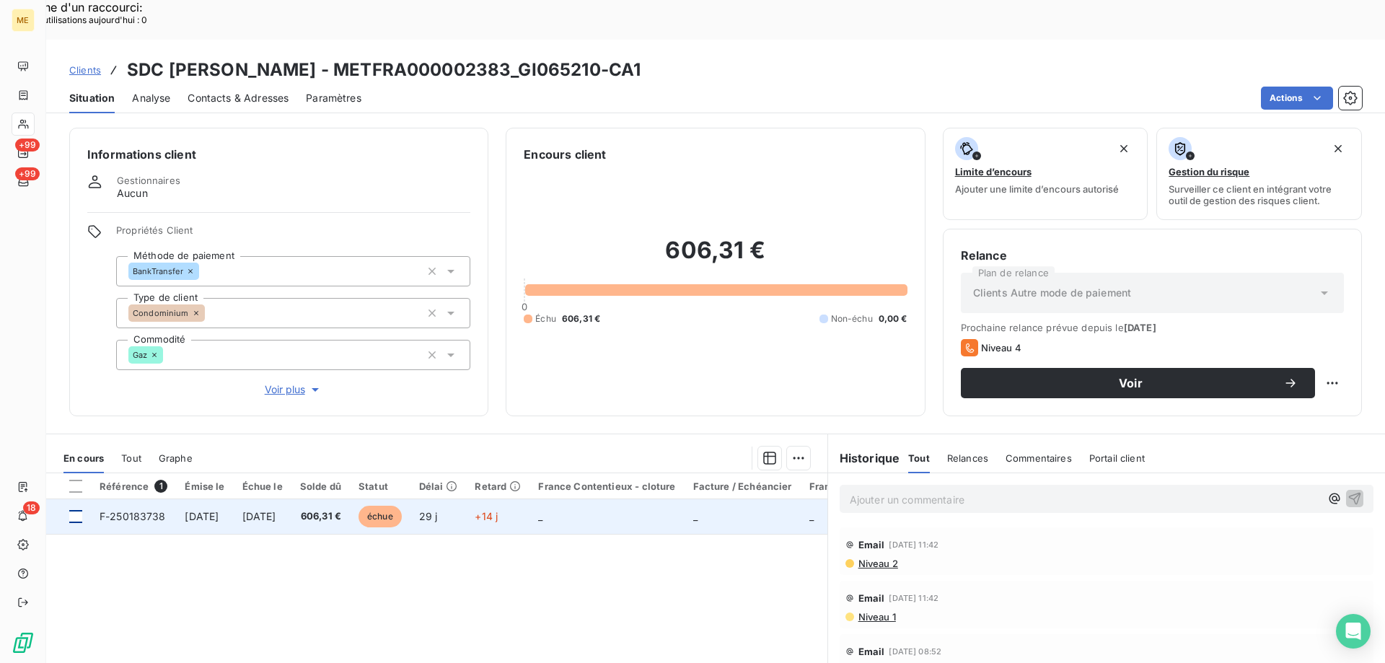
click at [76, 510] on div at bounding box center [75, 516] width 13 height 13
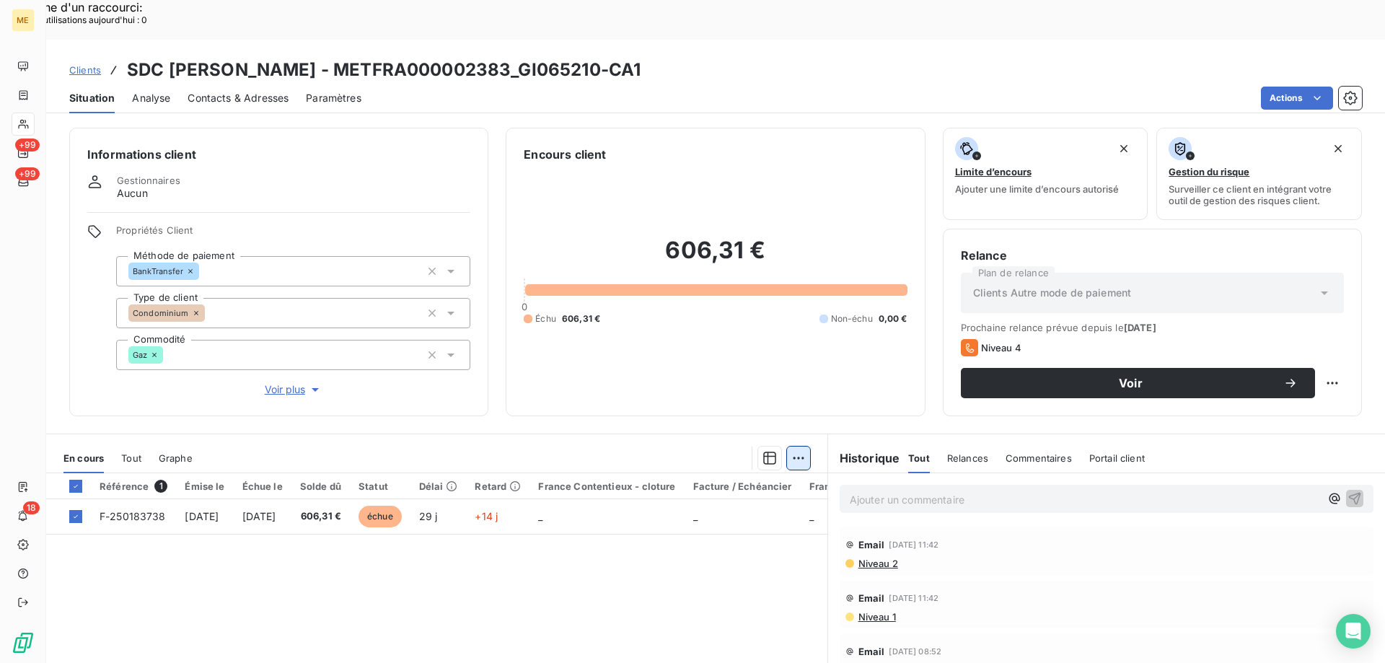
click at [627, 475] on div "Ajouter une promesse de paiement (1 facture)" at bounding box center [669, 476] width 255 height 23
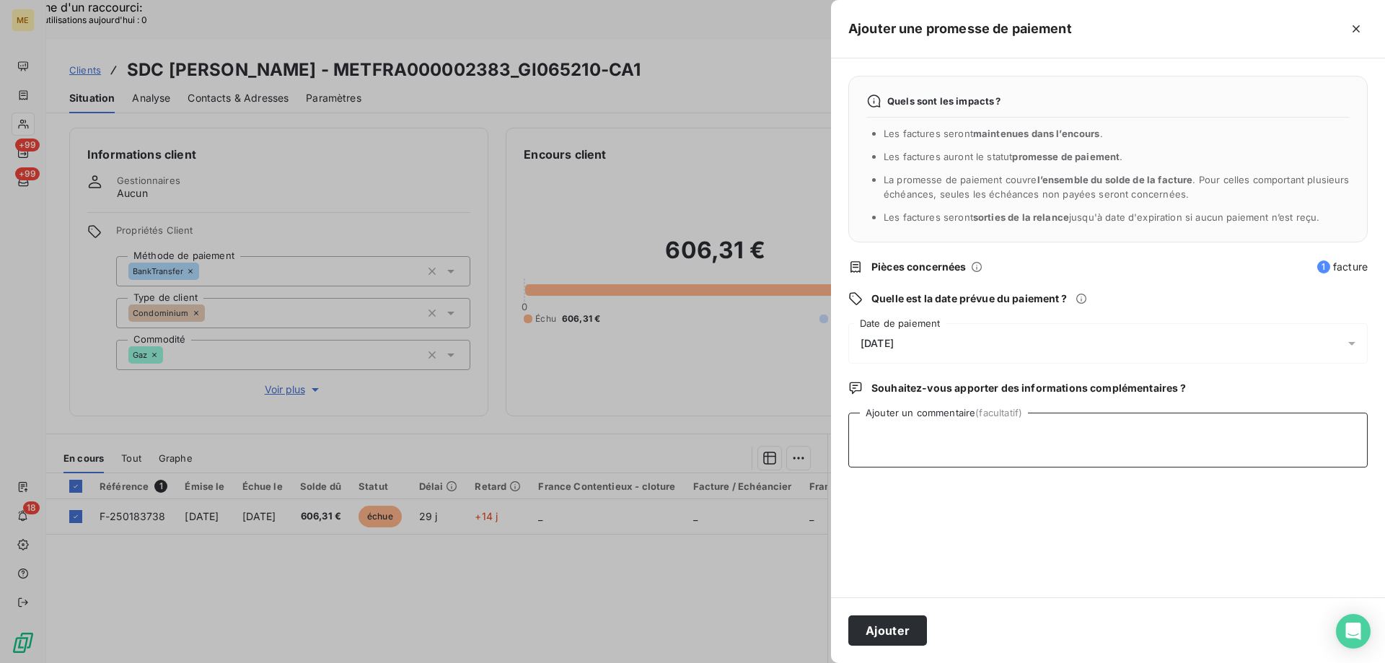
click at [919, 441] on textarea "Ajouter un commentaire (facultatif)" at bounding box center [1107, 440] width 519 height 55
click at [974, 410] on div "Quels sont les impacts ? Les factures seront maintenues dans l’encours . Les fa…" at bounding box center [1108, 327] width 554 height 539
click at [959, 446] on textarea "[PERSON_NAME] //" at bounding box center [1107, 440] width 519 height 55
paste textarea "https://metholdingag.lightning.force.com/lightning/r/vlocity_cmt__CustomerInter…"
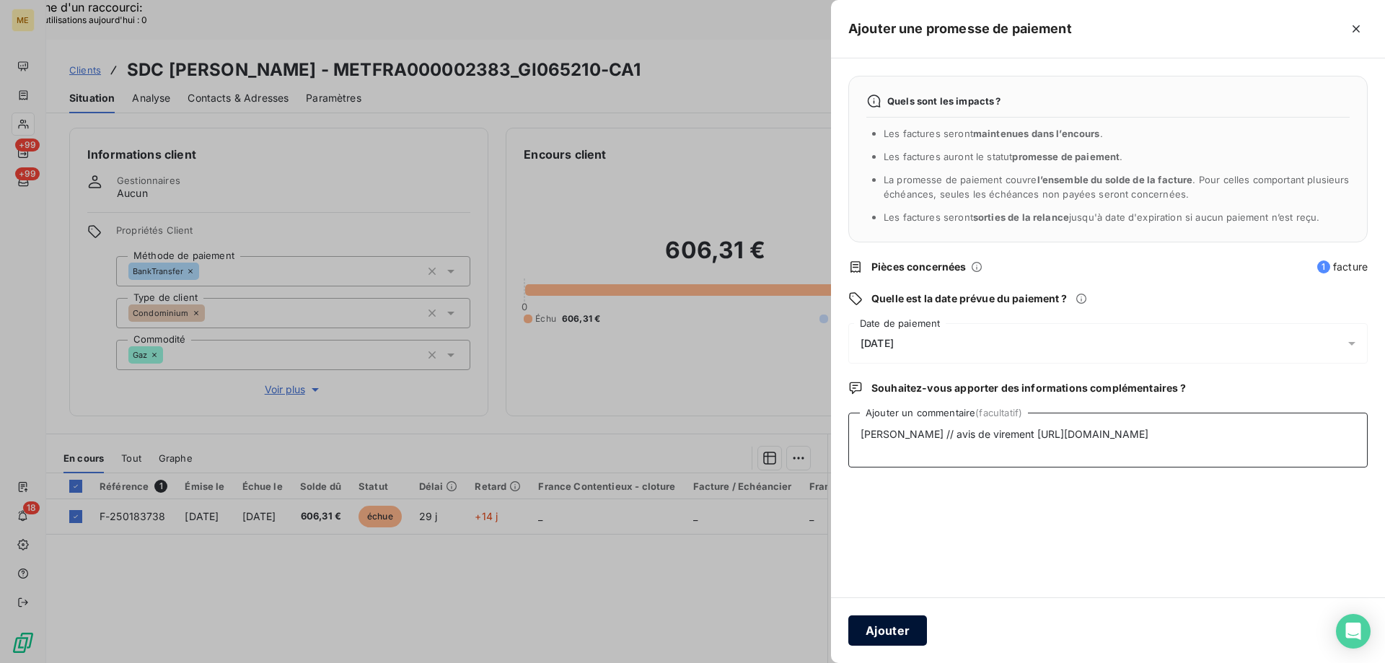
type textarea "Sylvain // avis de virement https://metholdingag.lightning.force.com/lightning/…"
click at [908, 631] on button "Ajouter" at bounding box center [887, 630] width 79 height 30
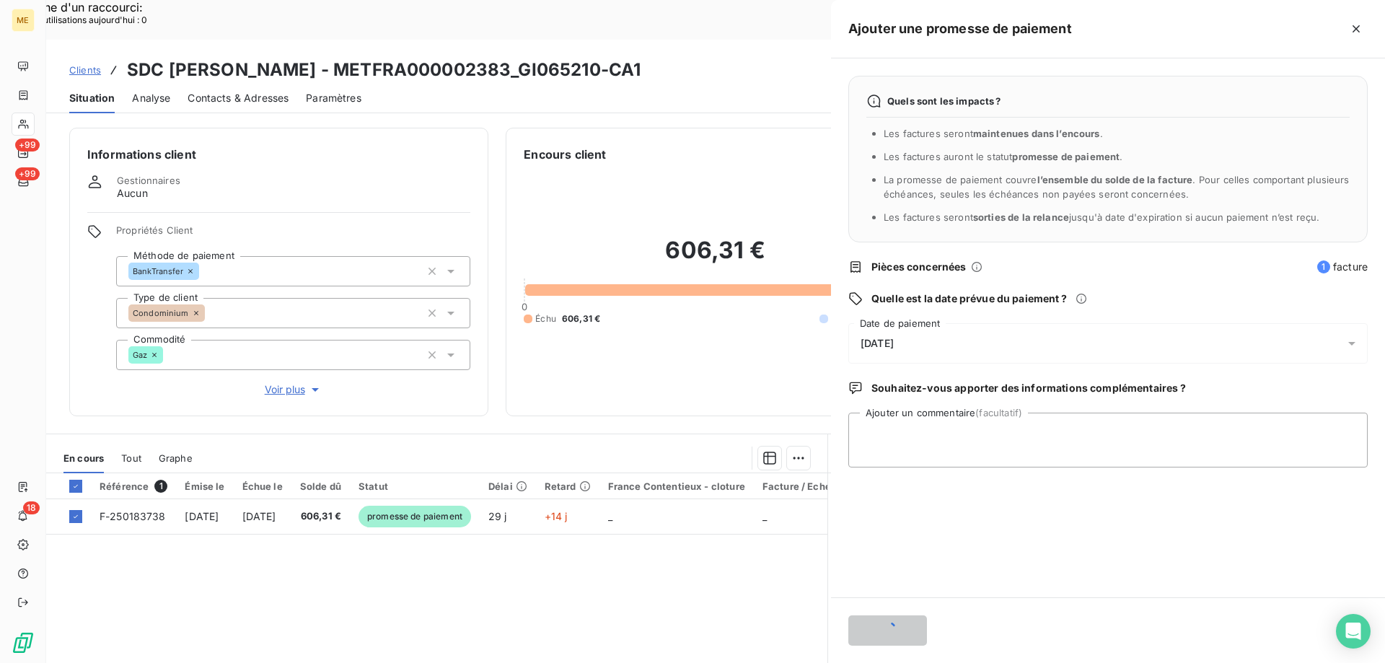
scroll to position [0, 0]
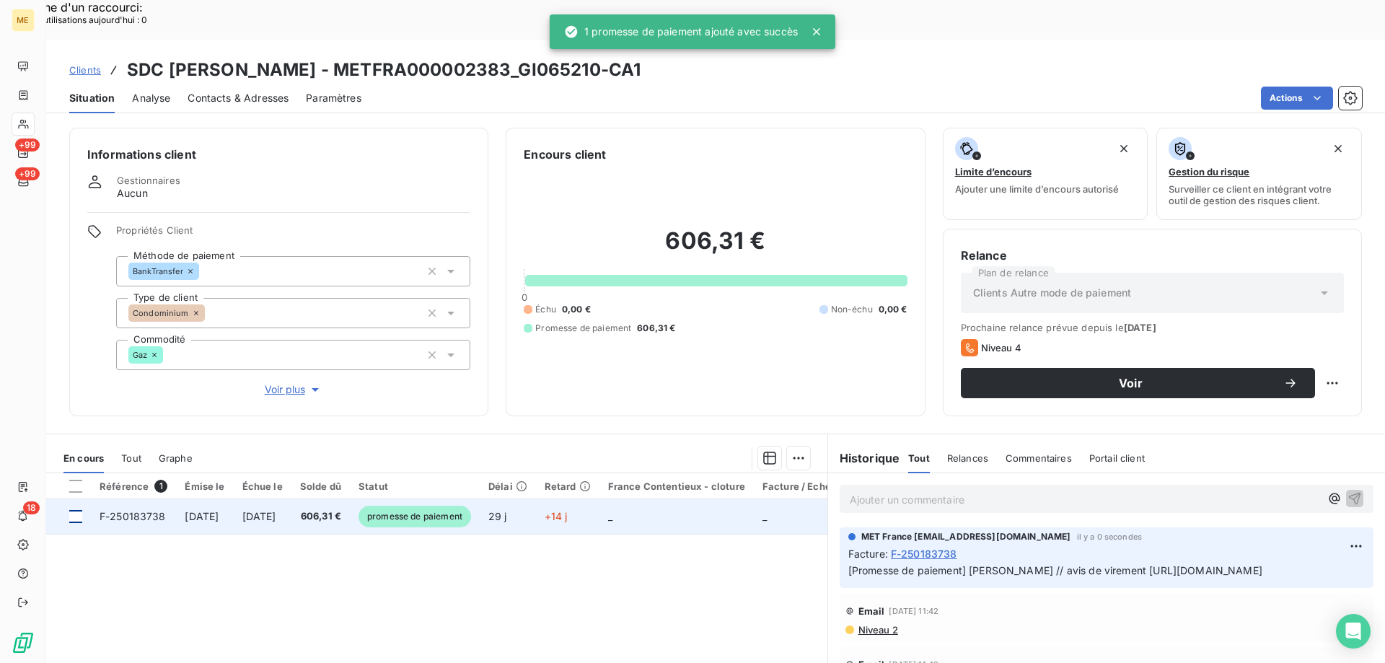
click at [74, 510] on div at bounding box center [75, 516] width 13 height 13
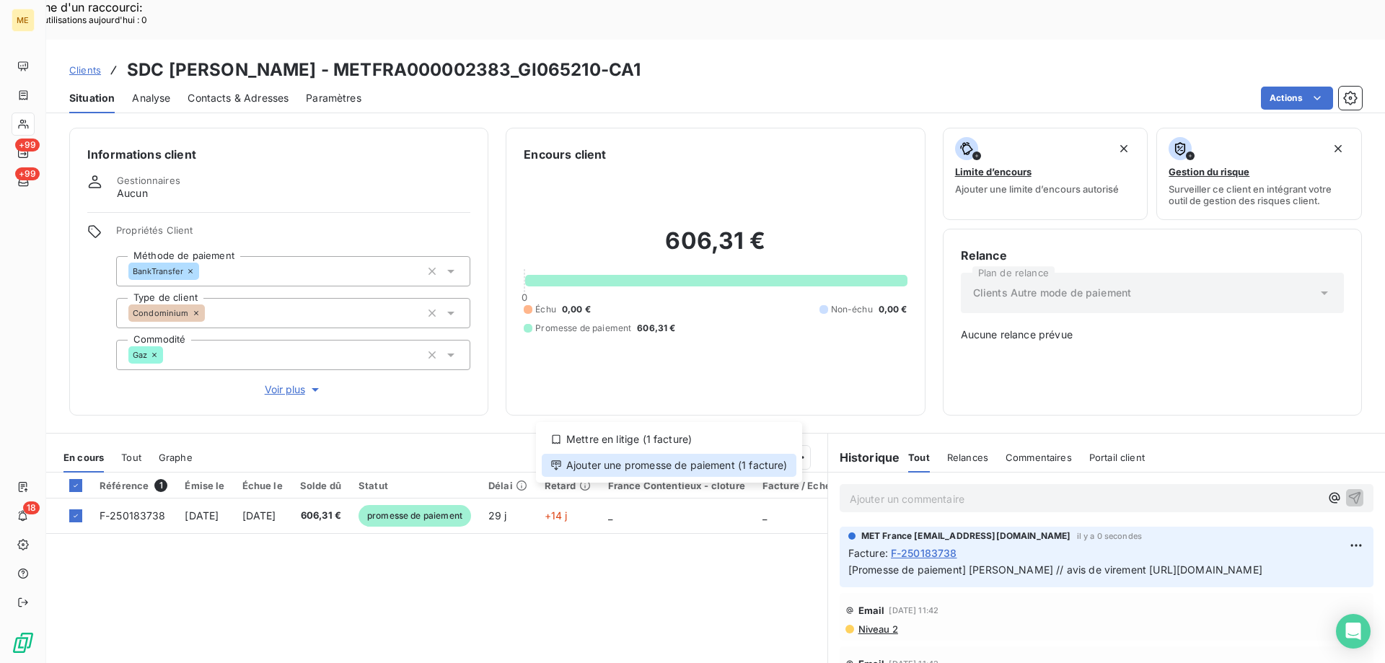
click at [750, 473] on div "Ajouter une promesse de paiement (1 facture)" at bounding box center [669, 465] width 255 height 23
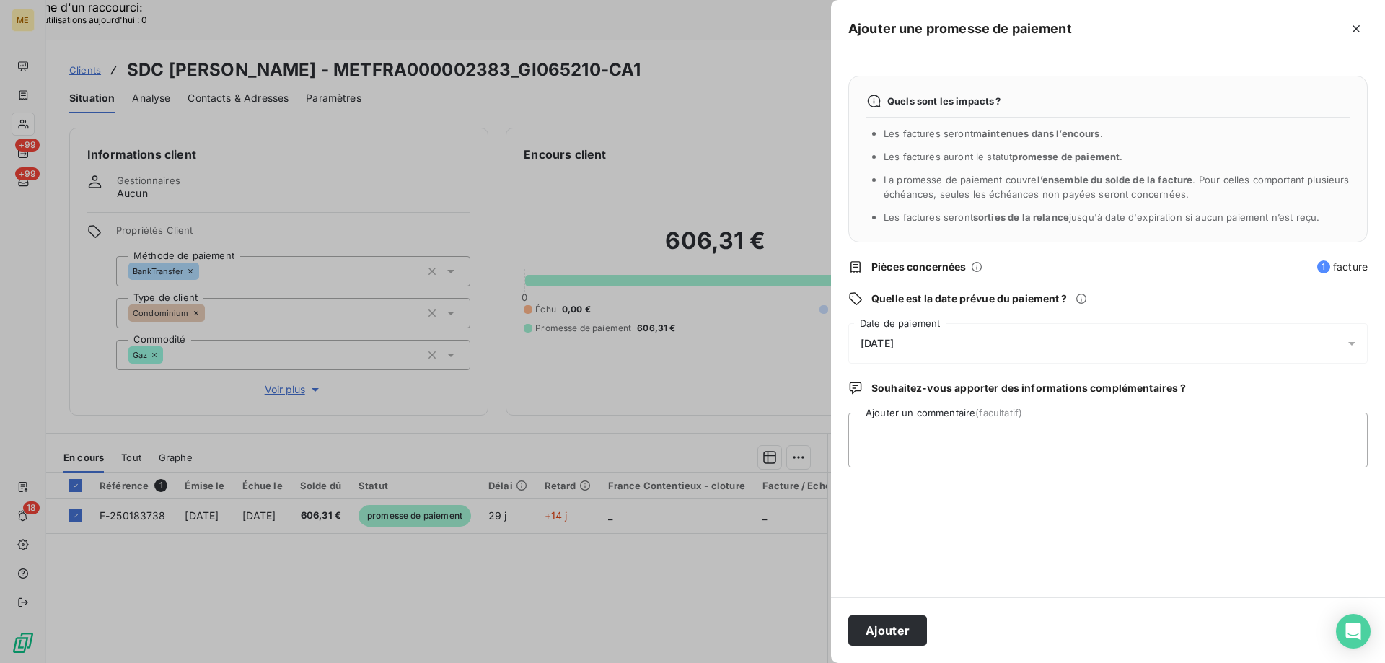
click at [898, 350] on div "[DATE]" at bounding box center [1107, 343] width 519 height 40
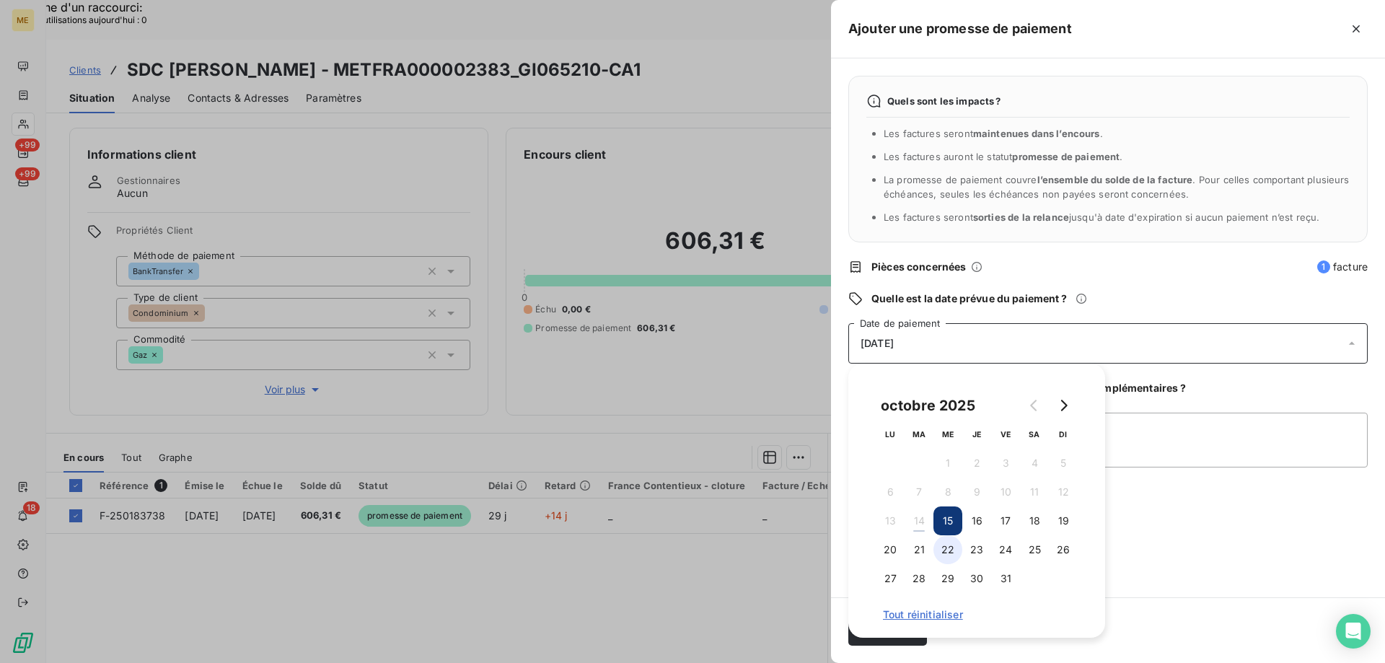
click at [952, 555] on button "22" at bounding box center [948, 549] width 29 height 29
click at [1203, 442] on textarea "Ajouter un commentaire (facultatif)" at bounding box center [1107, 440] width 519 height 55
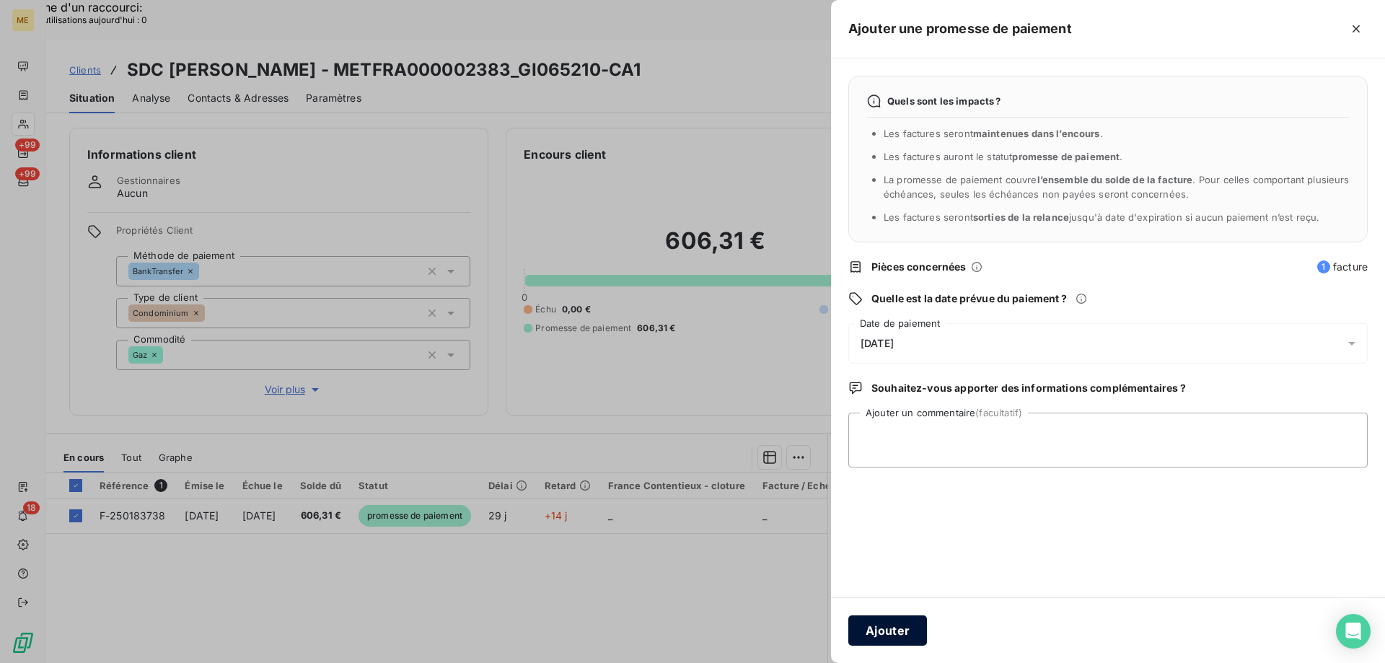
click at [912, 621] on button "Ajouter" at bounding box center [887, 630] width 79 height 30
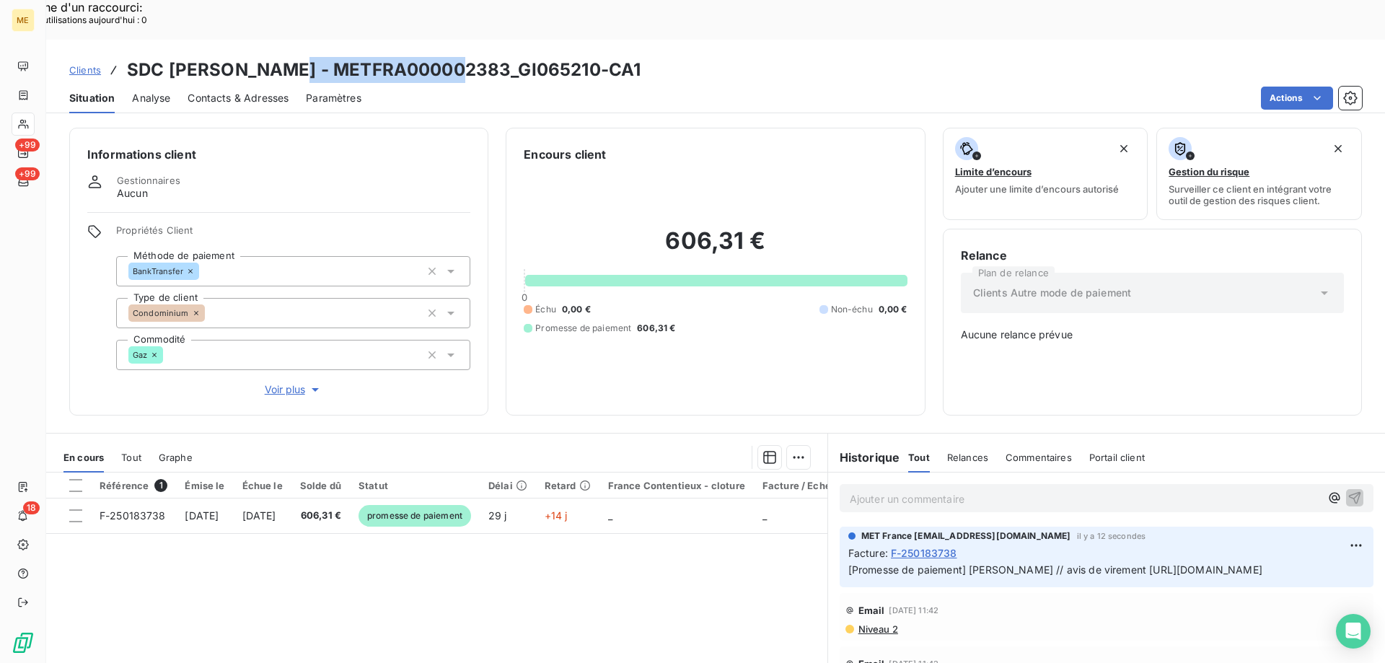
drag, startPoint x: 291, startPoint y: 33, endPoint x: 466, endPoint y: 32, distance: 175.3
click at [466, 57] on h3 "SDC ROOSEVELT - METFRA000002383_GI065210-CA1" at bounding box center [384, 70] width 514 height 26
copy h3 "METFRA000002383"
click at [87, 63] on link "Clients" at bounding box center [85, 70] width 32 height 14
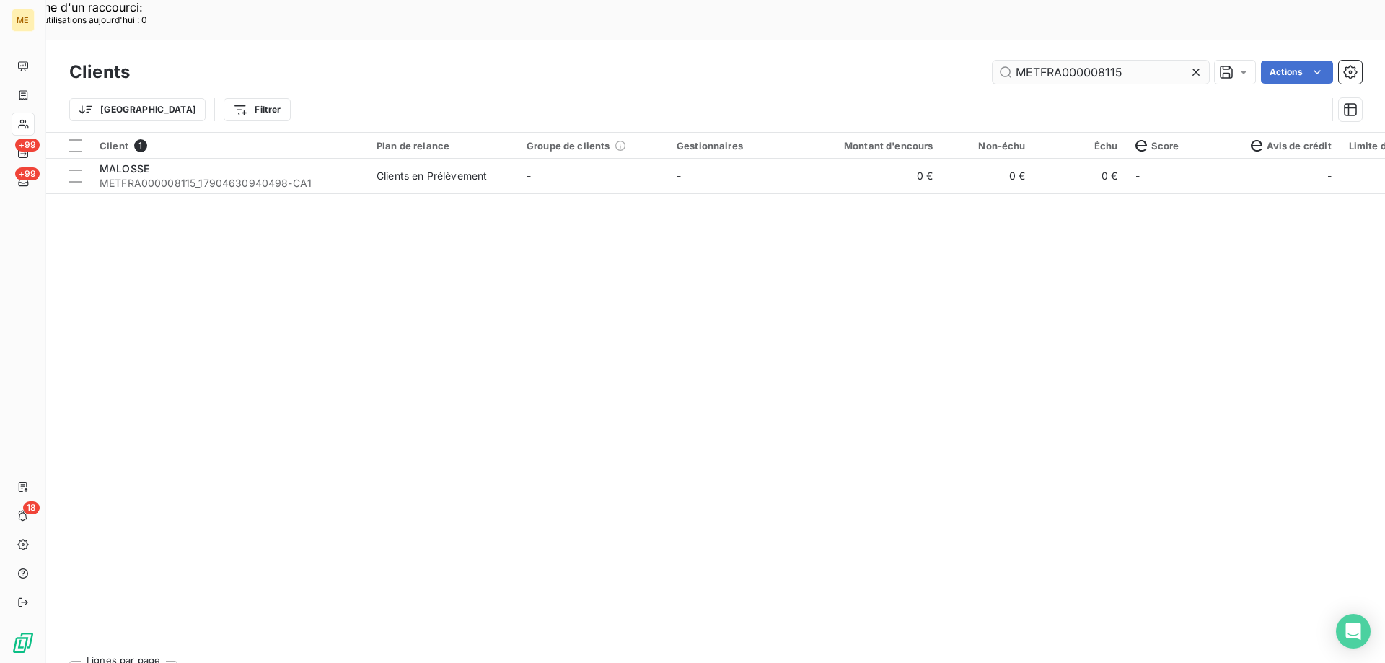
click at [1092, 61] on input "METFRA000008115" at bounding box center [1101, 72] width 216 height 23
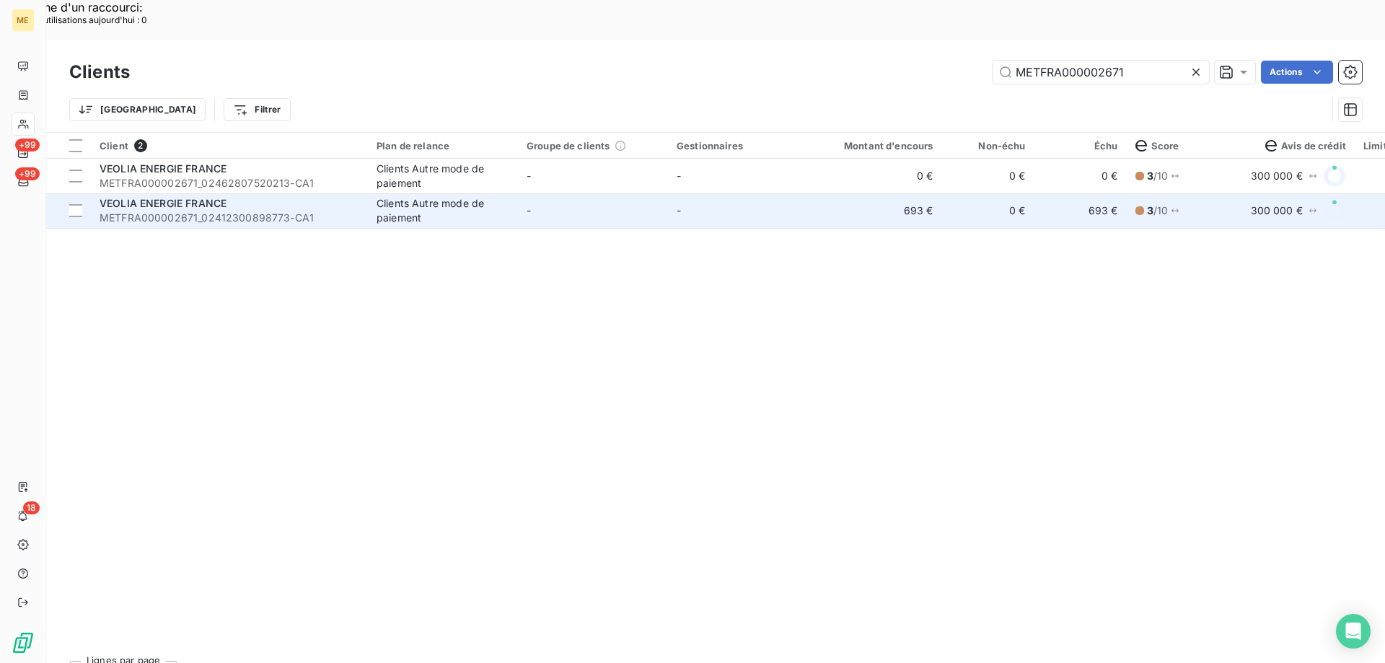
type input "METFRA000002671"
click at [206, 211] on span "METFRA000002671_02412300898773-CA1" at bounding box center [230, 218] width 260 height 14
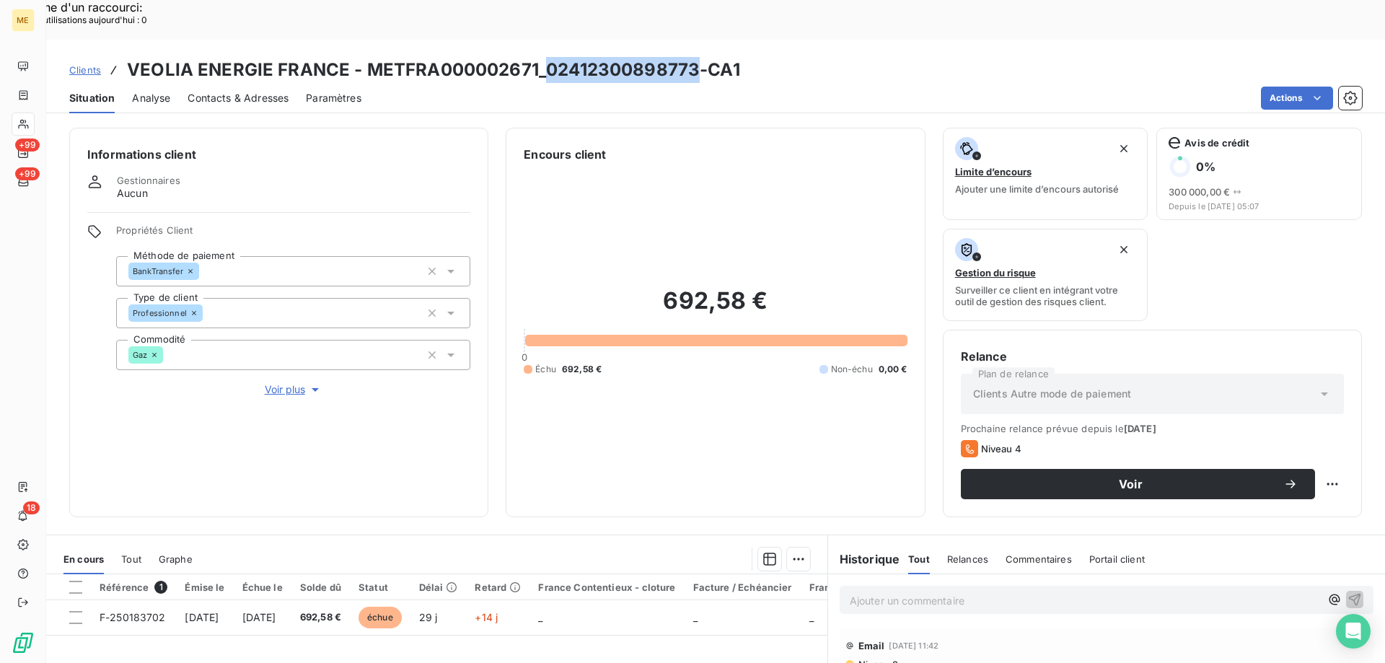
drag, startPoint x: 544, startPoint y: 31, endPoint x: 690, endPoint y: 29, distance: 146.5
click at [690, 57] on h3 "VEOLIA ENERGIE FRANCE - METFRA000002671_02412300898773-CA1" at bounding box center [433, 70] width 613 height 26
copy h3 "02412300898773"
drag, startPoint x: 281, startPoint y: 341, endPoint x: 302, endPoint y: 297, distance: 48.7
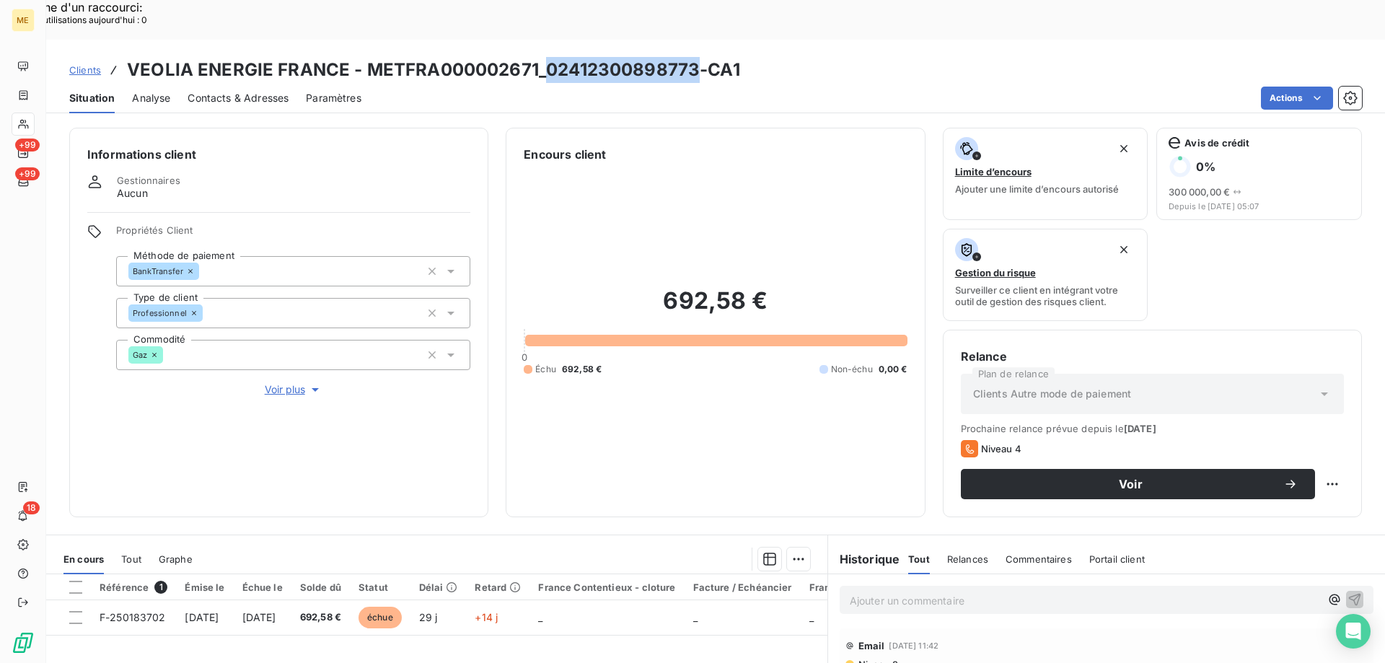
click at [281, 382] on span "Voir plus" at bounding box center [294, 389] width 58 height 14
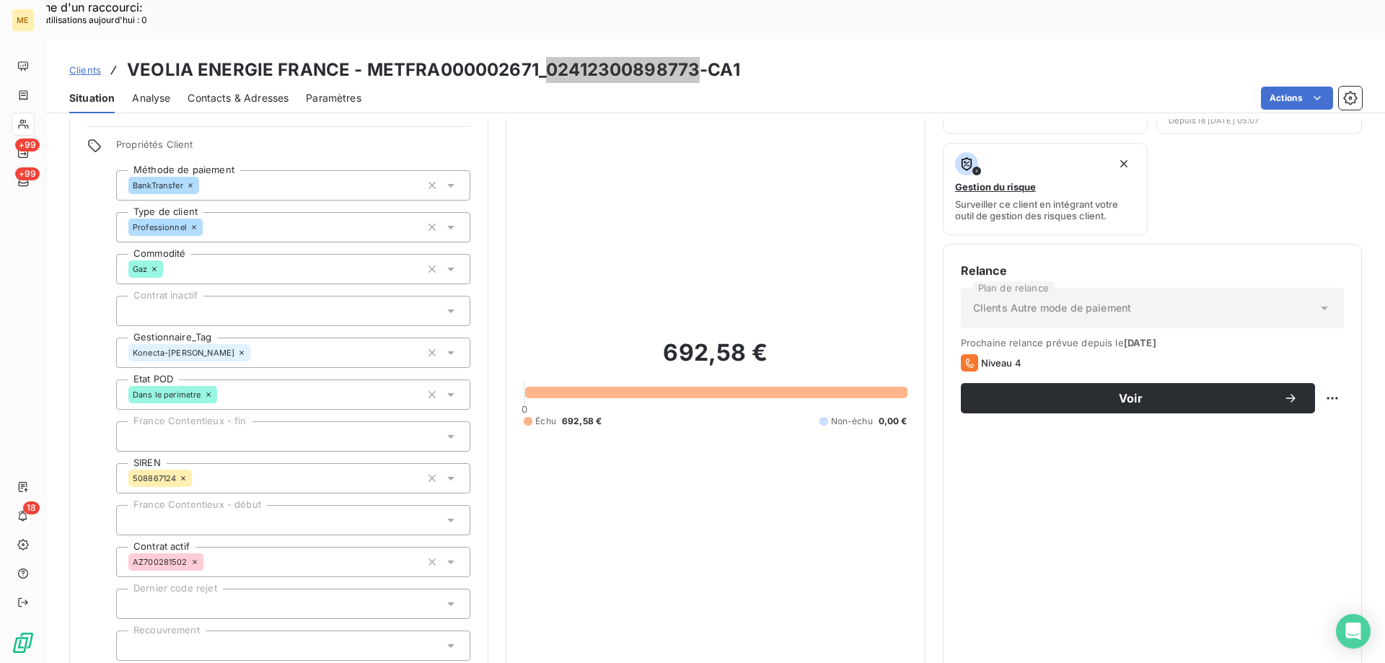
scroll to position [361, 0]
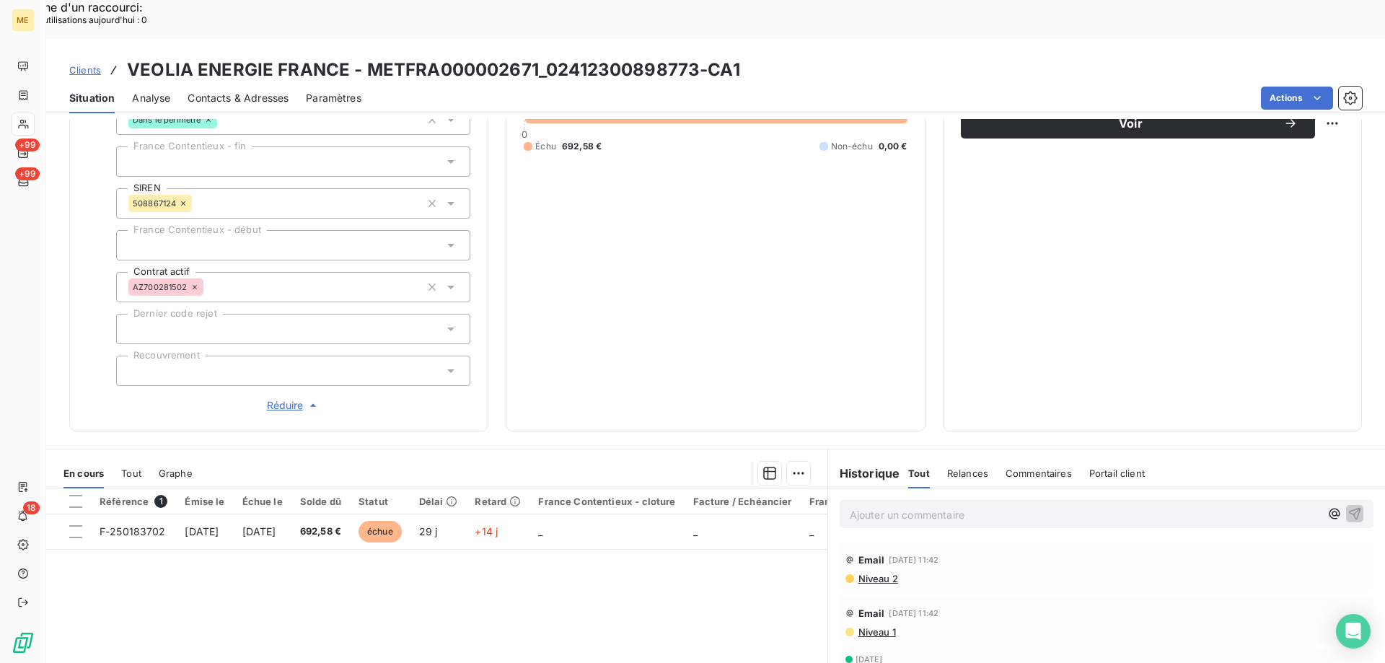
click at [852, 506] on p "Ajouter un commentaire ﻿" at bounding box center [1085, 515] width 470 height 18
drag, startPoint x: 915, startPoint y: 475, endPoint x: 904, endPoint y: 470, distance: 11.9
click at [904, 500] on div "[PERSON_NAME]" at bounding box center [1107, 513] width 534 height 27
drag, startPoint x: 904, startPoint y: 466, endPoint x: 723, endPoint y: 464, distance: 181.1
click at [723, 464] on div "En cours Tout Graphe Référence 1 Émise le Échue le Solde dû Statut Délai Retard…" at bounding box center [715, 629] width 1339 height 361
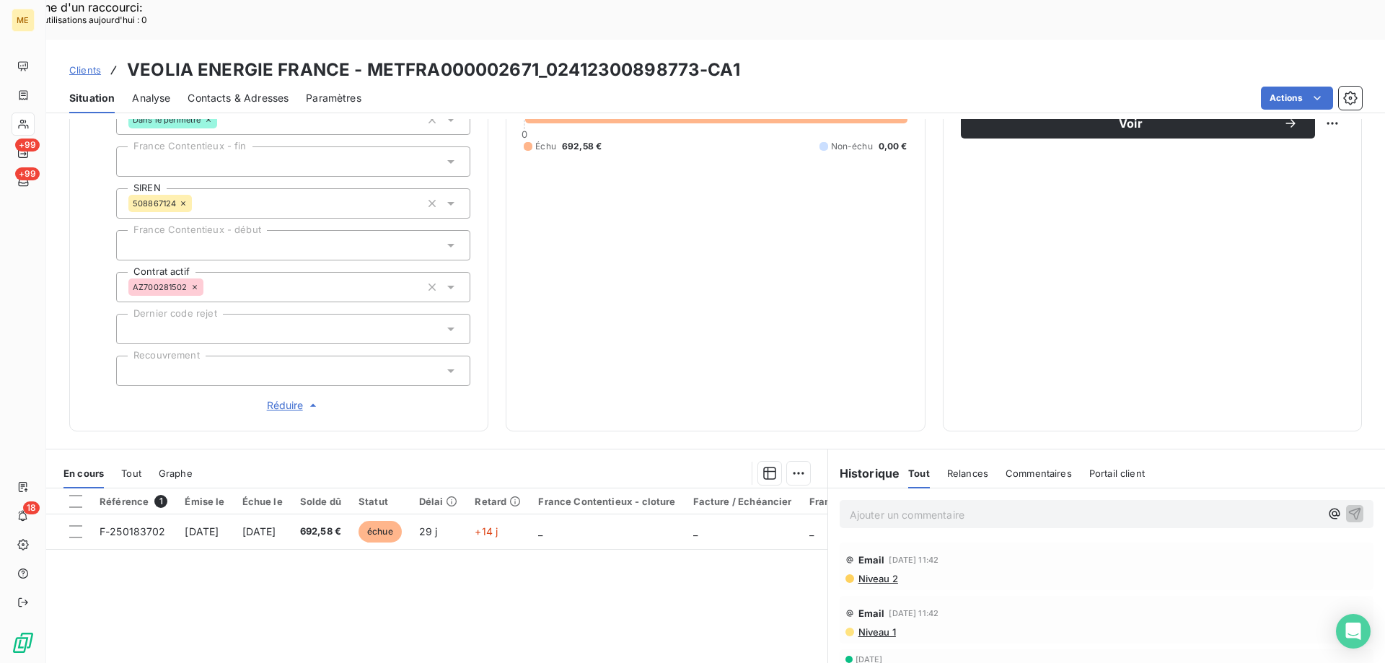
click at [65, 488] on th at bounding box center [68, 501] width 45 height 26
click at [69, 488] on th at bounding box center [68, 501] width 45 height 26
click at [76, 495] on div at bounding box center [75, 501] width 13 height 13
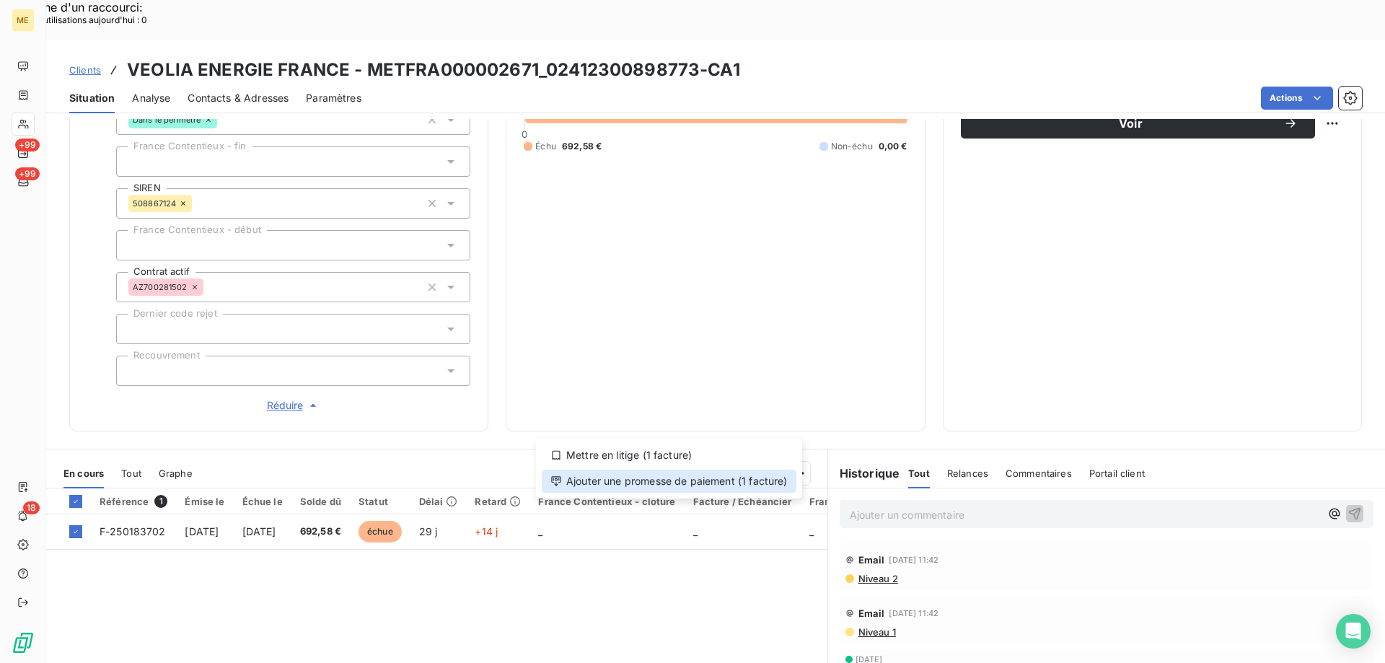
click at [665, 484] on div "Ajouter une promesse de paiement (1 facture)" at bounding box center [669, 481] width 255 height 23
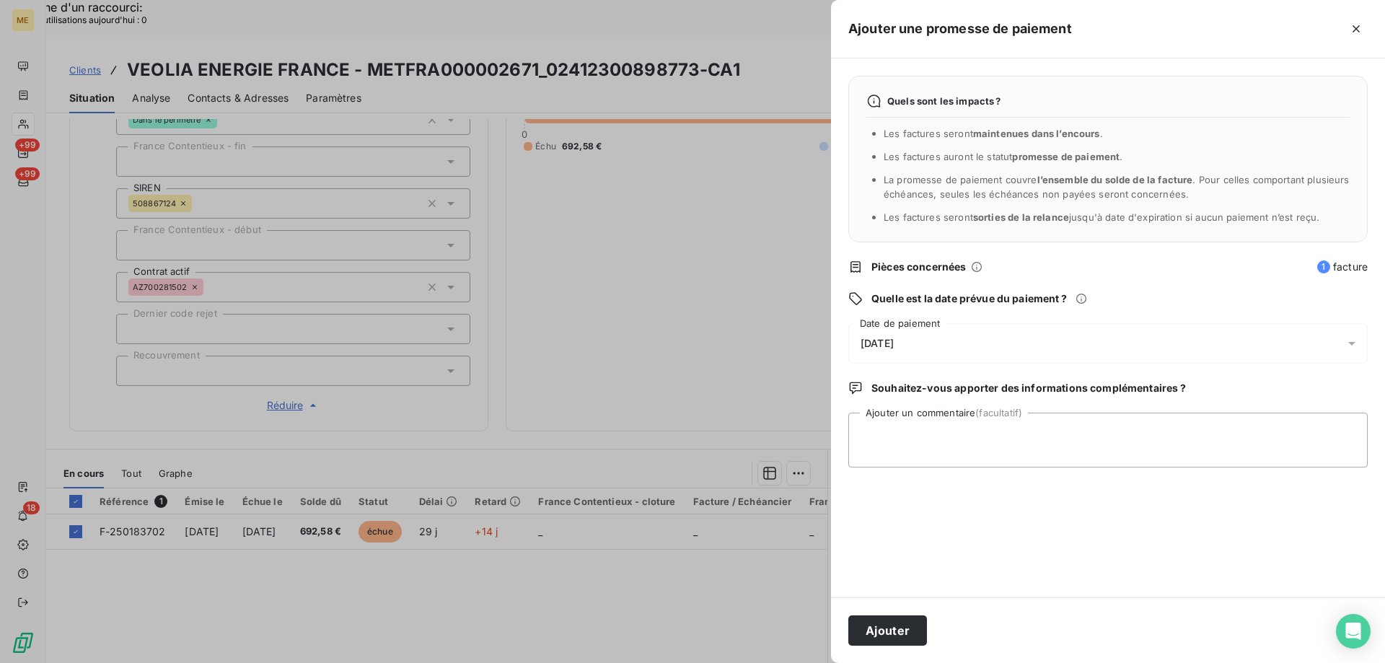
click at [958, 338] on div "[DATE]" at bounding box center [1107, 343] width 519 height 40
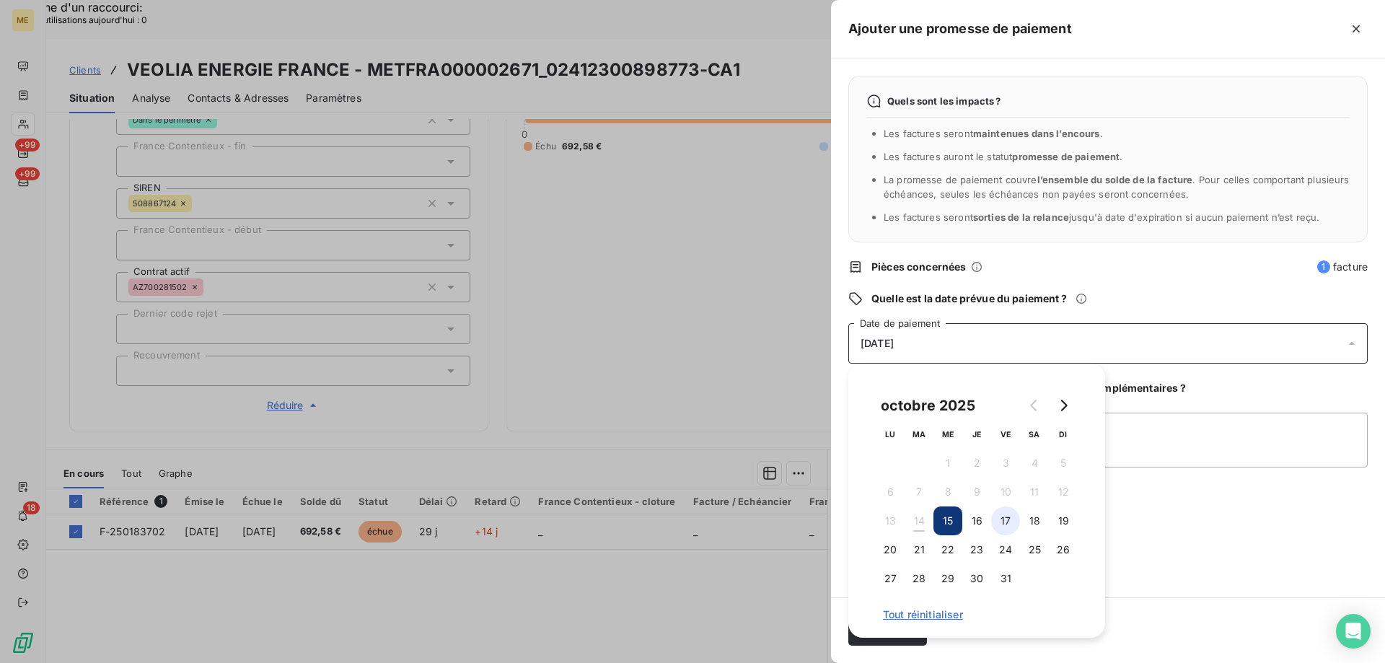
click at [1006, 519] on button "17" at bounding box center [1005, 520] width 29 height 29
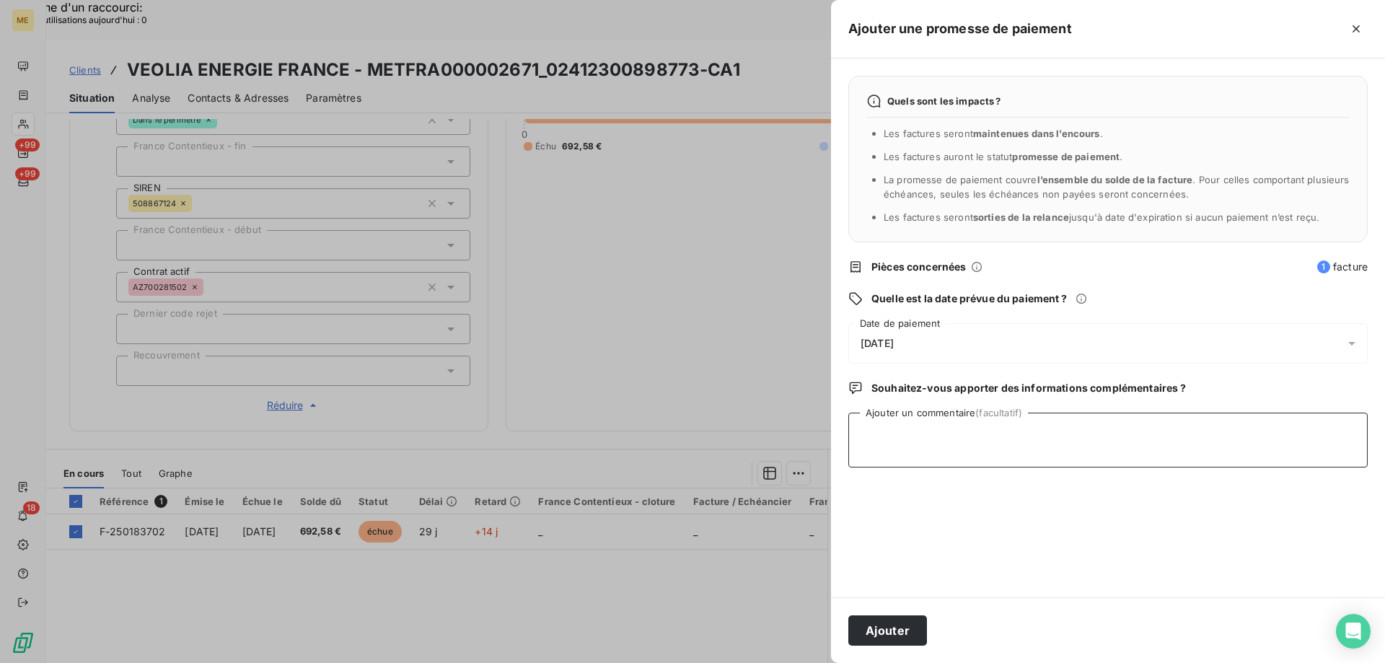
click at [1201, 455] on textarea "Ajouter un commentaire (facultatif)" at bounding box center [1107, 440] width 519 height 55
type textarea "Sylvain // promesse de paiement au 15/10/2025"
click at [890, 627] on button "Ajouter" at bounding box center [887, 630] width 79 height 30
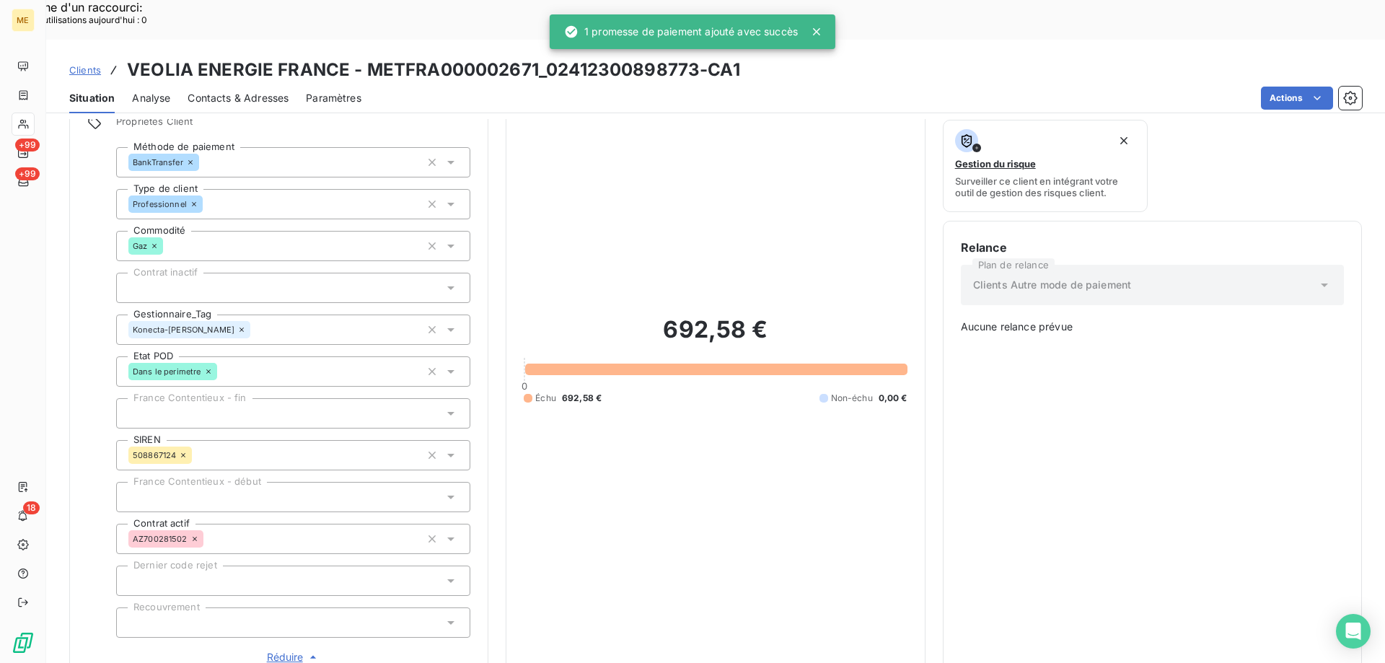
scroll to position [0, 0]
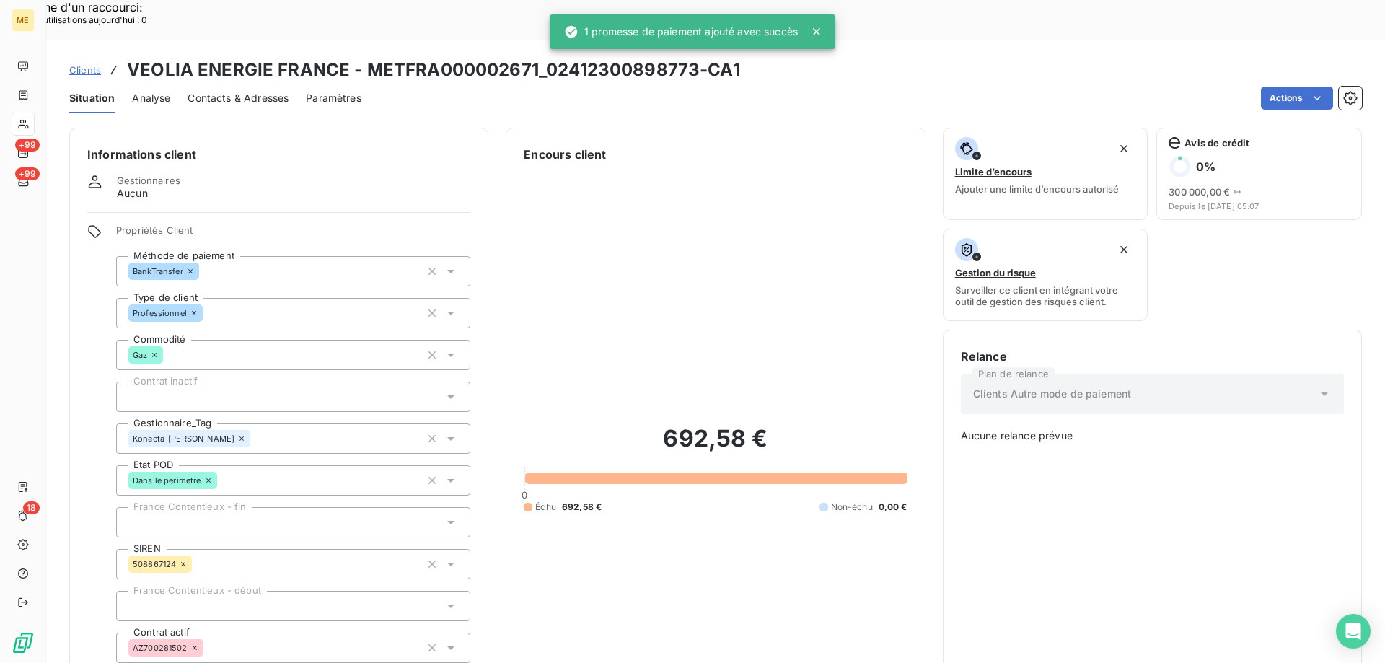
click at [89, 64] on span "Clients" at bounding box center [85, 70] width 32 height 12
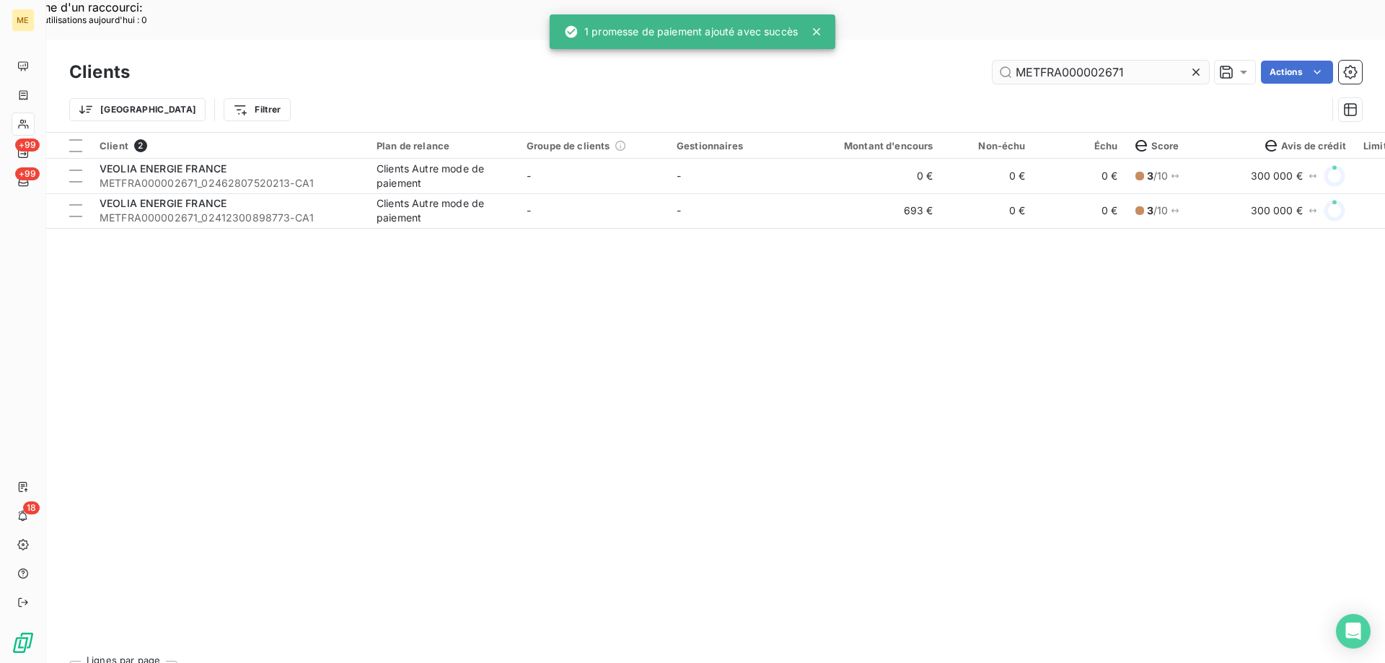
click at [1091, 61] on input "METFRA000002671" at bounding box center [1101, 72] width 216 height 23
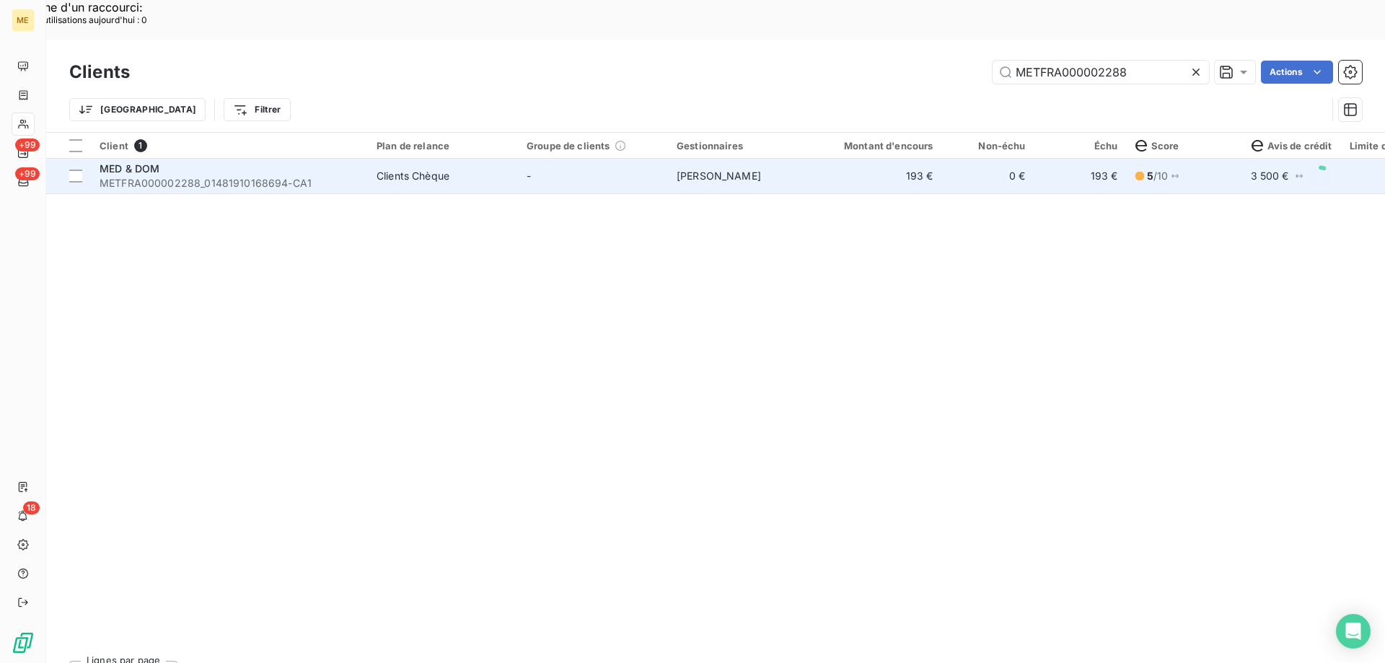
type input "METFRA000002288"
click at [143, 176] on span "METFRA000002288_01481910168694-CA1" at bounding box center [230, 183] width 260 height 14
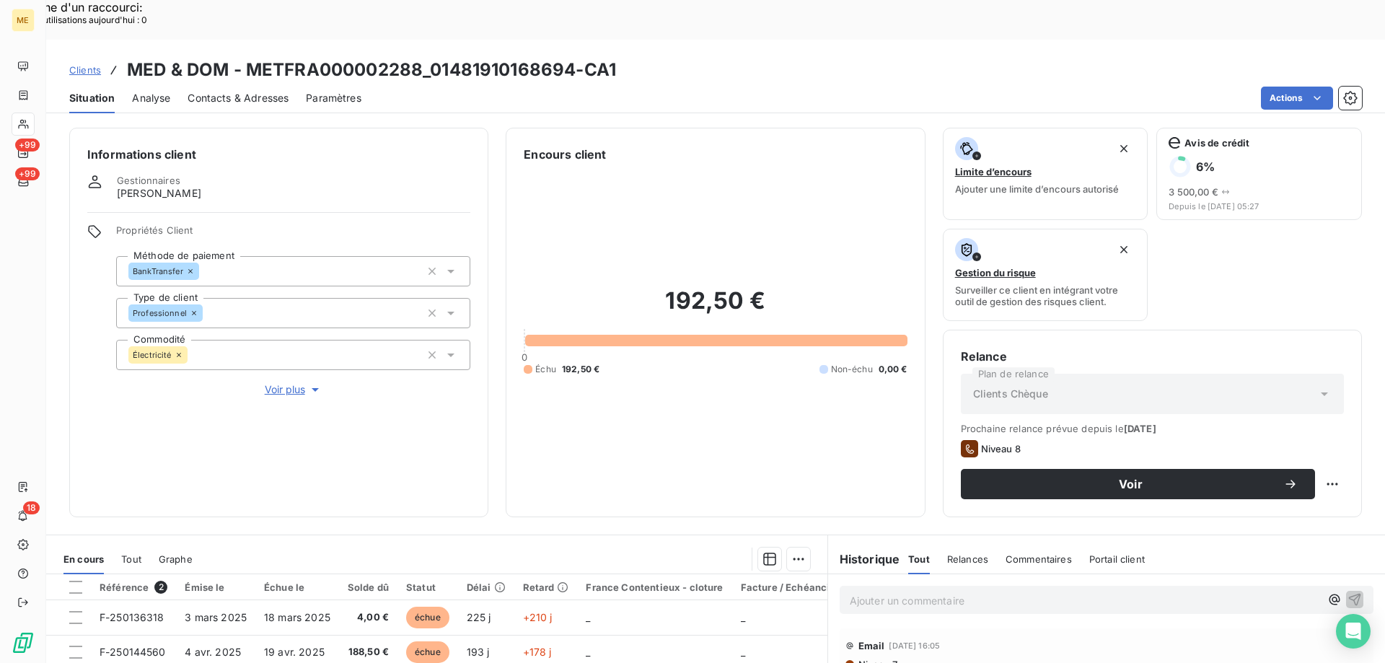
scroll to position [72, 0]
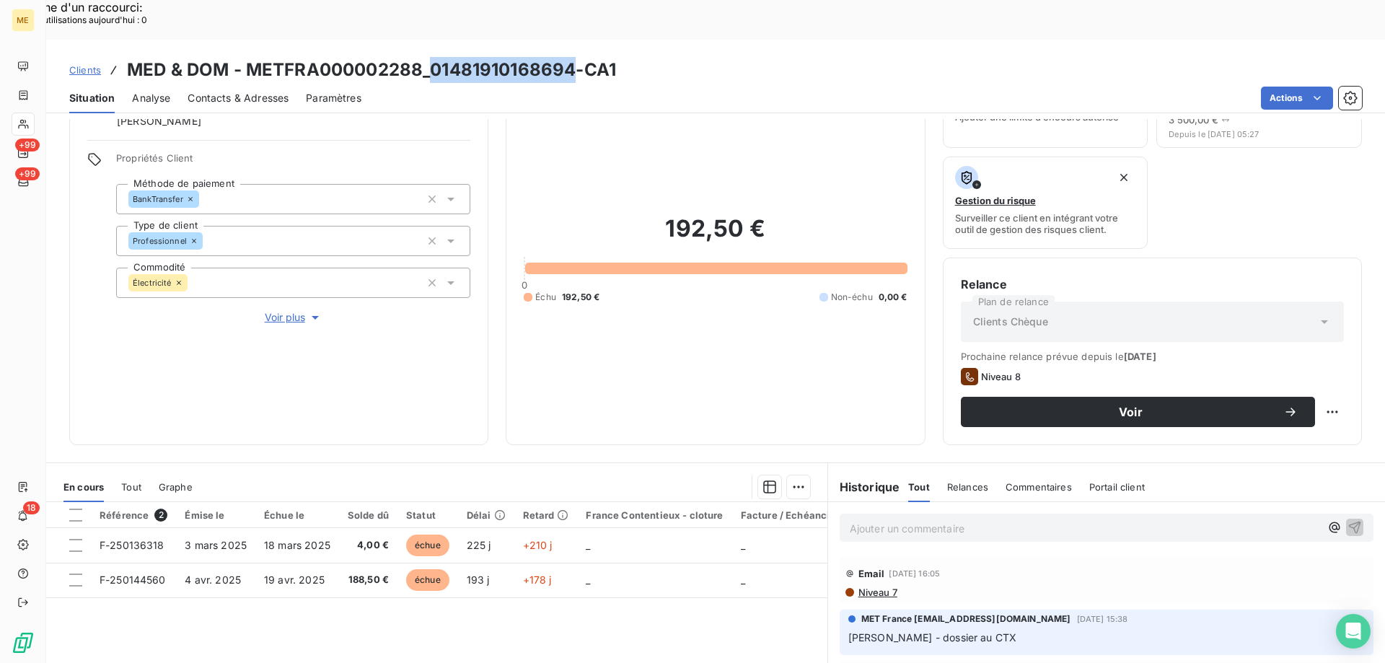
drag, startPoint x: 431, startPoint y: 31, endPoint x: 574, endPoint y: 27, distance: 143.6
click at [574, 57] on h3 "MED & DOM - METFRA000002288_01481910168694-CA1" at bounding box center [371, 70] width 489 height 26
copy h3 "01481910168694"
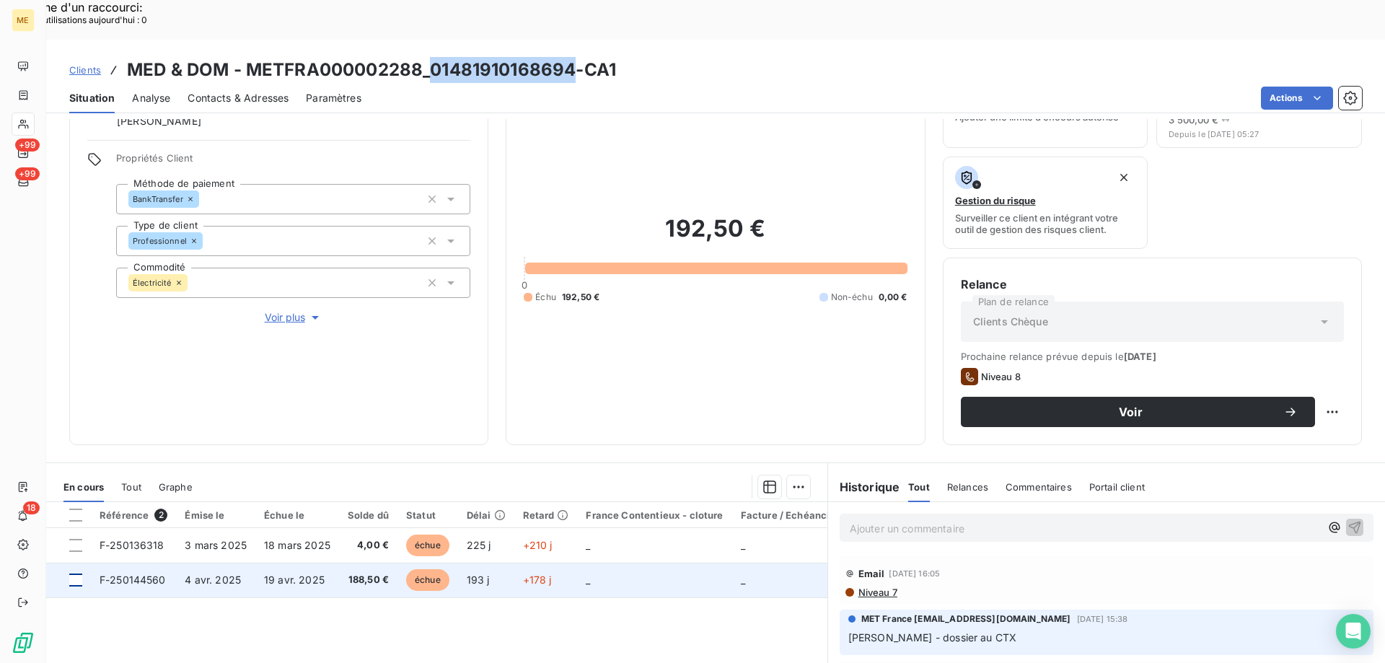
click at [79, 574] on div at bounding box center [75, 580] width 13 height 13
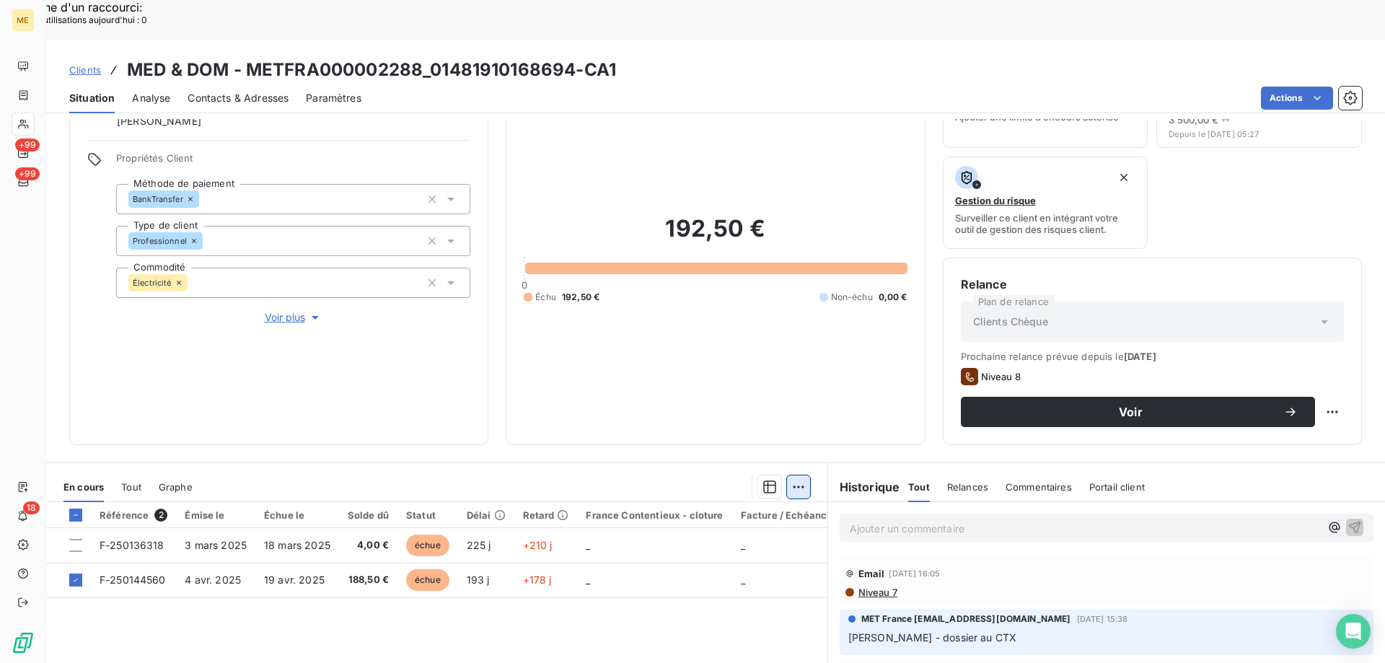
click at [652, 504] on div "Ajouter une promesse de paiement (1 facture)" at bounding box center [669, 505] width 255 height 23
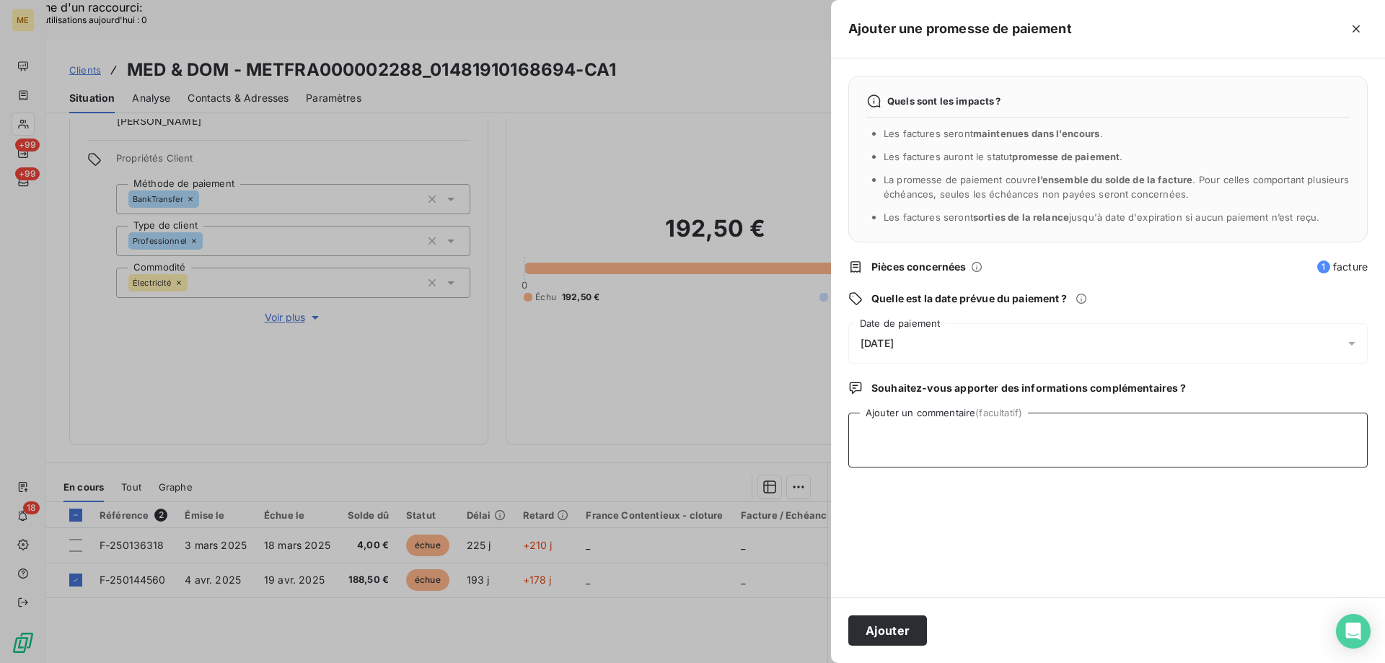
click at [894, 442] on textarea "Ajouter un commentaire (facultatif)" at bounding box center [1107, 440] width 519 height 55
click at [1065, 443] on textarea "[PERSON_NAME] // avis de virement" at bounding box center [1107, 440] width 519 height 55
paste textarea "https://metholdingag.lightning.force.com/lightning/r/vlocity_cmt__CustomerInter…"
type textarea "Sylvain // avis de virement https://metholdingag.lightning.force.com/lightning/…"
click at [882, 633] on button "Ajouter" at bounding box center [887, 630] width 79 height 30
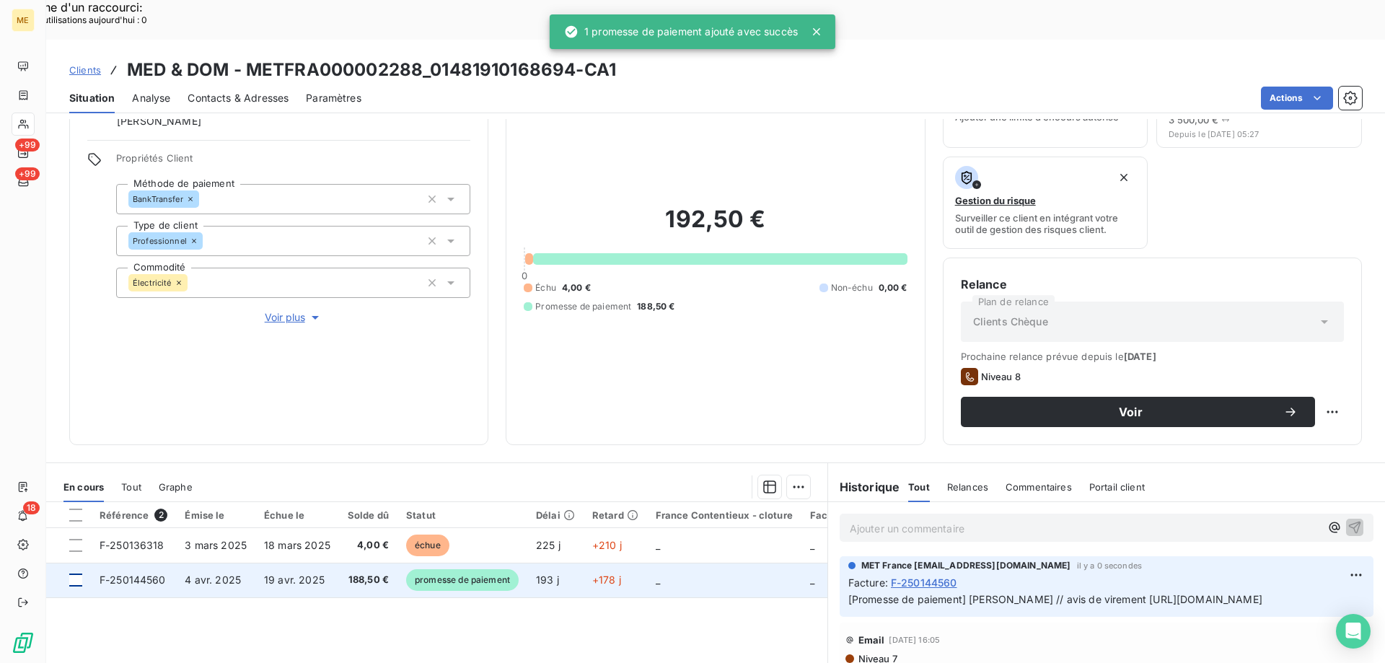
click at [76, 574] on div at bounding box center [75, 580] width 13 height 13
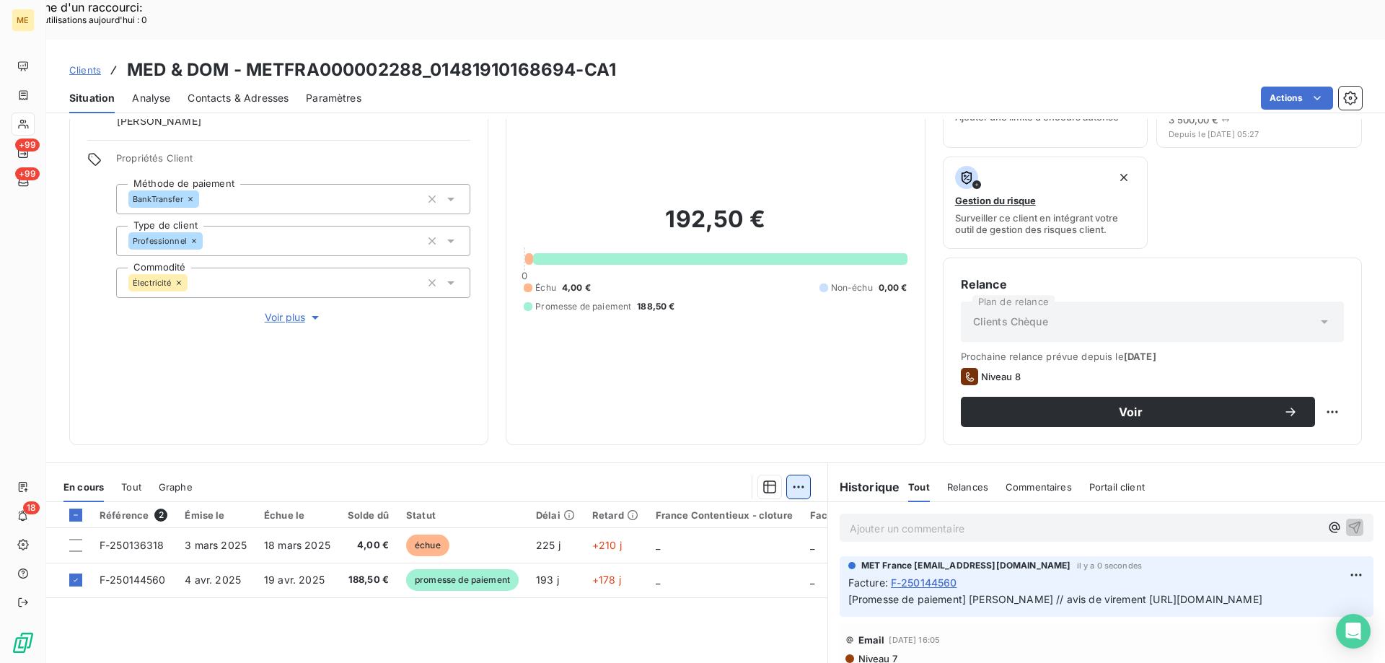
click at [741, 513] on div "Ajouter une promesse de paiement (1 facture)" at bounding box center [669, 505] width 255 height 23
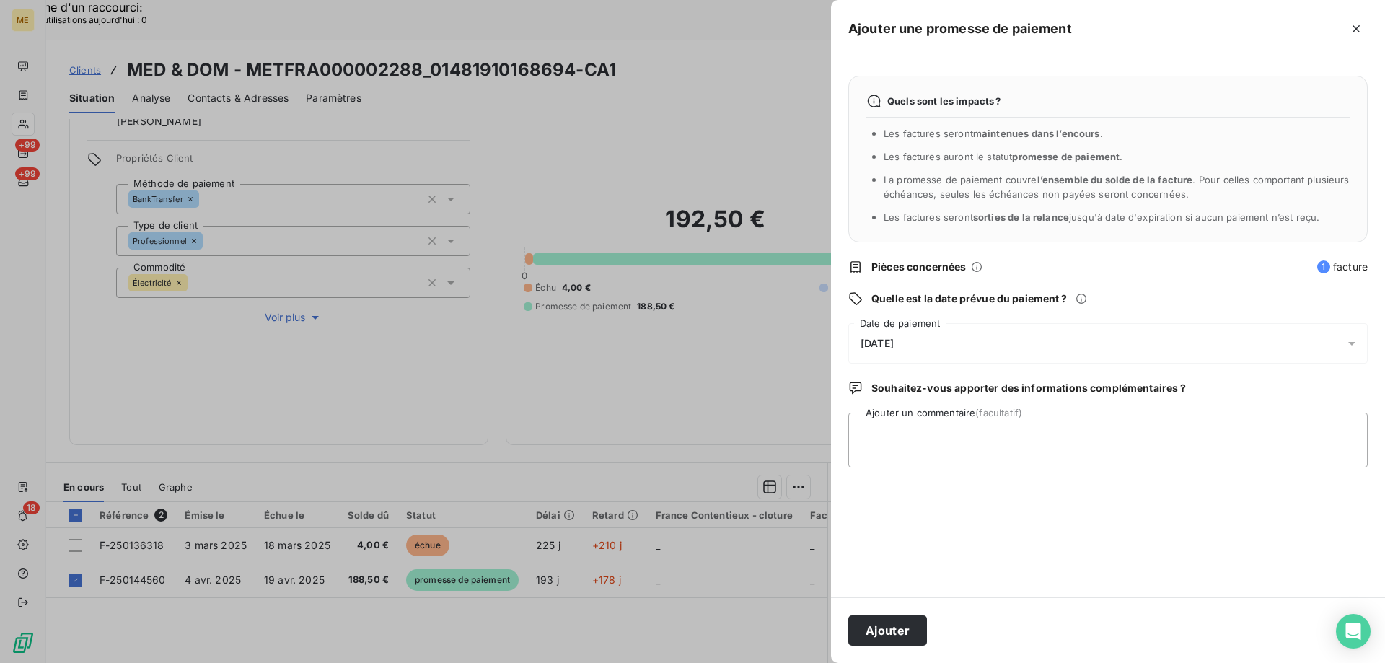
click at [931, 351] on div "[DATE]" at bounding box center [1107, 343] width 519 height 40
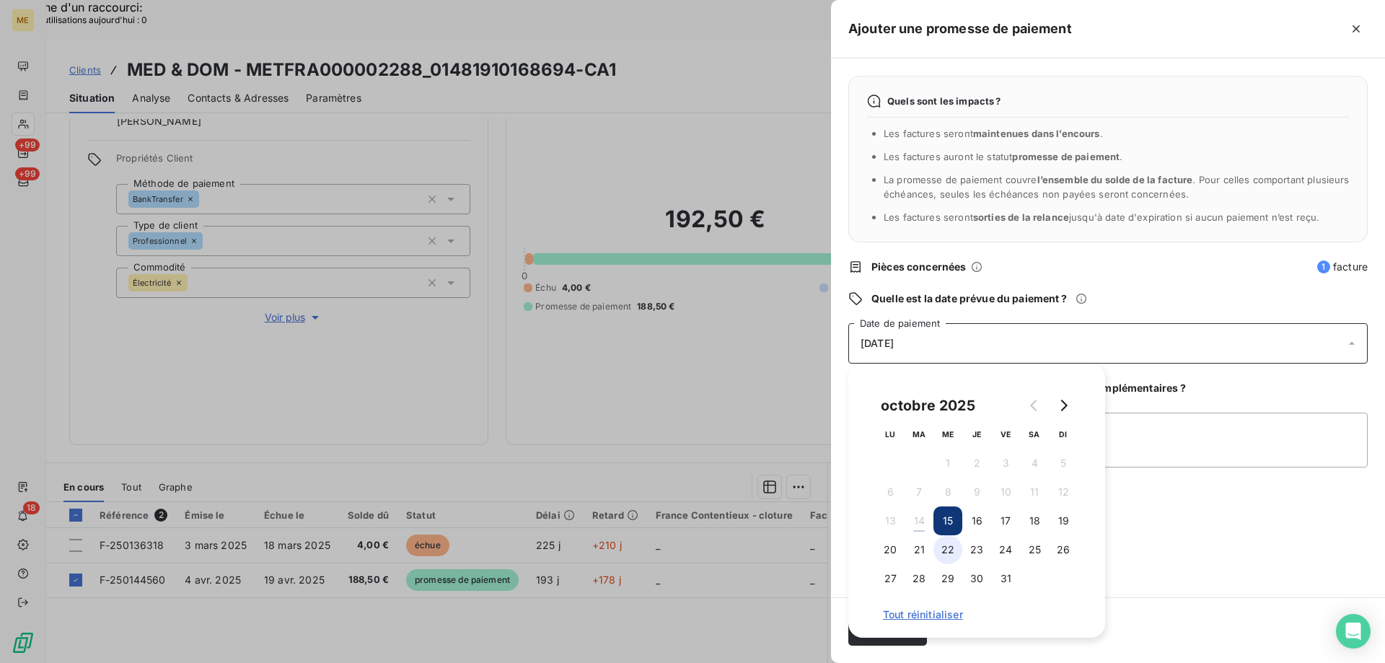
click at [943, 551] on button "22" at bounding box center [948, 549] width 29 height 29
click at [1161, 533] on div "Quels sont les impacts ? Les factures seront maintenues dans l’encours . Les fa…" at bounding box center [1108, 327] width 554 height 539
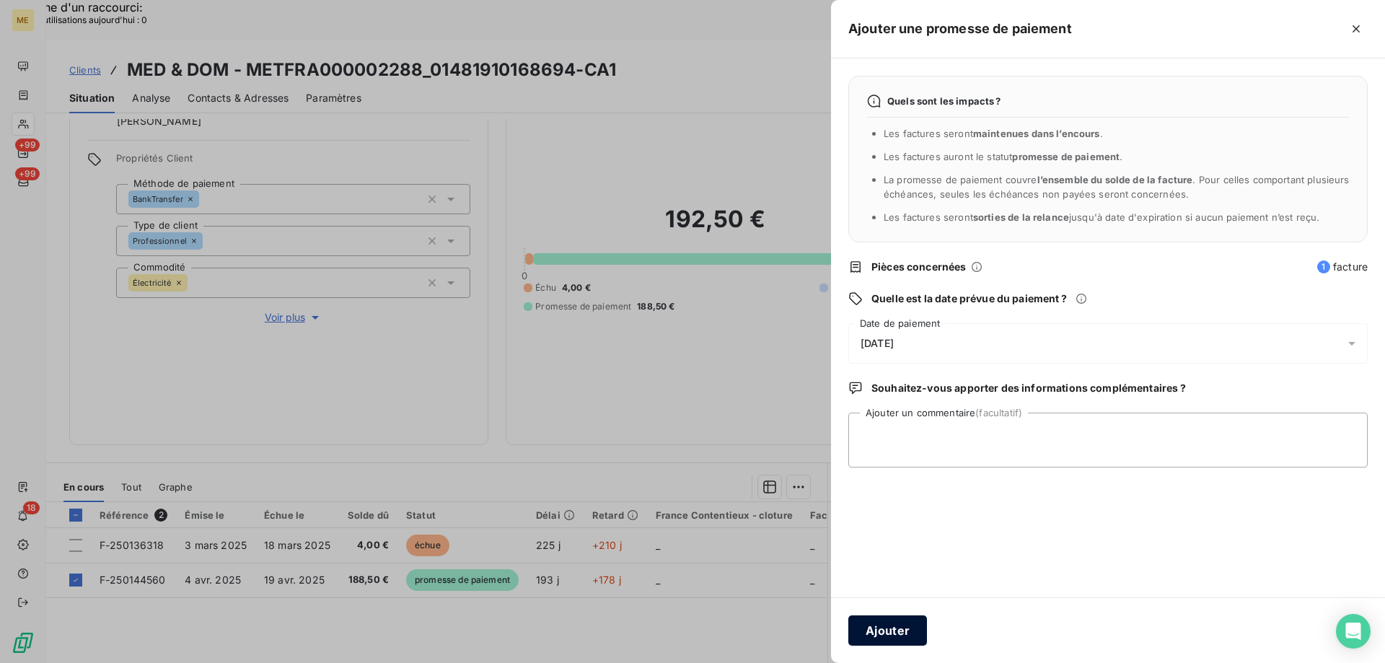
click at [894, 631] on button "Ajouter" at bounding box center [887, 630] width 79 height 30
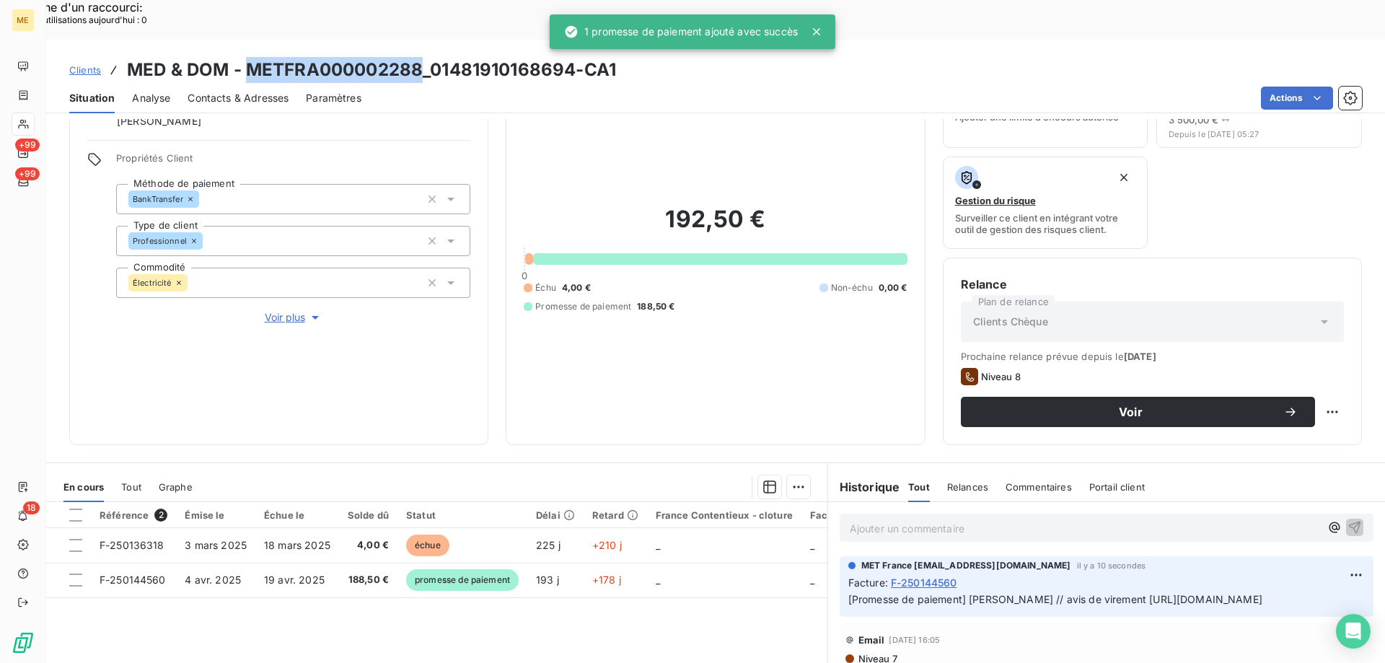
drag, startPoint x: 243, startPoint y: 32, endPoint x: 417, endPoint y: 30, distance: 173.9
click at [417, 57] on h3 "MED & DOM - METFRA000002288_01481910168694-CA1" at bounding box center [371, 70] width 489 height 26
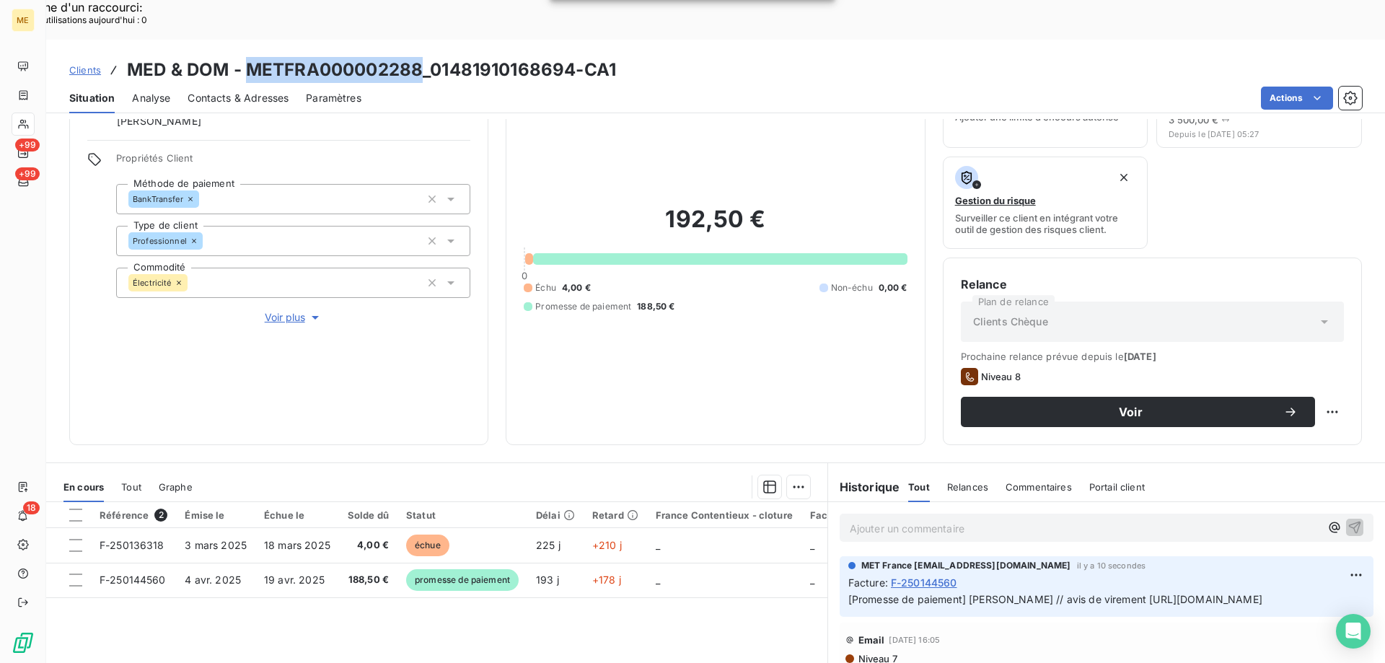
copy h3 "METFRA000002288"
click at [881, 519] on p "Ajouter un commentaire ﻿" at bounding box center [1085, 528] width 470 height 18
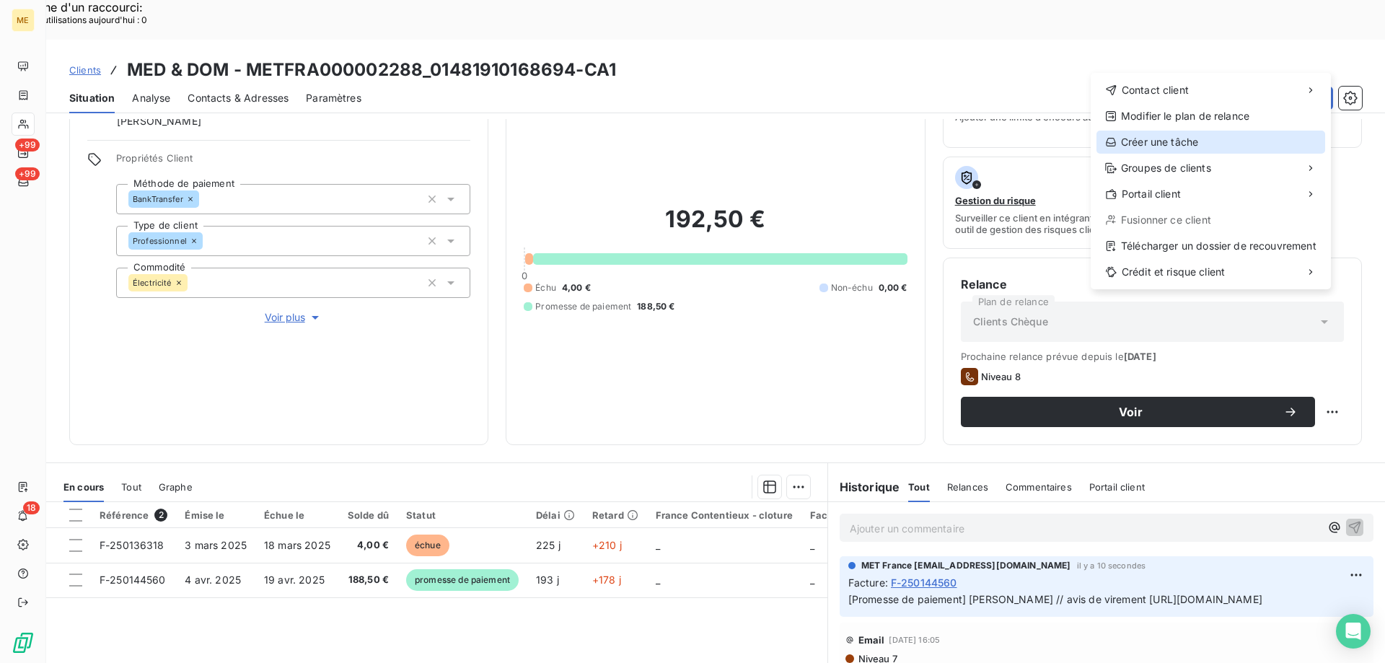
click at [1148, 146] on div "Créer une tâche" at bounding box center [1211, 142] width 229 height 23
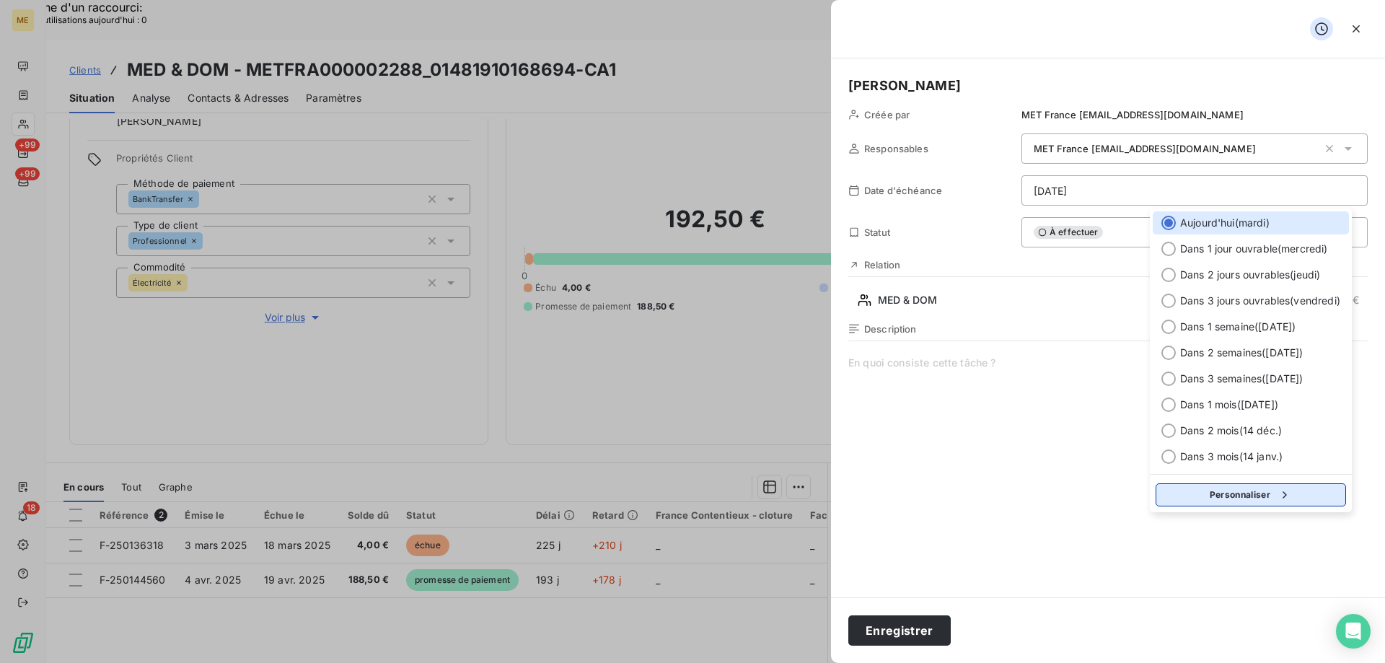
click at [1229, 495] on button "Personnaliser" at bounding box center [1251, 494] width 190 height 23
select select "9"
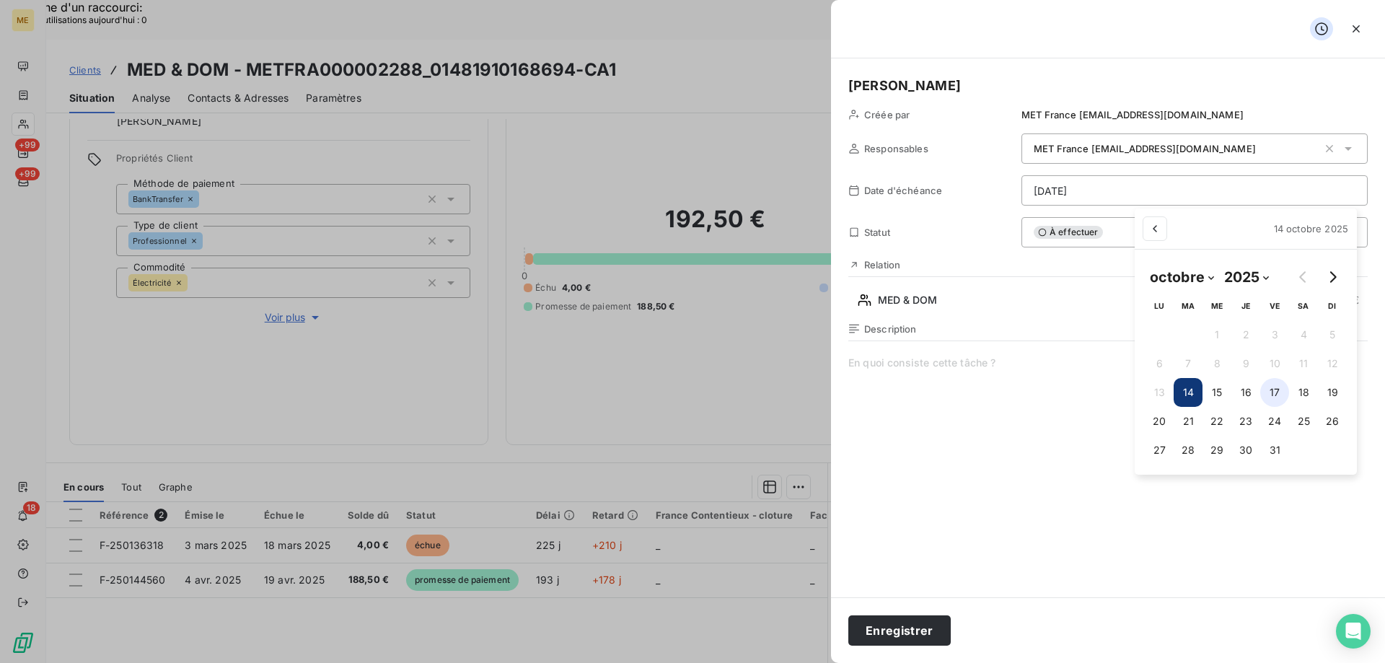
click at [1276, 393] on button "17" at bounding box center [1274, 392] width 29 height 29
click at [1277, 392] on button "17" at bounding box center [1274, 392] width 29 height 29
type input "17/10/2025"
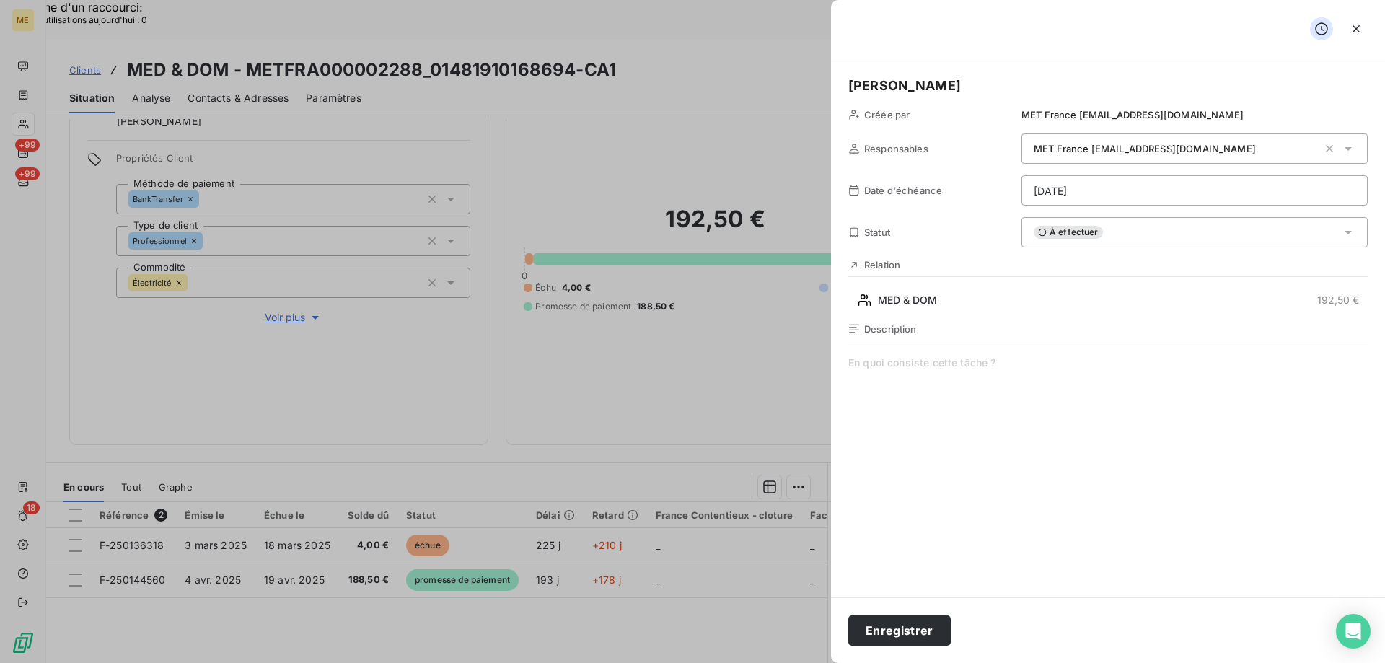
click at [928, 361] on span at bounding box center [1107, 494] width 519 height 277
click at [928, 361] on span "recontacter clie,nt pour lui envoyer lien de paiement afin de régler les 4 €" at bounding box center [1107, 494] width 519 height 277
click at [849, 361] on span "recontacter client pour lui envoyer lien de paiement afin de régler les 4 €" at bounding box center [1107, 494] width 519 height 277
click at [0, 0] on lt-span "R econtacter" at bounding box center [0, 0] width 0 height 0
click at [1132, 447] on span "Recontacter client pour lui envoyer lien de paiement afin de régler les 4 €" at bounding box center [1107, 494] width 519 height 277
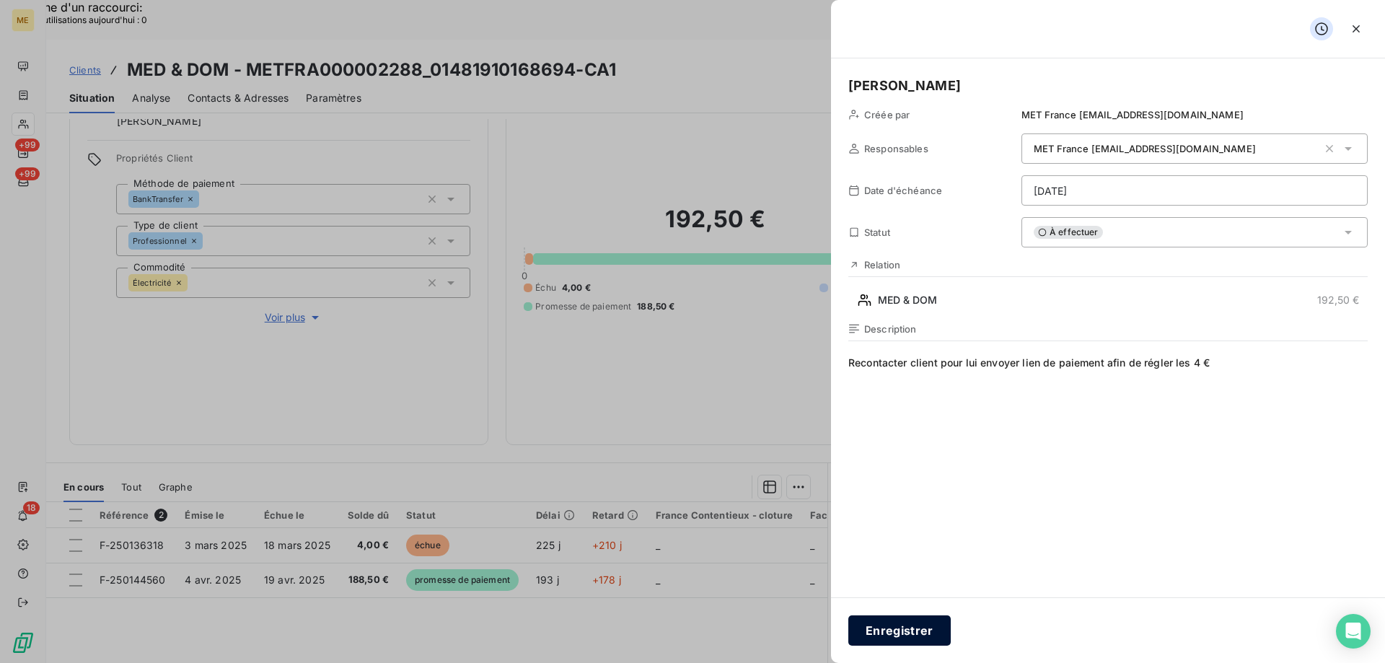
click at [919, 621] on button "Enregistrer" at bounding box center [899, 630] width 102 height 30
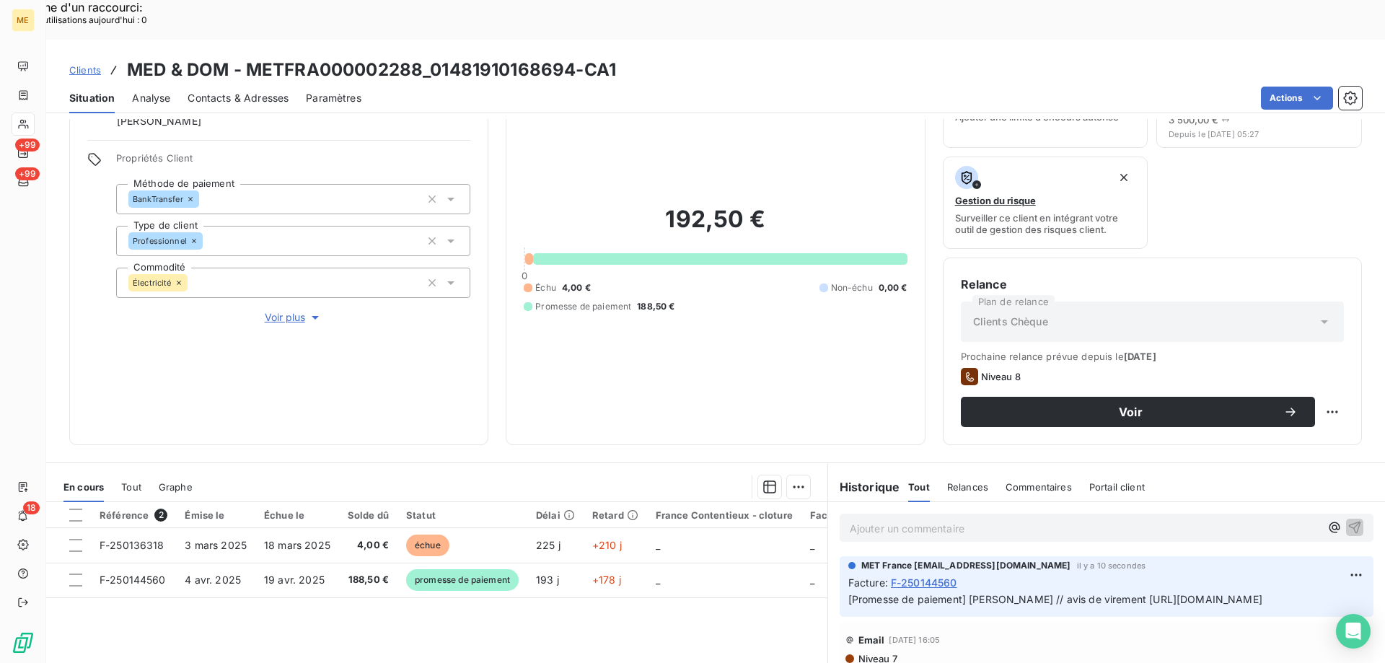
click at [92, 64] on span "Clients" at bounding box center [85, 70] width 32 height 12
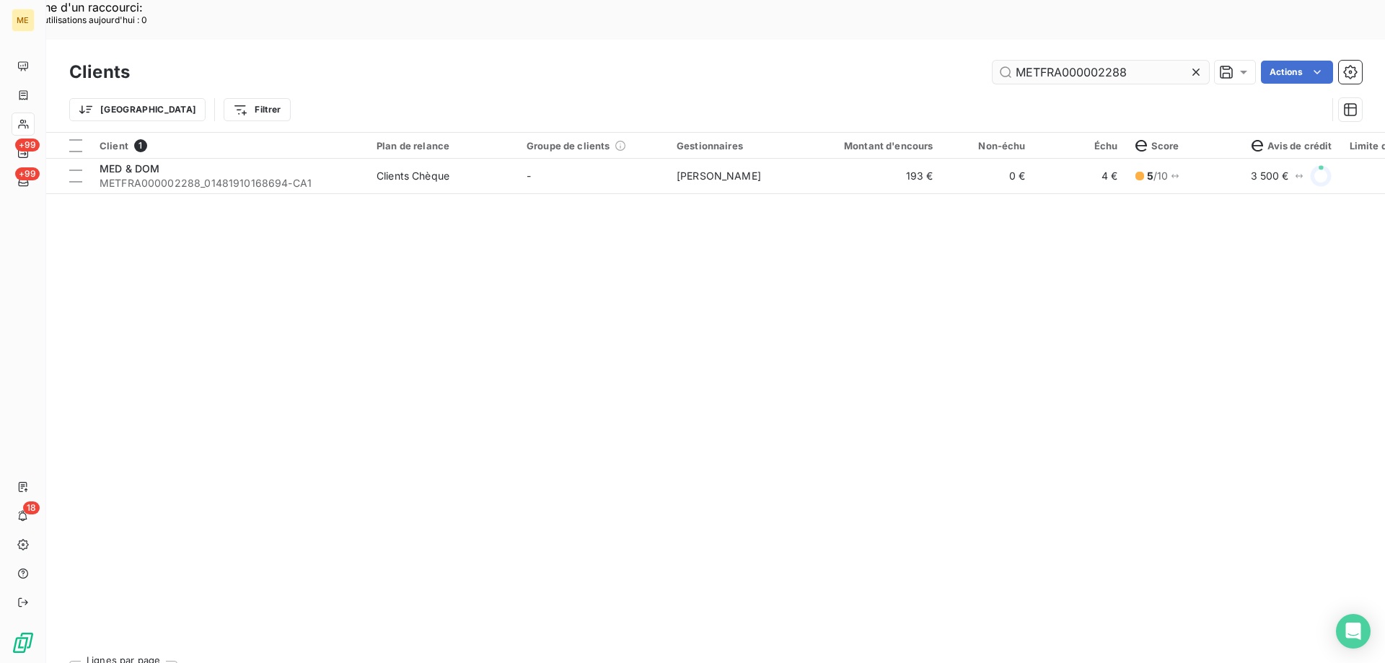
click at [1044, 61] on input "METFRA000002288" at bounding box center [1101, 72] width 216 height 23
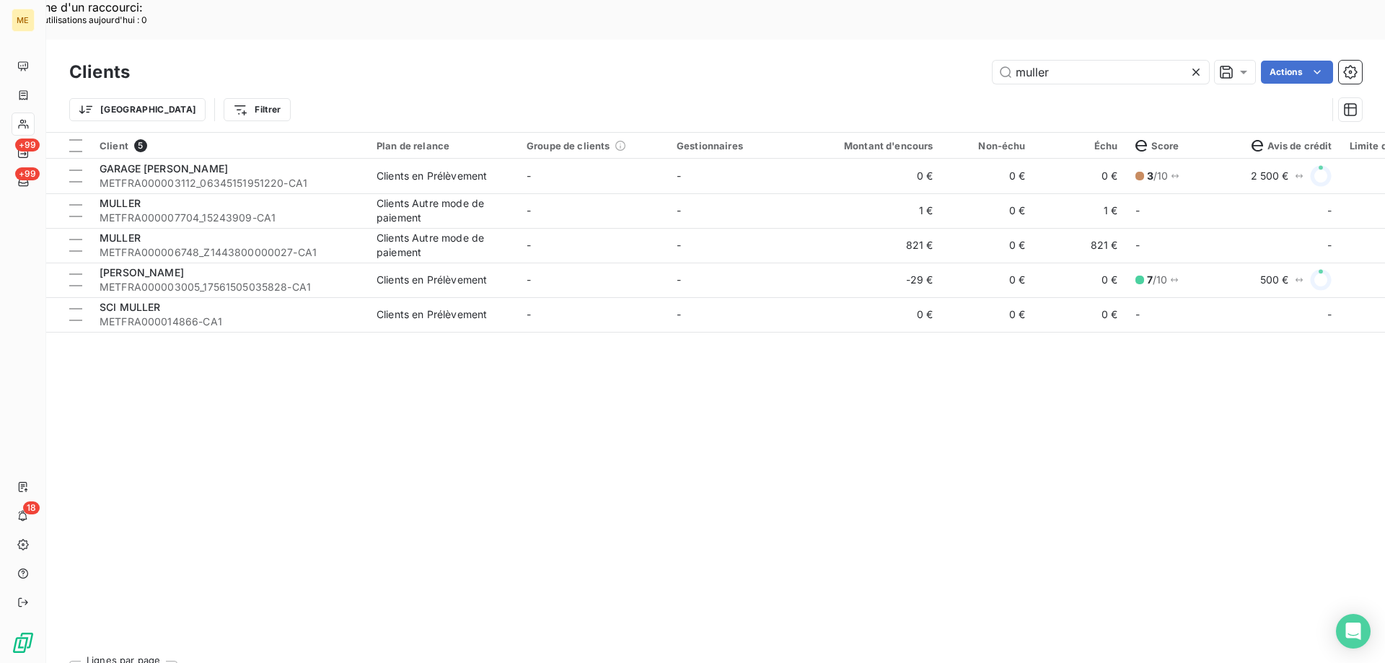
type input "muller"
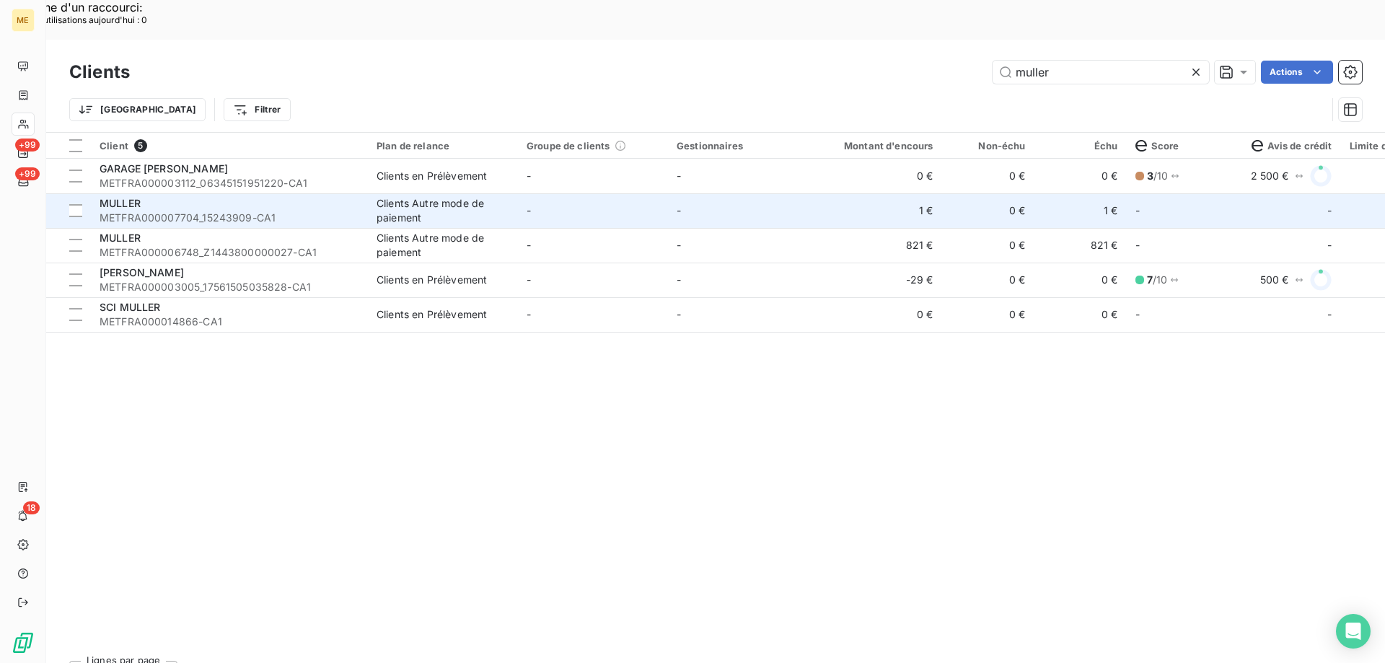
click at [142, 196] on div "MULLER" at bounding box center [230, 203] width 260 height 14
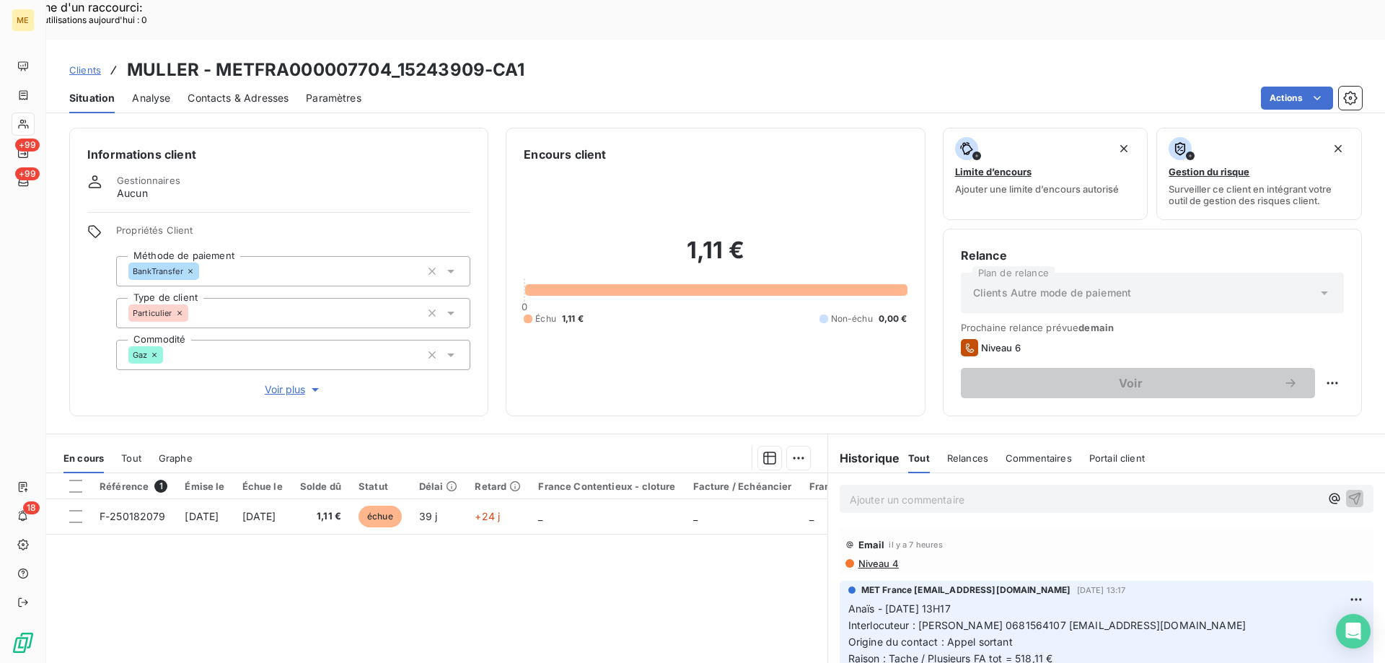
scroll to position [92, 0]
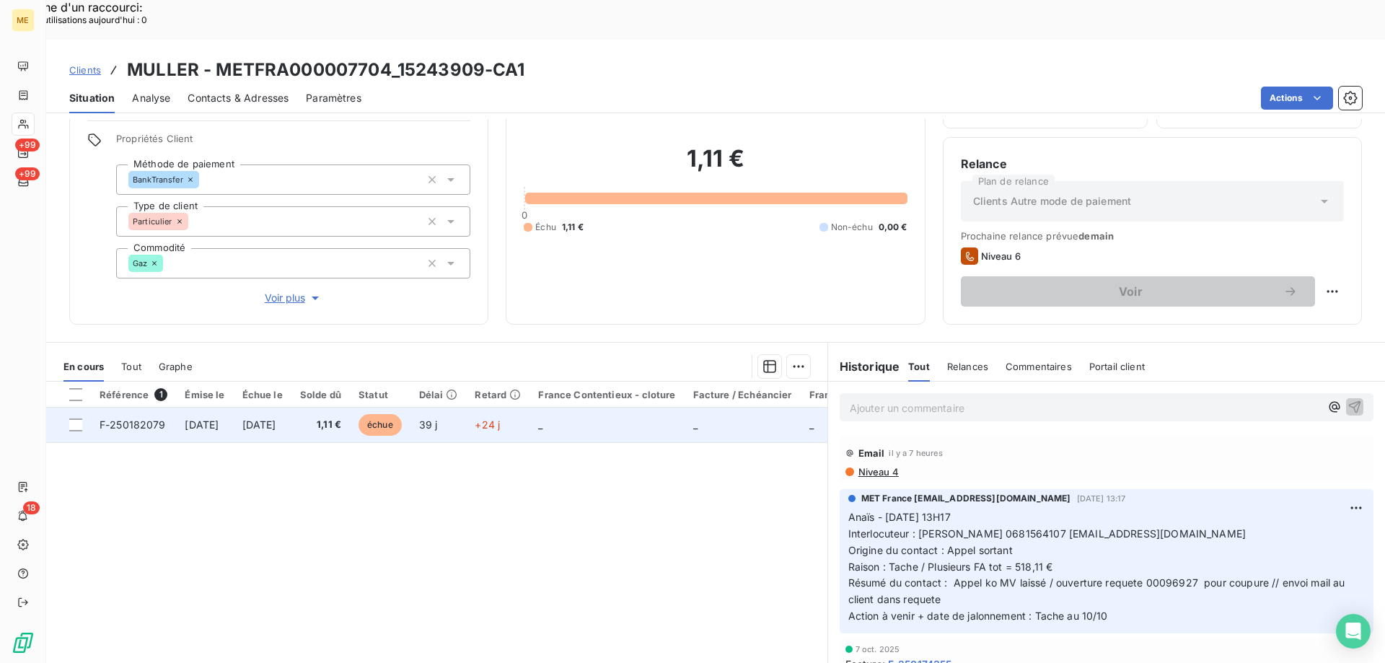
click at [152, 418] on span "F-250182079" at bounding box center [133, 424] width 66 height 12
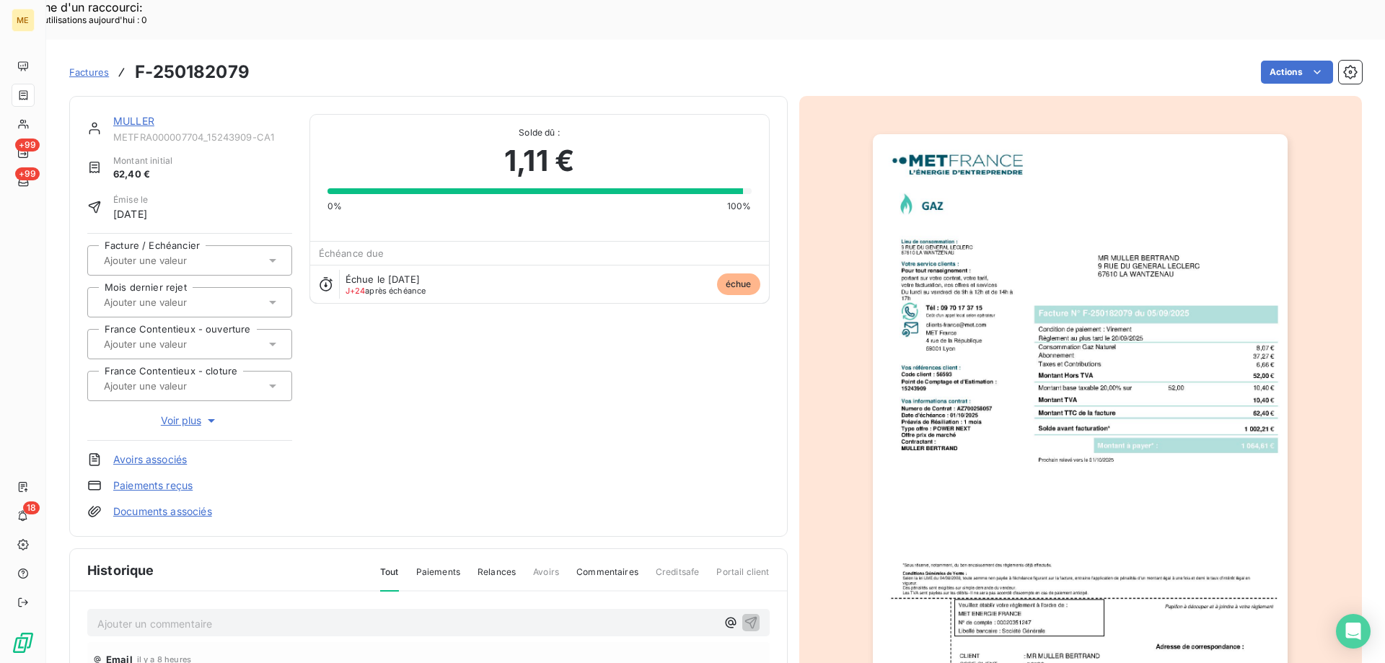
click at [120, 115] on link "MULLER" at bounding box center [133, 121] width 41 height 12
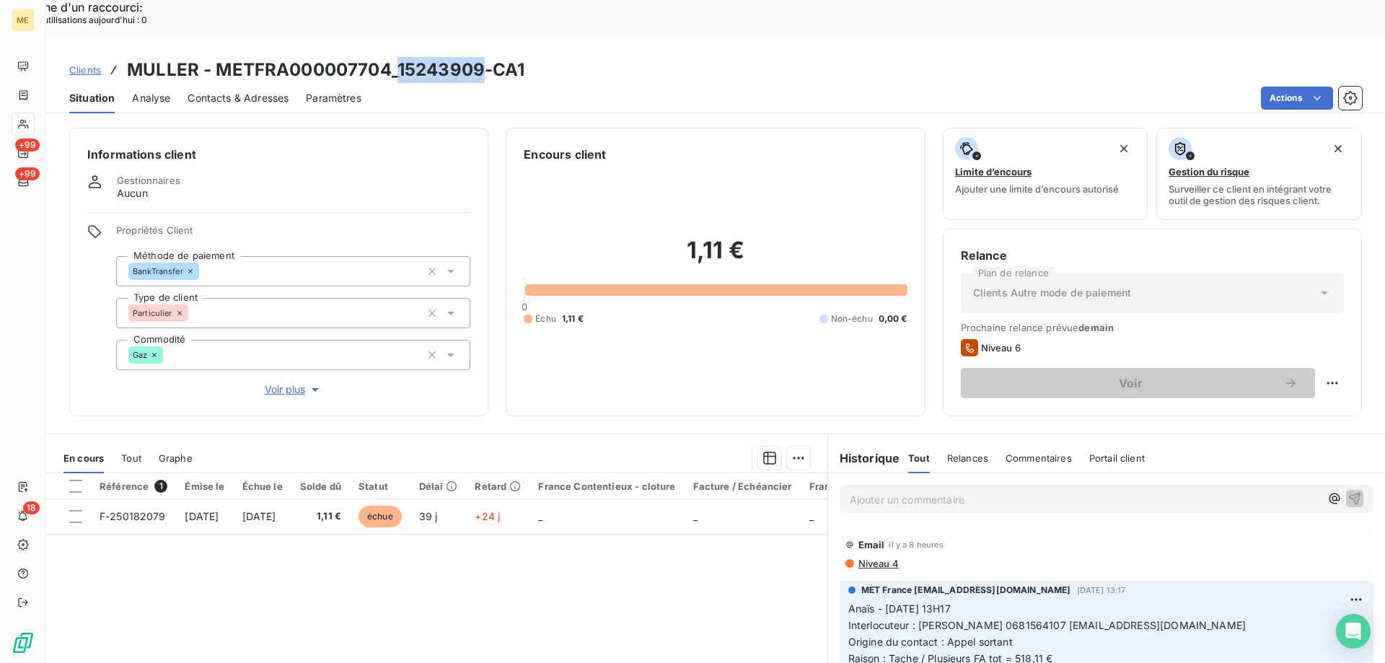
drag, startPoint x: 399, startPoint y: 29, endPoint x: 485, endPoint y: 27, distance: 85.9
click at [485, 57] on h3 "MULLER - METFRA000007704_15243909-CA1" at bounding box center [326, 70] width 398 height 26
copy h3 "15243909"
click at [87, 64] on span "Clients" at bounding box center [85, 70] width 32 height 12
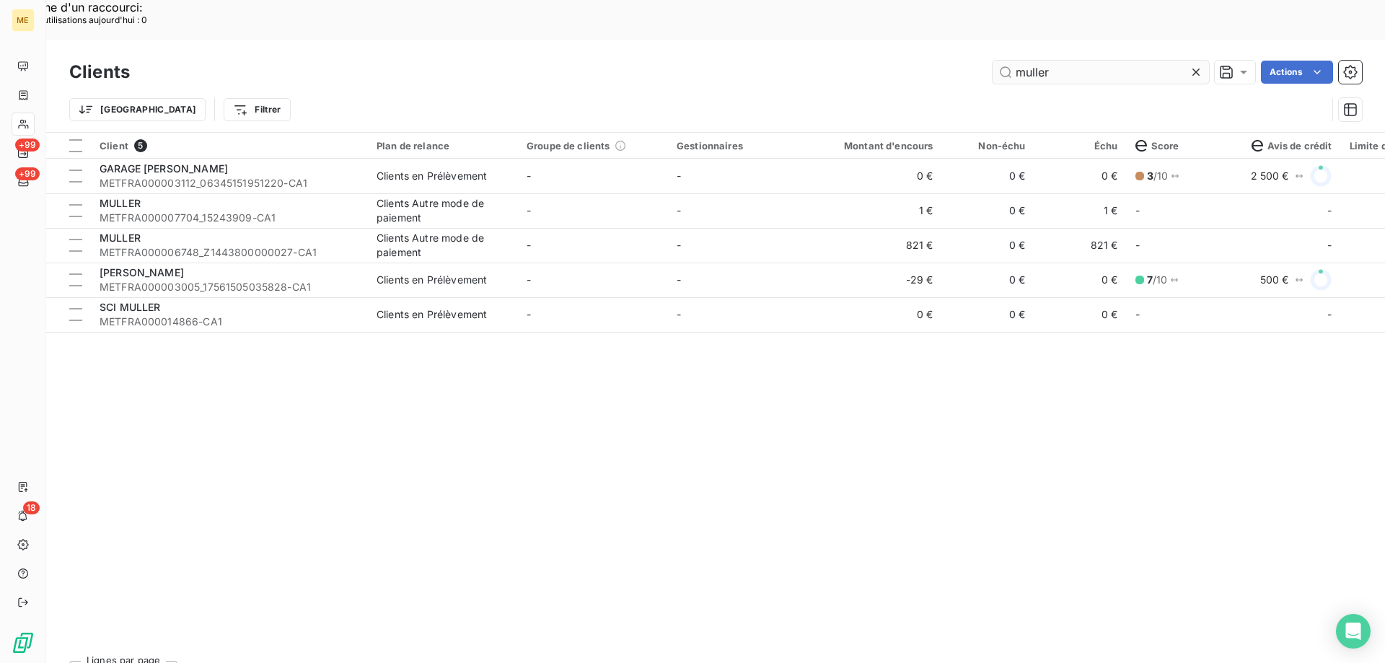
click at [1035, 61] on input "muller" at bounding box center [1101, 72] width 216 height 23
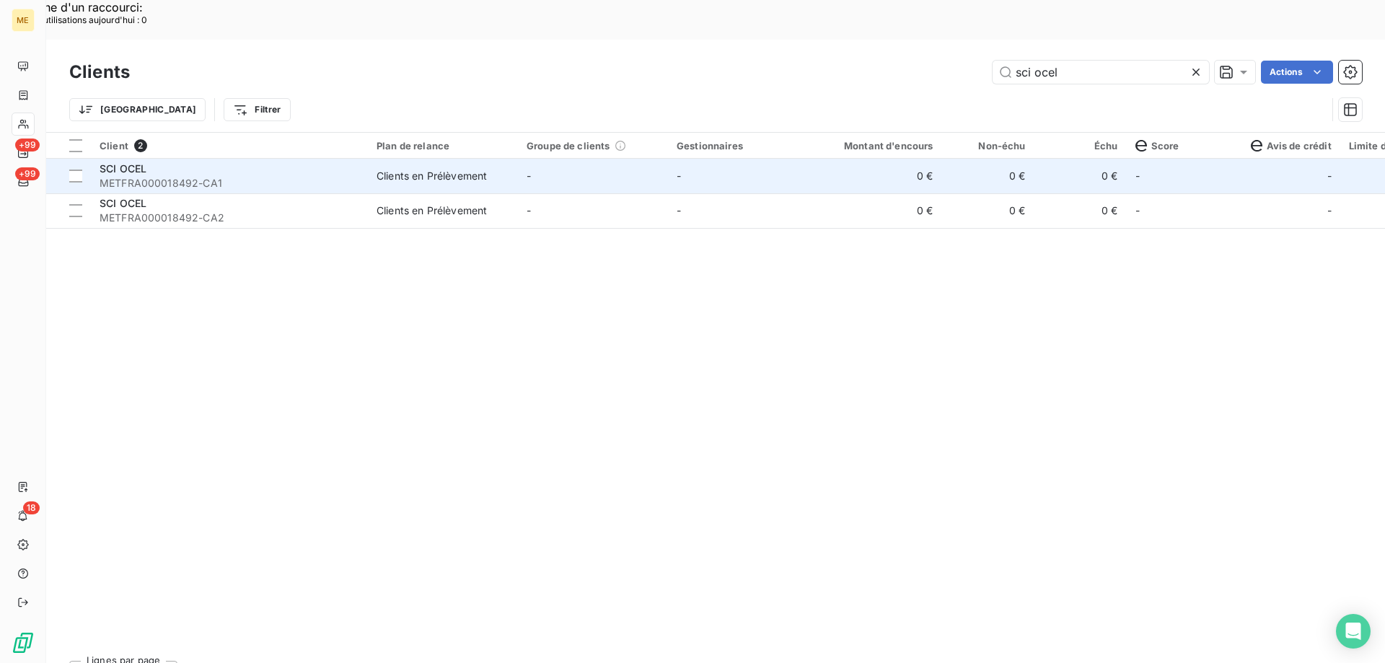
type input "sci ocel"
click at [139, 176] on span "METFRA000018492-CA1" at bounding box center [230, 183] width 260 height 14
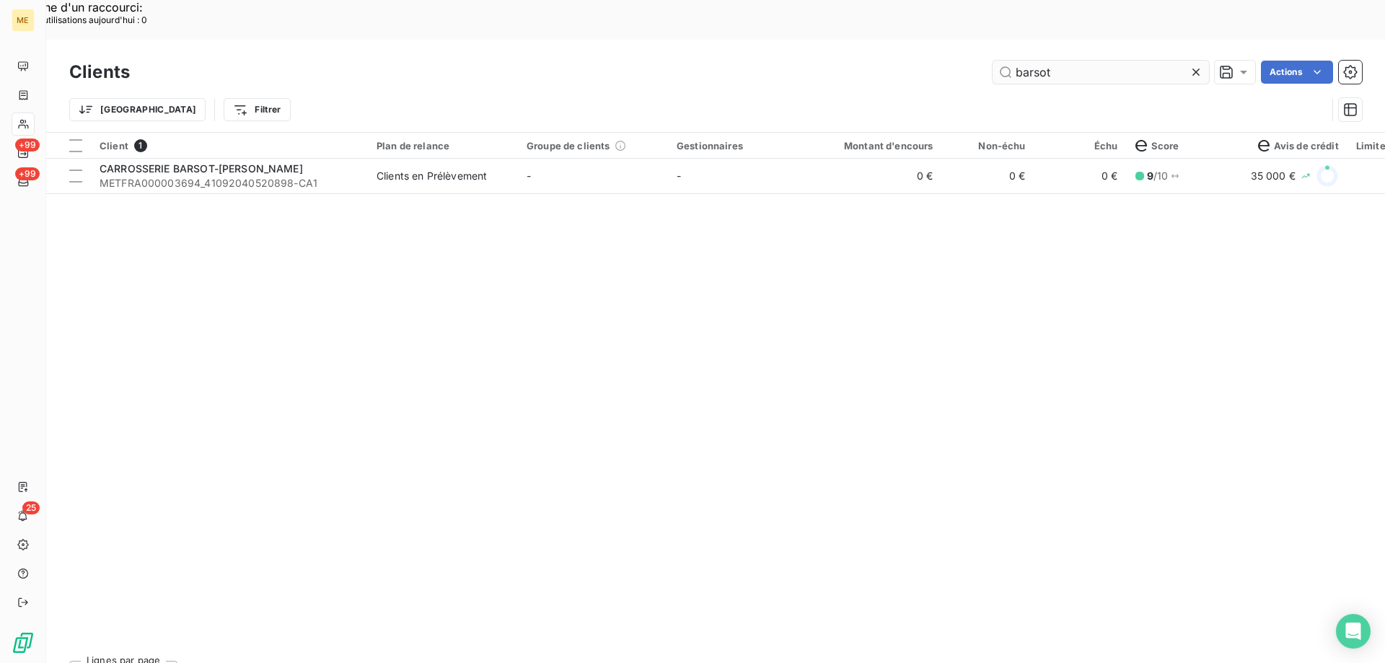
click at [1063, 61] on input "barsot" at bounding box center [1101, 72] width 216 height 23
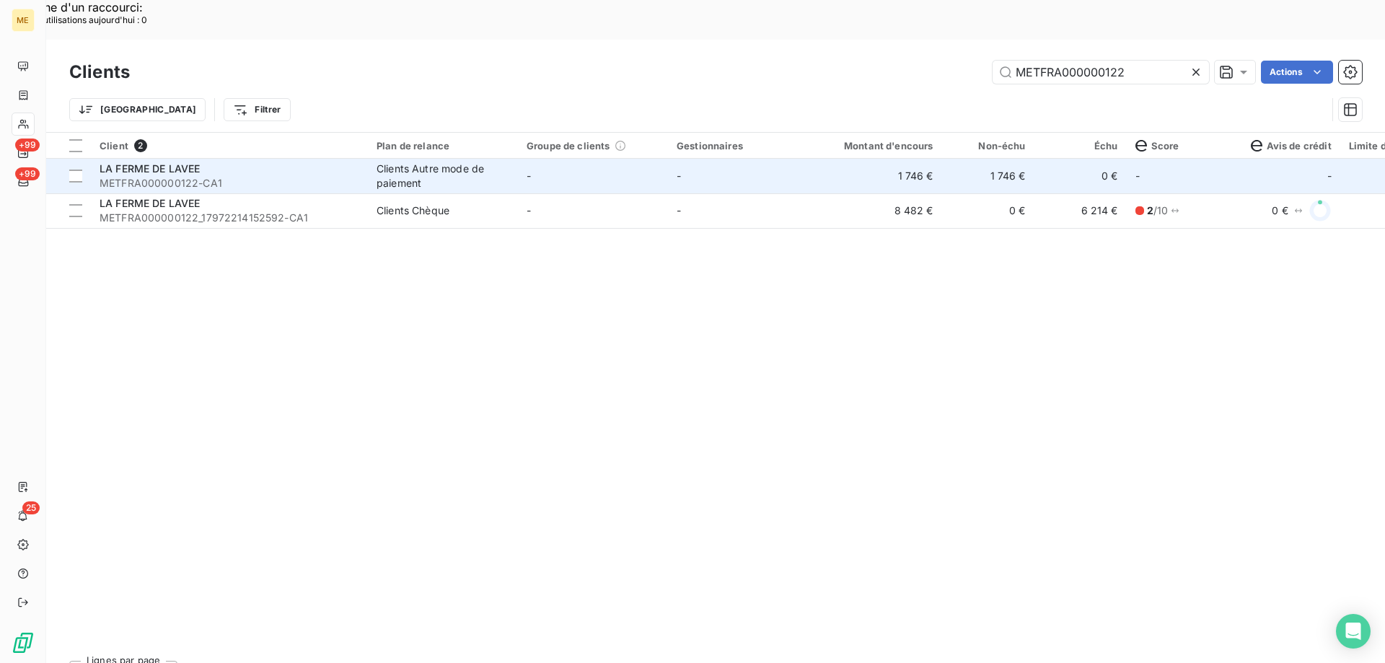
type input "METFRA000000122"
click at [187, 176] on span "METFRA000000122-CA1" at bounding box center [230, 183] width 260 height 14
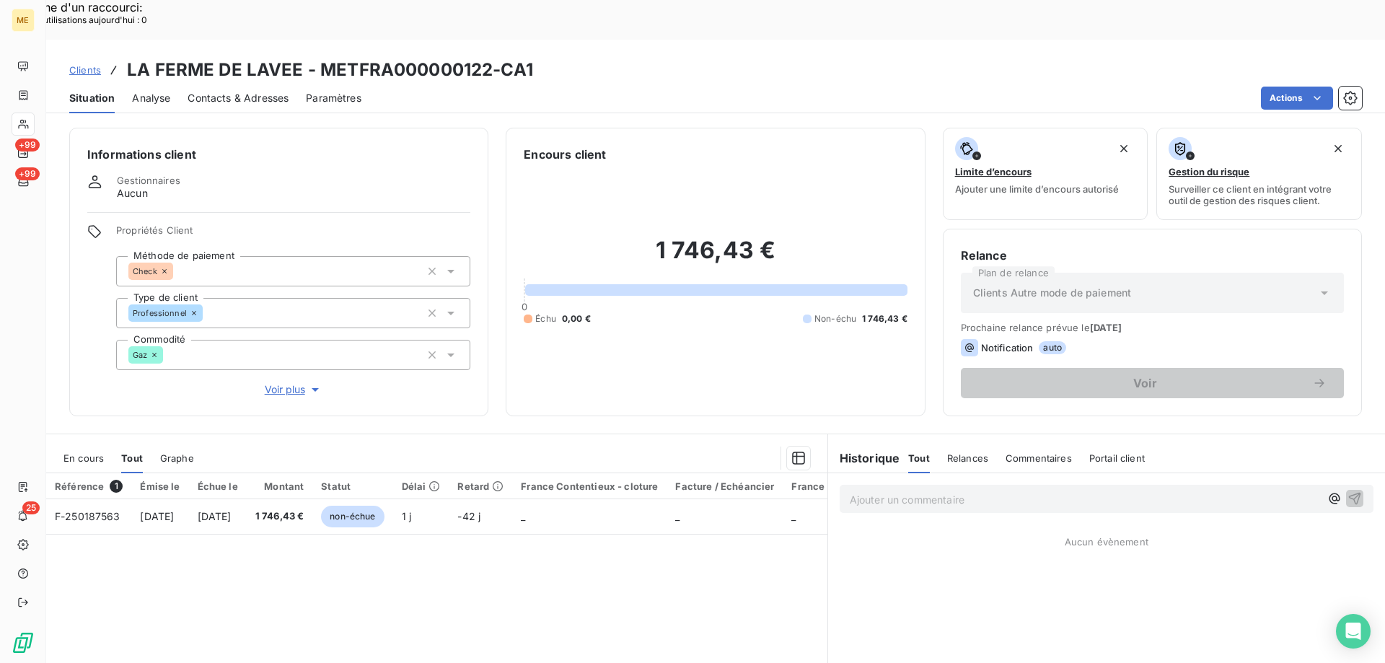
click at [78, 64] on span "Clients" at bounding box center [85, 70] width 32 height 12
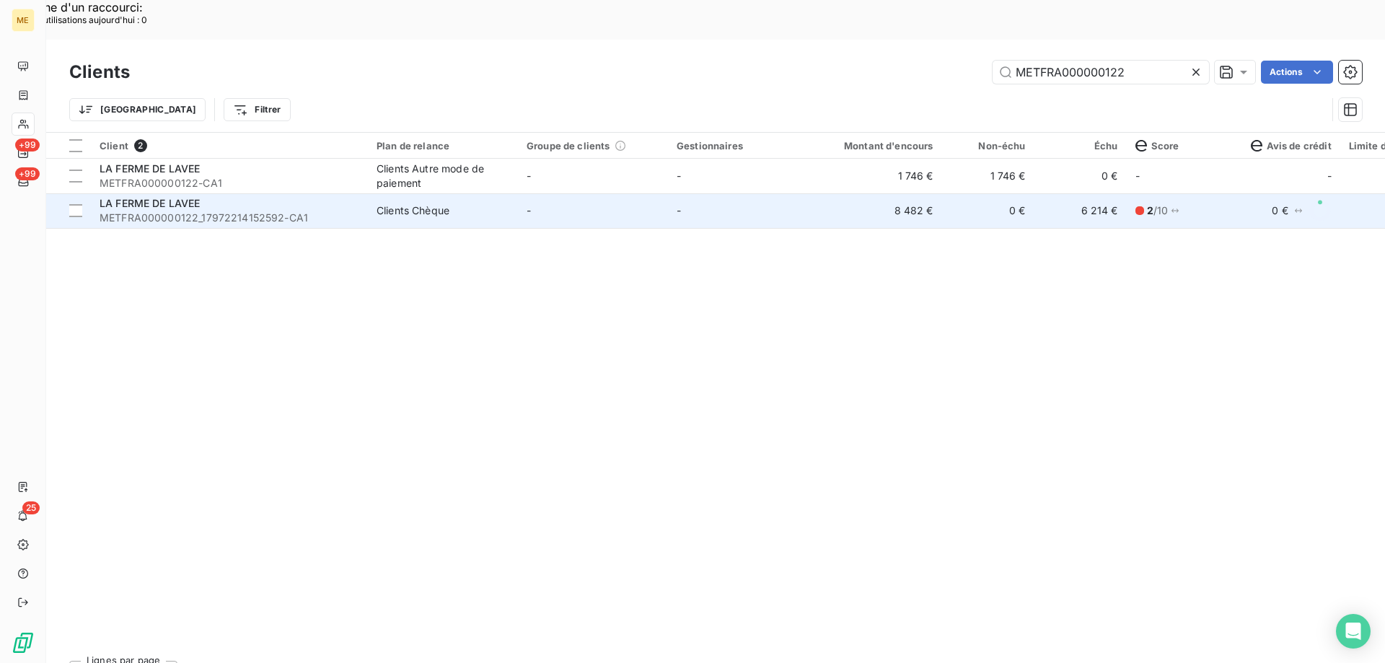
click at [203, 211] on span "METFRA000000122_17972214152592-CA1" at bounding box center [230, 218] width 260 height 14
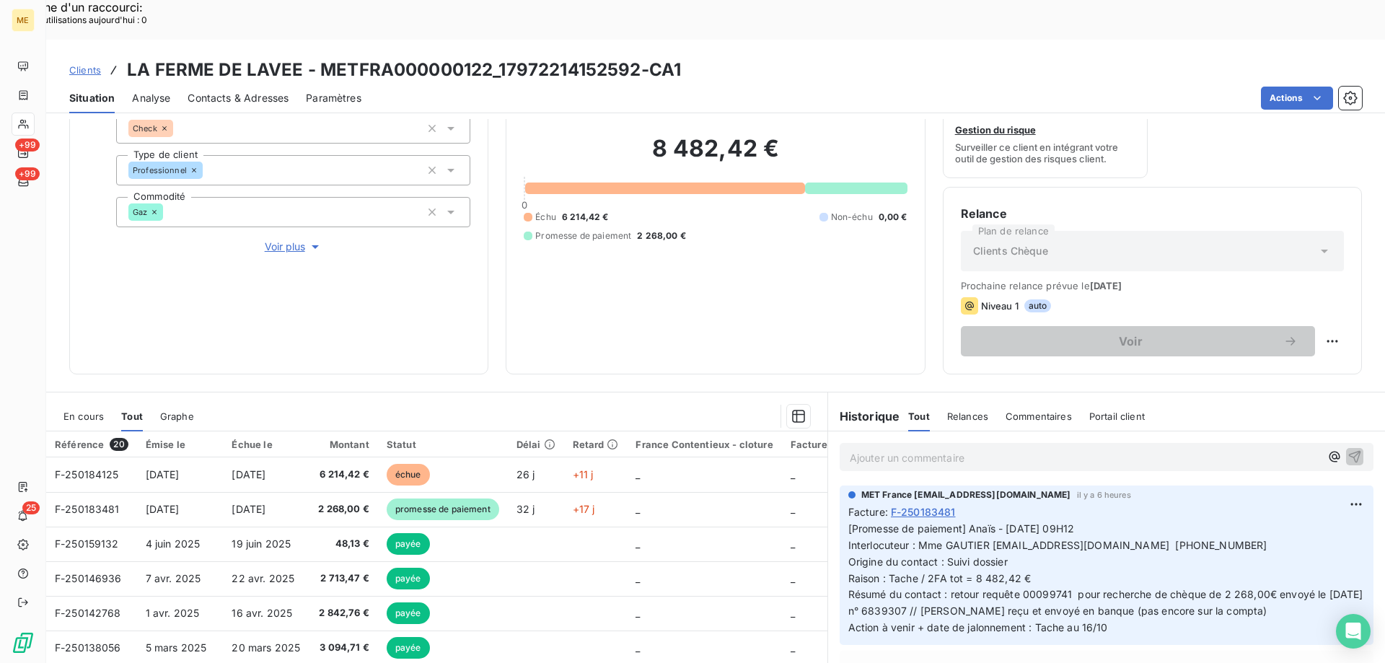
scroll to position [193, 0]
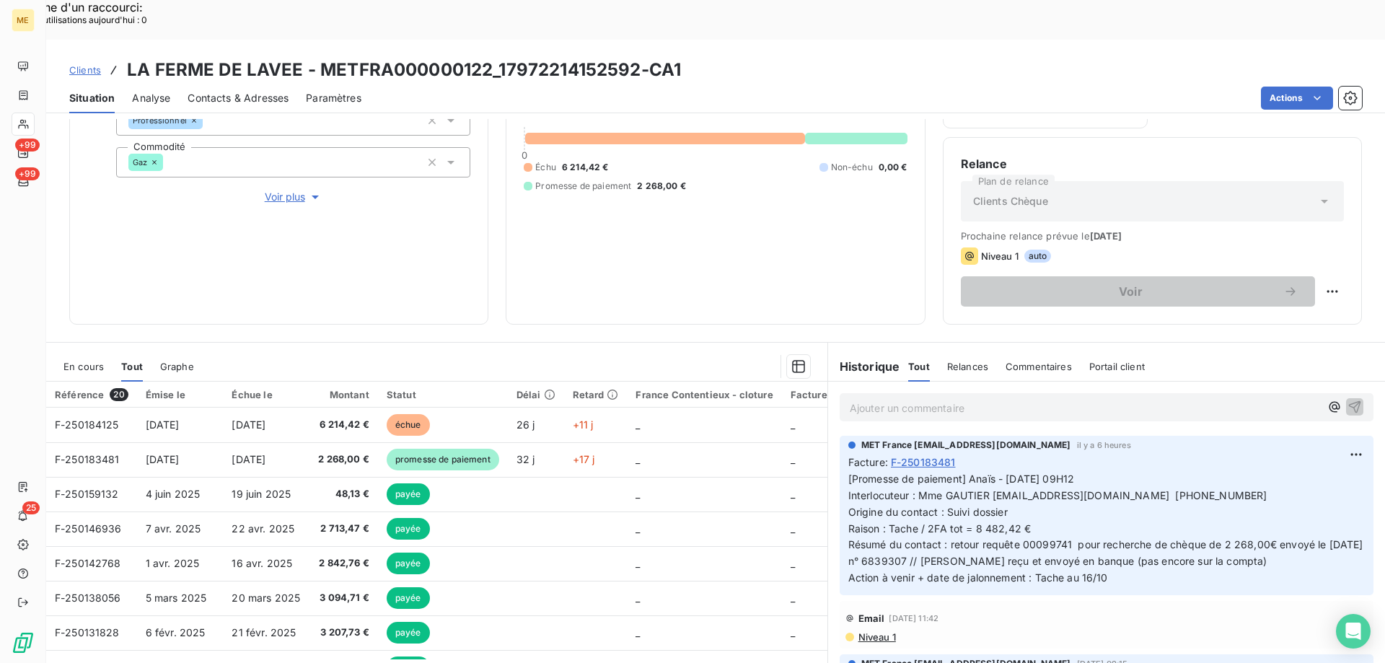
click at [82, 63] on link "Clients" at bounding box center [85, 70] width 32 height 14
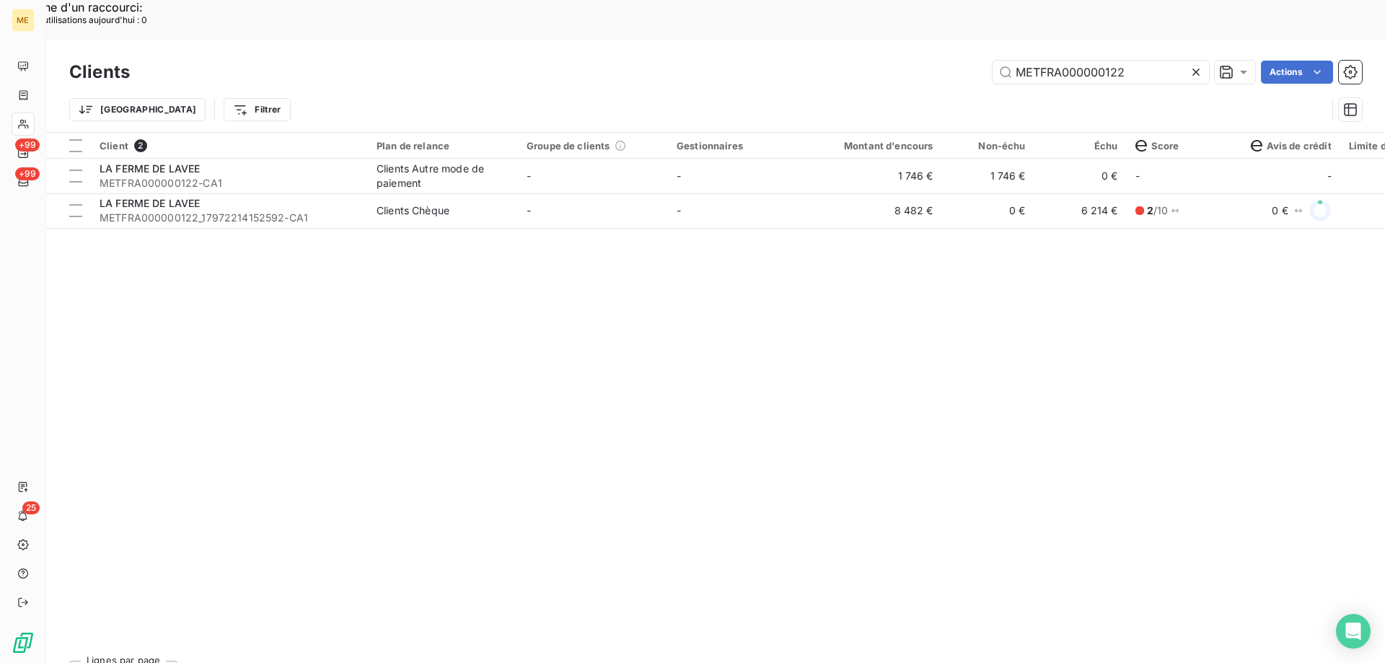
drag, startPoint x: 1138, startPoint y: 29, endPoint x: 935, endPoint y: 31, distance: 202.8
click at [935, 61] on div "METFRA000000122 Actions" at bounding box center [754, 72] width 1215 height 23
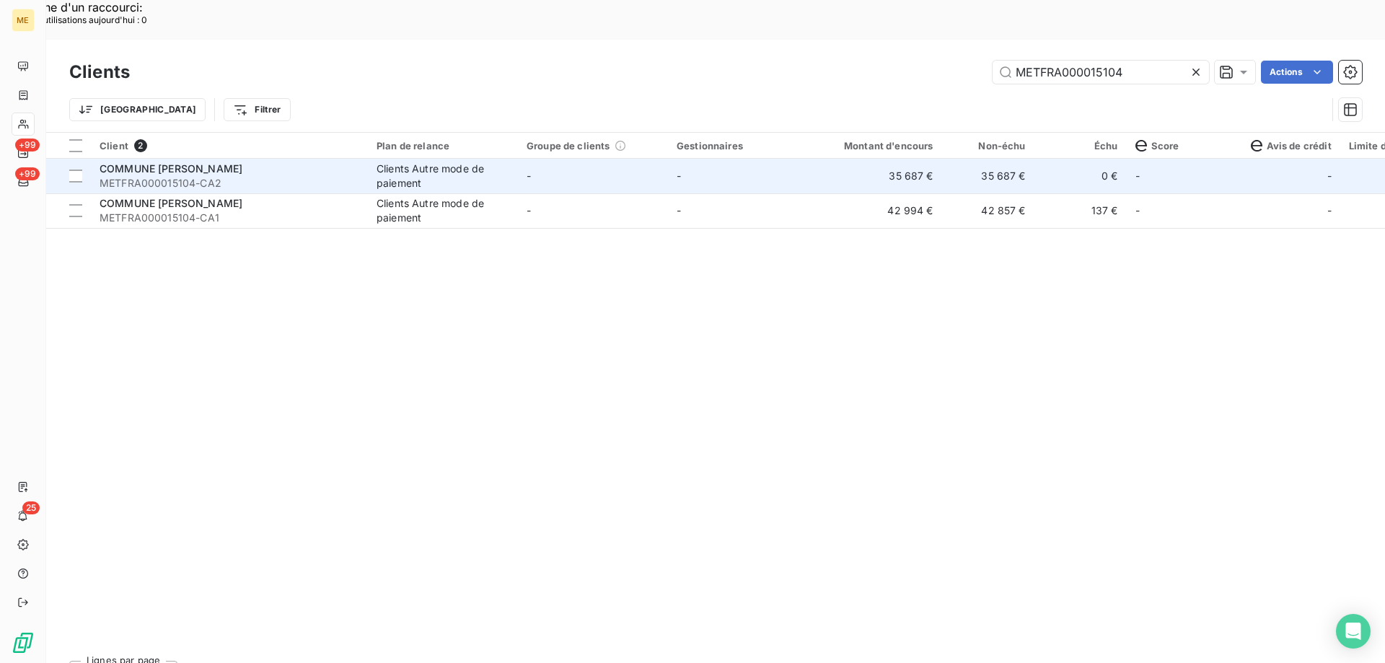
type input "METFRA000015104"
click at [151, 176] on span "METFRA000015104-CA2" at bounding box center [230, 183] width 260 height 14
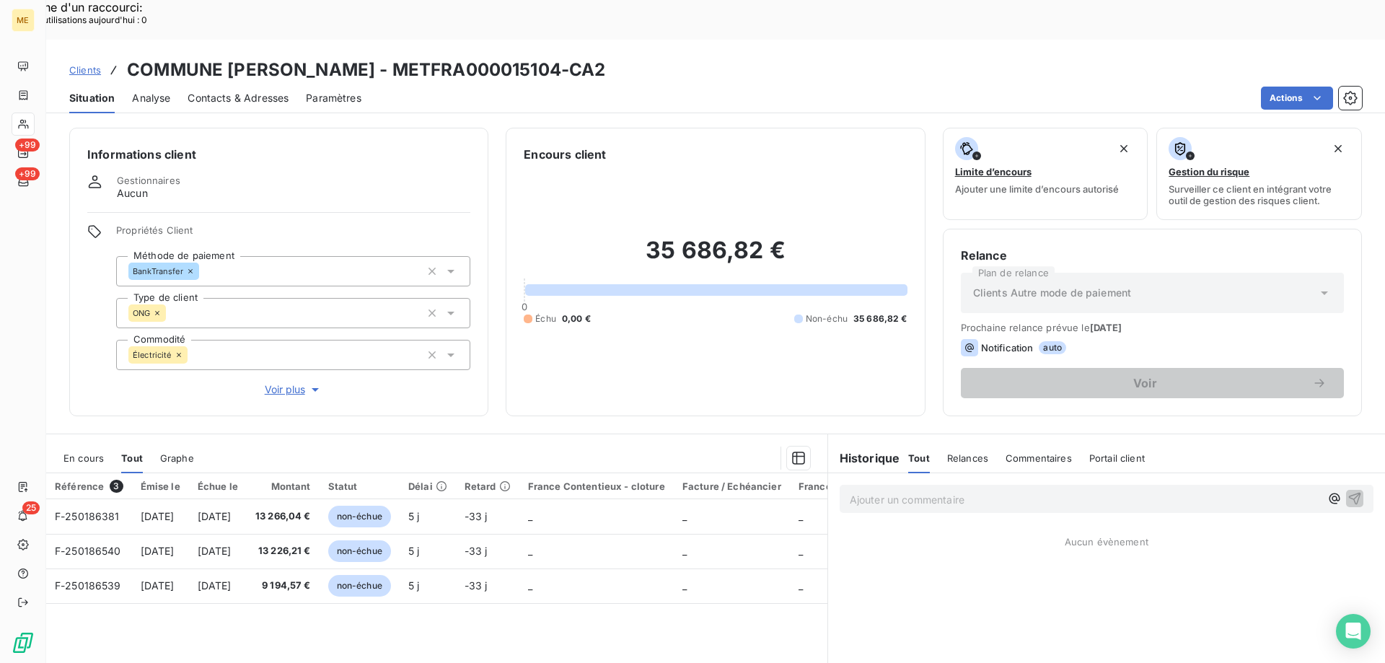
click at [281, 382] on span "Voir plus" at bounding box center [294, 389] width 58 height 14
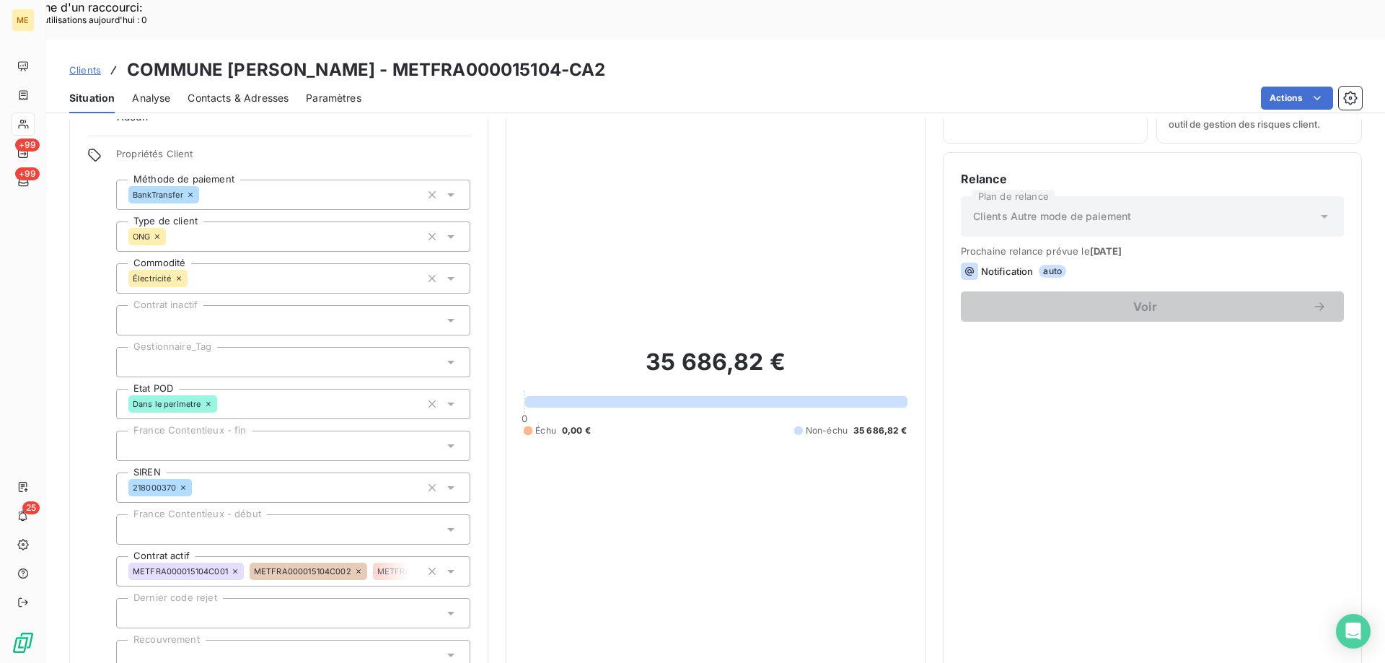
scroll to position [72, 0]
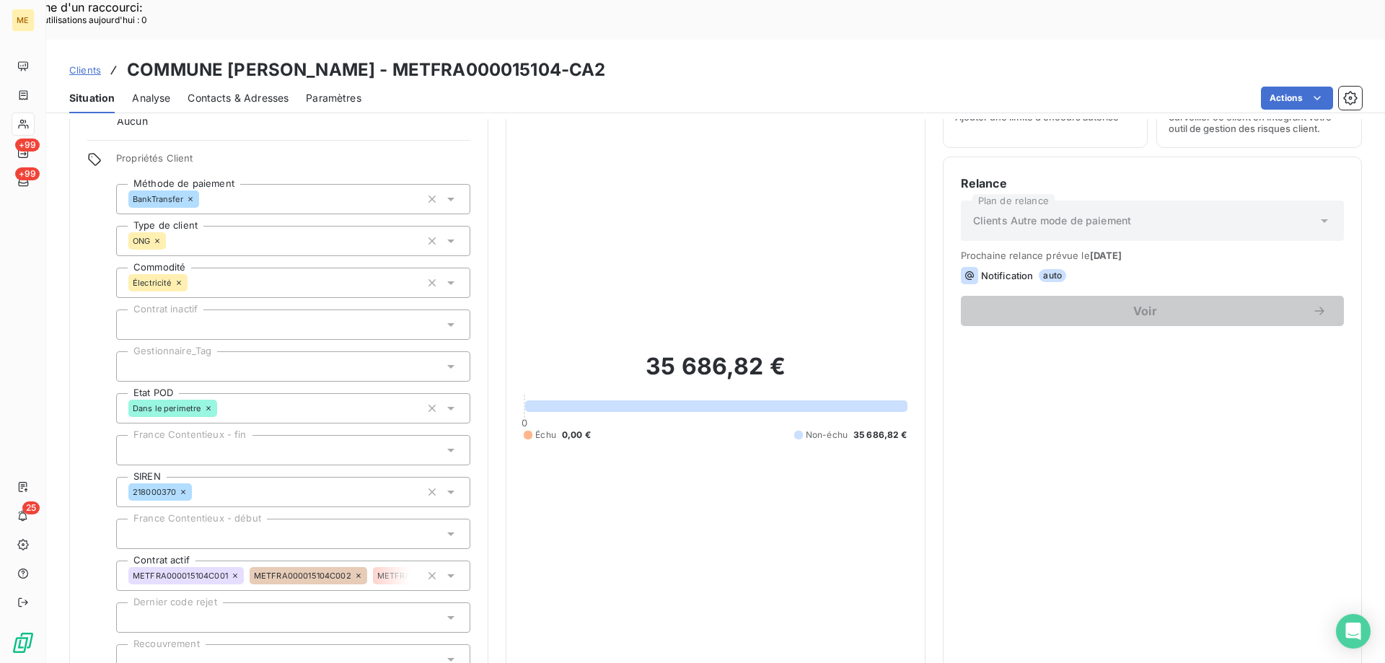
click at [85, 64] on span "Clients" at bounding box center [85, 70] width 32 height 12
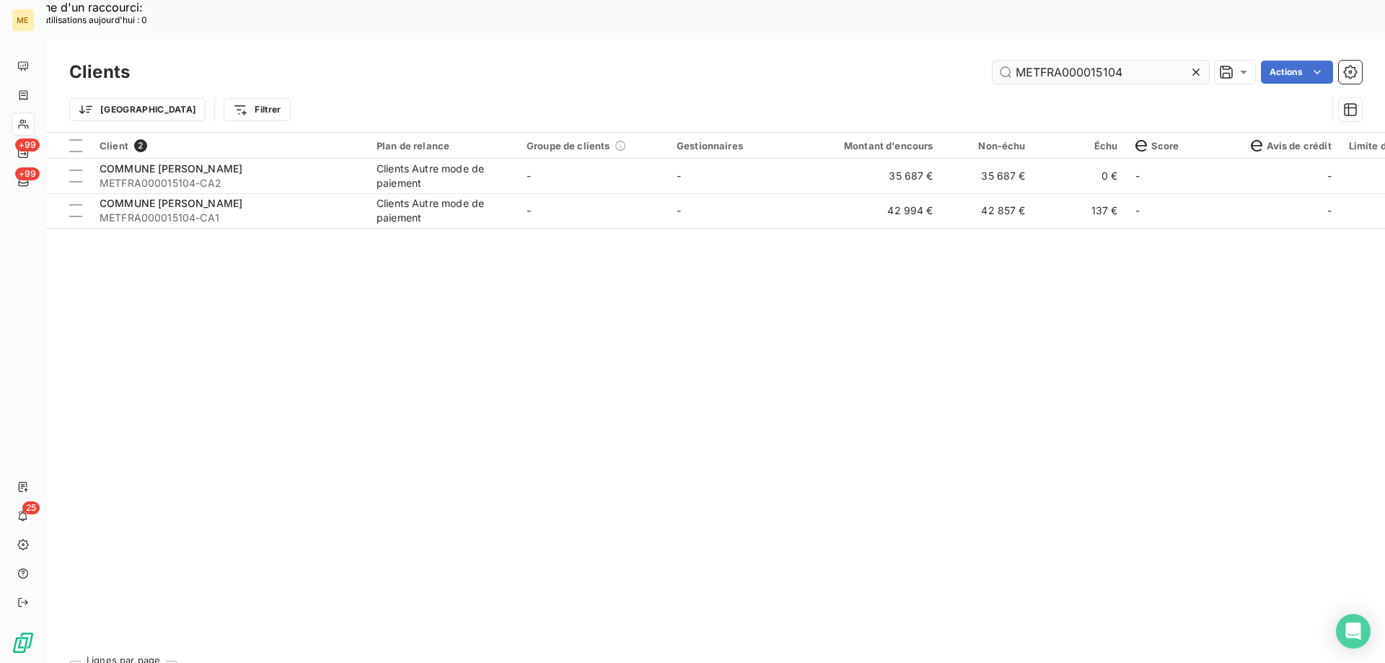
click at [1050, 61] on input "METFRA000015104" at bounding box center [1101, 72] width 216 height 23
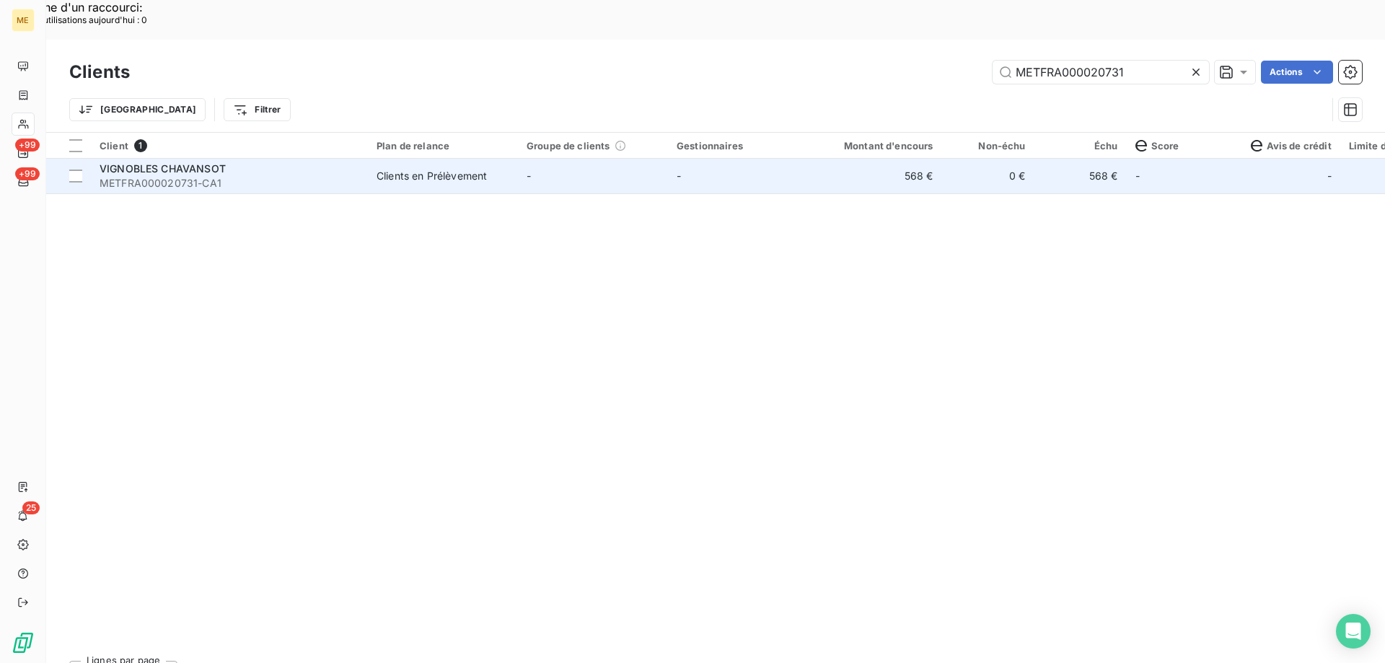
type input "METFRA000020731"
click at [160, 162] on div "VIGNOBLES CHAVANSOT" at bounding box center [230, 169] width 260 height 14
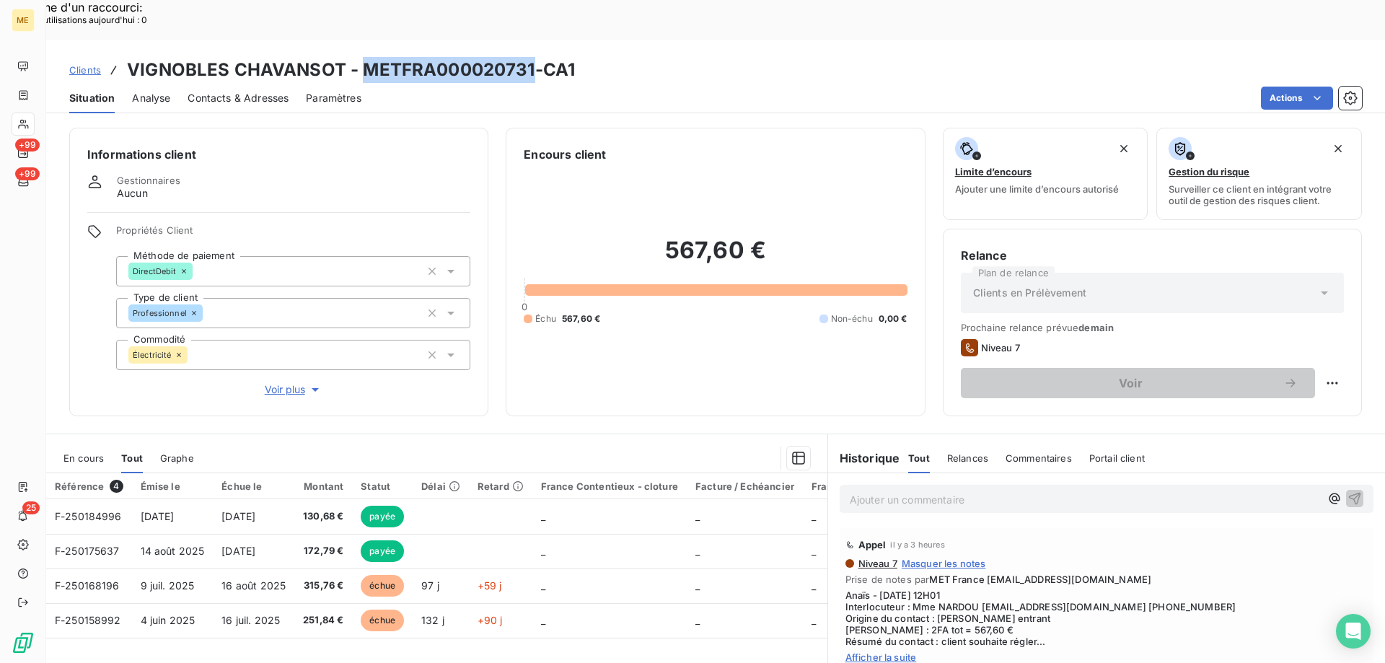
drag, startPoint x: 362, startPoint y: 29, endPoint x: 535, endPoint y: 27, distance: 172.5
click at [535, 57] on h3 "VIGNOBLES CHAVANSOT - METFRA000020731-CA1" at bounding box center [351, 70] width 448 height 26
copy h3 "METFRA000020731"
click at [899, 491] on p "Ajouter un commentaire ﻿" at bounding box center [1085, 500] width 470 height 18
click at [87, 452] on span "En cours" at bounding box center [83, 458] width 40 height 12
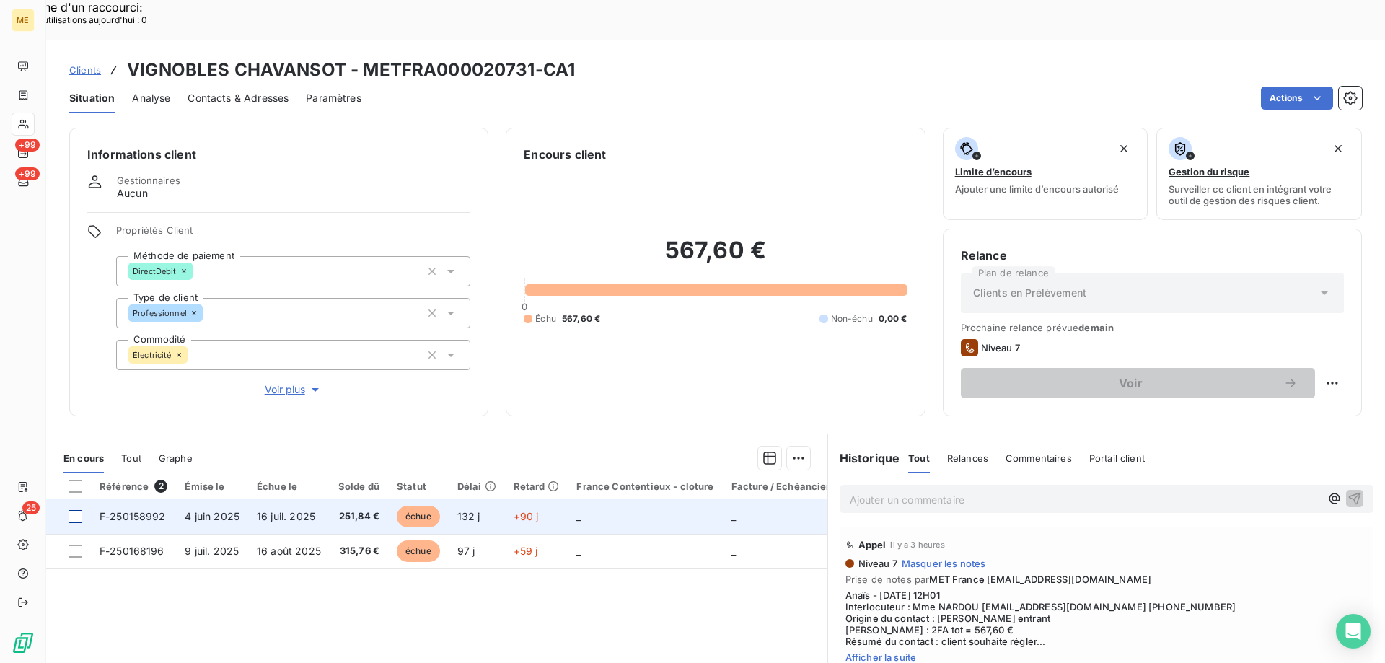
click at [78, 510] on div at bounding box center [75, 516] width 13 height 13
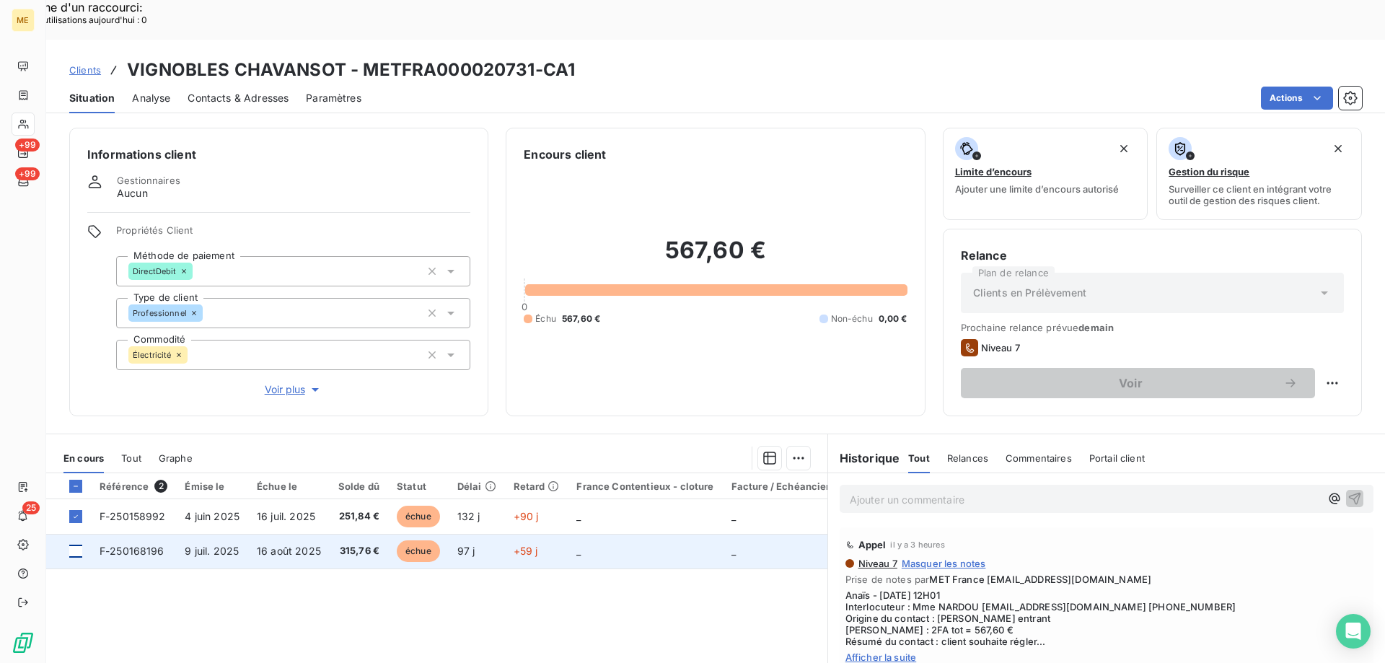
click at [77, 545] on div at bounding box center [75, 551] width 13 height 13
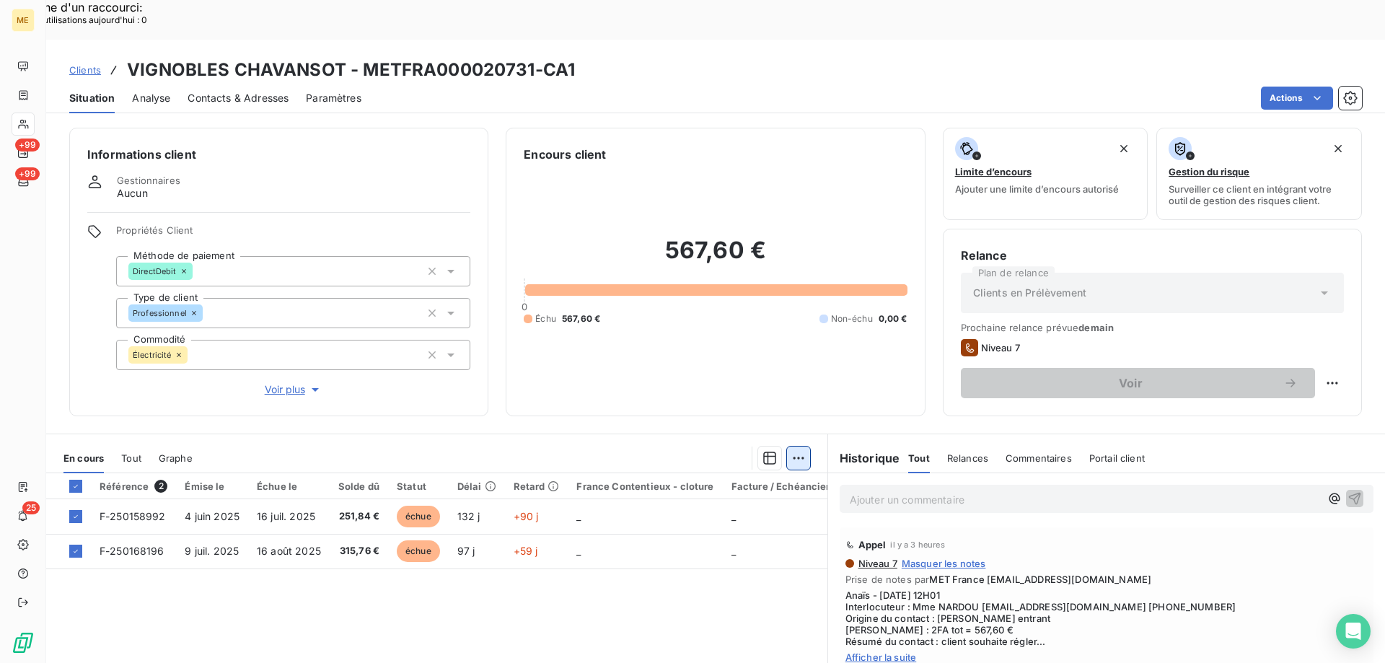
click at [652, 475] on div "Ajouter une promesse de paiement (2 factures)" at bounding box center [666, 476] width 262 height 23
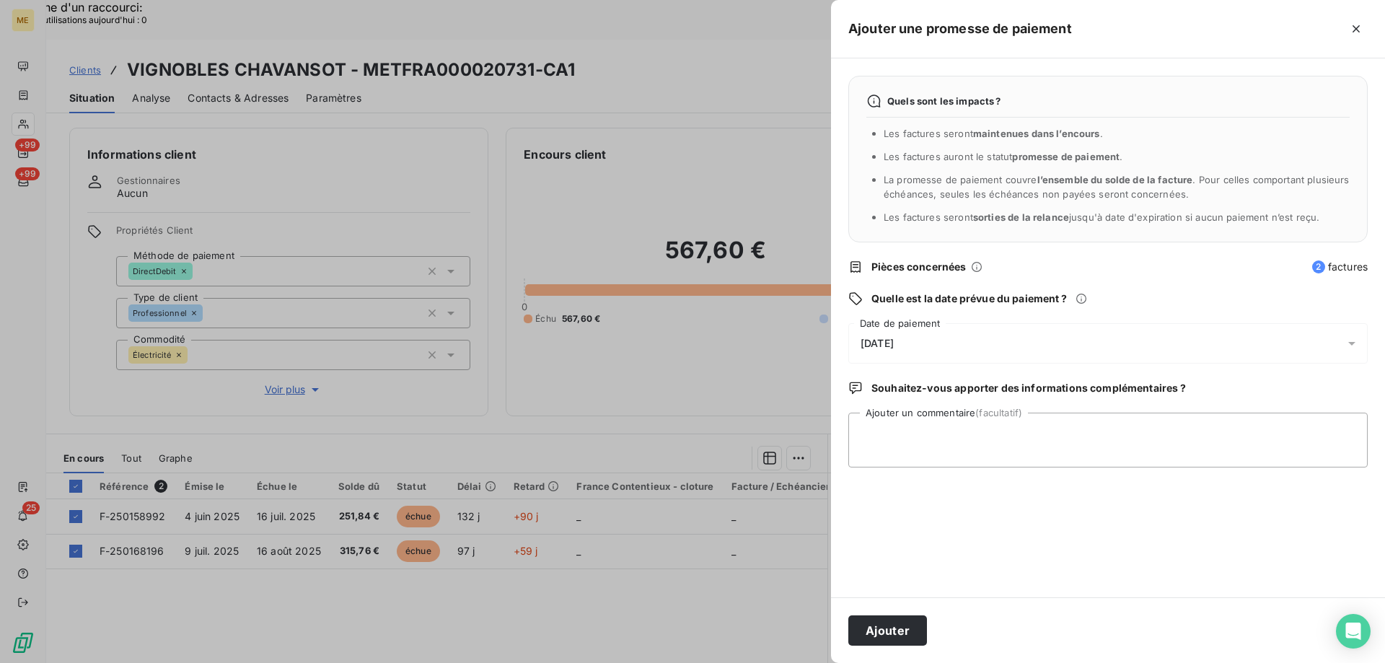
click at [944, 343] on div "[DATE]" at bounding box center [1107, 343] width 519 height 40
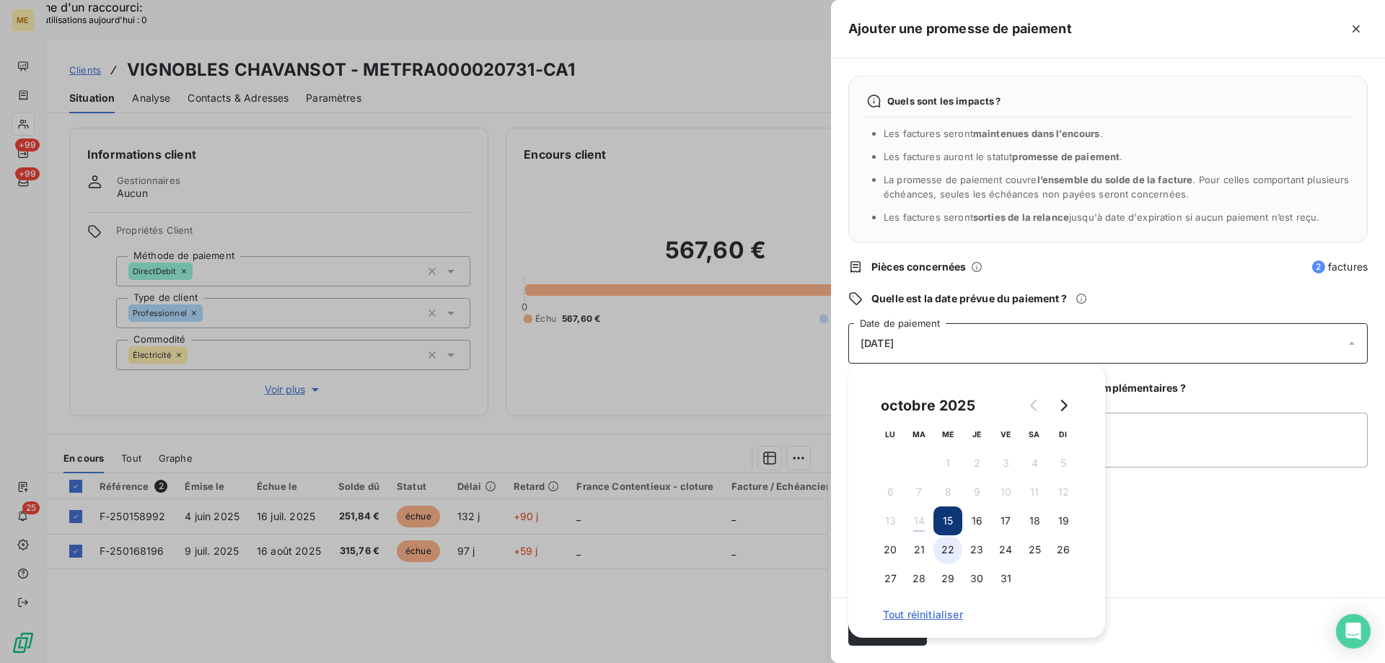
click at [951, 548] on button "22" at bounding box center [948, 549] width 29 height 29
click at [1177, 448] on textarea "Ajouter un commentaire (facultatif)" at bounding box center [1107, 440] width 519 height 55
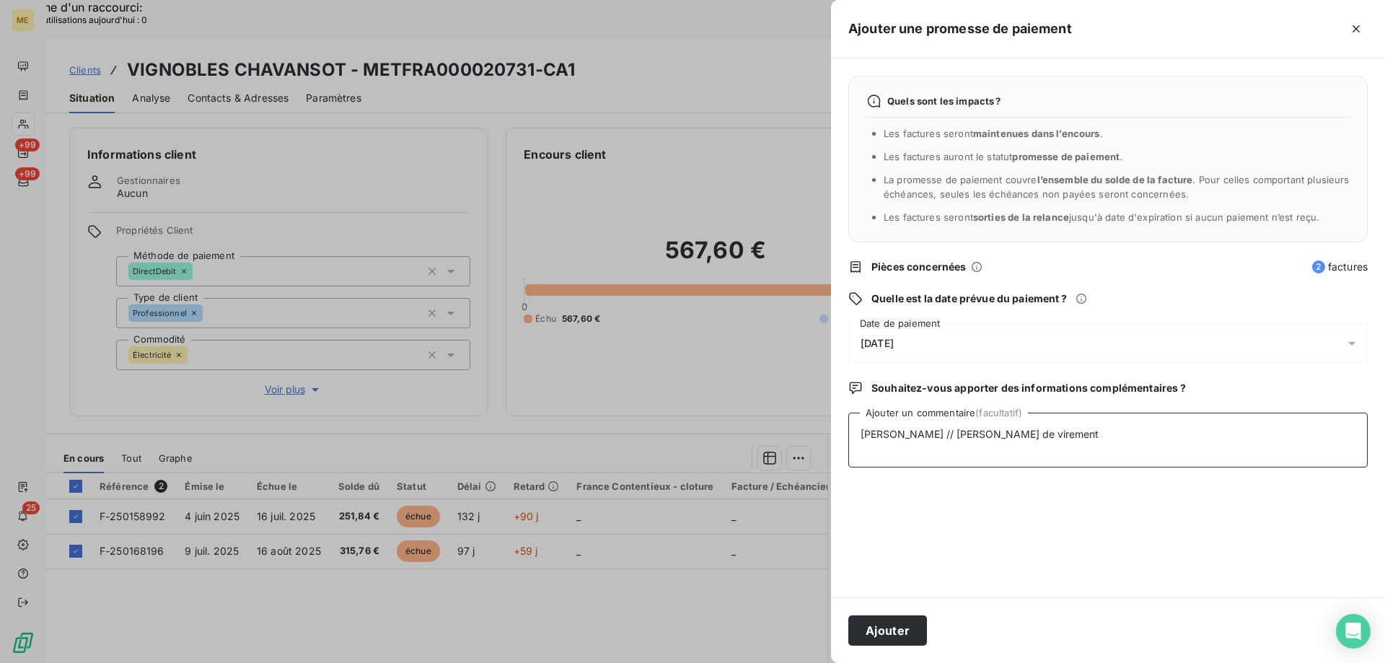
drag, startPoint x: 1074, startPoint y: 421, endPoint x: 1068, endPoint y: 429, distance: 9.2
click at [1074, 421] on textarea "[PERSON_NAME] // avis de virement" at bounding box center [1107, 440] width 519 height 55
paste textarea "https://metholdingag.lightning.force.com/lightning/r/vlocity_cmt__CustomerInter…"
type textarea "Sylvain // avis de virement https://metholdingag.lightning.force.com/lightning/…"
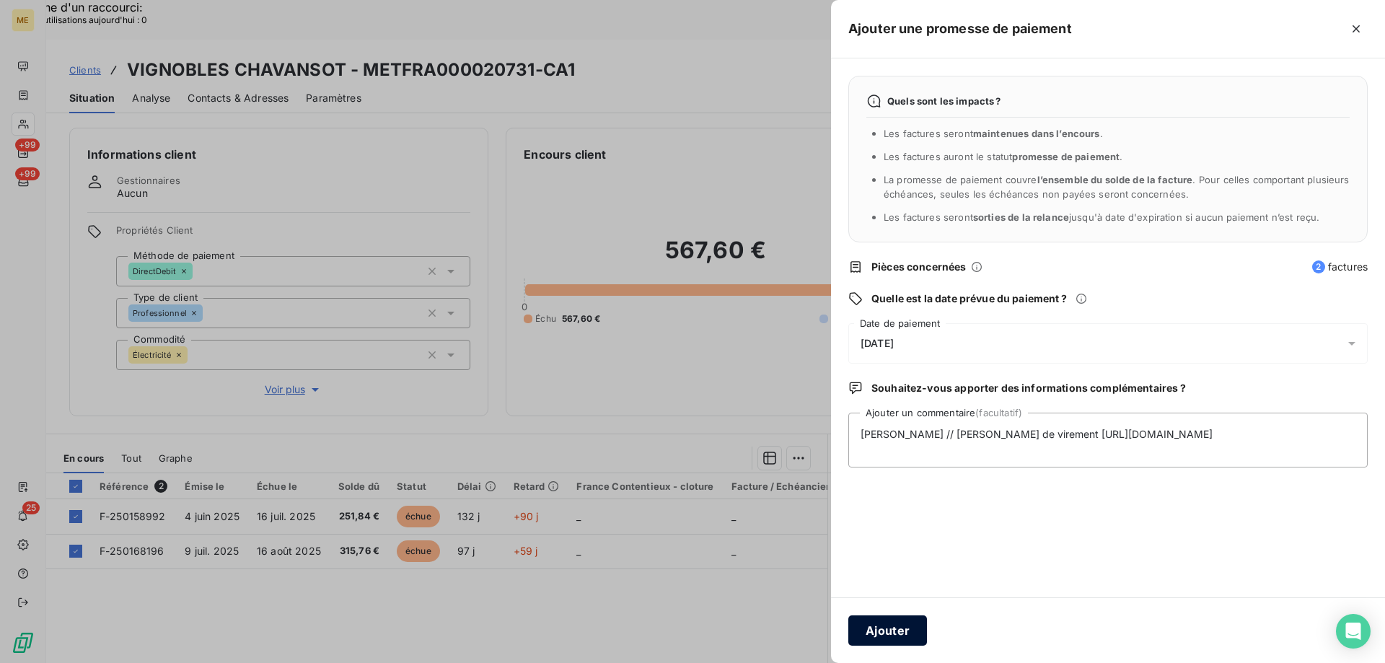
click at [894, 633] on button "Ajouter" at bounding box center [887, 630] width 79 height 30
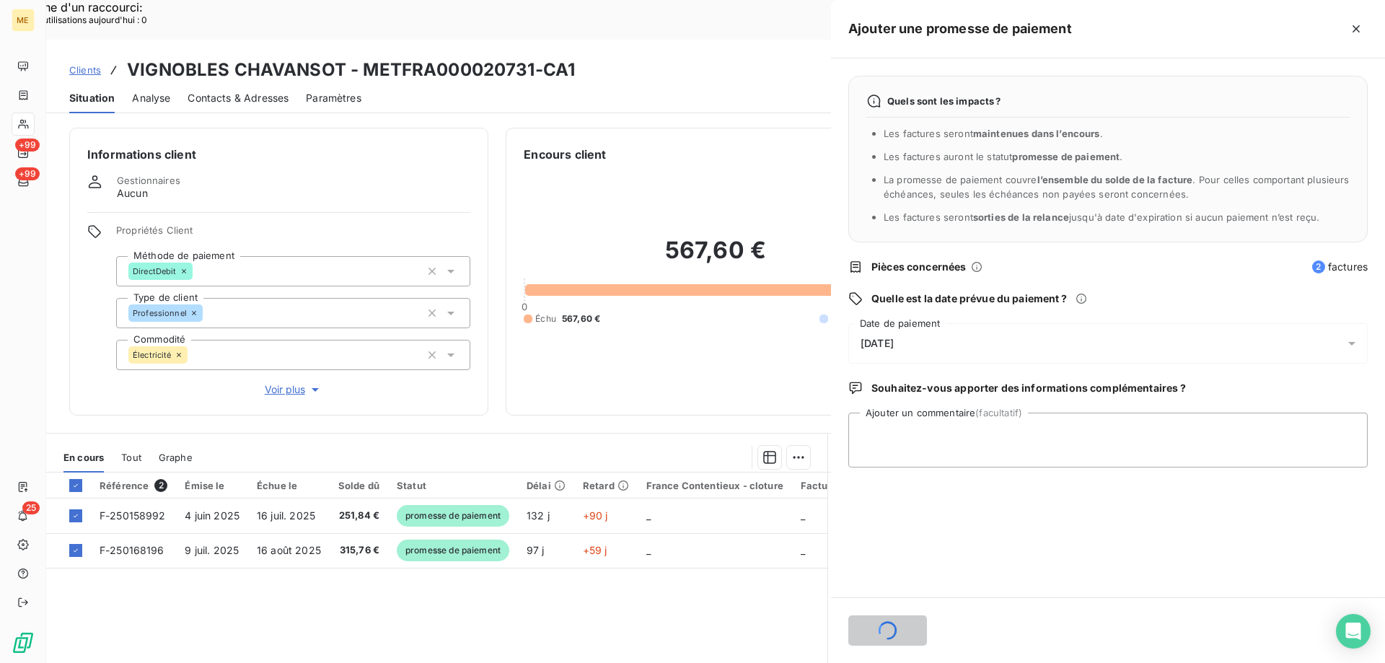
scroll to position [0, 0]
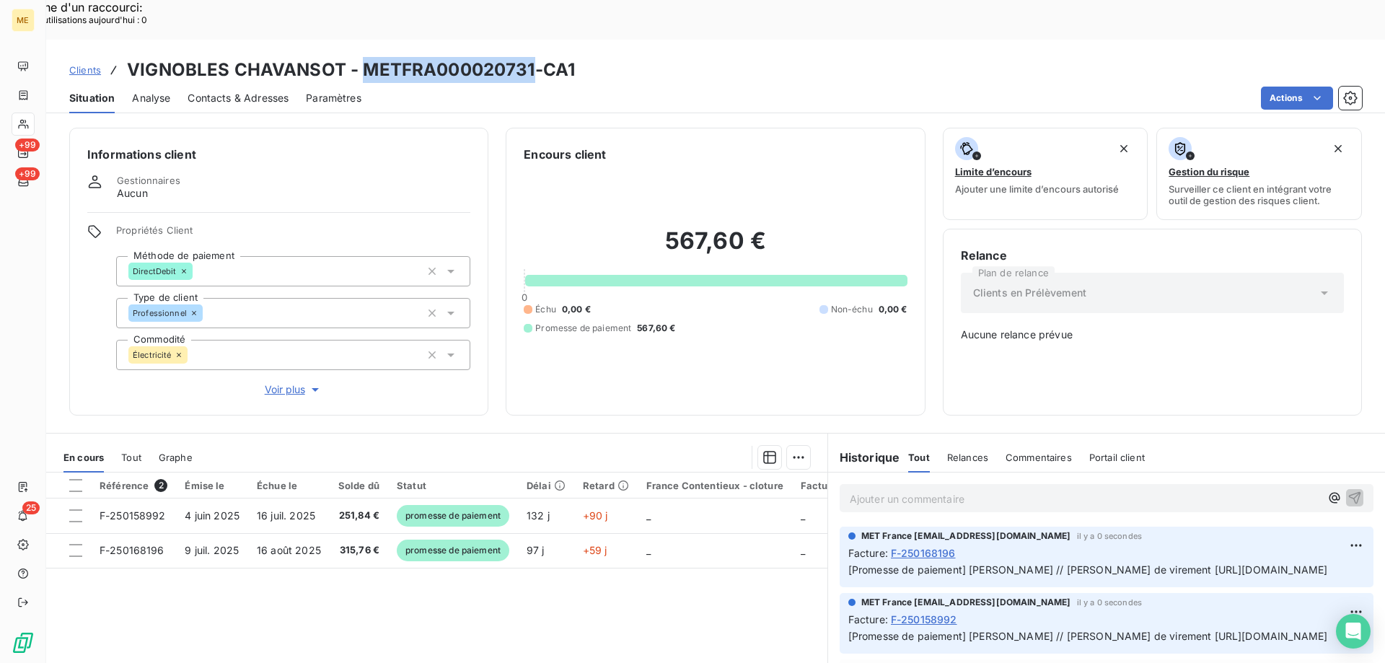
drag, startPoint x: 359, startPoint y: 34, endPoint x: 530, endPoint y: 29, distance: 171.1
click at [530, 57] on h3 "VIGNOBLES CHAVANSOT - METFRA000020731-CA1" at bounding box center [351, 70] width 448 height 26
copy h3 "METFRA000020731"
click at [89, 64] on span "Clients" at bounding box center [85, 70] width 32 height 12
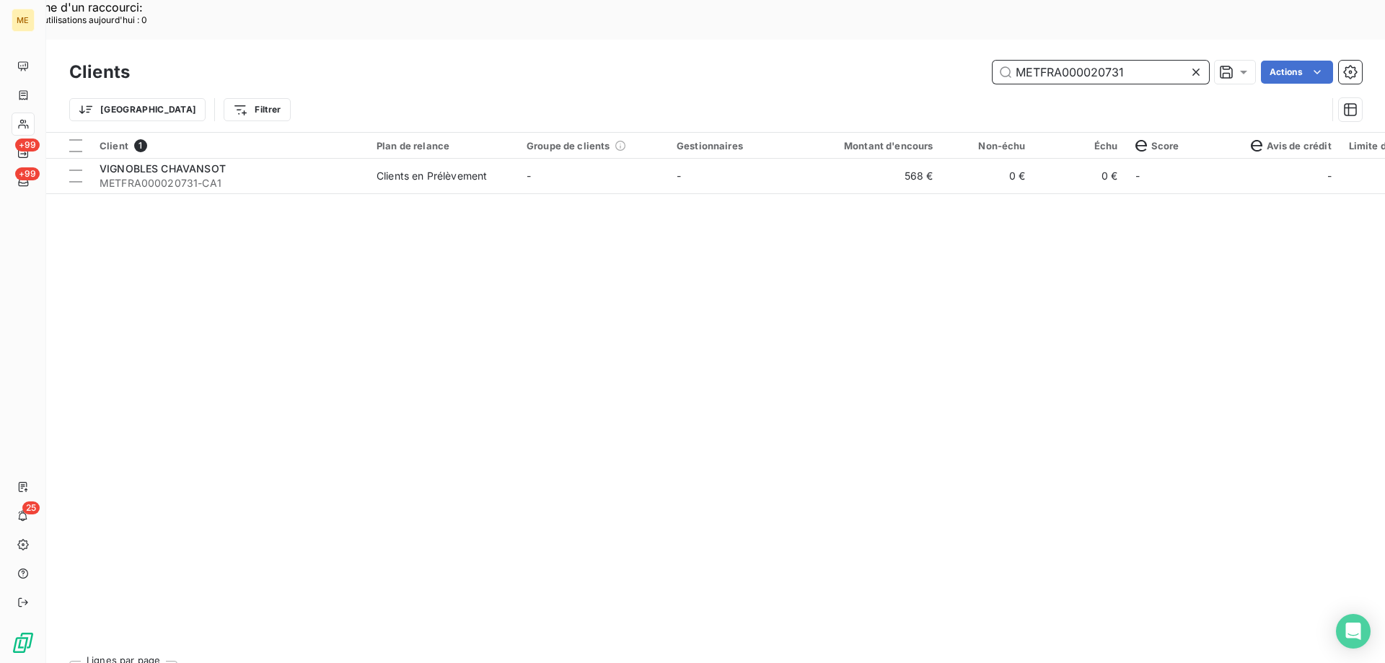
click at [1071, 61] on input "METFRA000020731" at bounding box center [1101, 72] width 216 height 23
type input "abm"
drag, startPoint x: 180, startPoint y: 131, endPoint x: 405, endPoint y: 277, distance: 268.2
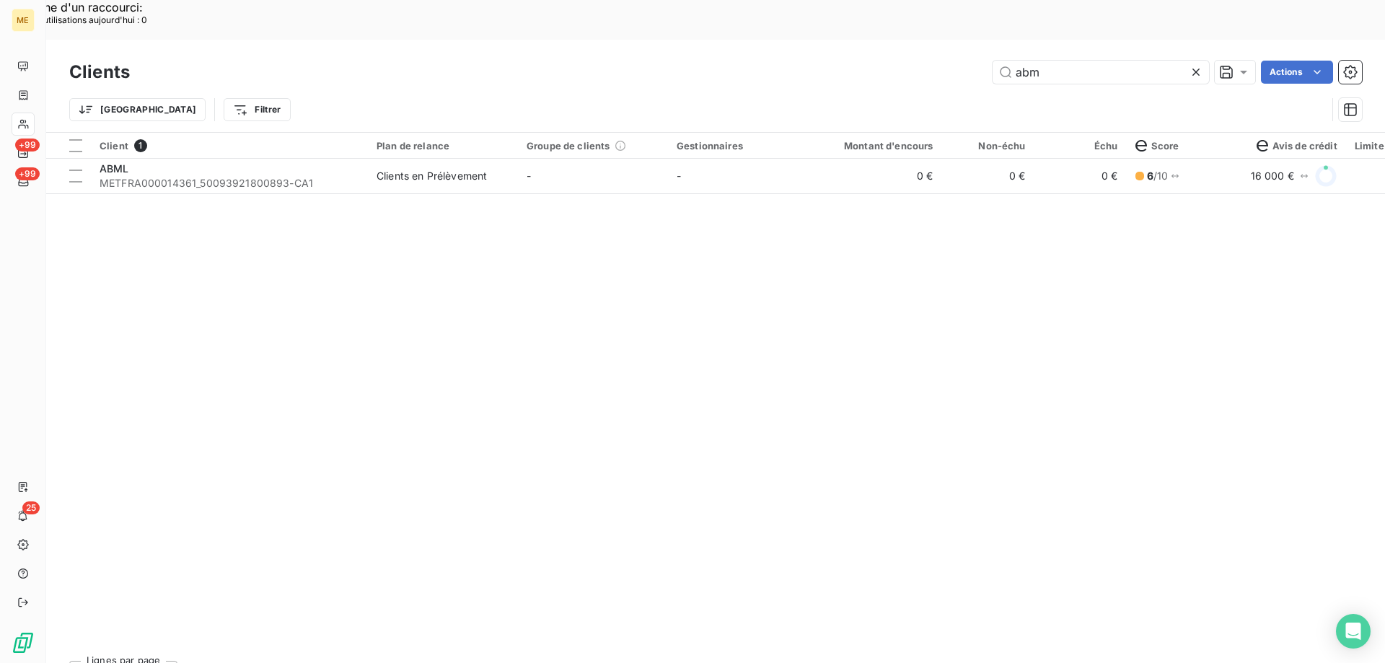
click at [180, 162] on div "ABML" at bounding box center [230, 169] width 260 height 14
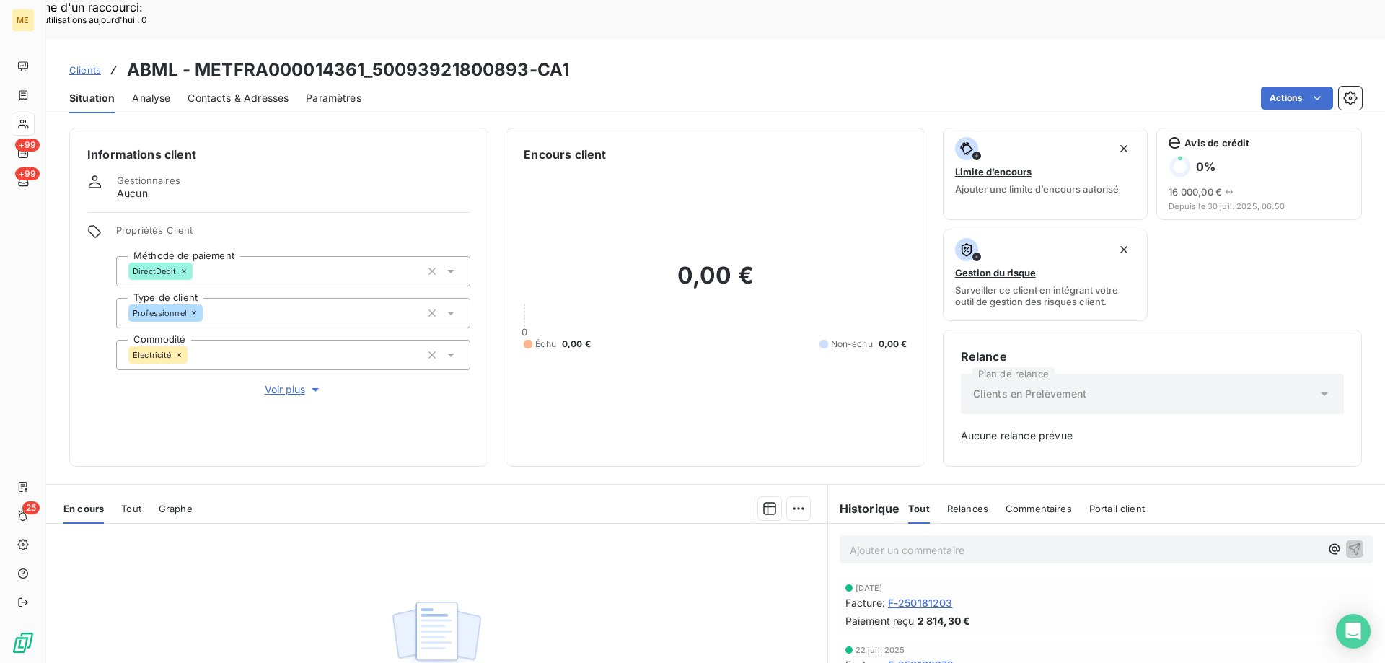
click at [76, 64] on span "Clients" at bounding box center [85, 70] width 32 height 12
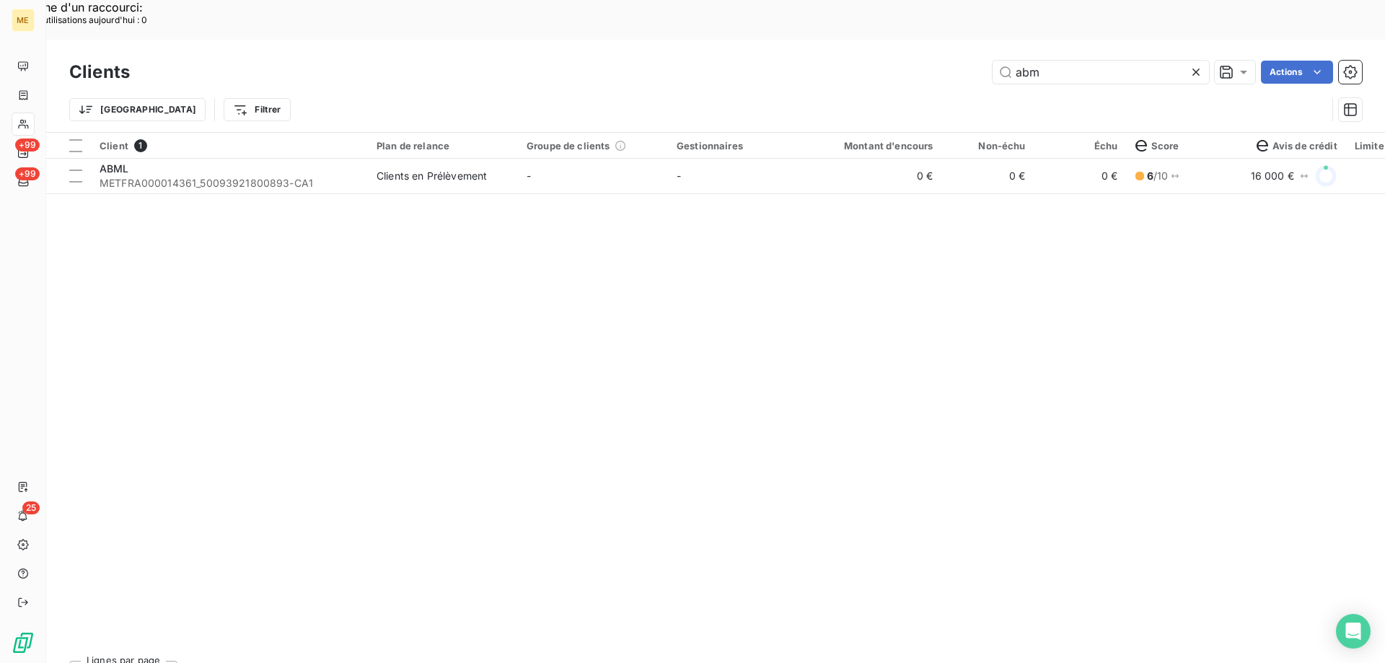
drag, startPoint x: 1053, startPoint y: 27, endPoint x: 976, endPoint y: 31, distance: 76.6
click at [976, 61] on div "abm Actions" at bounding box center [754, 72] width 1215 height 23
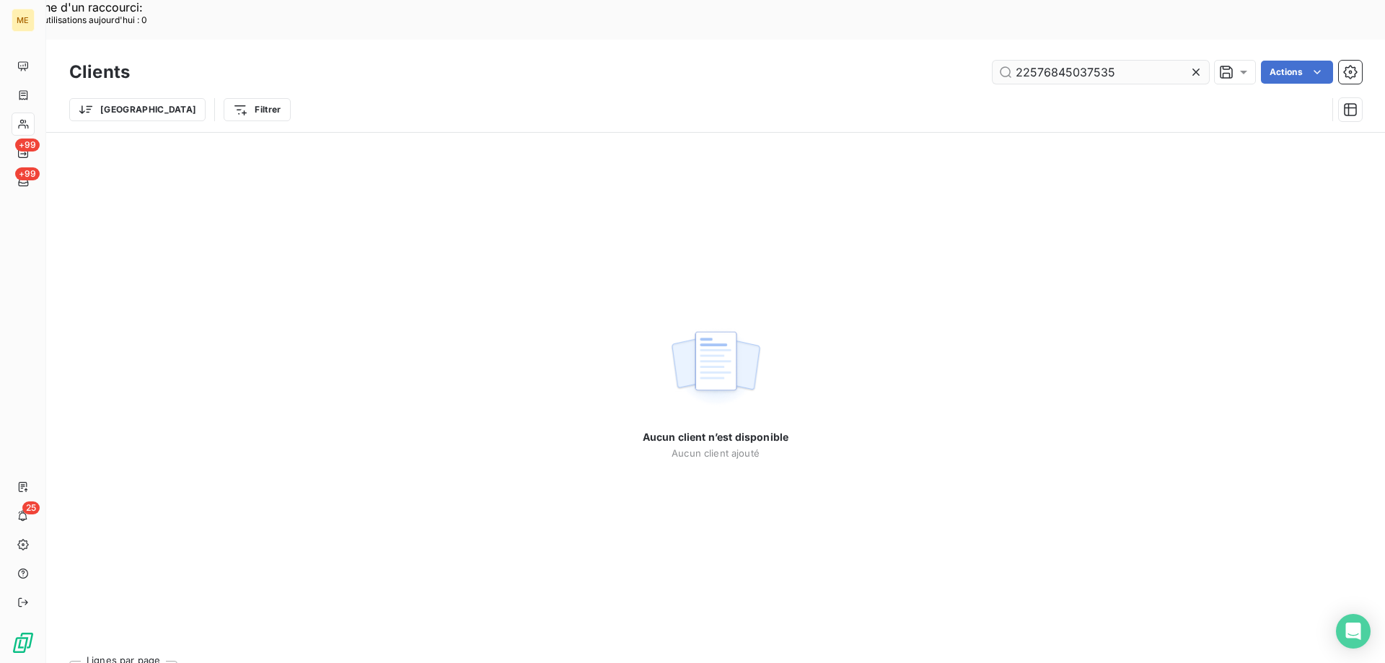
click at [1017, 61] on input "22576845037535" at bounding box center [1101, 72] width 216 height 23
drag, startPoint x: 1136, startPoint y: 38, endPoint x: 921, endPoint y: 38, distance: 215.7
click at [921, 61] on div "22576845037535 Actions" at bounding box center [754, 72] width 1215 height 23
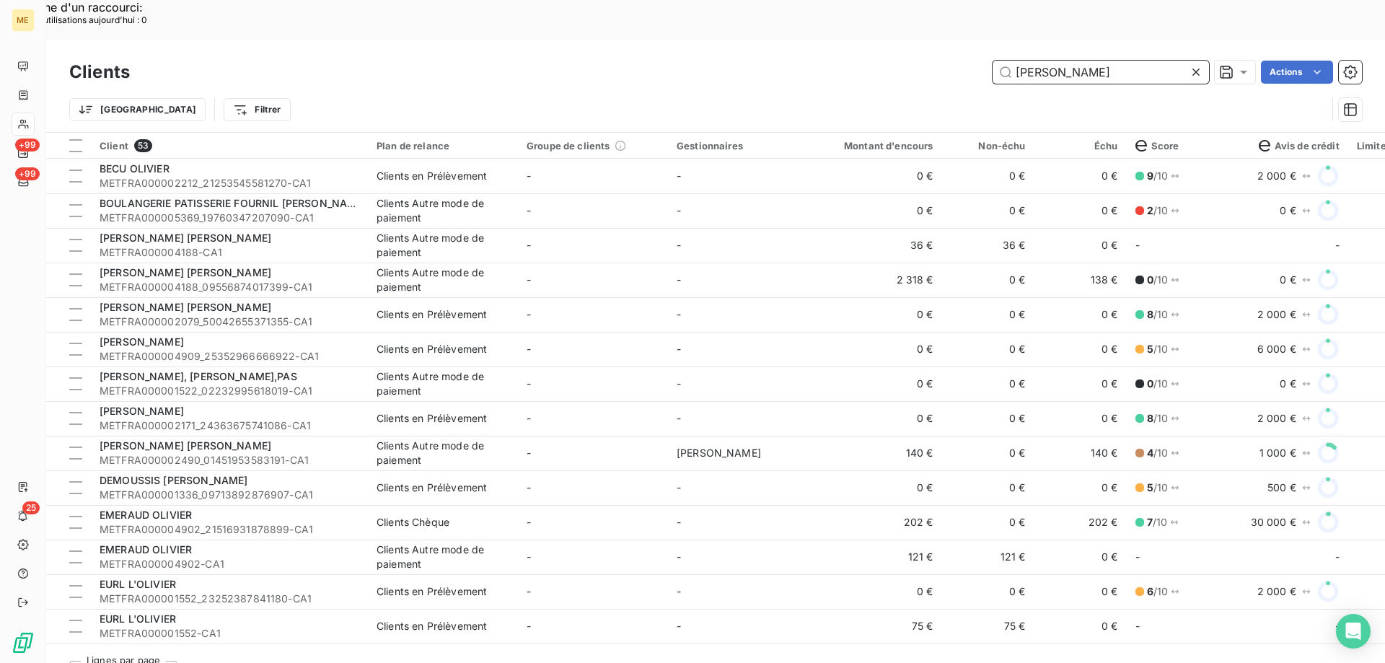
click at [1063, 61] on input "olivier" at bounding box center [1101, 72] width 216 height 23
drag, startPoint x: 1053, startPoint y: 32, endPoint x: 949, endPoint y: 31, distance: 104.6
click at [949, 61] on div "olivier Actions" at bounding box center [754, 72] width 1215 height 23
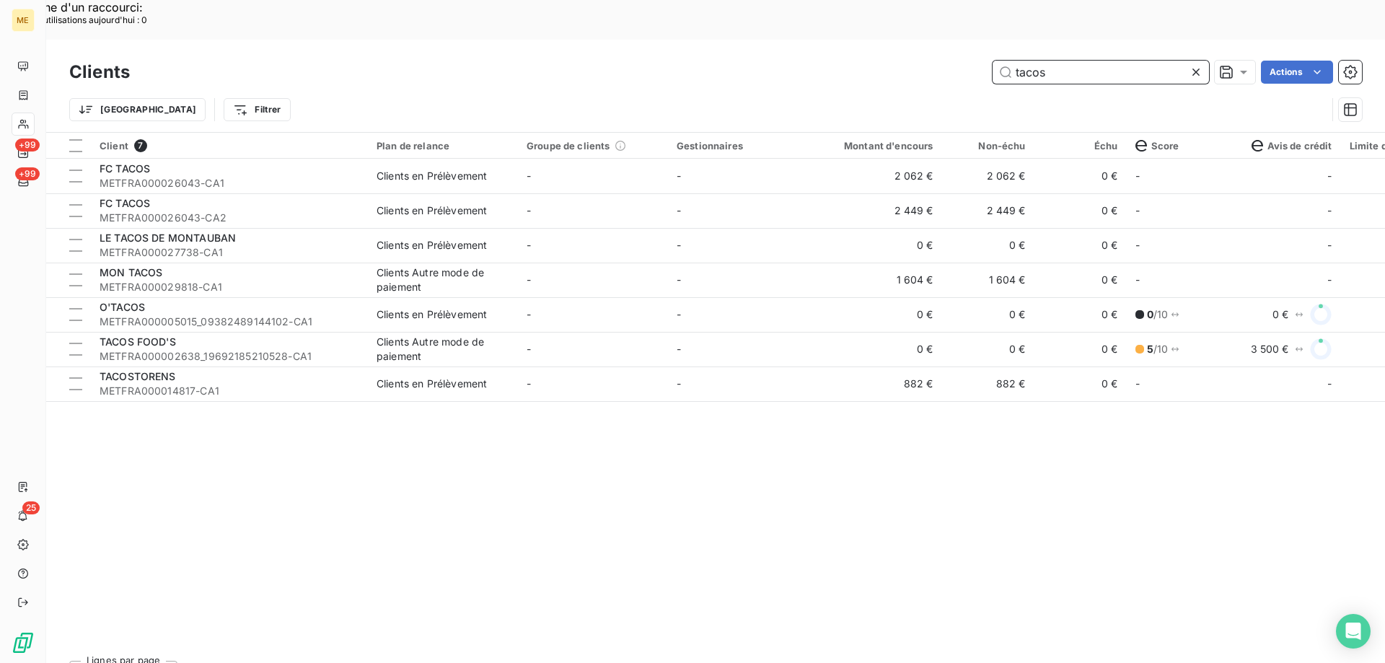
click at [1092, 61] on input "tacos" at bounding box center [1101, 72] width 216 height 23
paste input "METFRA000012891"
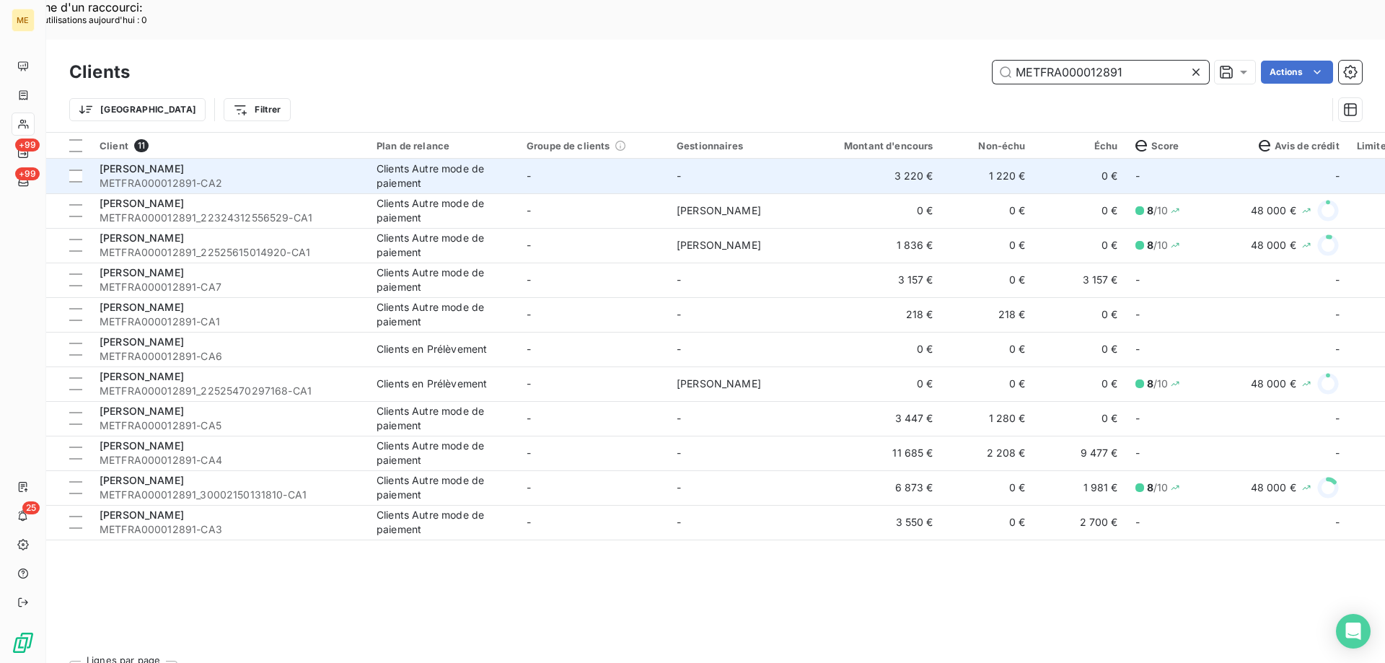
type input "METFRA000012891"
click at [149, 162] on div "[PERSON_NAME]" at bounding box center [230, 169] width 260 height 14
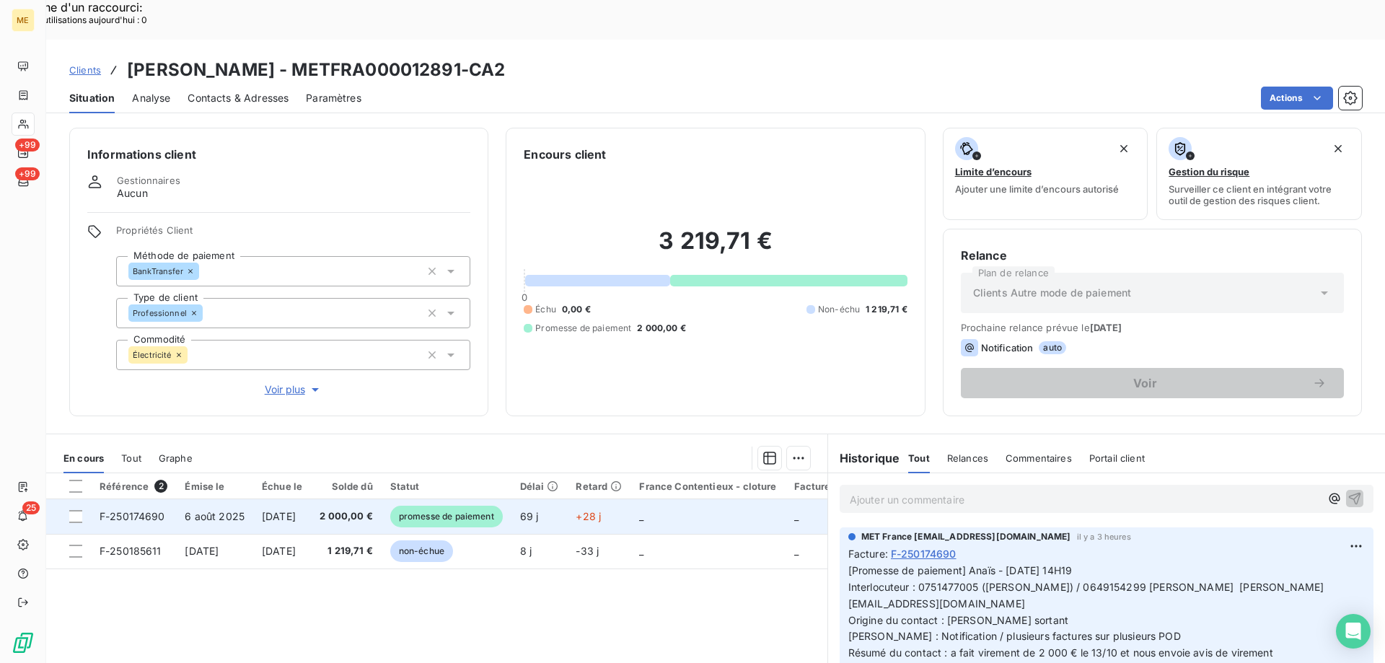
click at [135, 510] on span "F-250174690" at bounding box center [133, 516] width 66 height 12
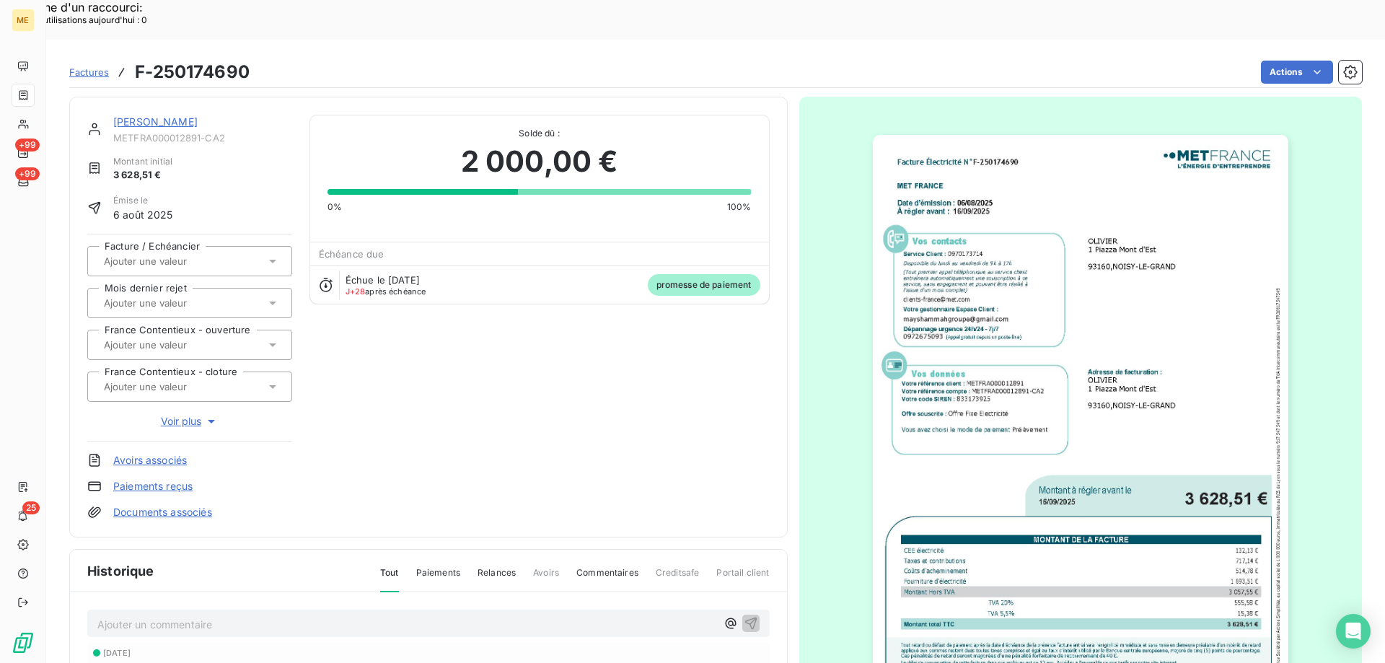
scroll to position [203, 0]
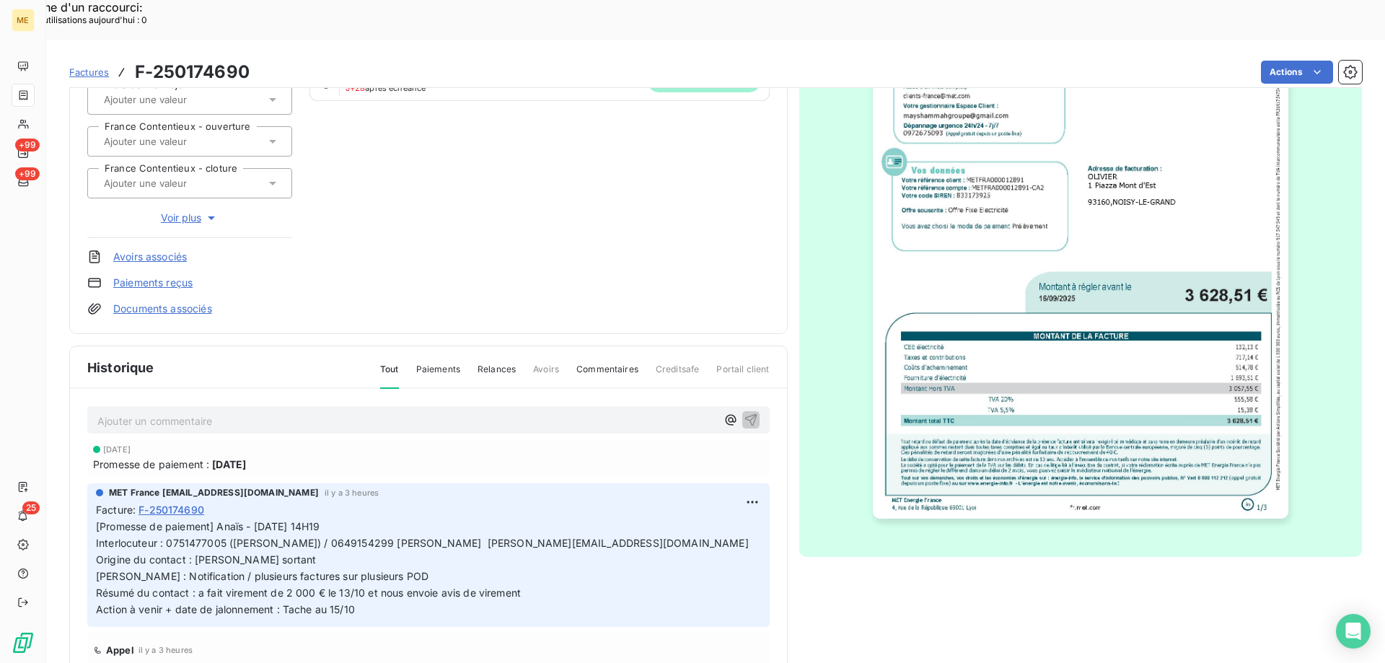
click at [1062, 383] on img "button" at bounding box center [1081, 224] width 416 height 587
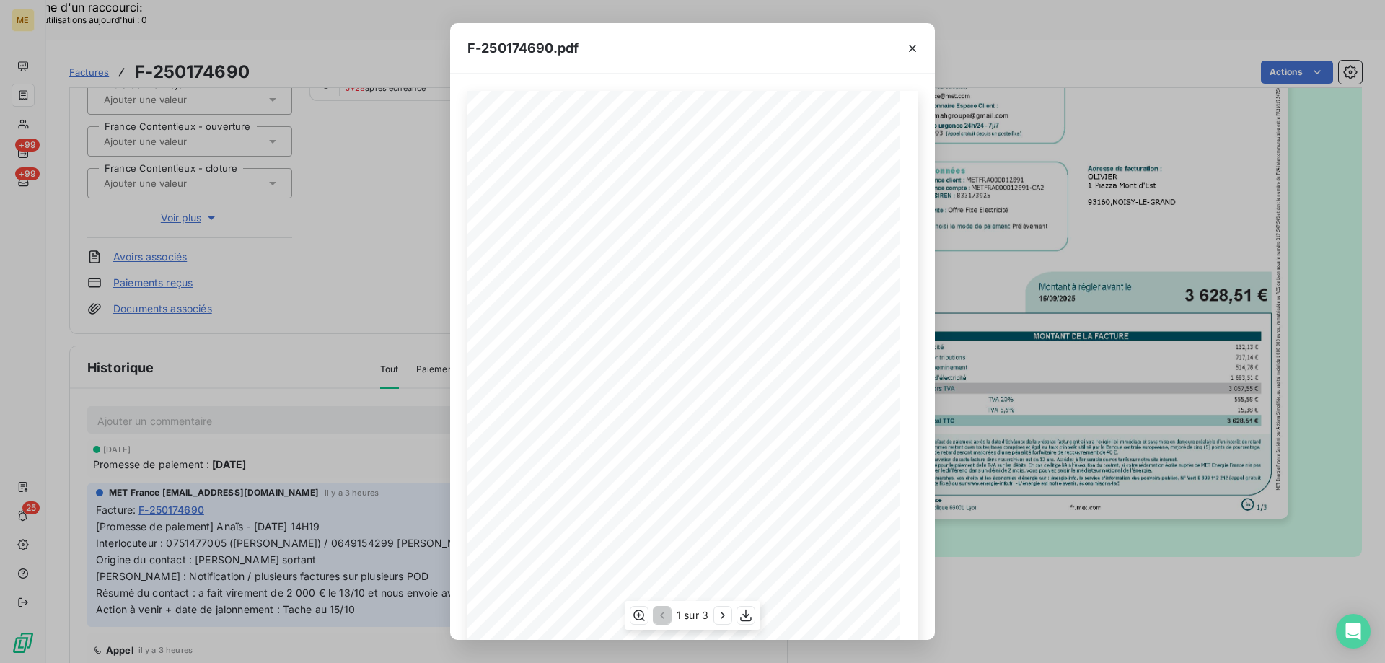
scroll to position [99, 0]
click at [727, 615] on icon "button" at bounding box center [723, 615] width 14 height 14
click at [905, 51] on icon "button" at bounding box center [912, 48] width 14 height 14
click at [913, 50] on icon "button" at bounding box center [912, 48] width 14 height 14
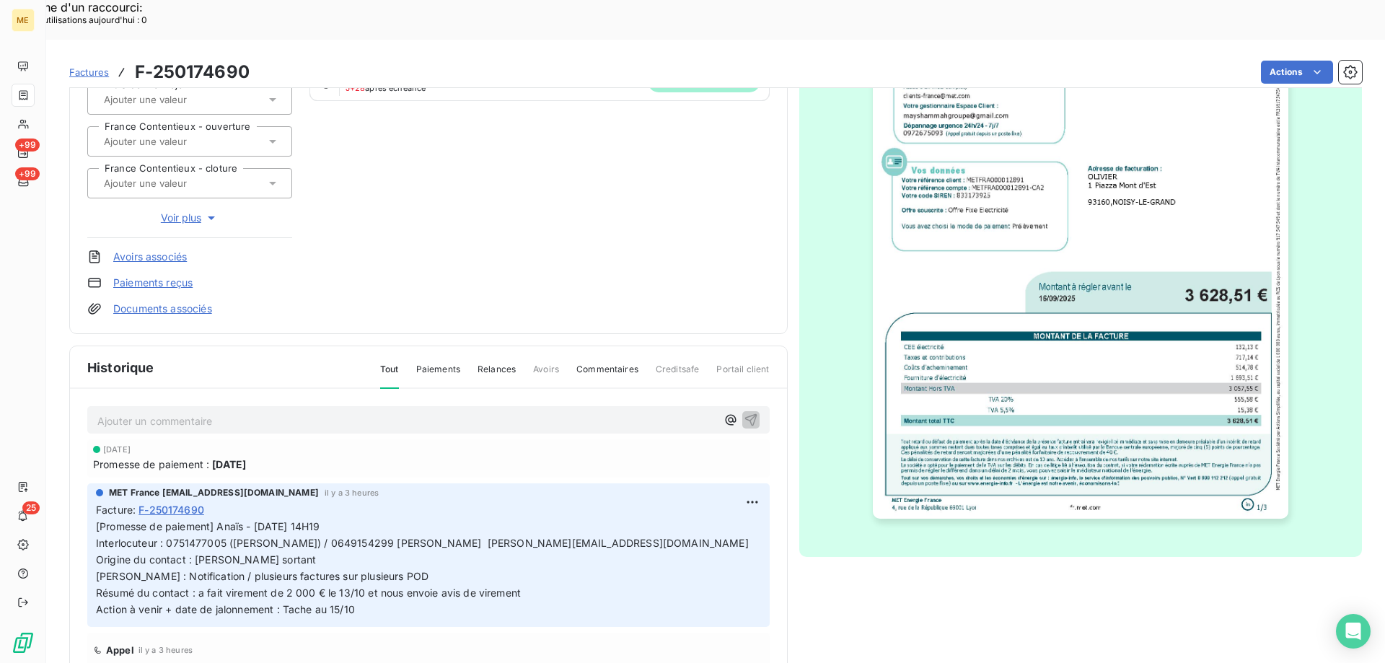
scroll to position [0, 0]
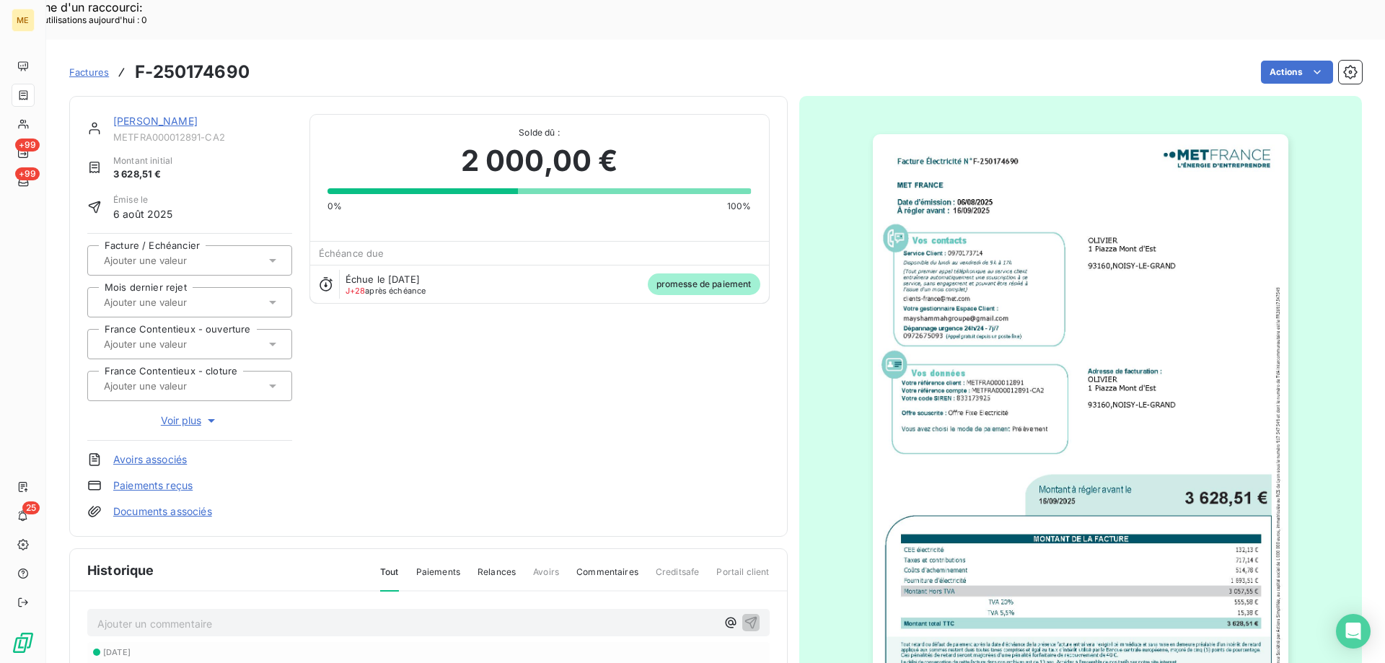
click at [144, 115] on link "[PERSON_NAME]" at bounding box center [155, 121] width 84 height 12
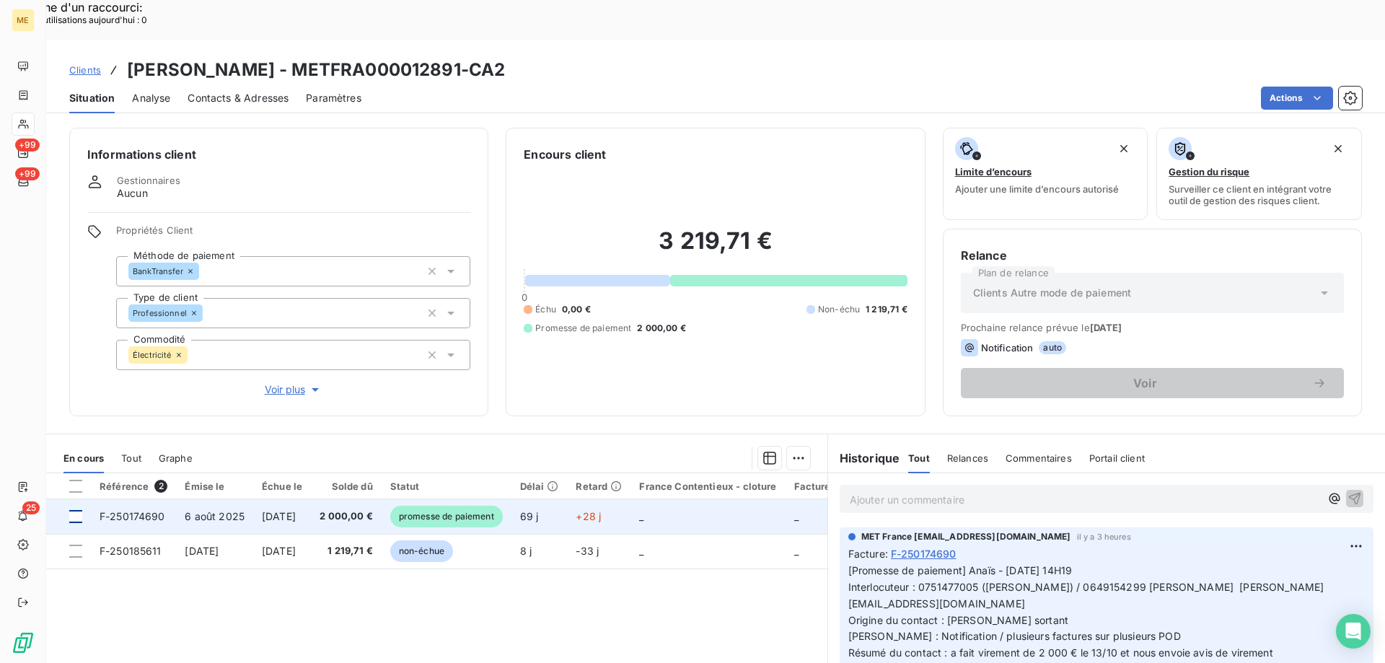
click at [71, 510] on div at bounding box center [75, 516] width 13 height 13
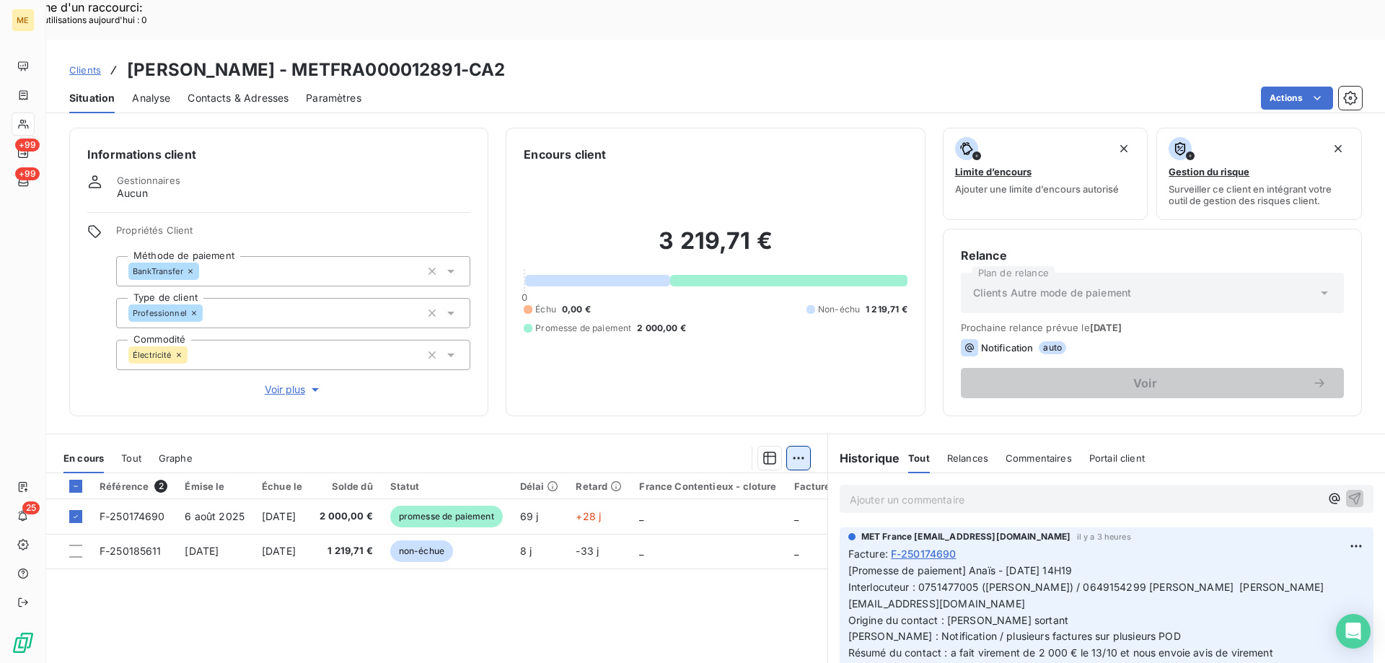
click at [713, 482] on div "Ajouter une promesse de paiement (1 facture)" at bounding box center [669, 476] width 255 height 23
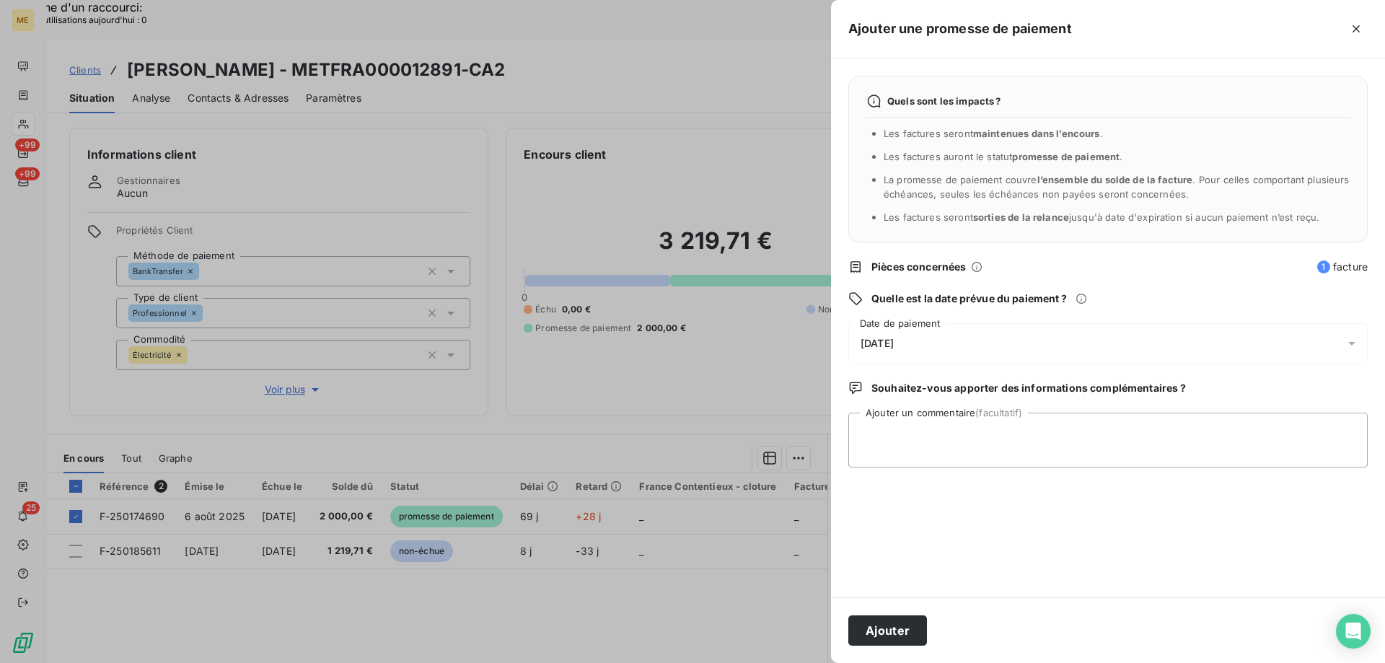
click at [924, 344] on div "[DATE]" at bounding box center [1107, 343] width 519 height 40
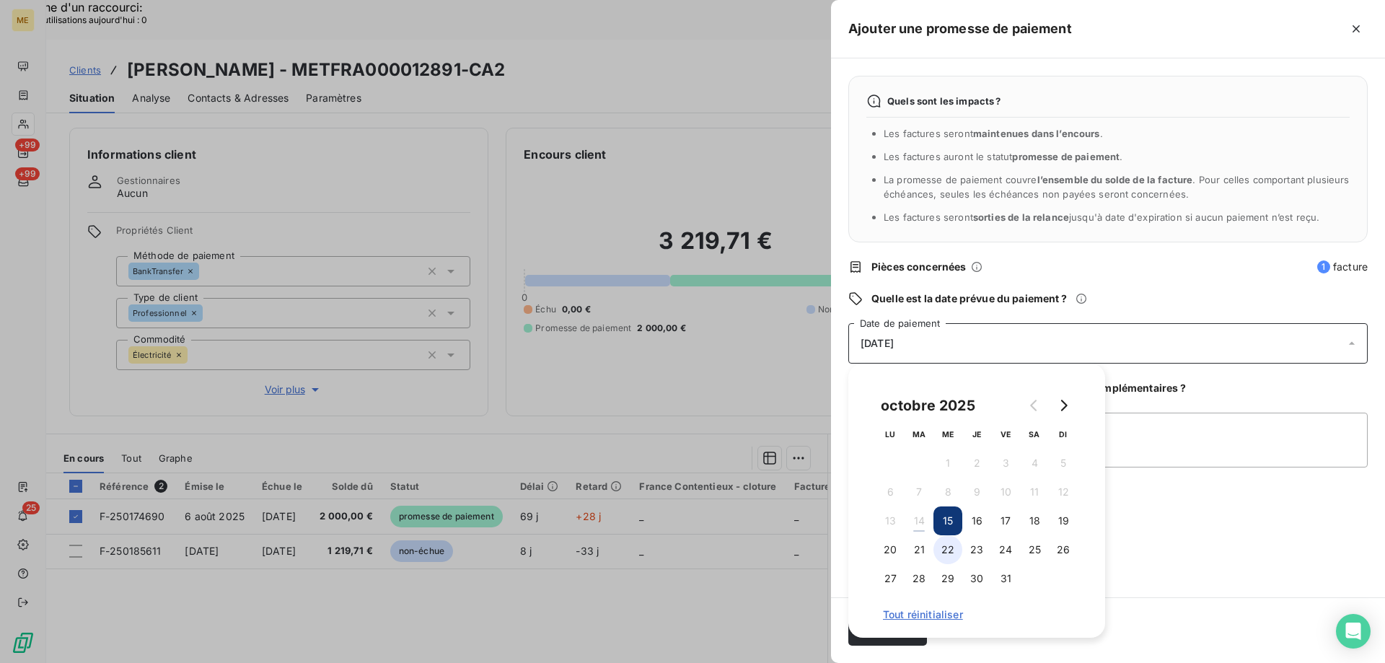
click at [949, 554] on button "22" at bounding box center [948, 549] width 29 height 29
click at [1144, 444] on textarea "Ajouter un commentaire (facultatif)" at bounding box center [1107, 440] width 519 height 55
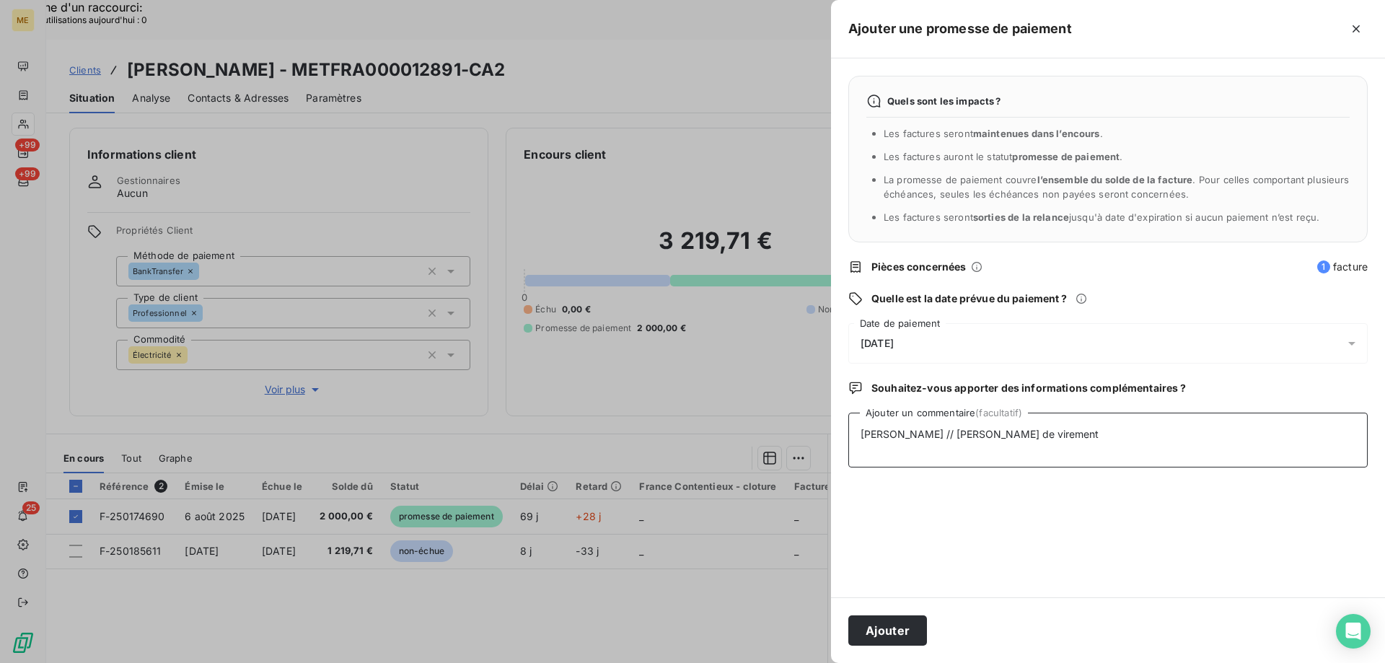
click at [1036, 436] on textarea "[PERSON_NAME] // avis de virement" at bounding box center [1107, 440] width 519 height 55
paste textarea "https://metholdingag.lightning.force.com/lightning/r/vlocity_cmt__CustomerInter…"
type textarea "Sylvain // avis de virement https://metholdingag.lightning.force.com/lightning/…"
click at [895, 634] on button "Ajouter" at bounding box center [887, 630] width 79 height 30
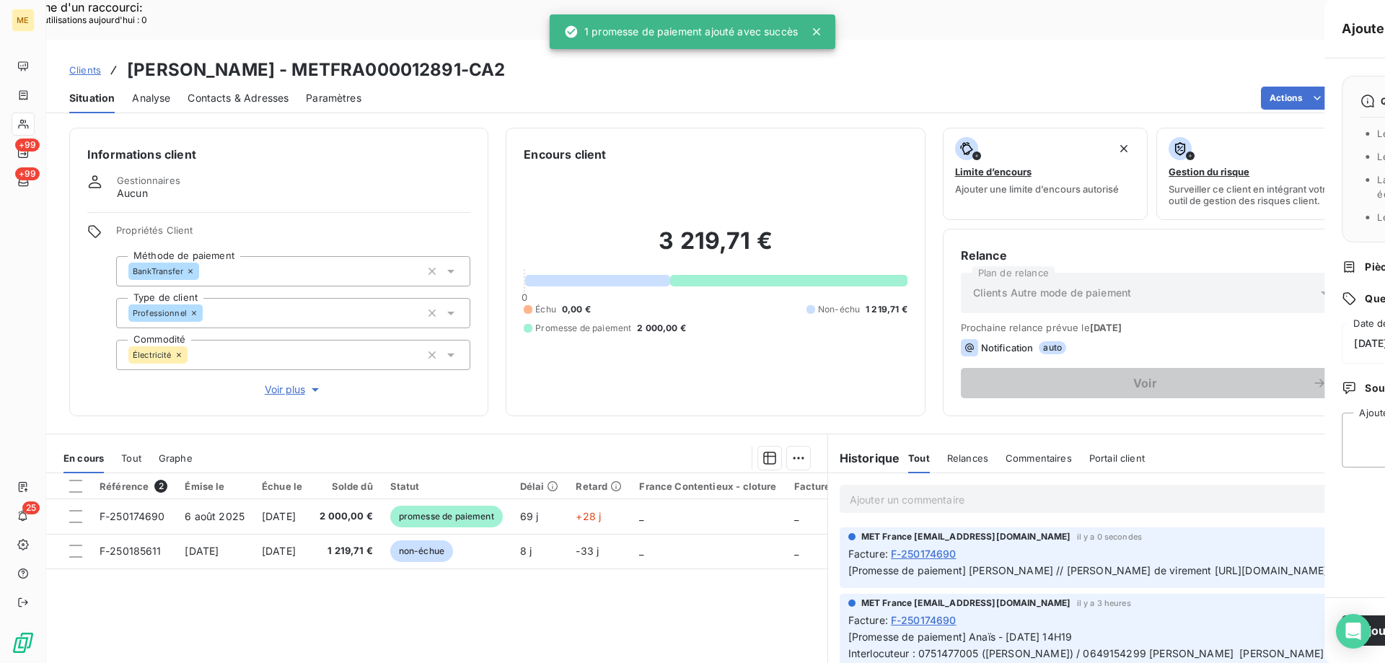
scroll to position [0, 0]
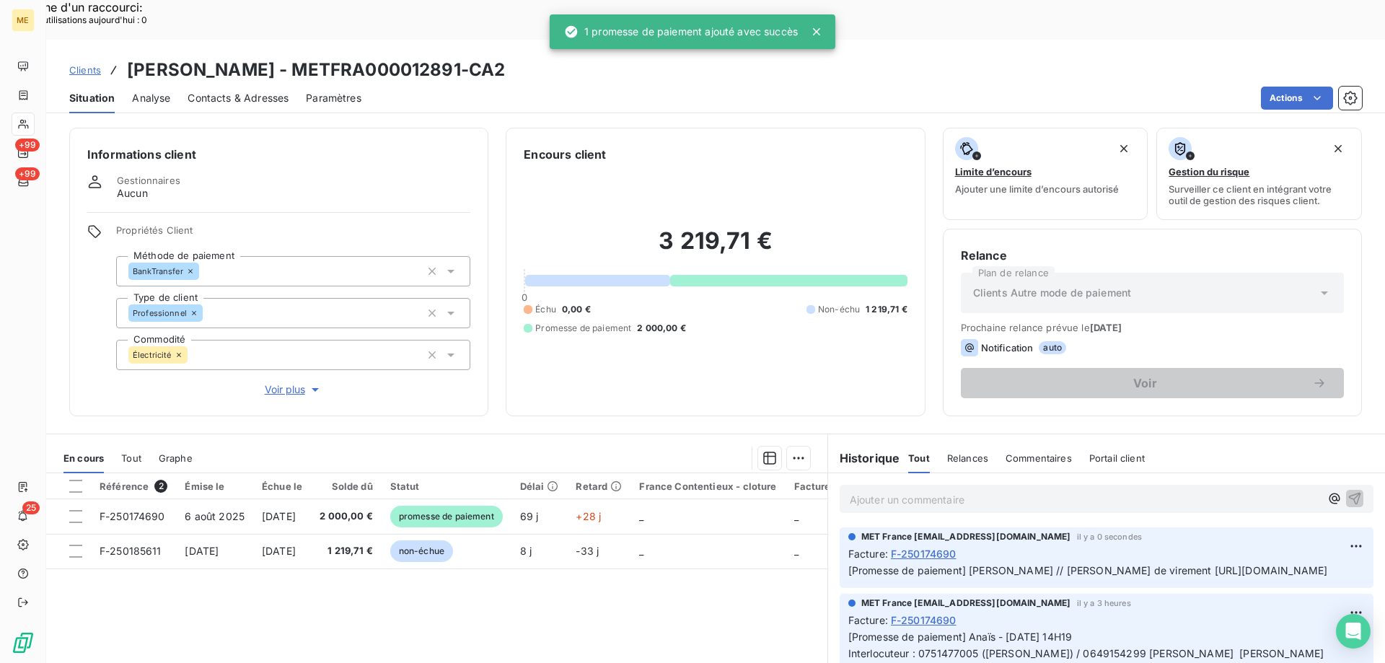
click at [87, 64] on span "Clients" at bounding box center [85, 70] width 32 height 12
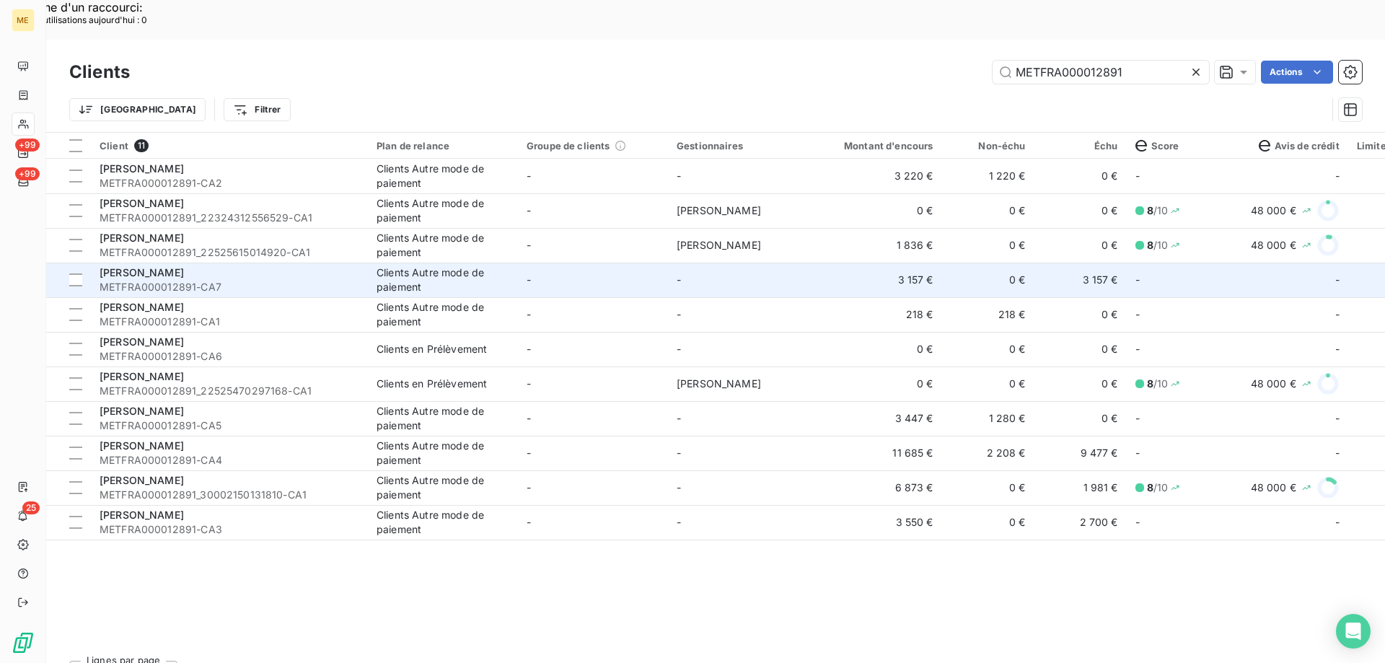
click at [185, 280] on span "METFRA000012891-CA7" at bounding box center [230, 287] width 260 height 14
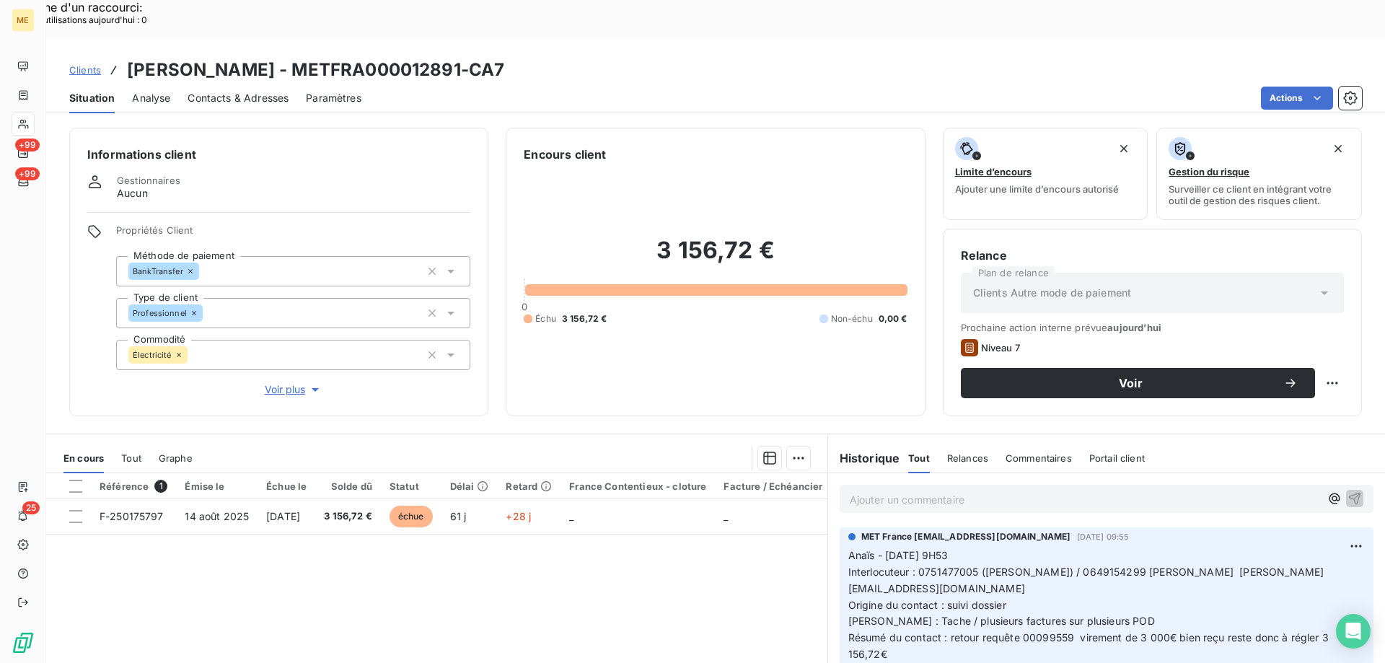
click at [93, 64] on span "Clients" at bounding box center [85, 70] width 32 height 12
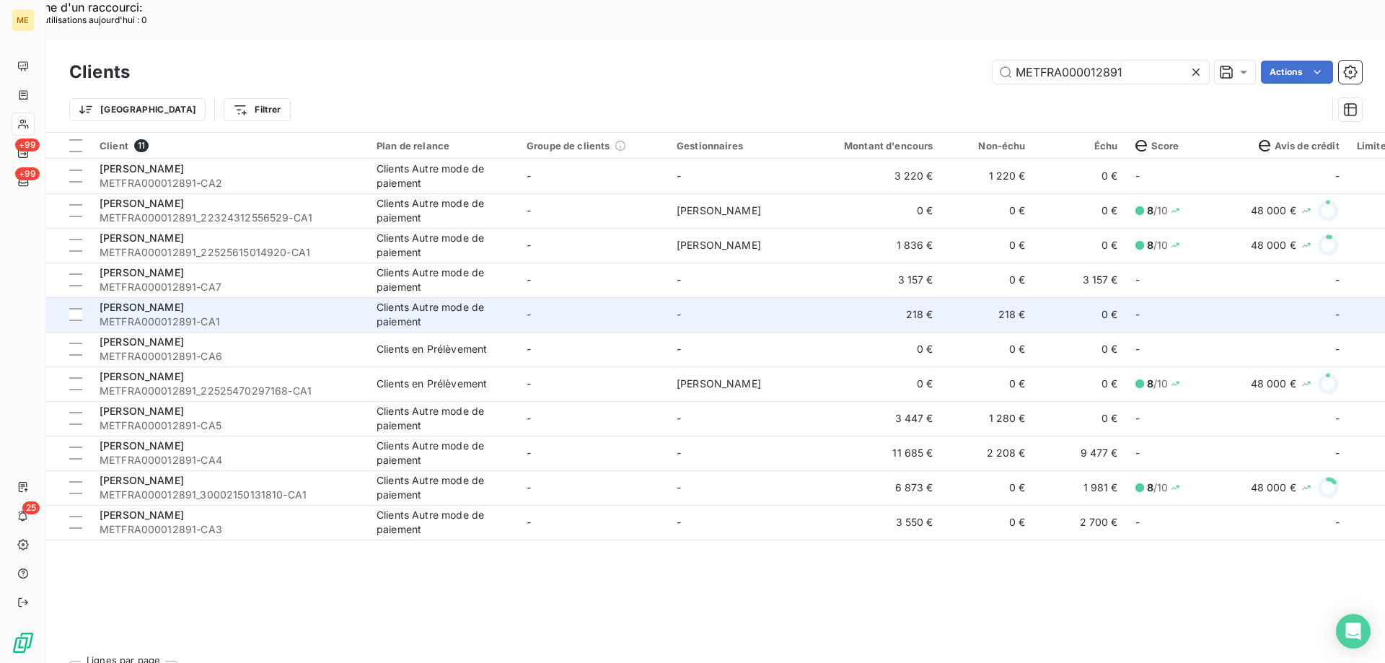
click at [110, 315] on span "METFRA000012891-CA1" at bounding box center [230, 322] width 260 height 14
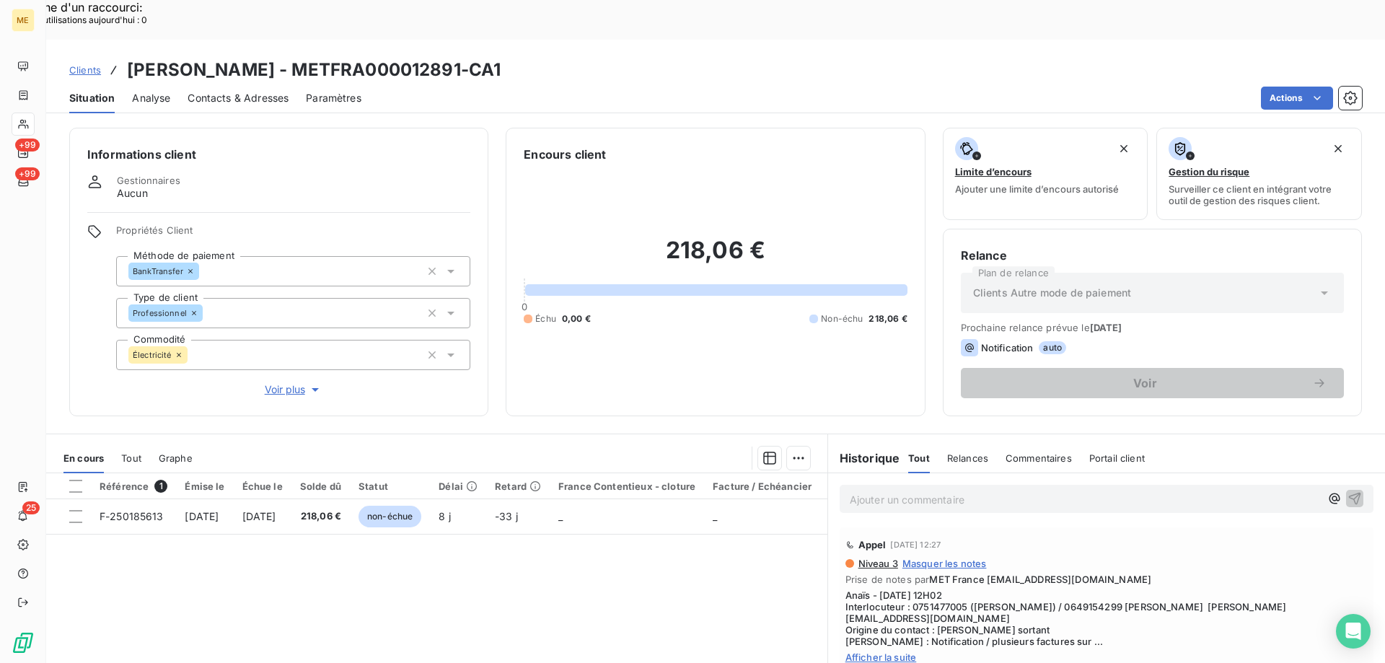
click at [129, 443] on div "Tout" at bounding box center [131, 458] width 20 height 30
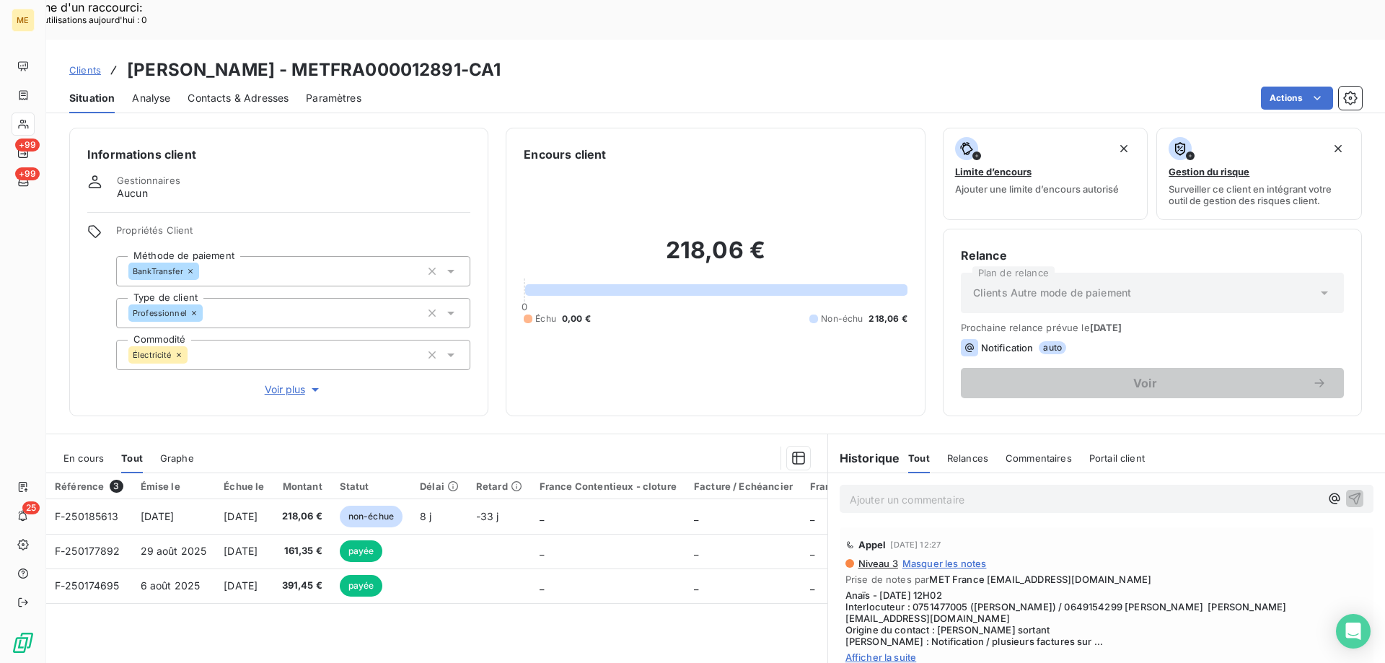
click at [87, 452] on span "En cours" at bounding box center [83, 458] width 40 height 12
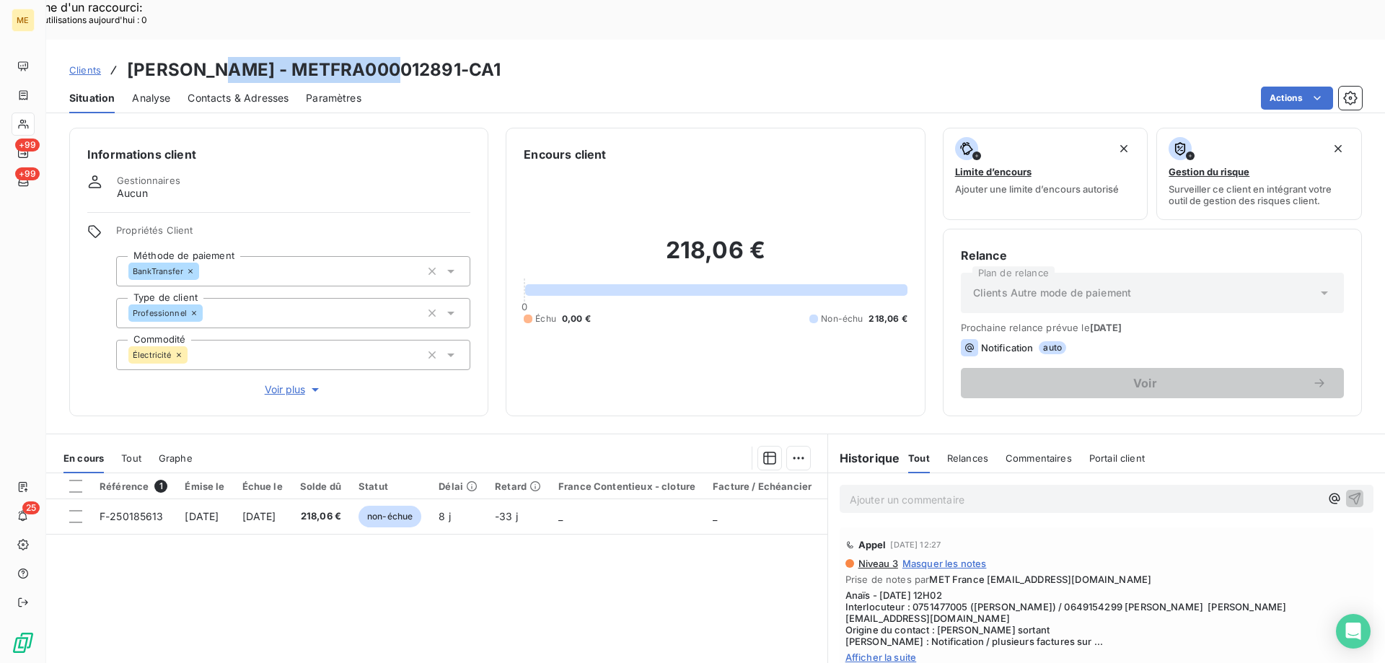
drag, startPoint x: 209, startPoint y: 33, endPoint x: 380, endPoint y: 33, distance: 171.7
click at [380, 57] on h3 "OLIVIER - METFRA000012891-CA1" at bounding box center [314, 70] width 374 height 26
copy h3 "METFRA000012891"
click at [79, 64] on span "Clients" at bounding box center [85, 70] width 32 height 12
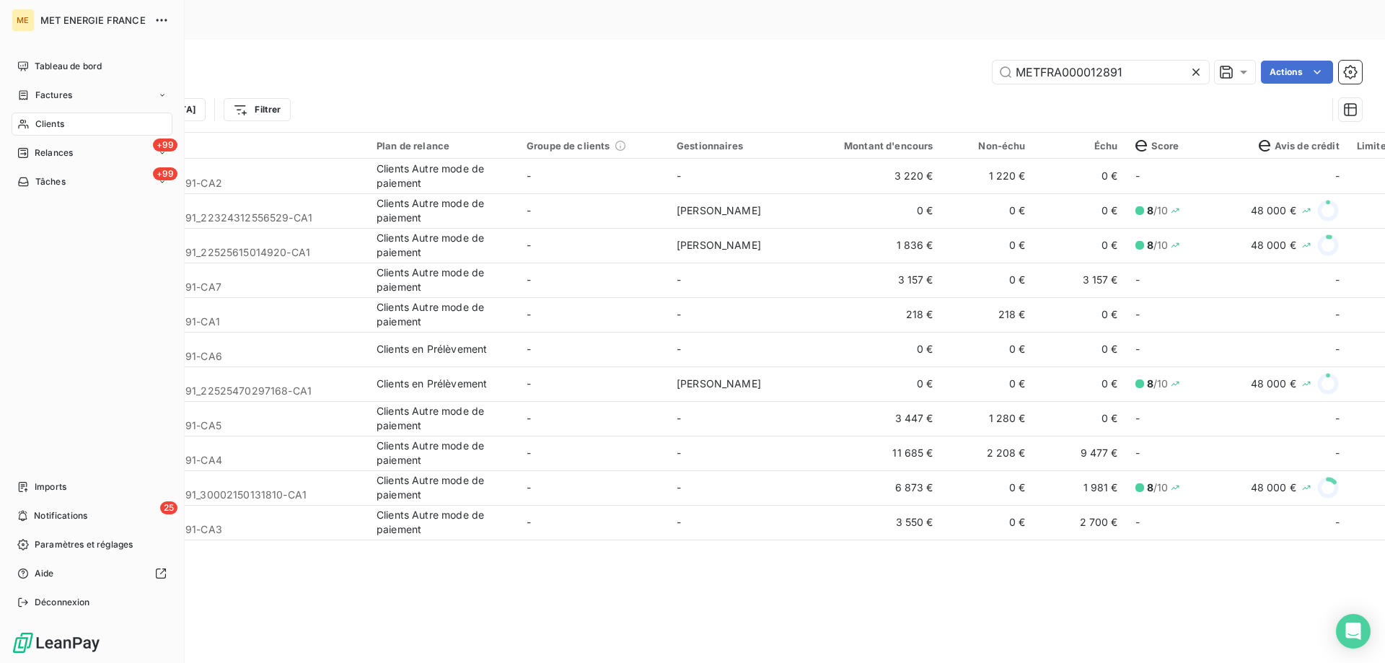
click at [32, 122] on div "Clients" at bounding box center [92, 124] width 161 height 23
click at [56, 95] on span "Factures" at bounding box center [53, 95] width 37 height 13
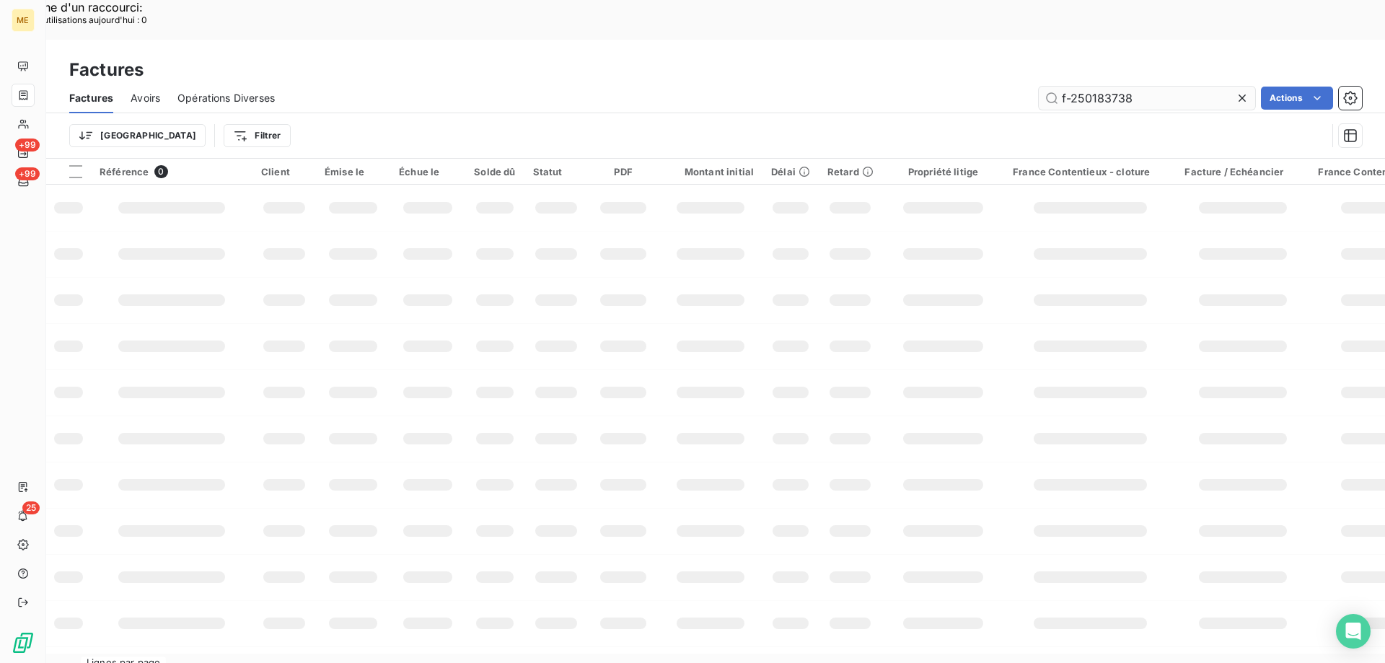
click at [1084, 87] on input "f-250183738" at bounding box center [1147, 98] width 216 height 23
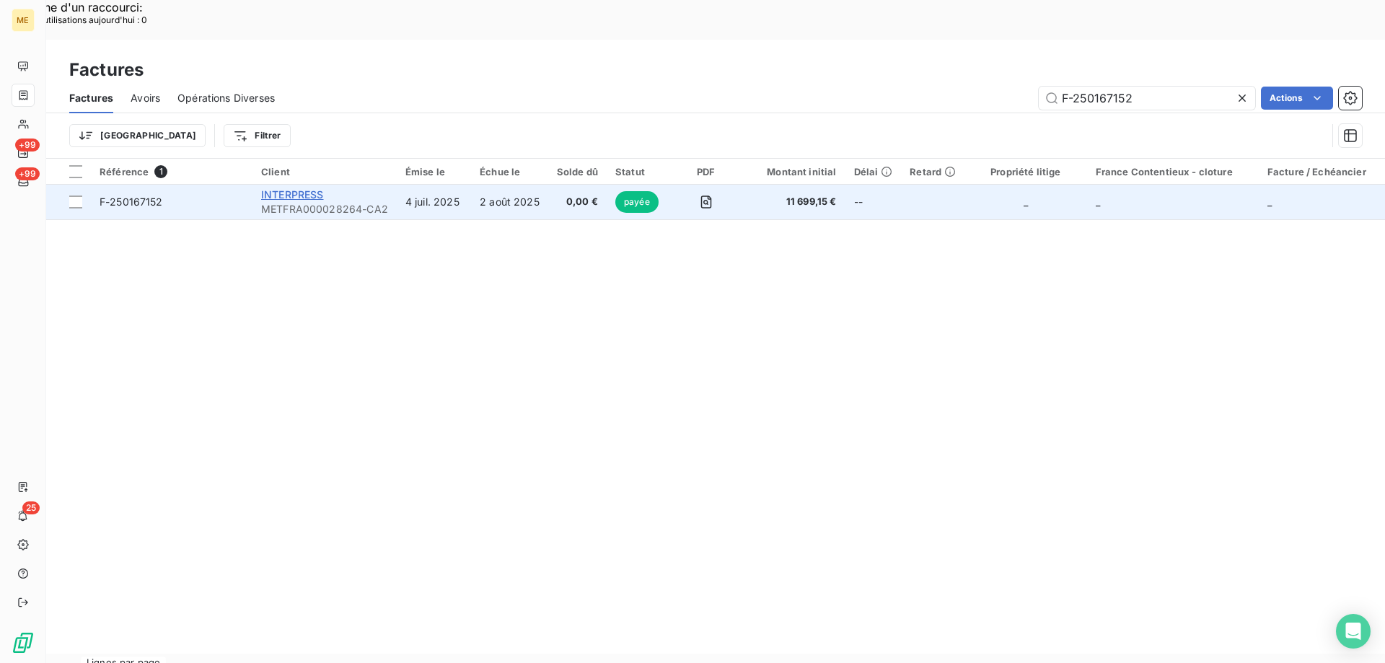
type input "F-250167152"
click at [268, 188] on span "INTERPRESS" at bounding box center [292, 194] width 63 height 12
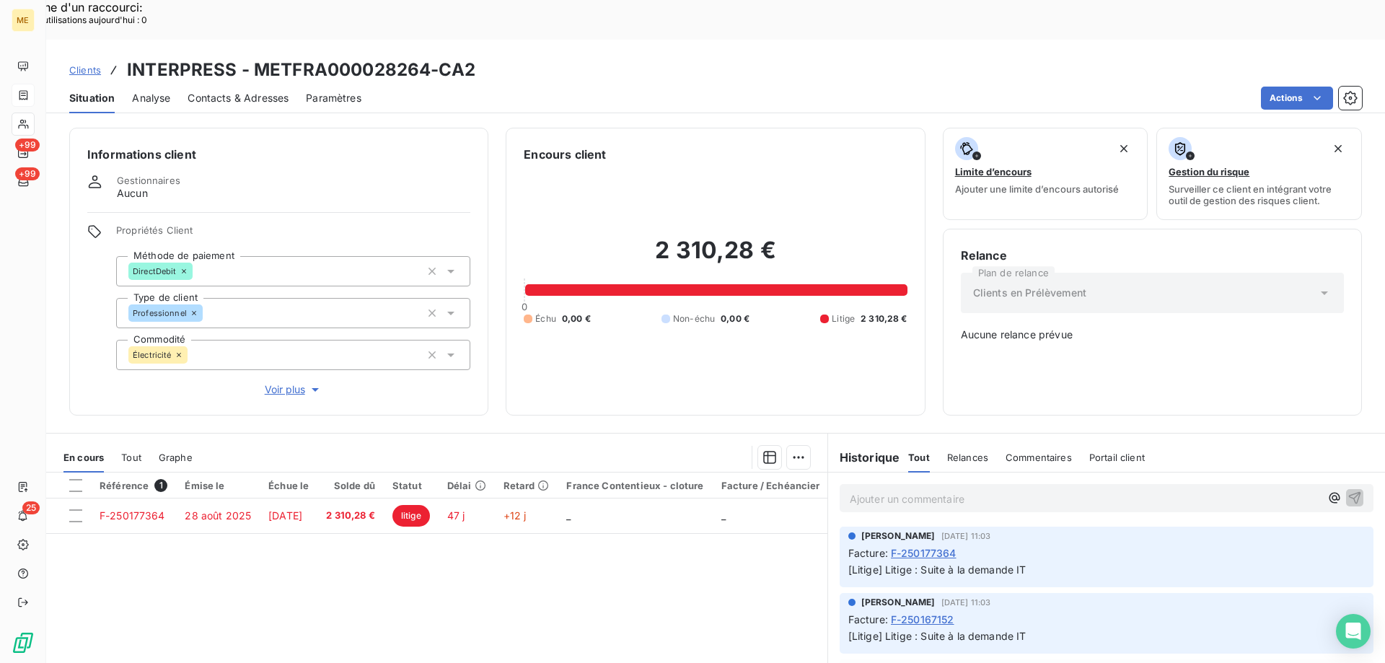
click at [84, 57] on div "Clients INTERPRESS - METFRA000028264-CA2" at bounding box center [272, 70] width 406 height 26
click at [82, 64] on span "Clients" at bounding box center [85, 70] width 32 height 12
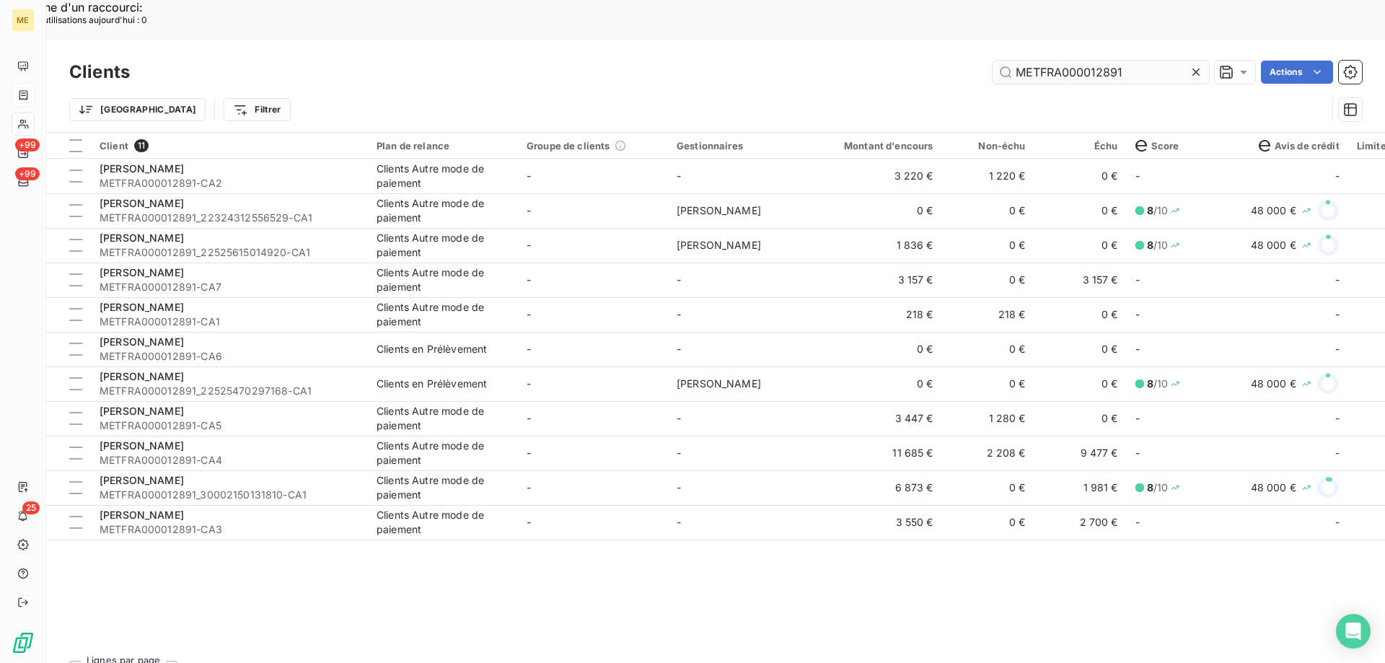
click at [1023, 61] on input "METFRA000012891" at bounding box center [1101, 72] width 216 height 23
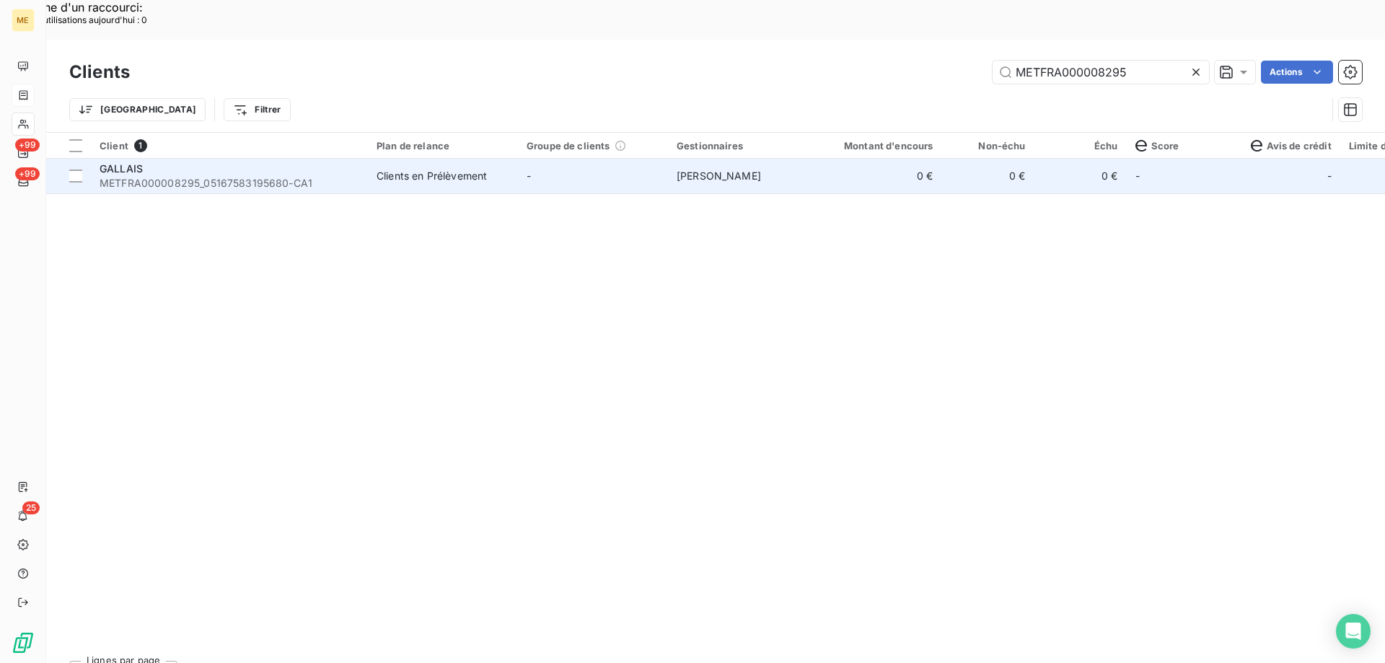
type input "METFRA000008295"
click at [138, 176] on span "METFRA000008295_05167583195680-CA1" at bounding box center [230, 183] width 260 height 14
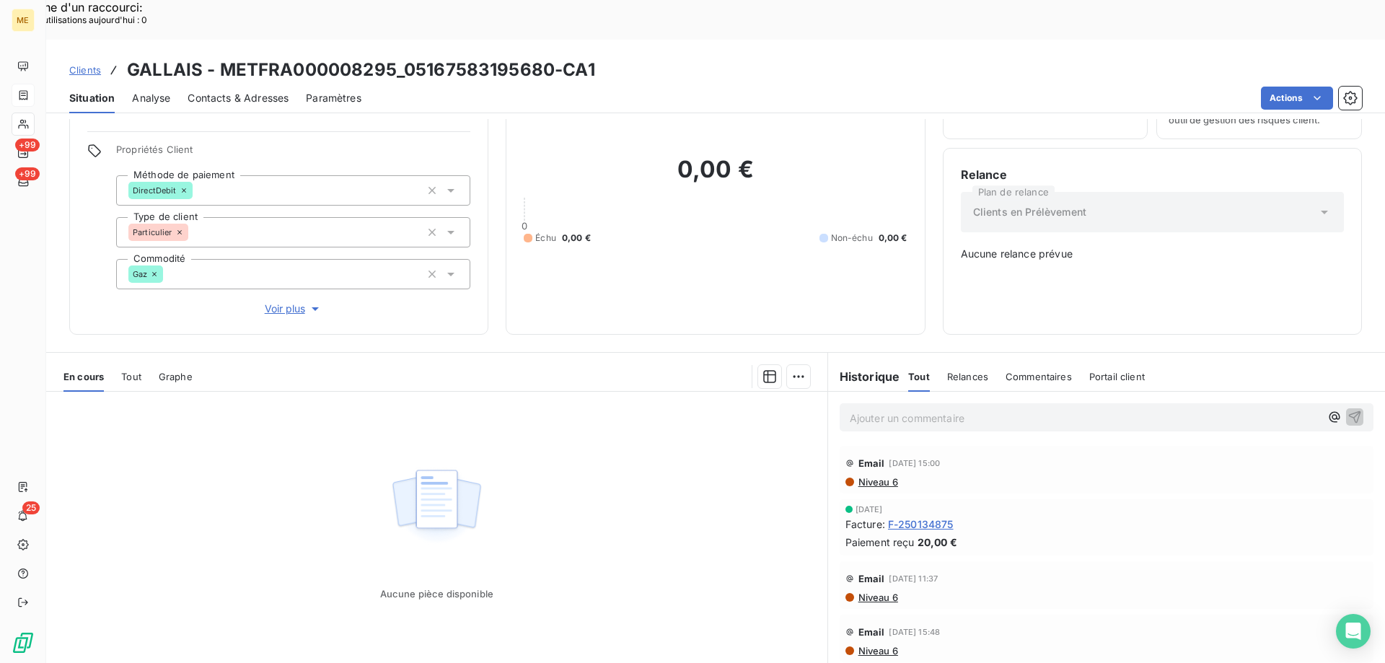
scroll to position [9, 0]
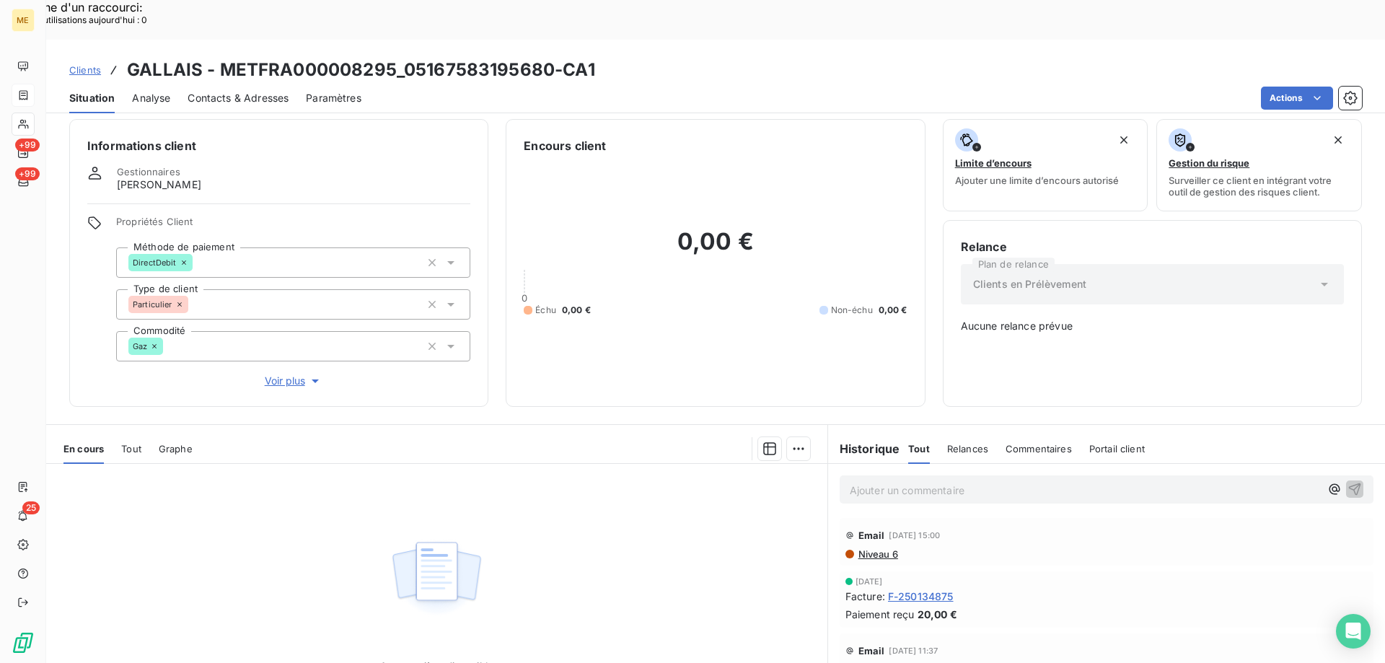
click at [129, 434] on div "Tout" at bounding box center [131, 449] width 20 height 30
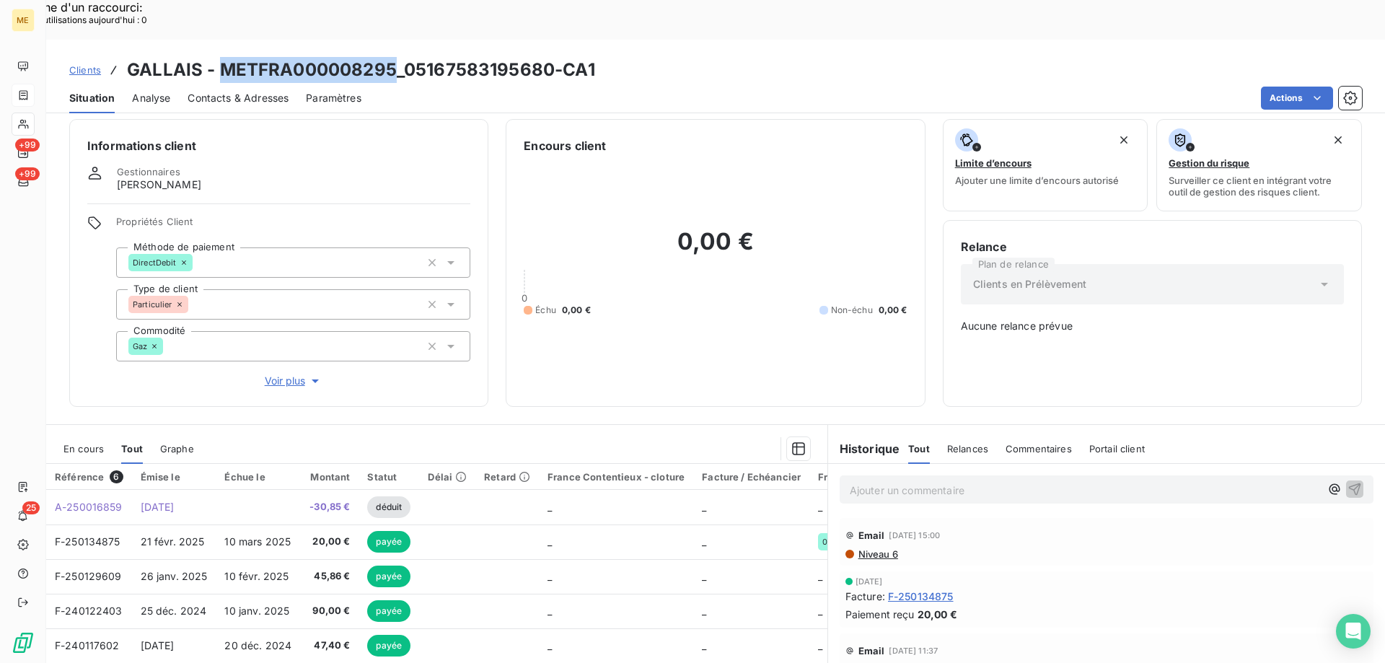
drag, startPoint x: 219, startPoint y: 27, endPoint x: 390, endPoint y: 40, distance: 170.8
click at [390, 57] on h3 "GALLAIS - METFRA000008295_05167583195680-CA1" at bounding box center [361, 70] width 468 height 26
copy h3 "METFRA000008295"
click at [291, 374] on span "Voir plus" at bounding box center [294, 381] width 58 height 14
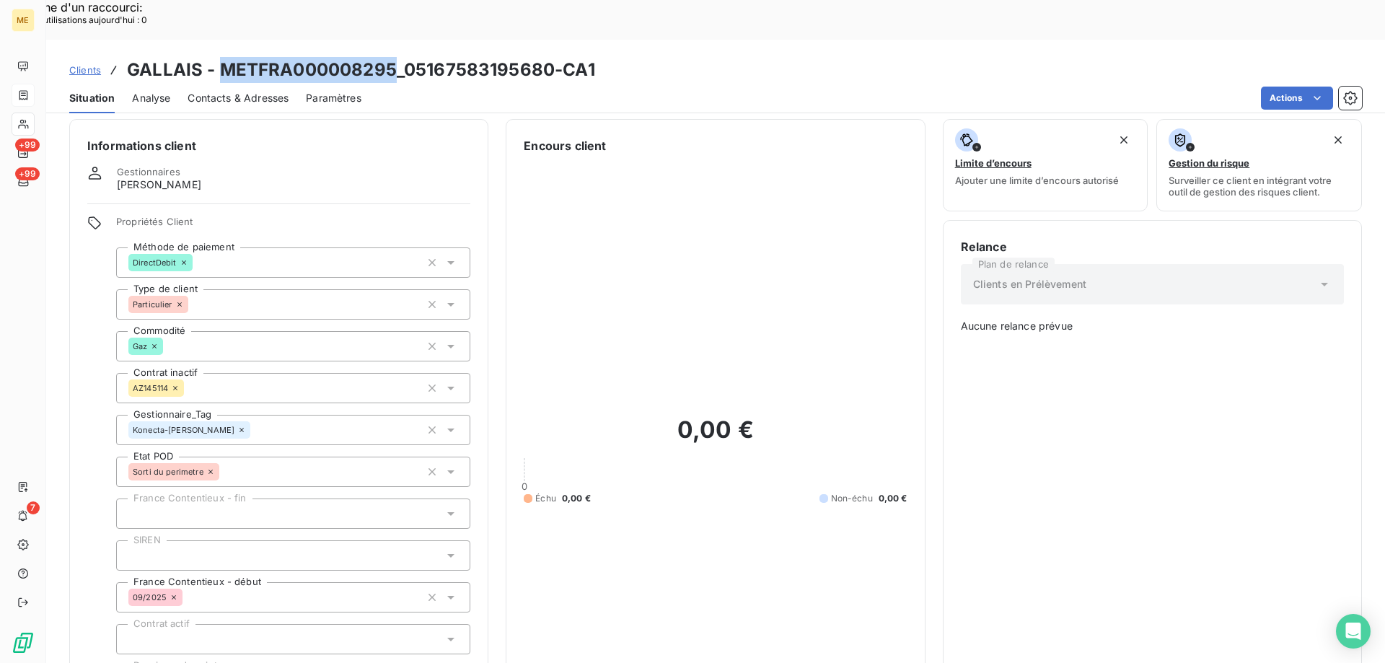
click at [95, 64] on span "Clients" at bounding box center [85, 70] width 32 height 12
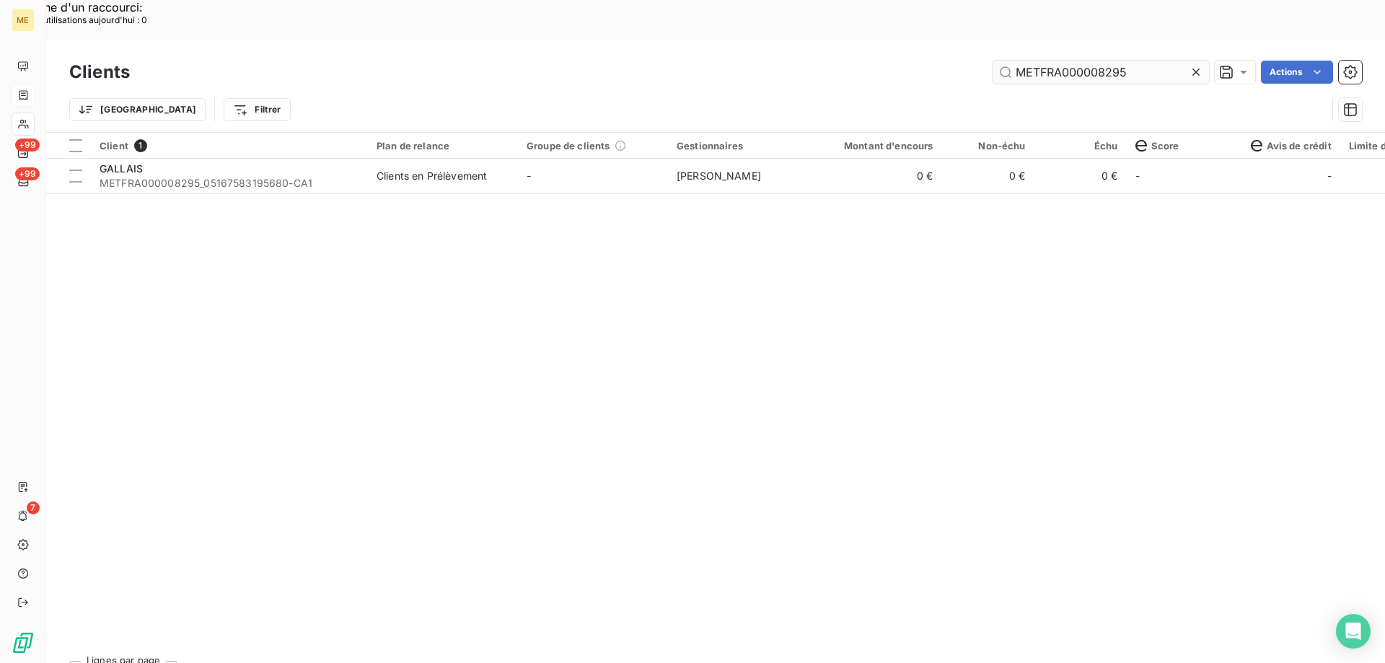
click at [1045, 61] on input "METFRA000008295" at bounding box center [1101, 72] width 216 height 23
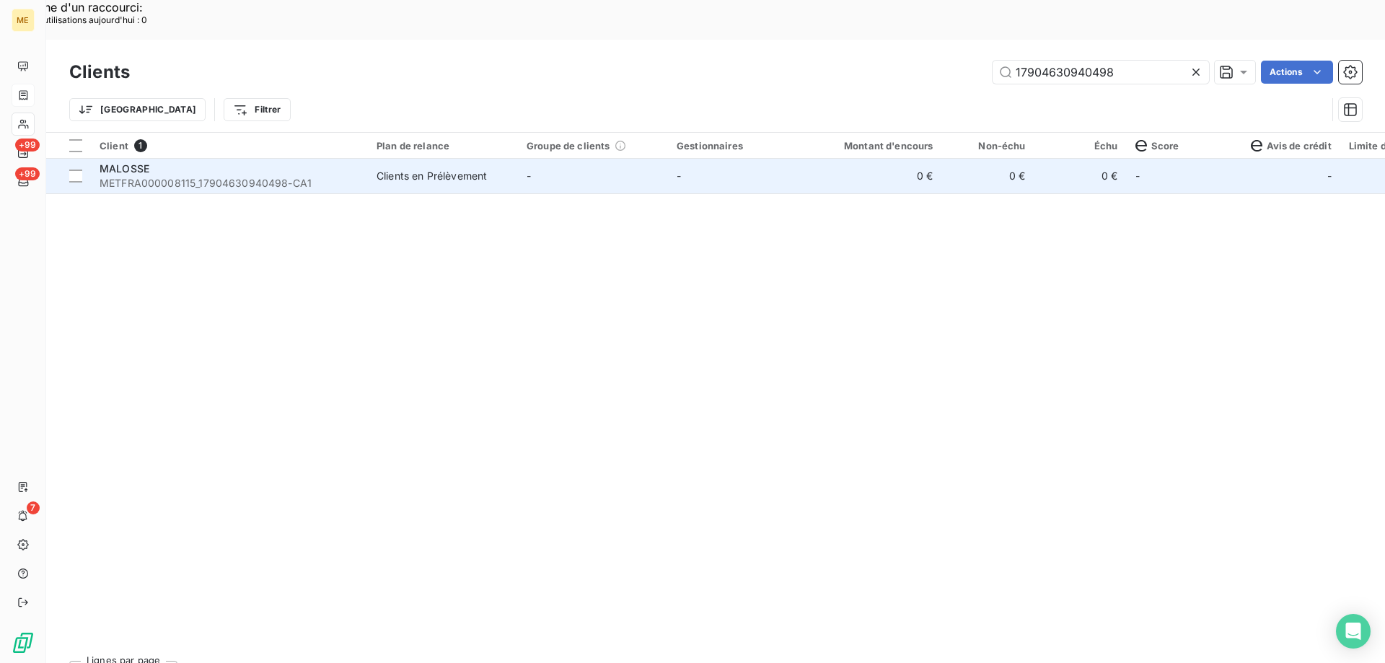
type input "17904630940498"
click at [141, 176] on span "METFRA000008115_17904630940498-CA1" at bounding box center [230, 183] width 260 height 14
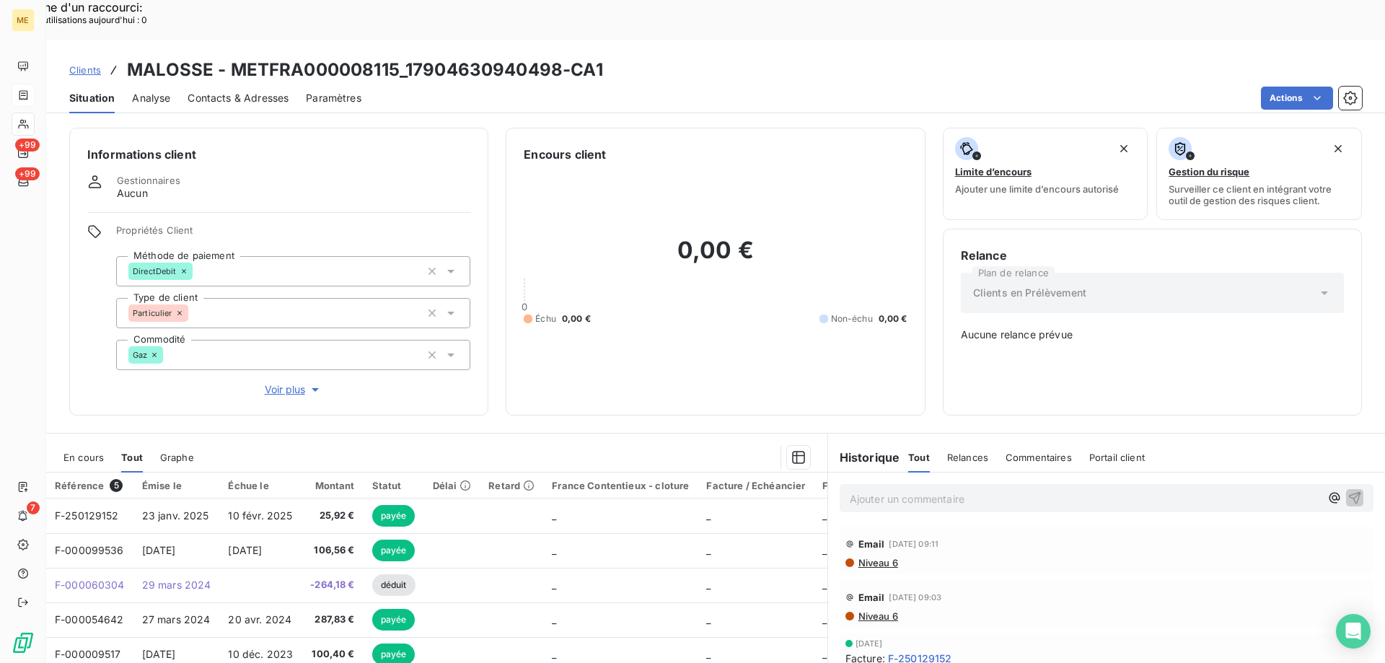
click at [284, 382] on span "Voir plus" at bounding box center [294, 389] width 58 height 14
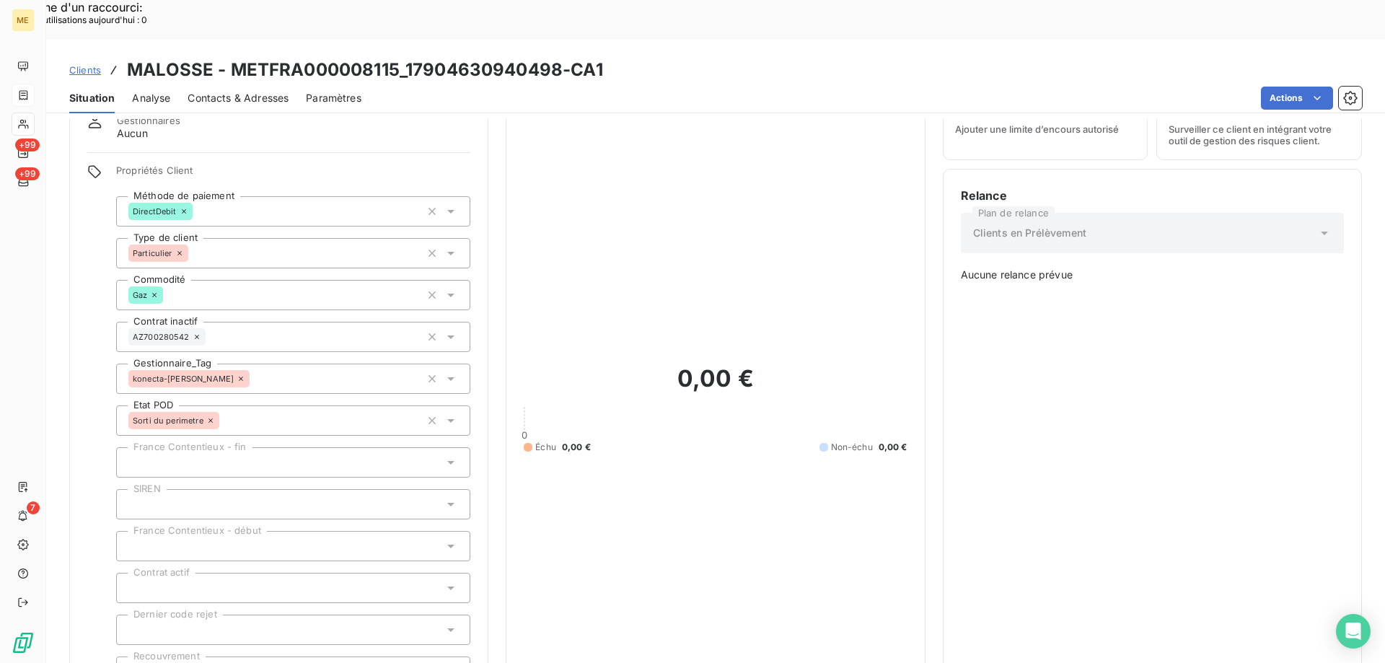
scroll to position [361, 0]
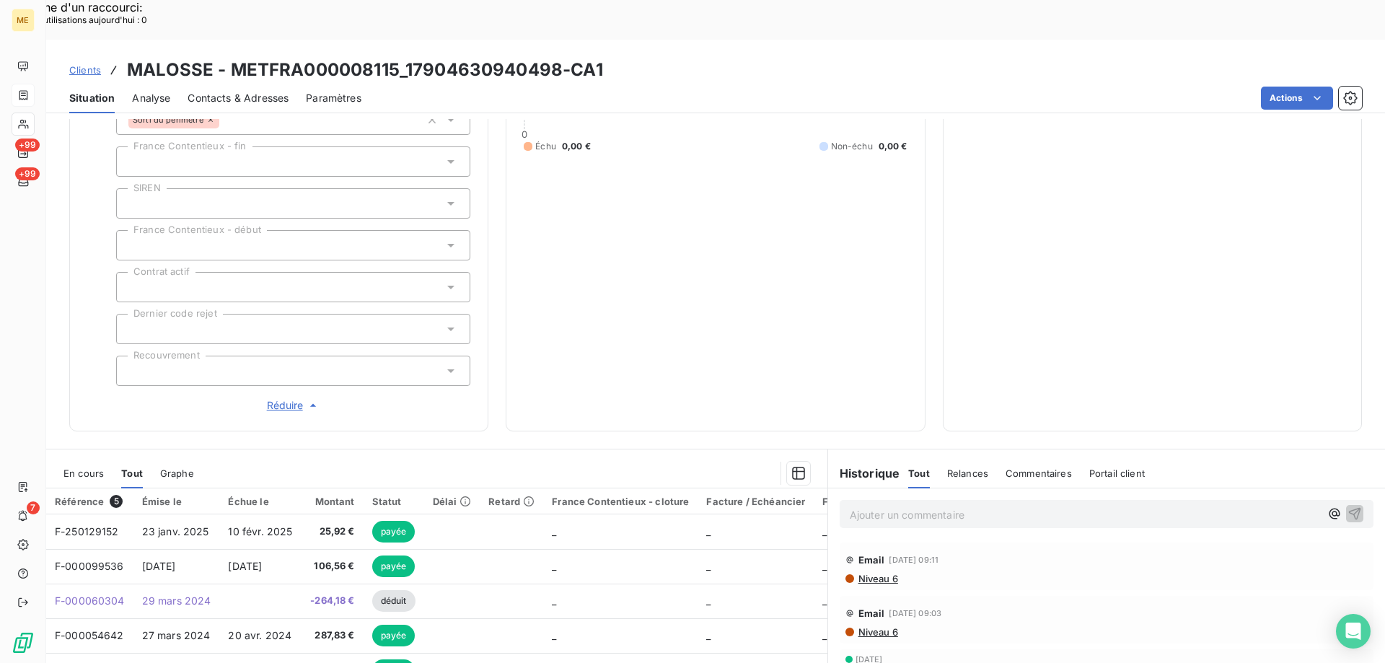
click at [79, 468] on span "En cours" at bounding box center [83, 474] width 40 height 12
